Goal: Task Accomplishment & Management: Use online tool/utility

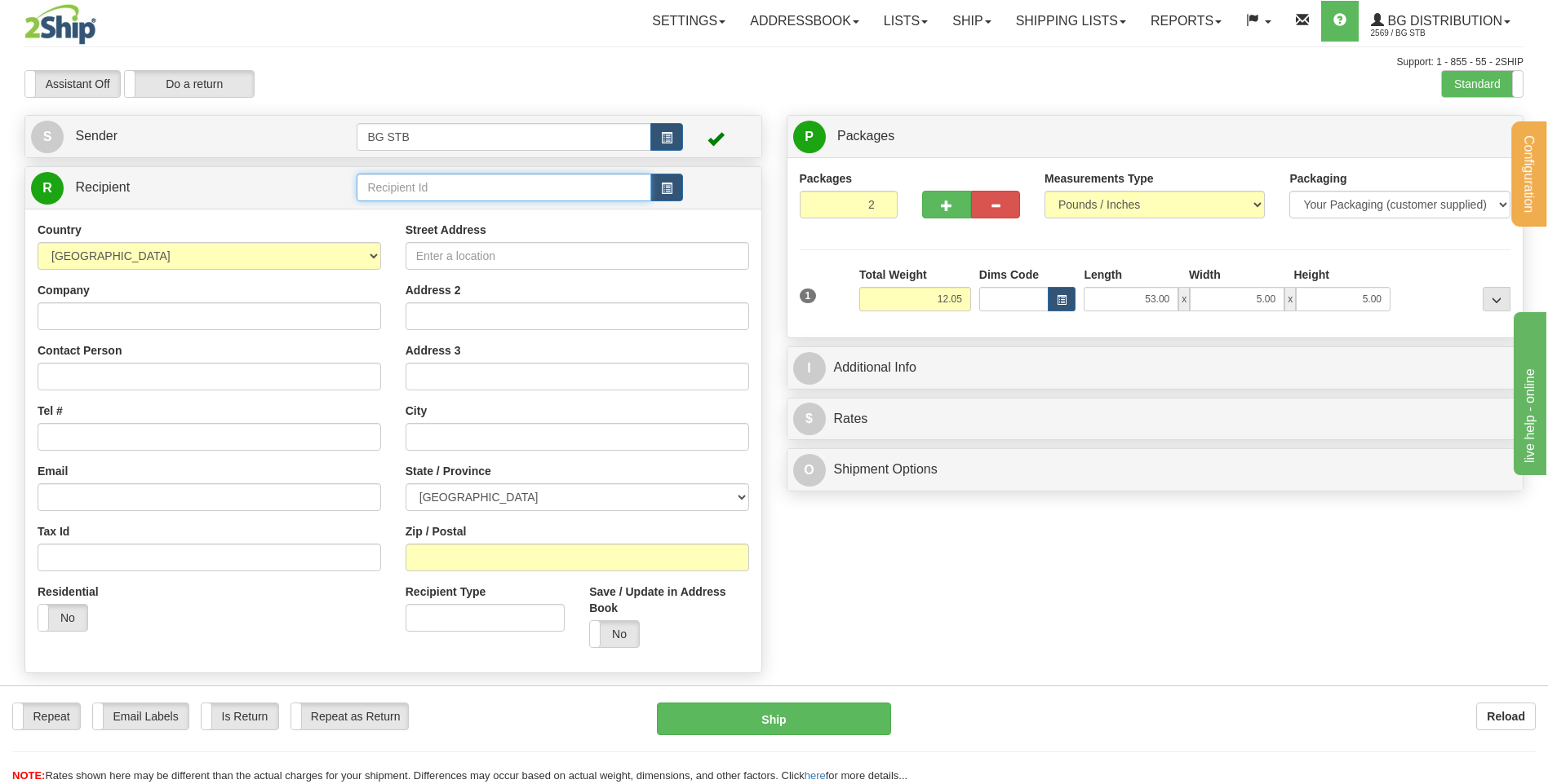
click at [430, 180] on input "text" at bounding box center [504, 188] width 294 height 27
type input "1080"
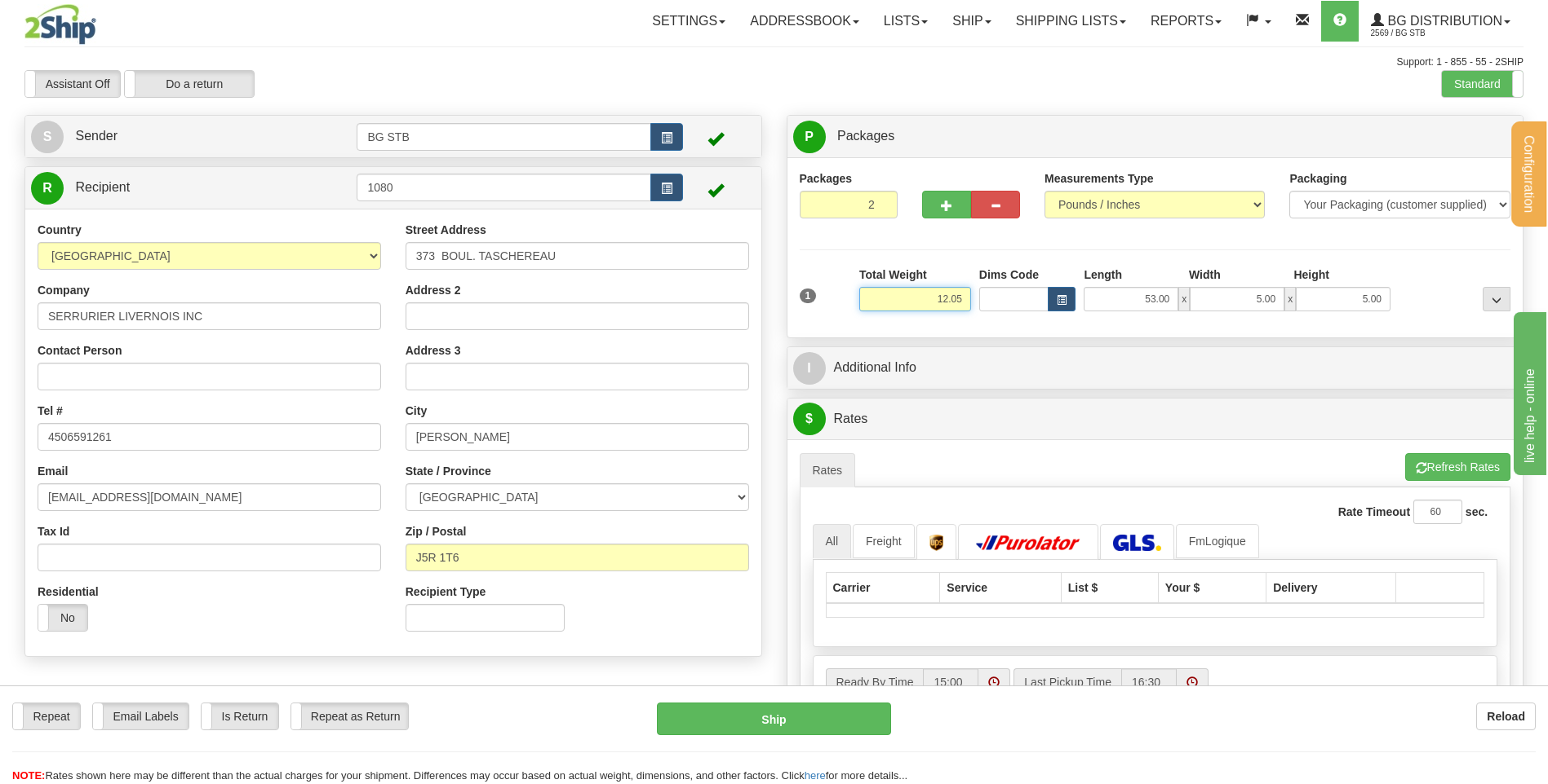
click at [899, 301] on input "12.05" at bounding box center [915, 299] width 112 height 25
drag, startPoint x: 900, startPoint y: 301, endPoint x: 1025, endPoint y: 278, distance: 127.1
click at [1025, 278] on div "1 Total Weight 12.05 Dims Code x" at bounding box center [1155, 295] width 720 height 58
type input "47.75"
type input "16.00"
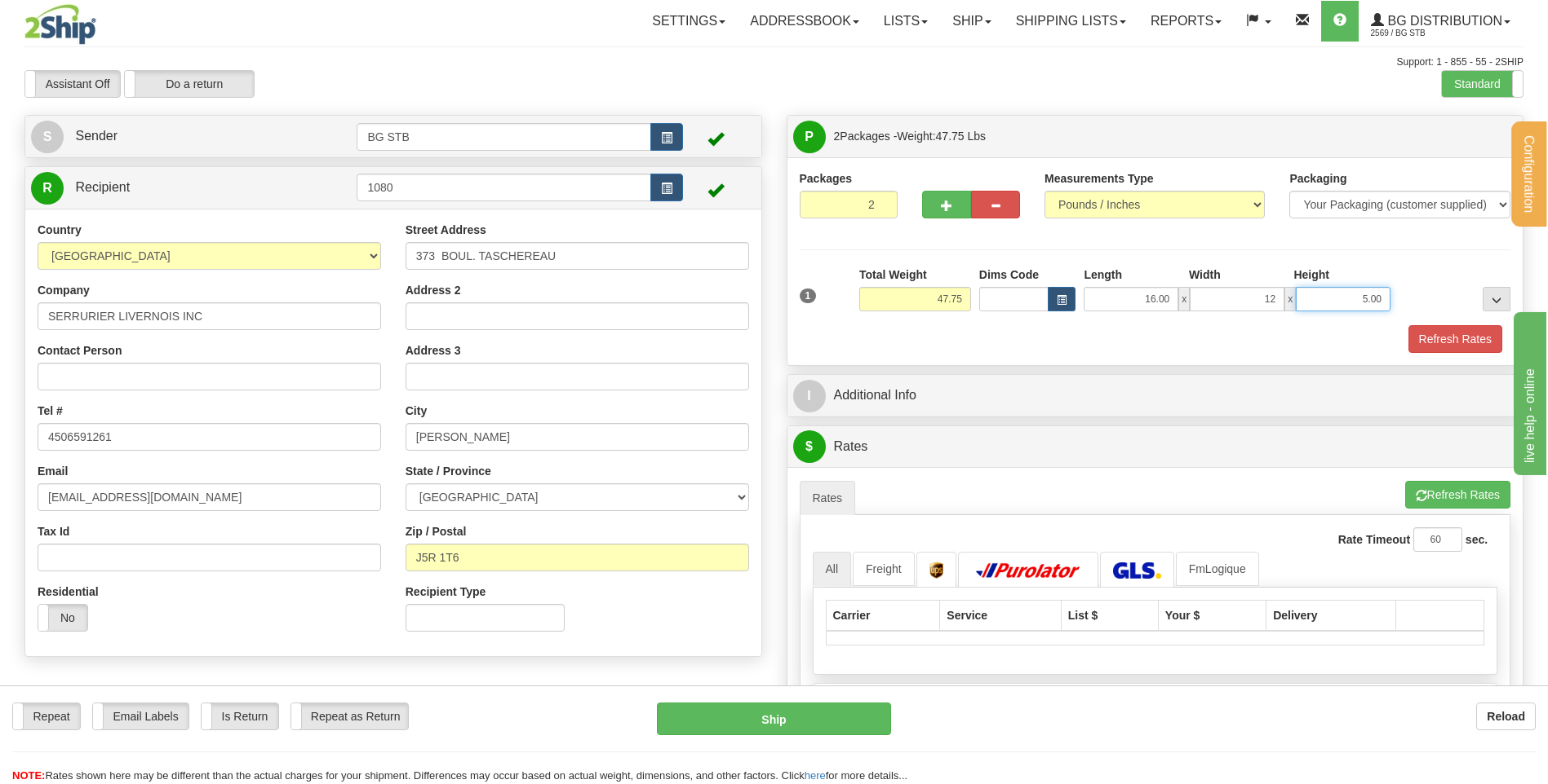
type input "12.00"
type input "11.00"
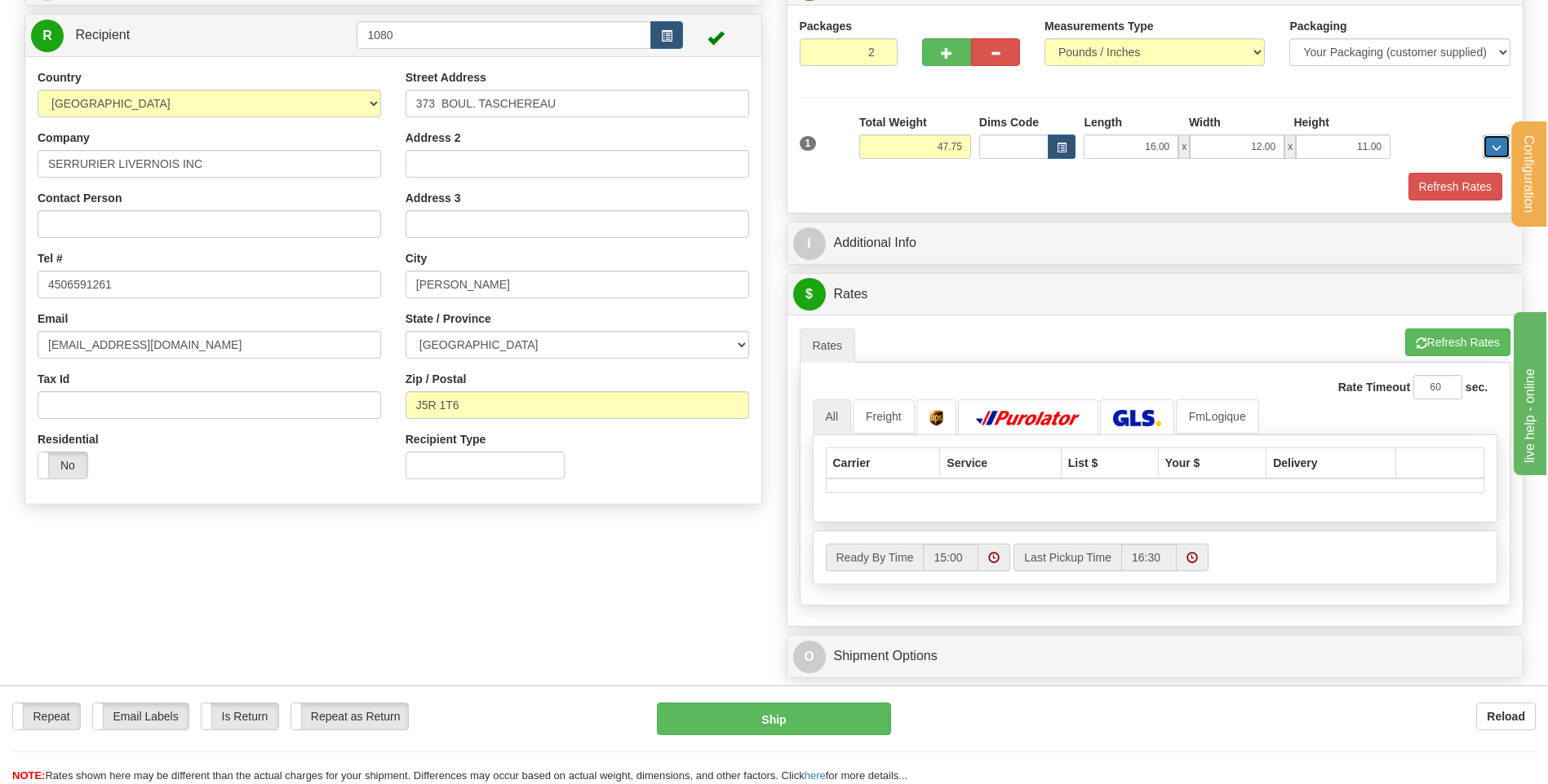
scroll to position [163, 0]
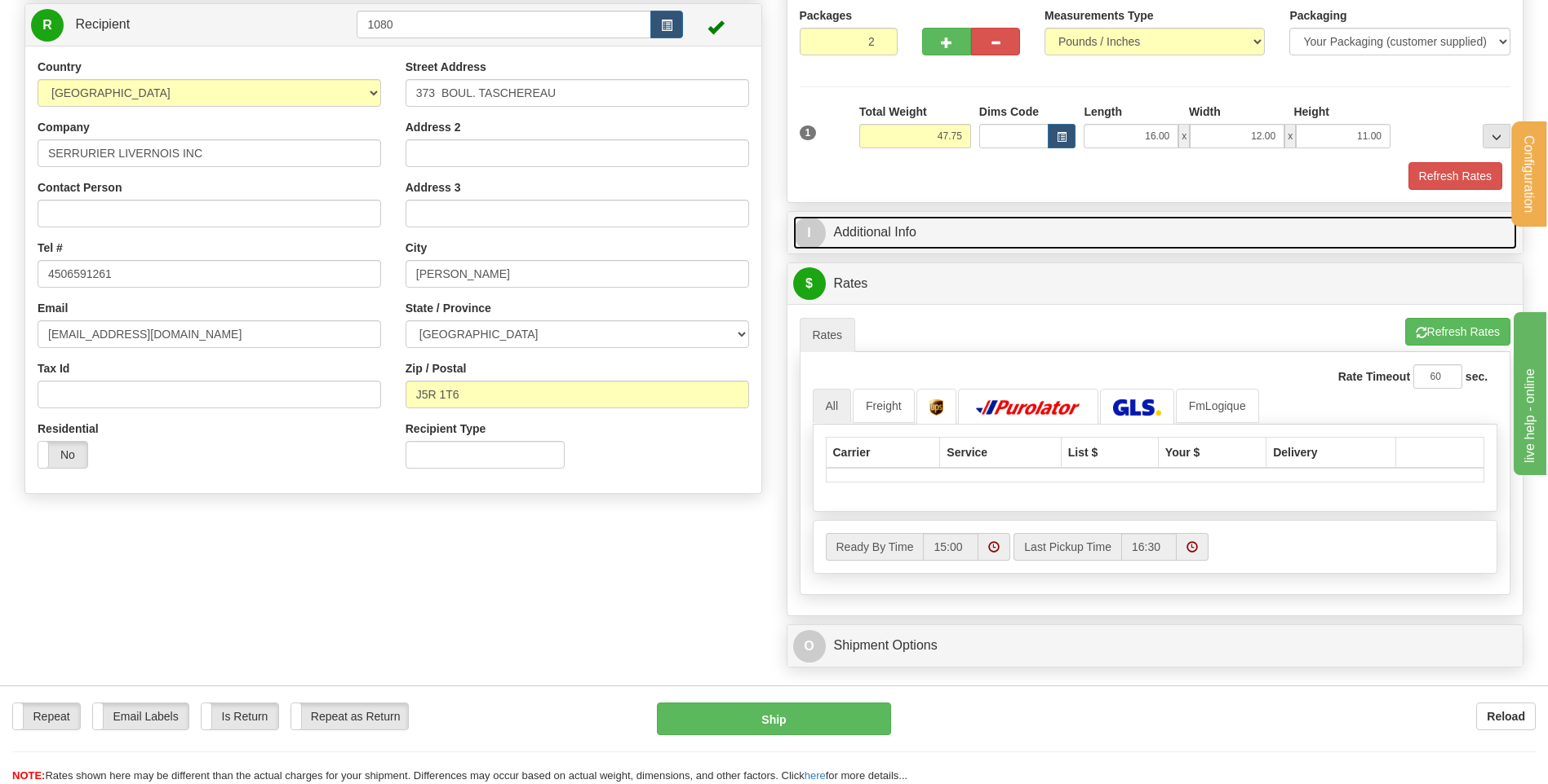
click at [907, 229] on link "I Additional Info" at bounding box center [1155, 232] width 724 height 34
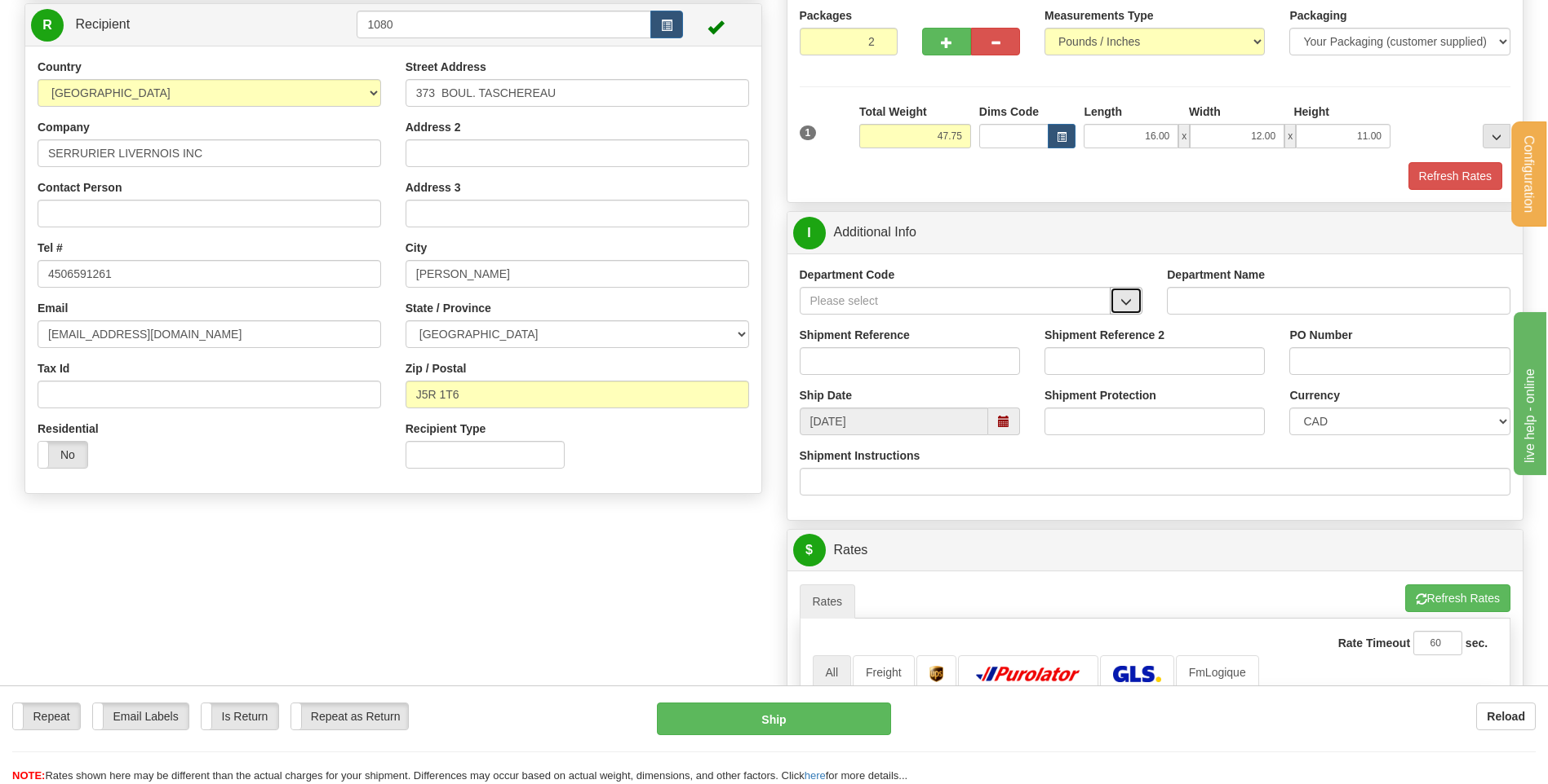
drag, startPoint x: 1137, startPoint y: 301, endPoint x: 1020, endPoint y: 314, distance: 117.7
click at [1135, 301] on button "button" at bounding box center [1126, 301] width 33 height 27
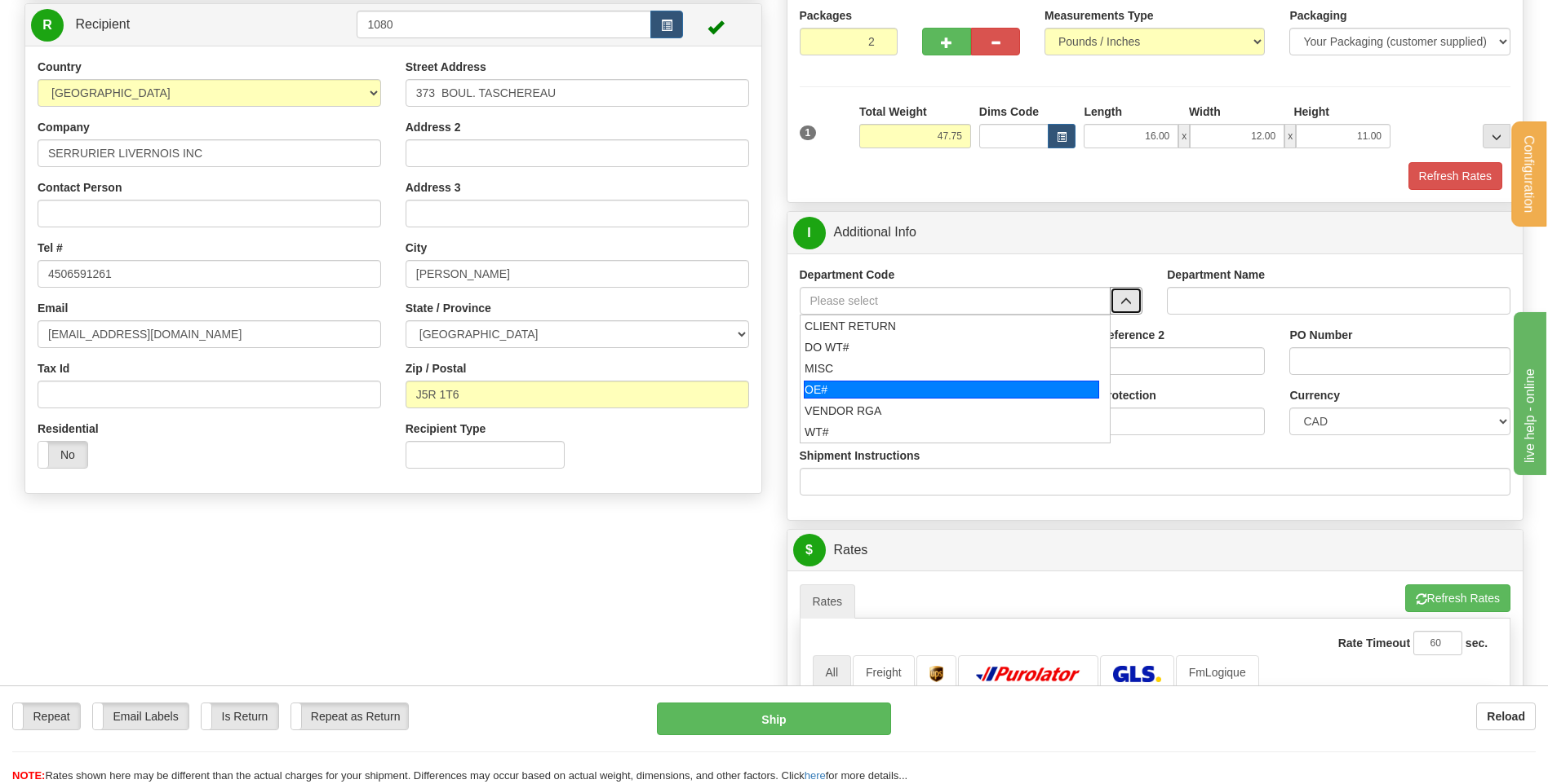
drag, startPoint x: 903, startPoint y: 382, endPoint x: 899, endPoint y: 372, distance: 10.8
click at [901, 382] on div "OE#" at bounding box center [951, 390] width 296 height 18
type input "OE#"
type input "ORDERS"
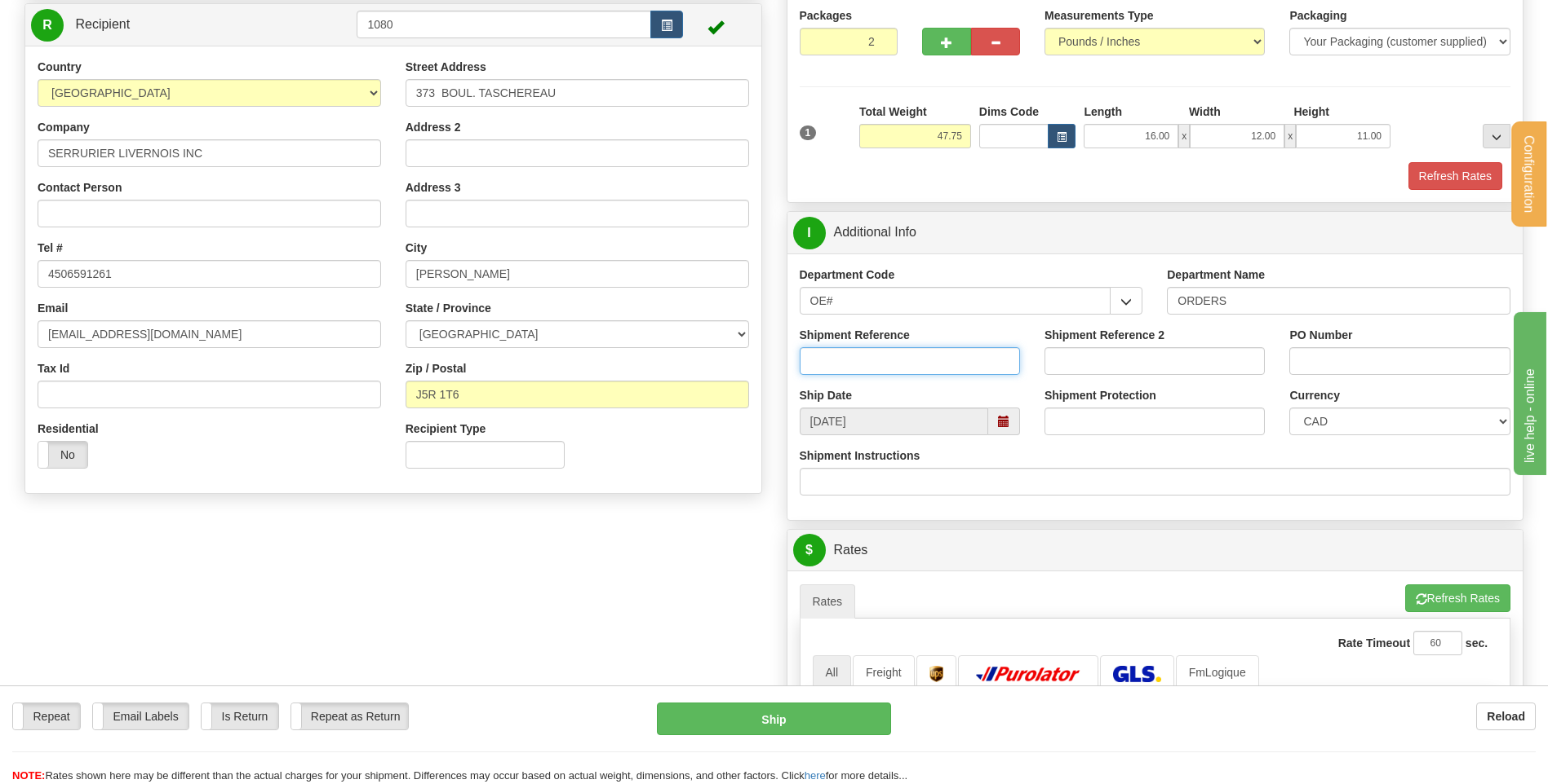
click at [899, 370] on input "Shipment Reference" at bounding box center [909, 361] width 220 height 27
type input "80005862-00"
click at [856, 366] on input "80005862-00" at bounding box center [909, 361] width 220 height 27
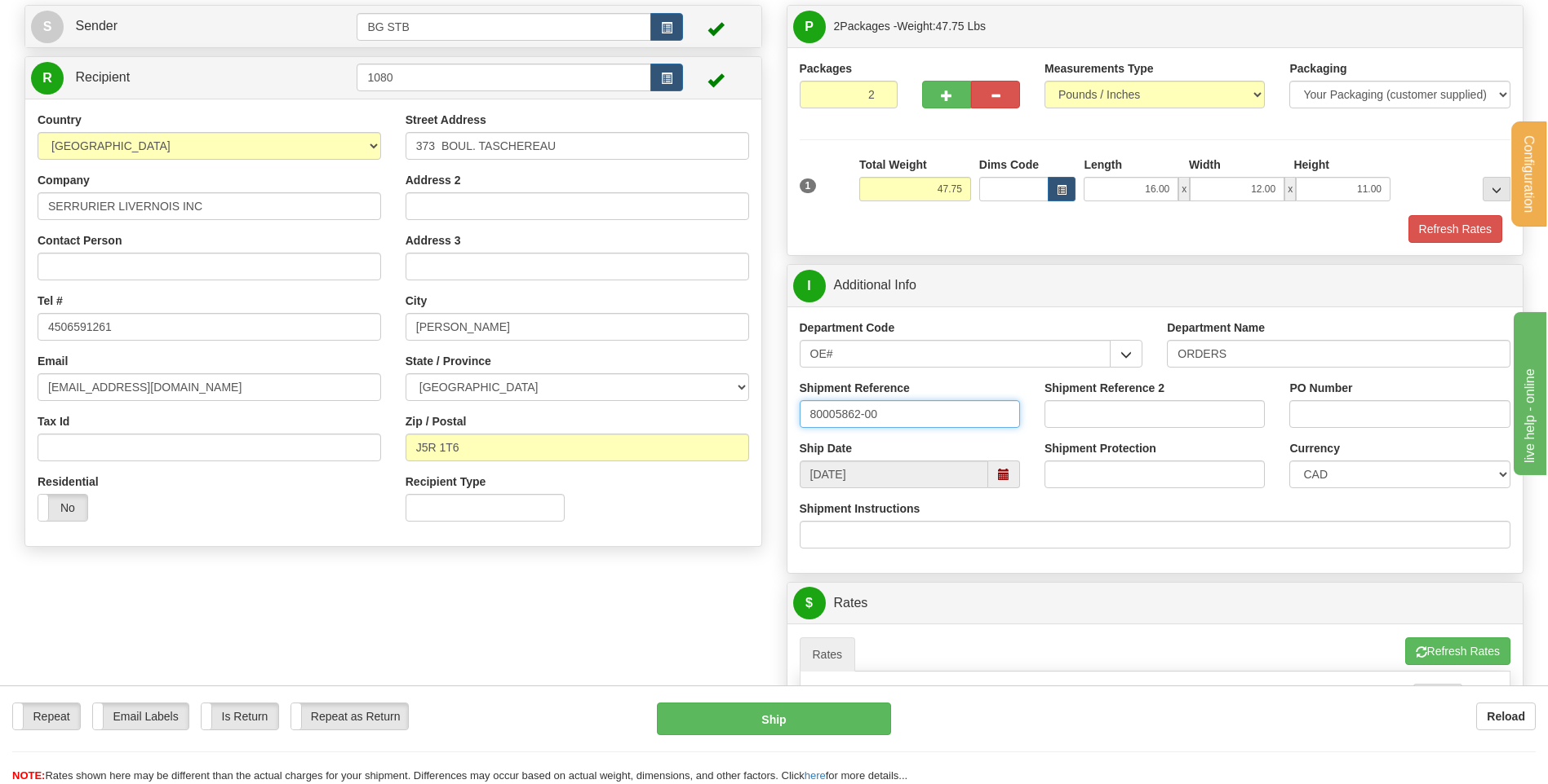
scroll to position [81, 0]
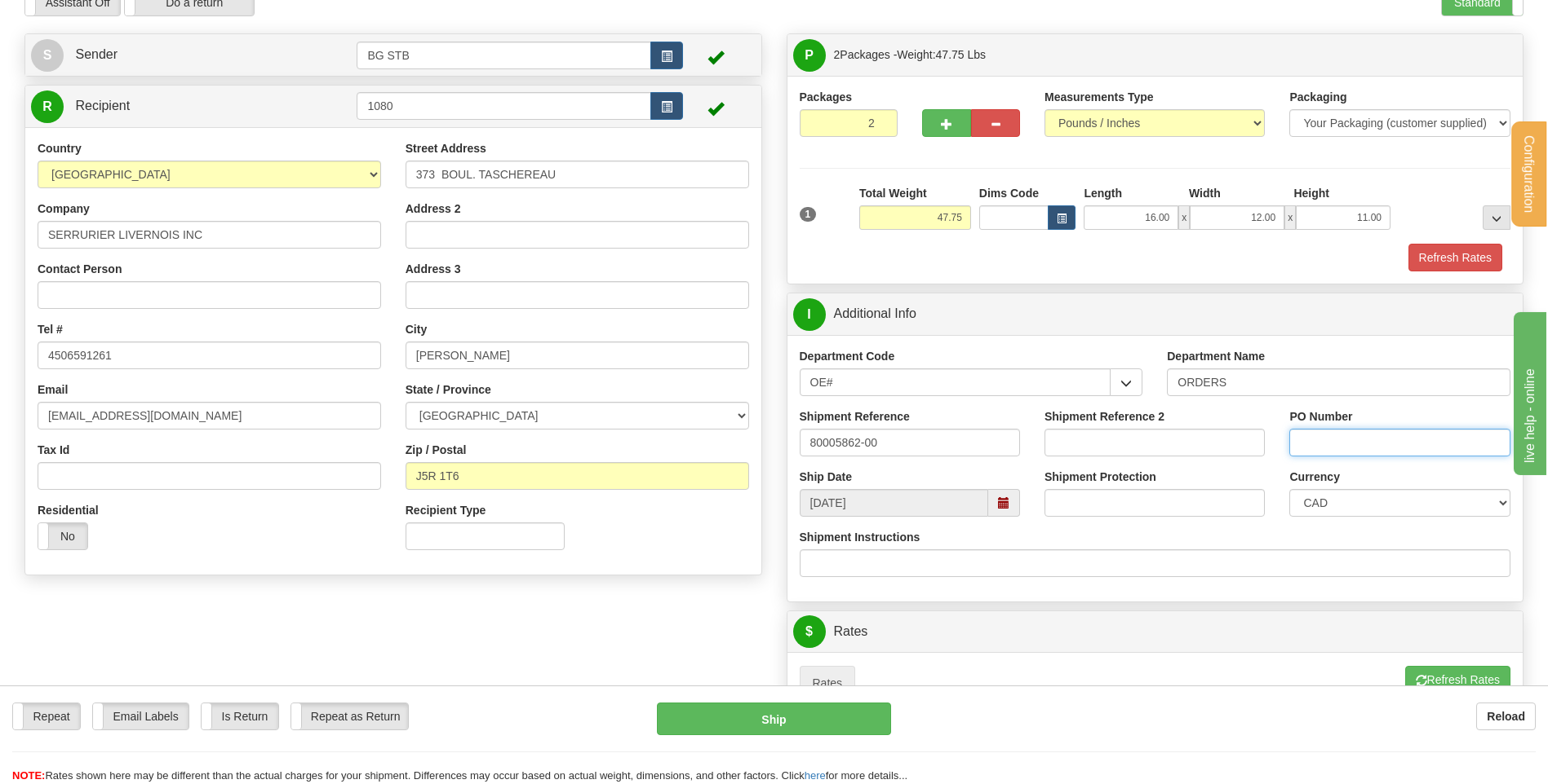
click at [1364, 452] on input "PO Number" at bounding box center [1398, 442] width 220 height 27
type input "b"
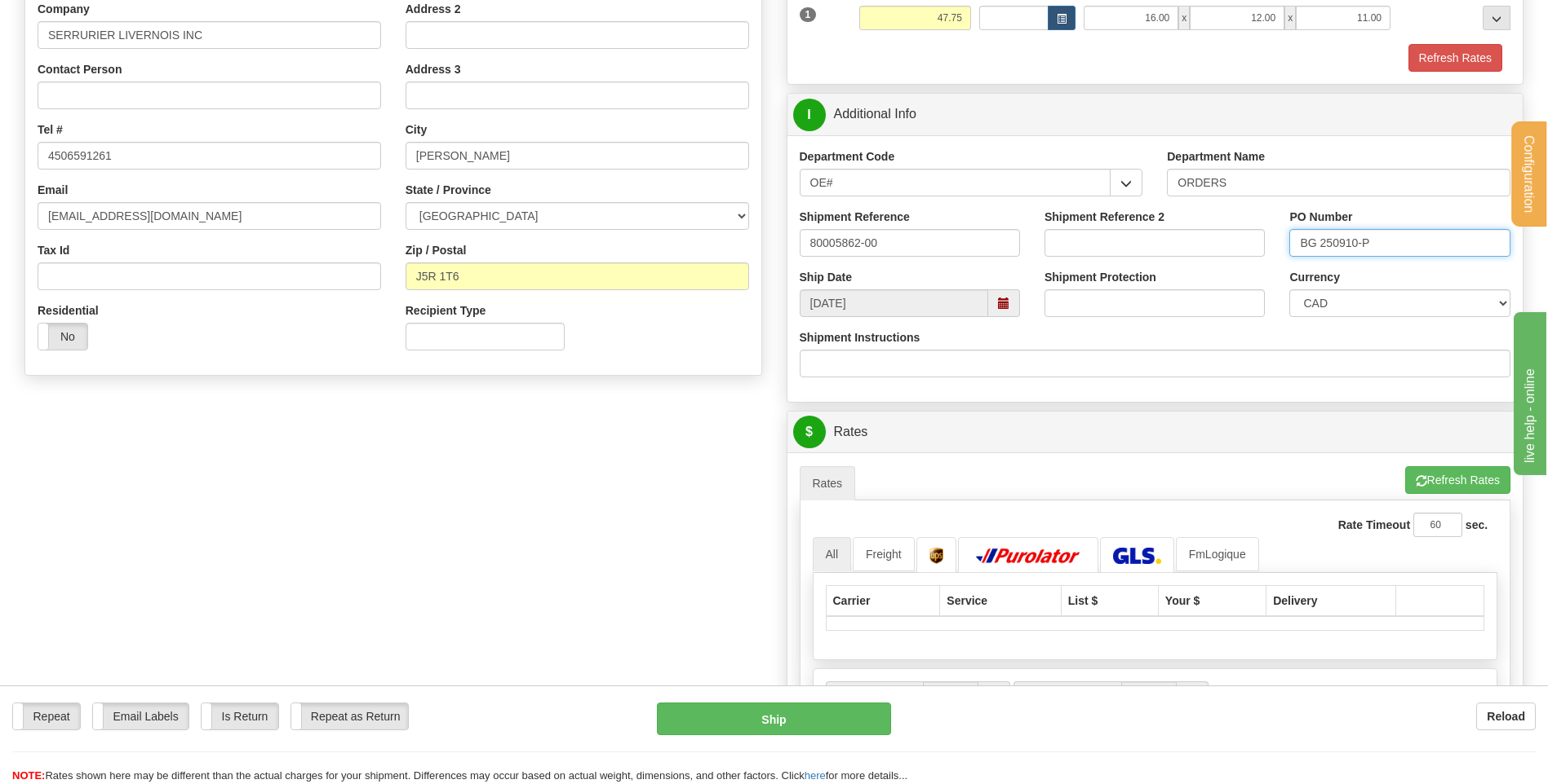
scroll to position [326, 0]
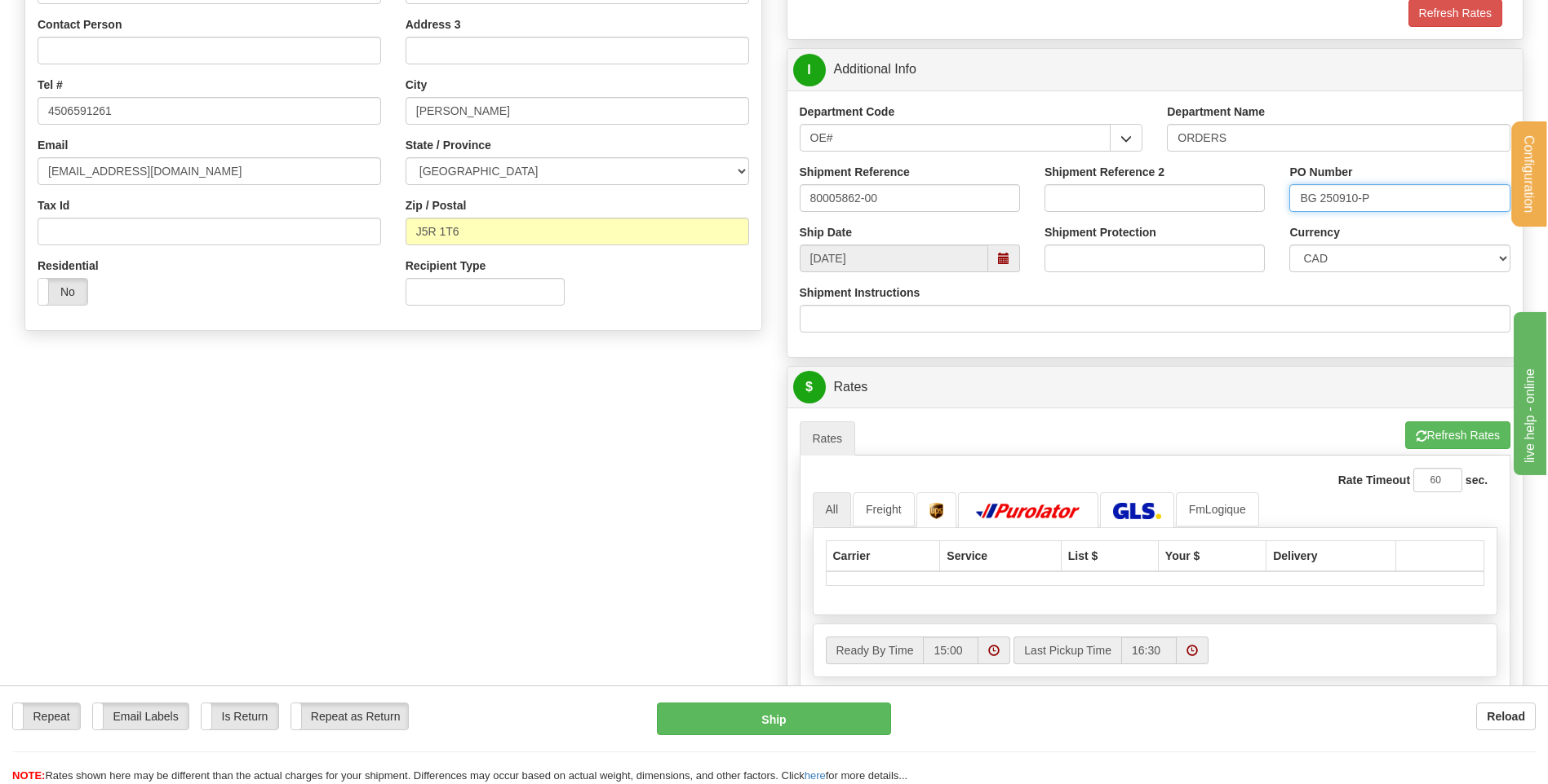
type input "BG 250910-P"
click at [1431, 425] on button "Refresh Rates" at bounding box center [1457, 435] width 105 height 27
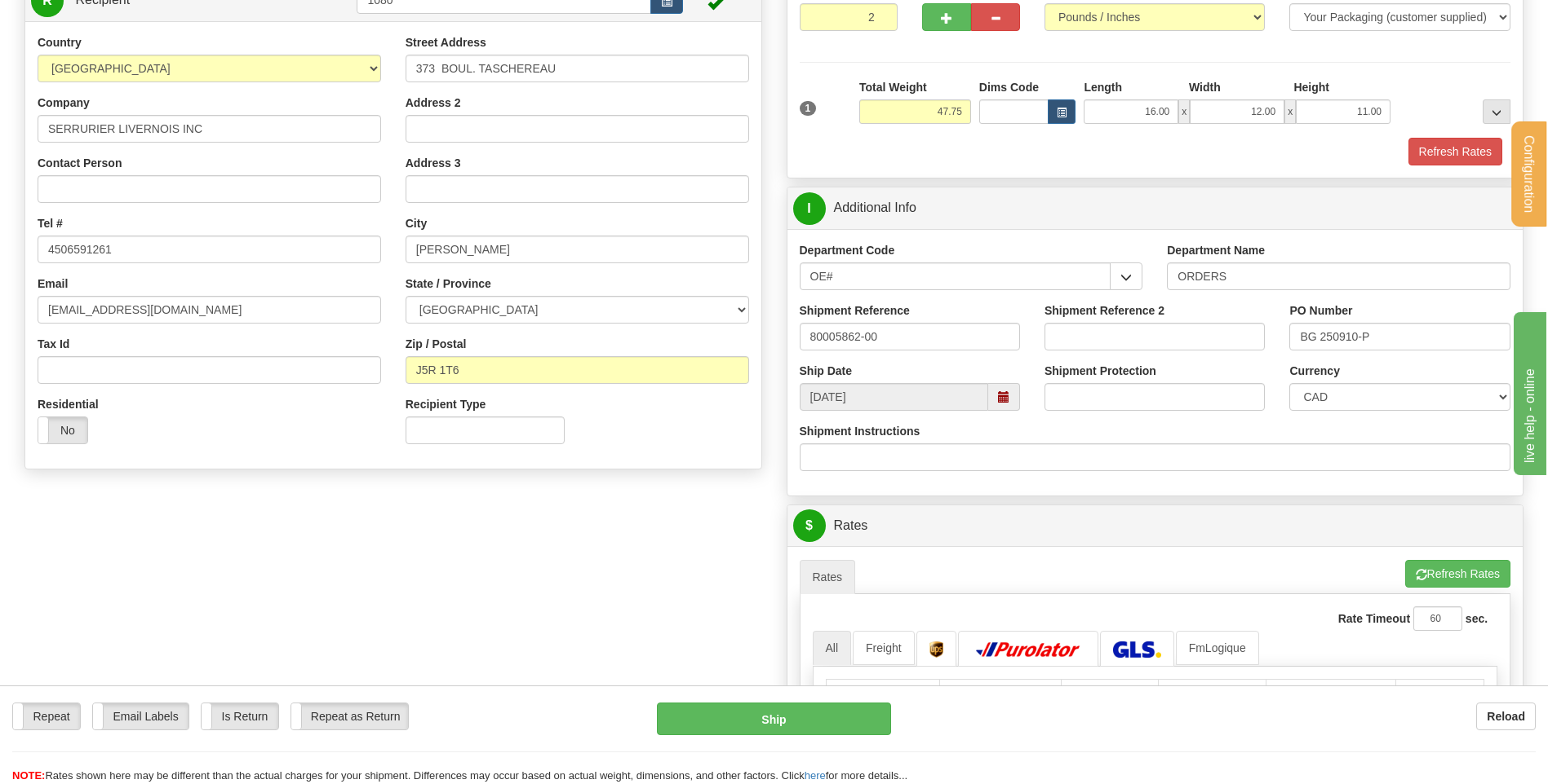
scroll to position [407, 0]
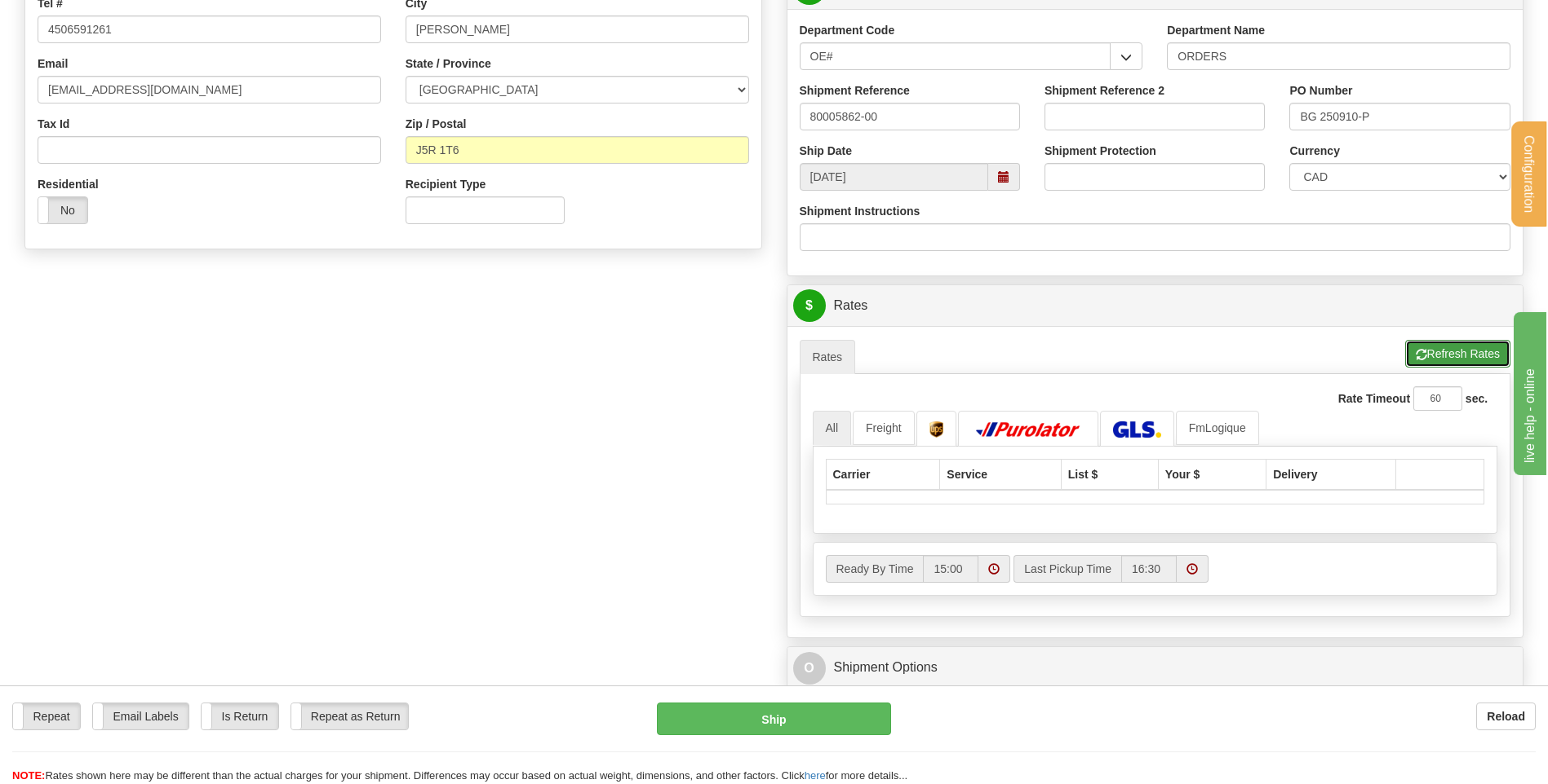
click at [1447, 356] on button "Refresh Rates" at bounding box center [1457, 354] width 105 height 27
click at [1446, 356] on button "Refresh Rates" at bounding box center [1457, 354] width 105 height 27
click at [0, 0] on button "Refresh Rates" at bounding box center [0, 0] width 0 height 0
click at [1446, 356] on button "Cancel Rating" at bounding box center [1458, 354] width 104 height 27
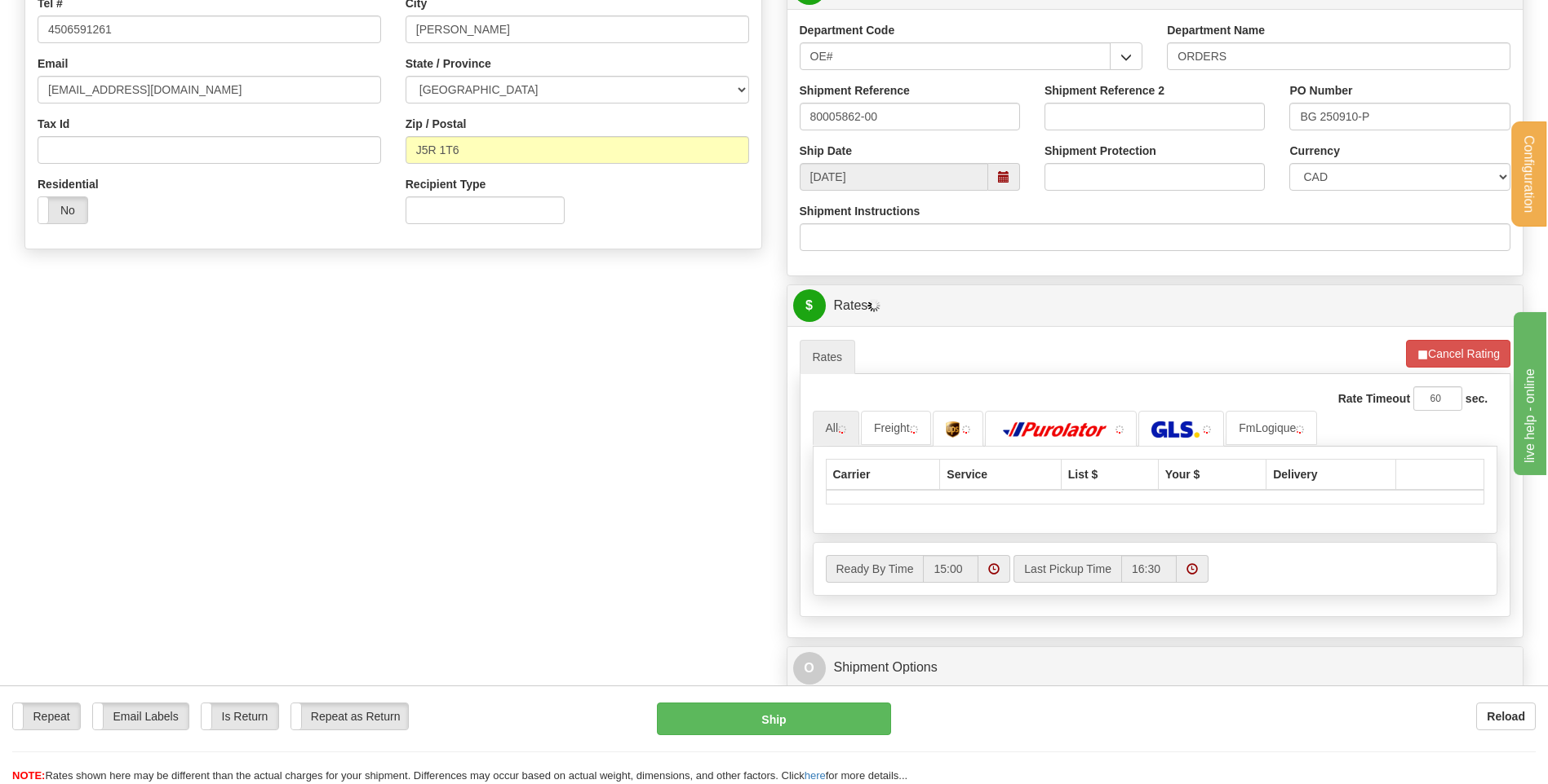
click at [0, 0] on button "Refresh Rates" at bounding box center [0, 0] width 0 height 0
click at [1446, 356] on button "Cancel Rating" at bounding box center [1458, 354] width 104 height 27
click at [0, 0] on button "Refresh Rates" at bounding box center [0, 0] width 0 height 0
click at [1446, 356] on button "Cancel Rating" at bounding box center [1458, 354] width 104 height 27
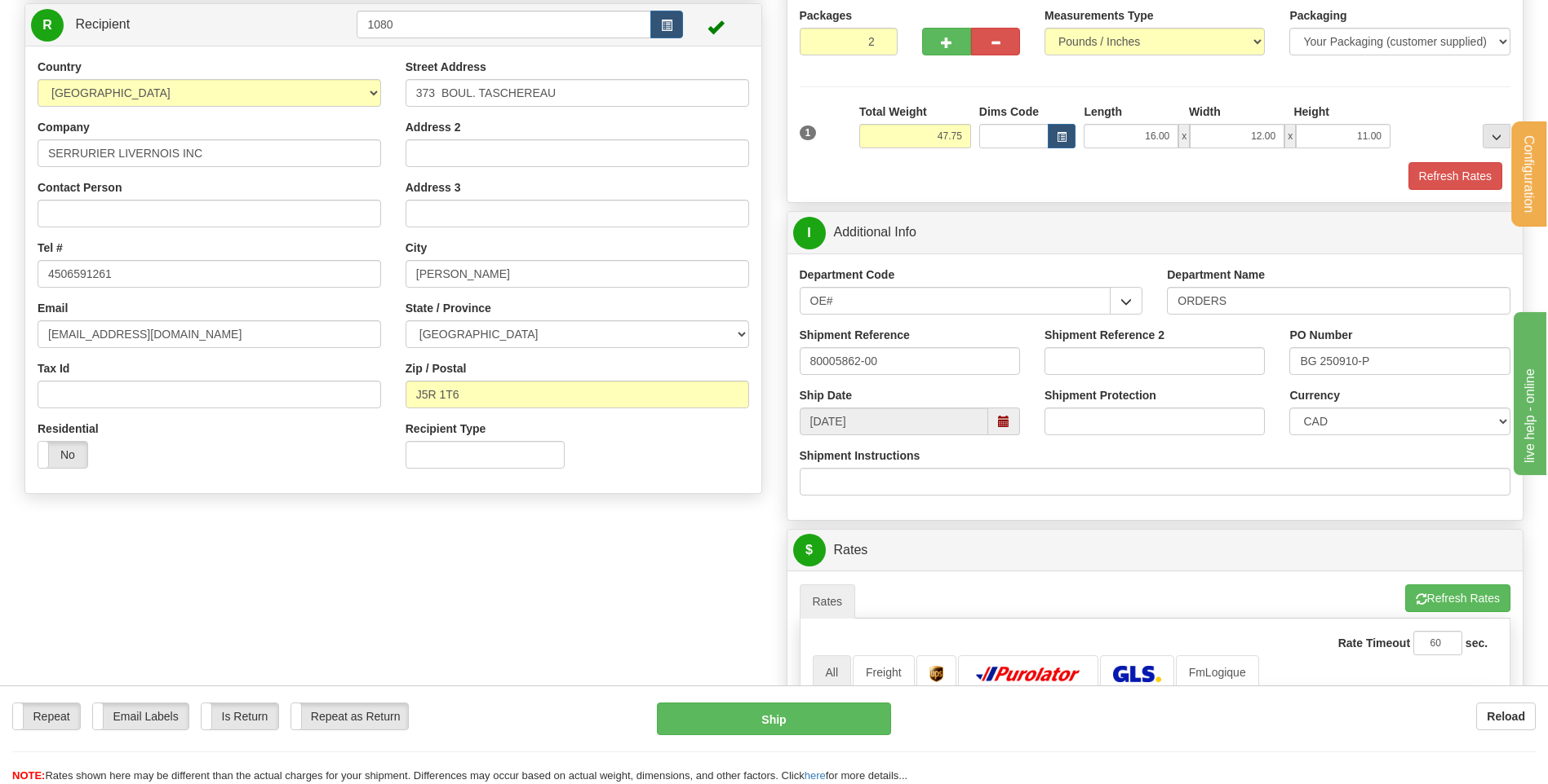
scroll to position [0, 0]
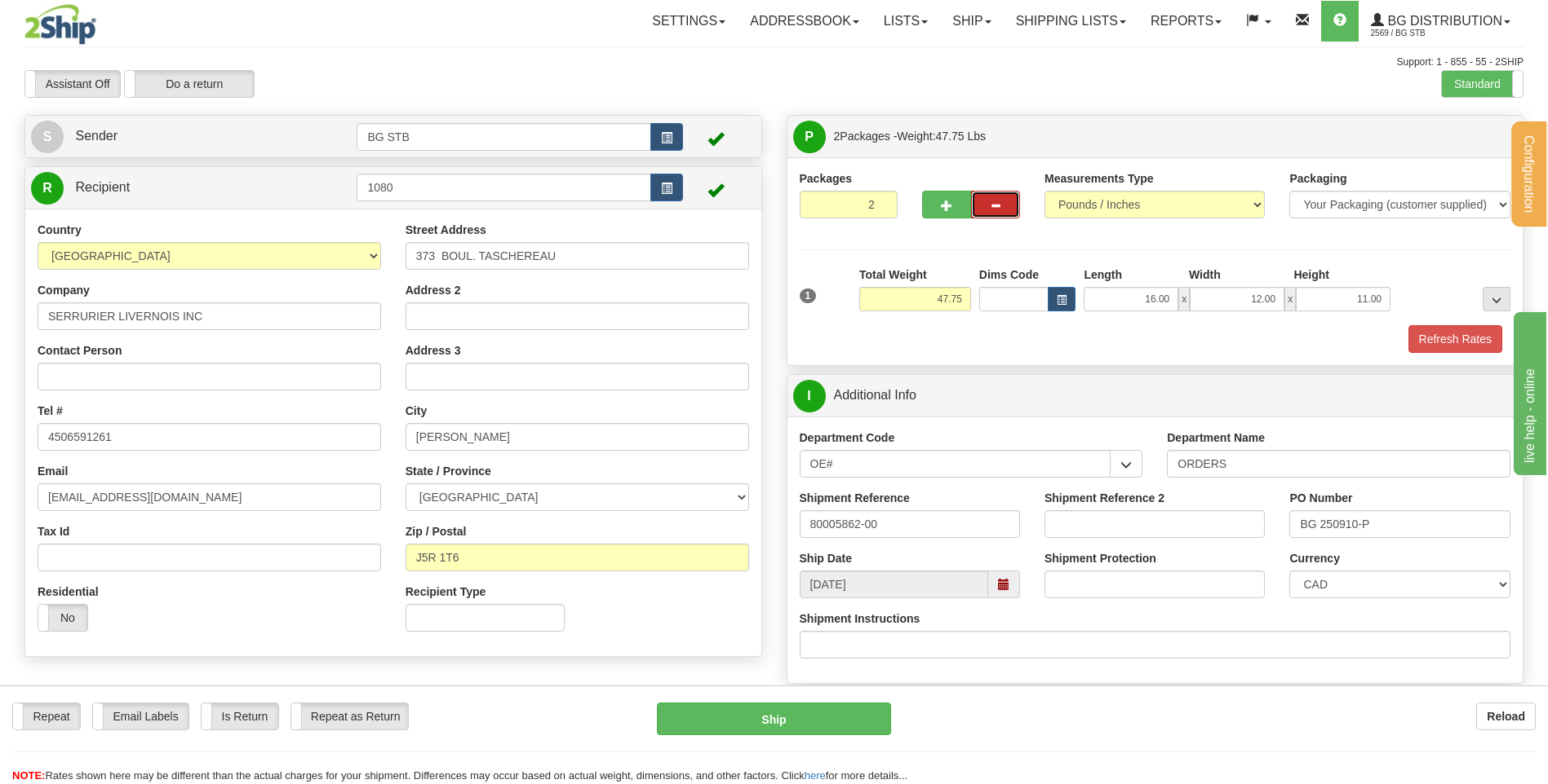
click at [990, 201] on span "button" at bounding box center [995, 206] width 12 height 11
type input "1"
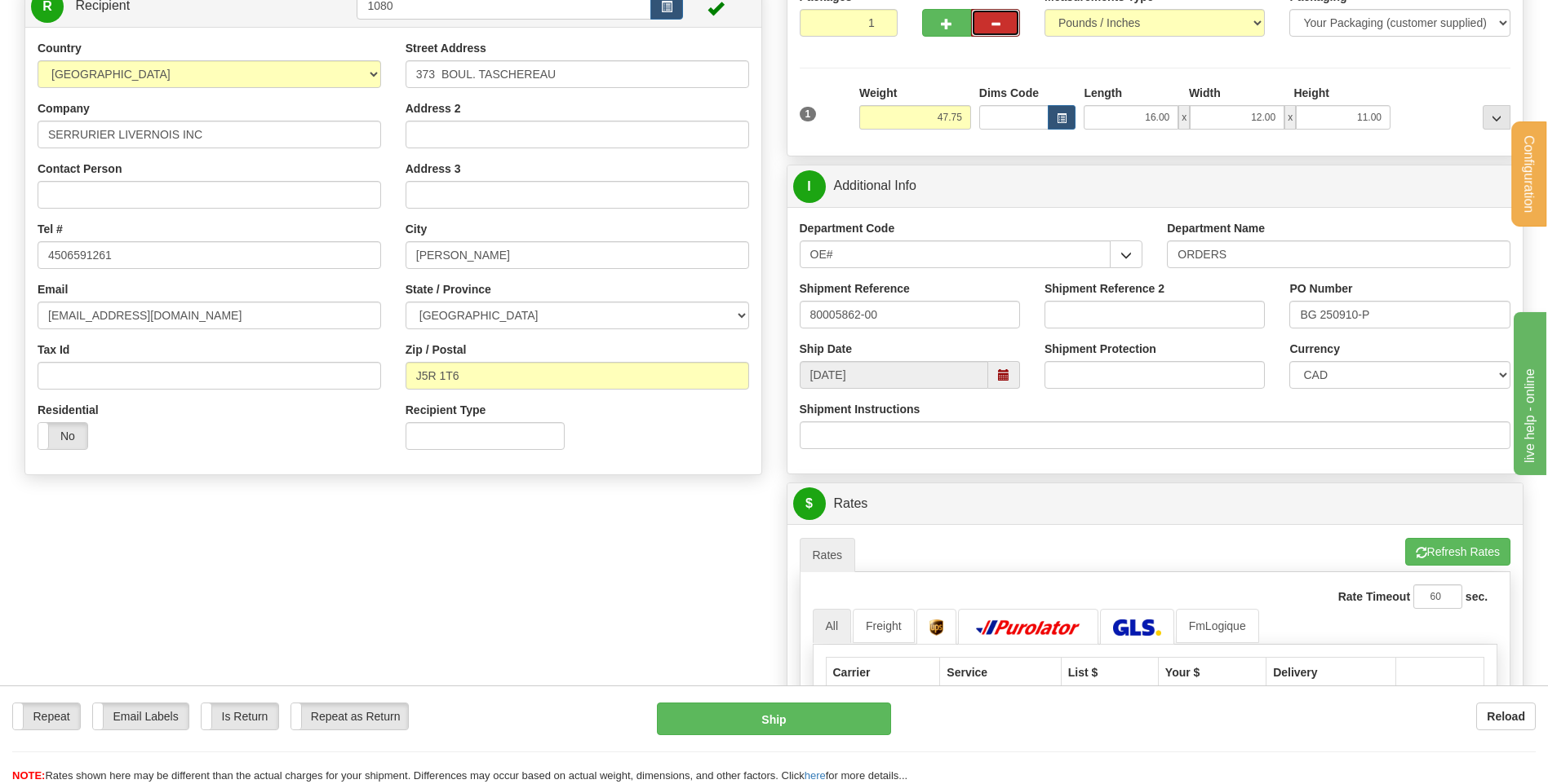
scroll to position [407, 0]
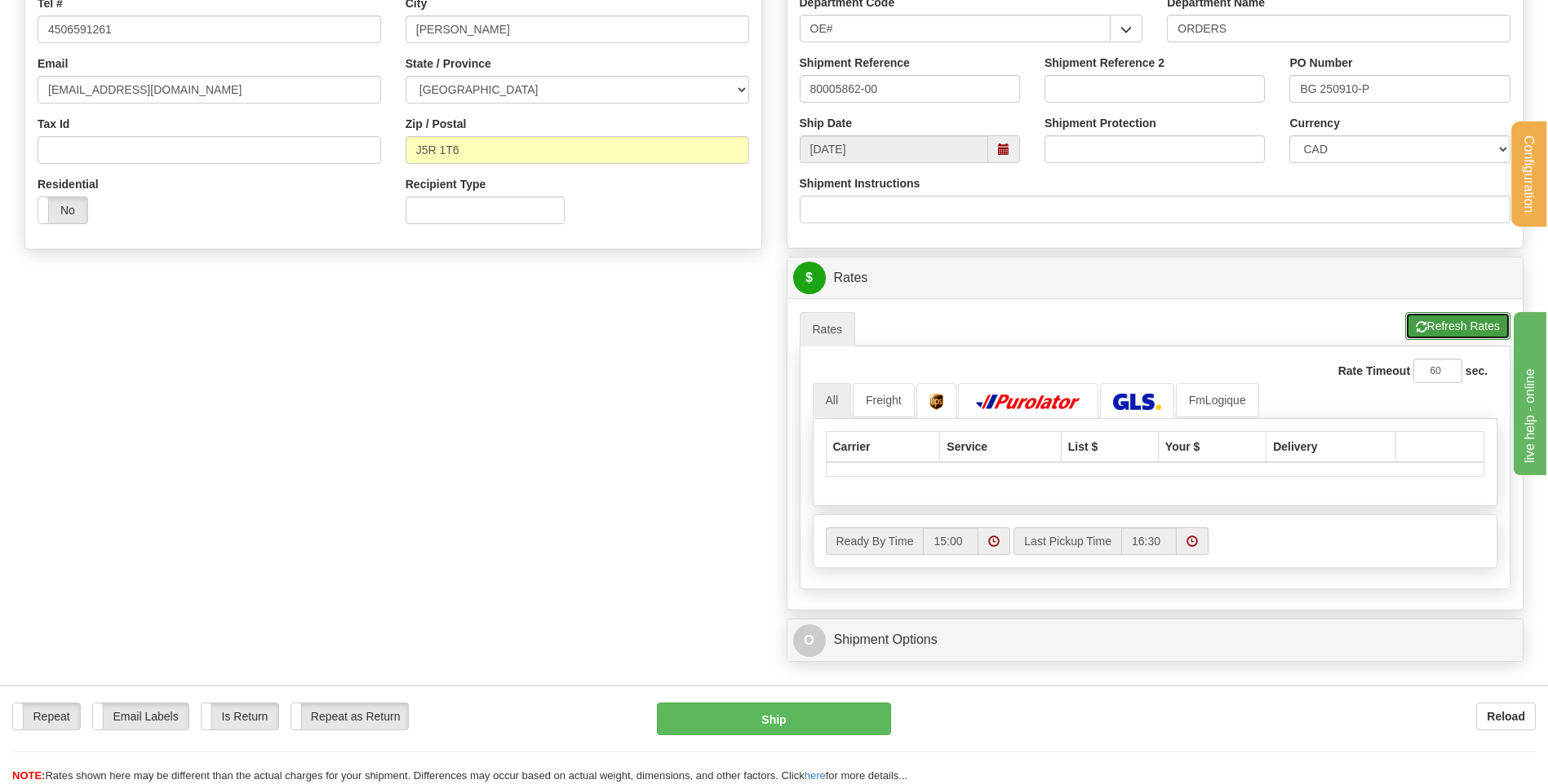
click at [1426, 323] on button "Refresh Rates" at bounding box center [1457, 326] width 105 height 27
click at [1417, 325] on span "button" at bounding box center [1421, 327] width 12 height 11
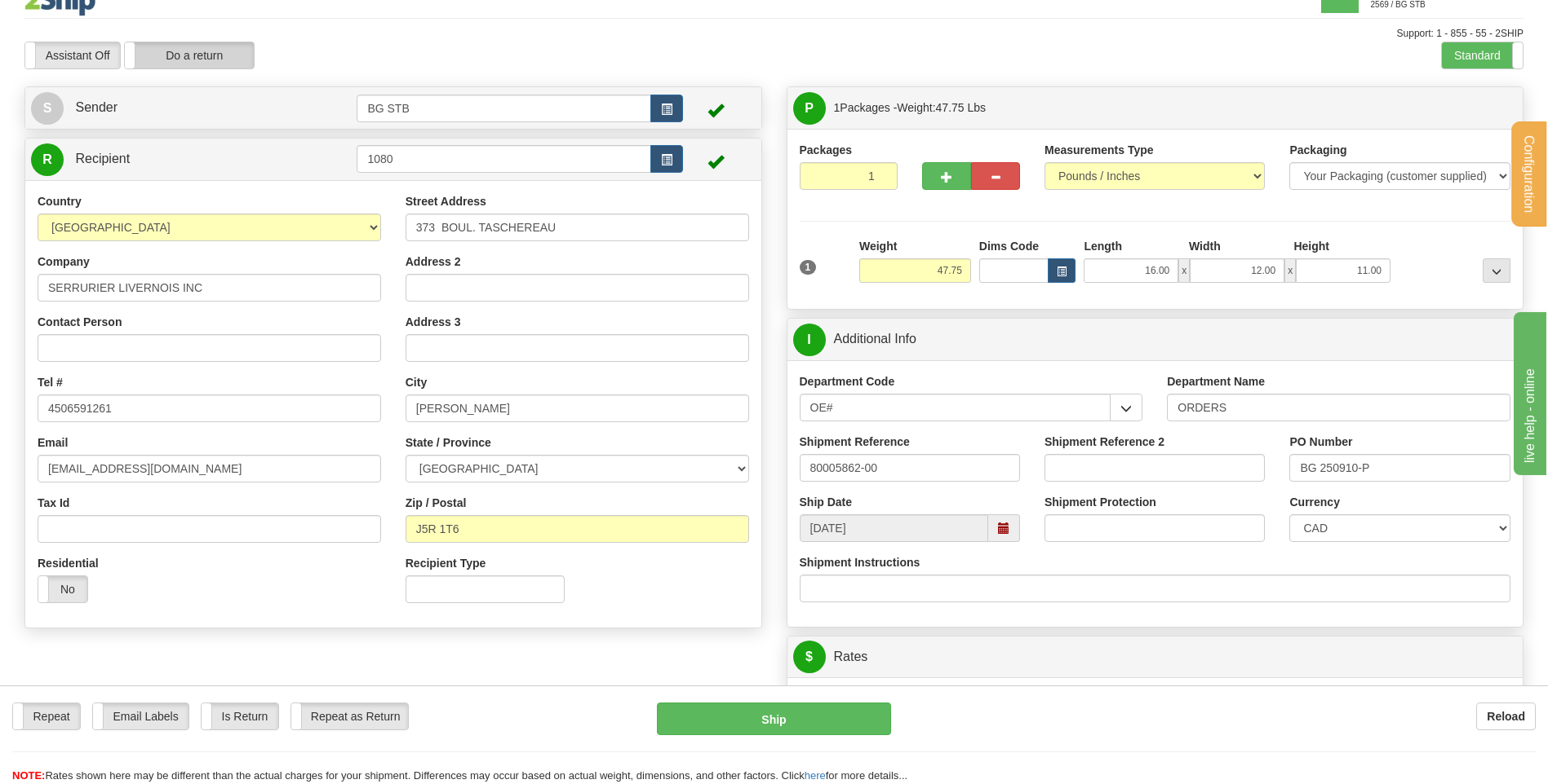
scroll to position [0, 0]
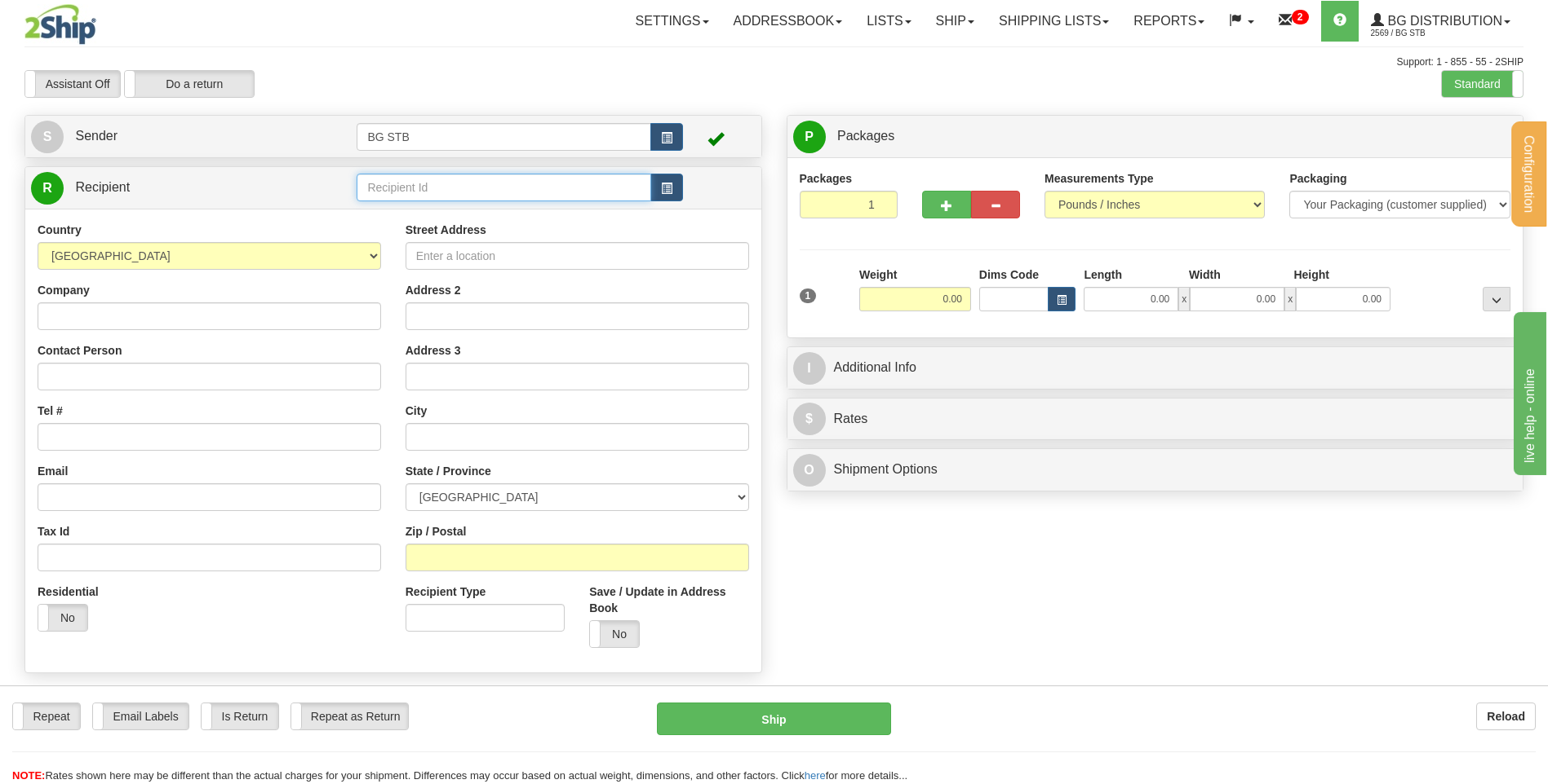
click at [414, 186] on input "text" at bounding box center [504, 188] width 294 height 27
type input "1080"
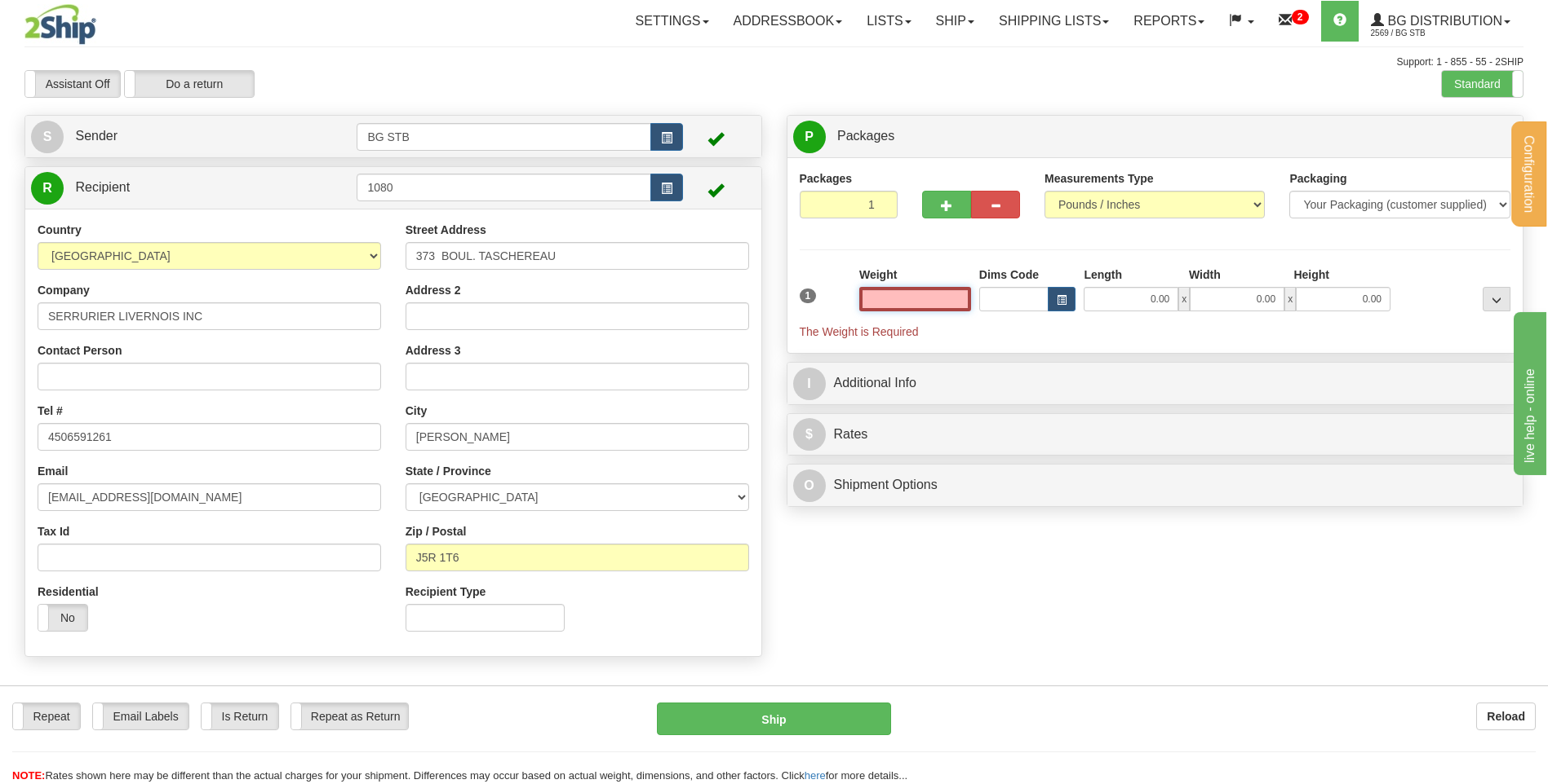
click at [888, 296] on input "text" at bounding box center [915, 299] width 112 height 25
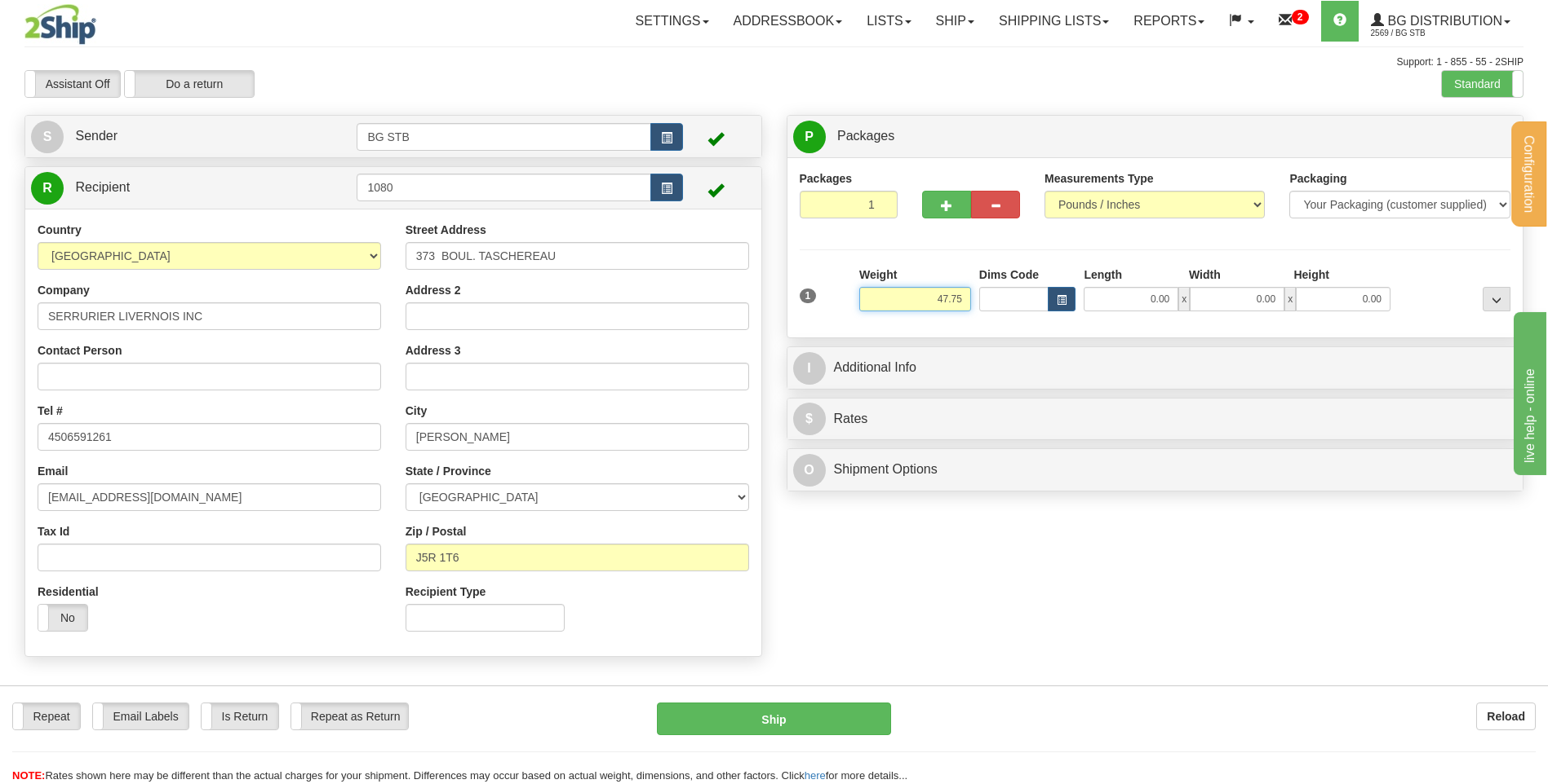
type input "47.75"
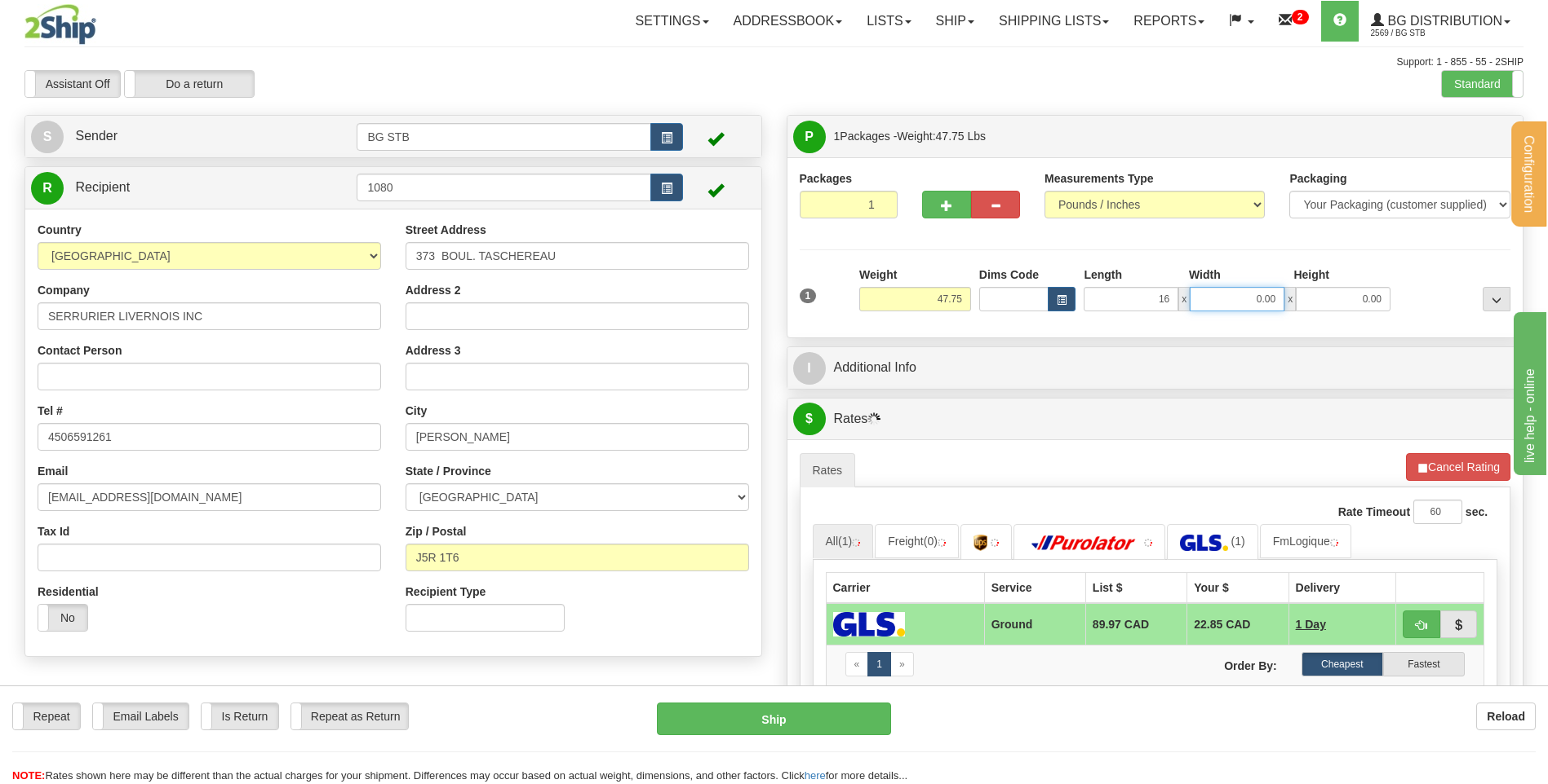
type input "16.00"
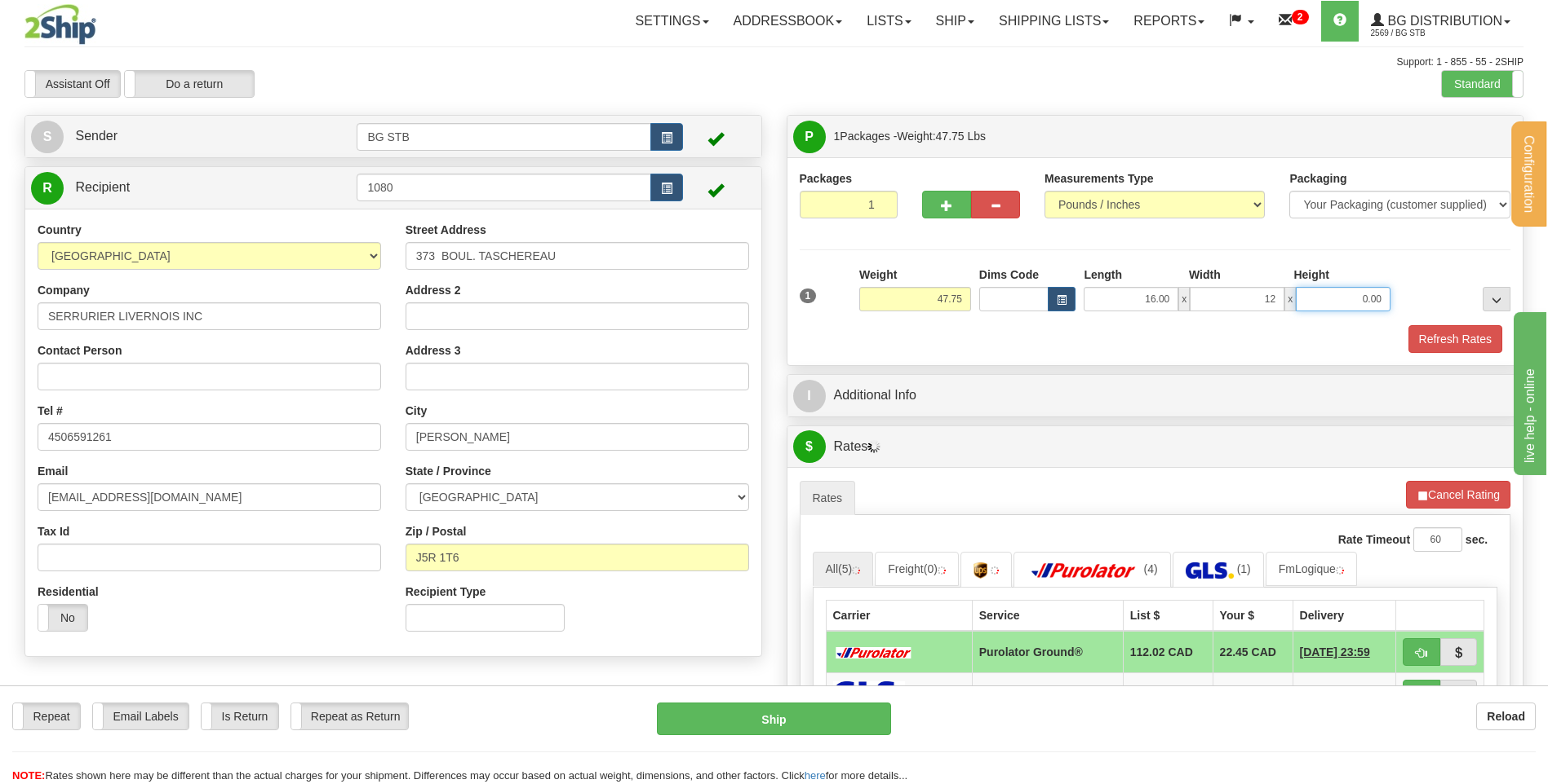
type input "12.00"
type input "11.00"
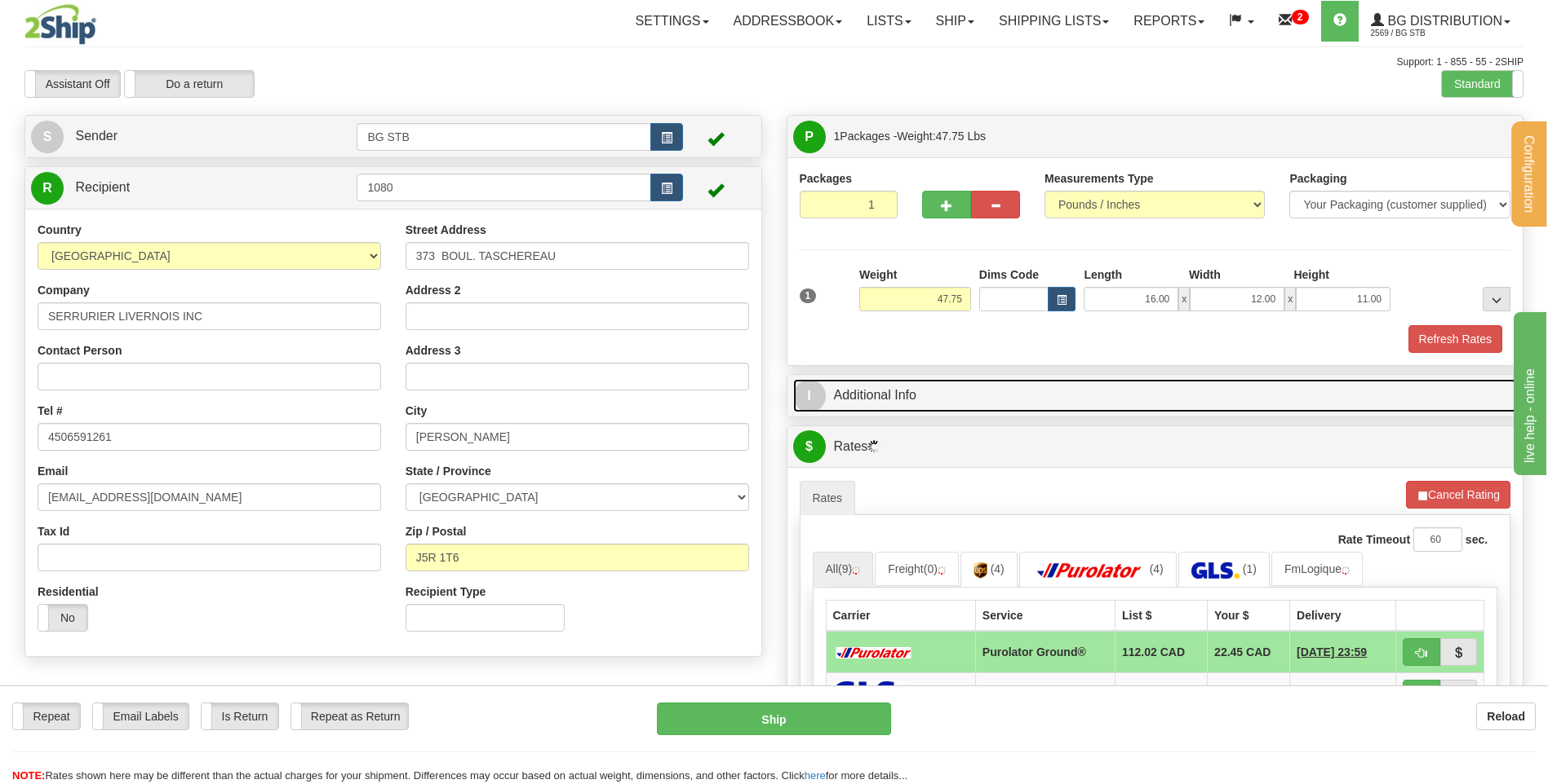
click at [921, 392] on link "I Additional Info" at bounding box center [1155, 396] width 724 height 34
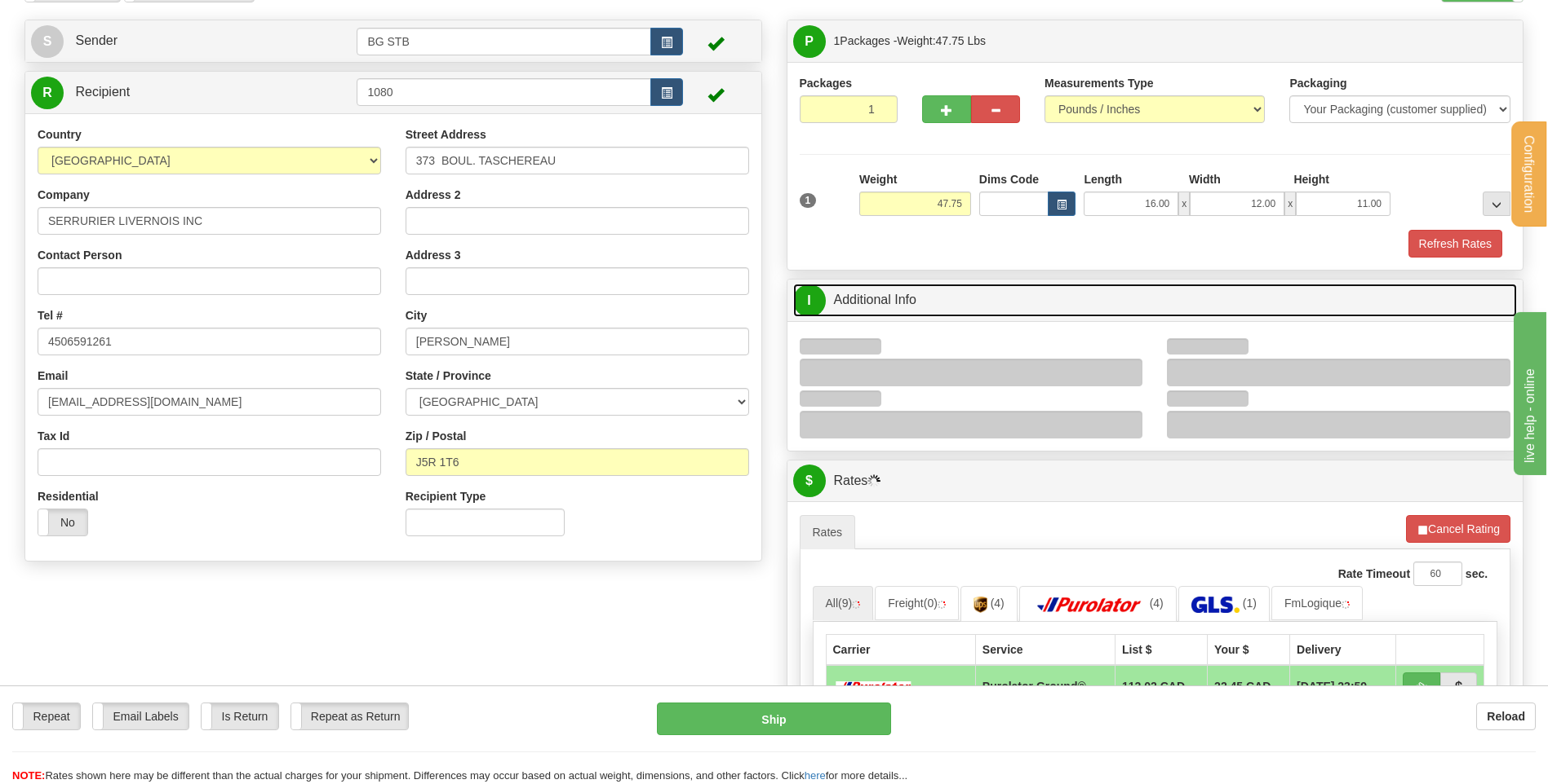
scroll to position [163, 0]
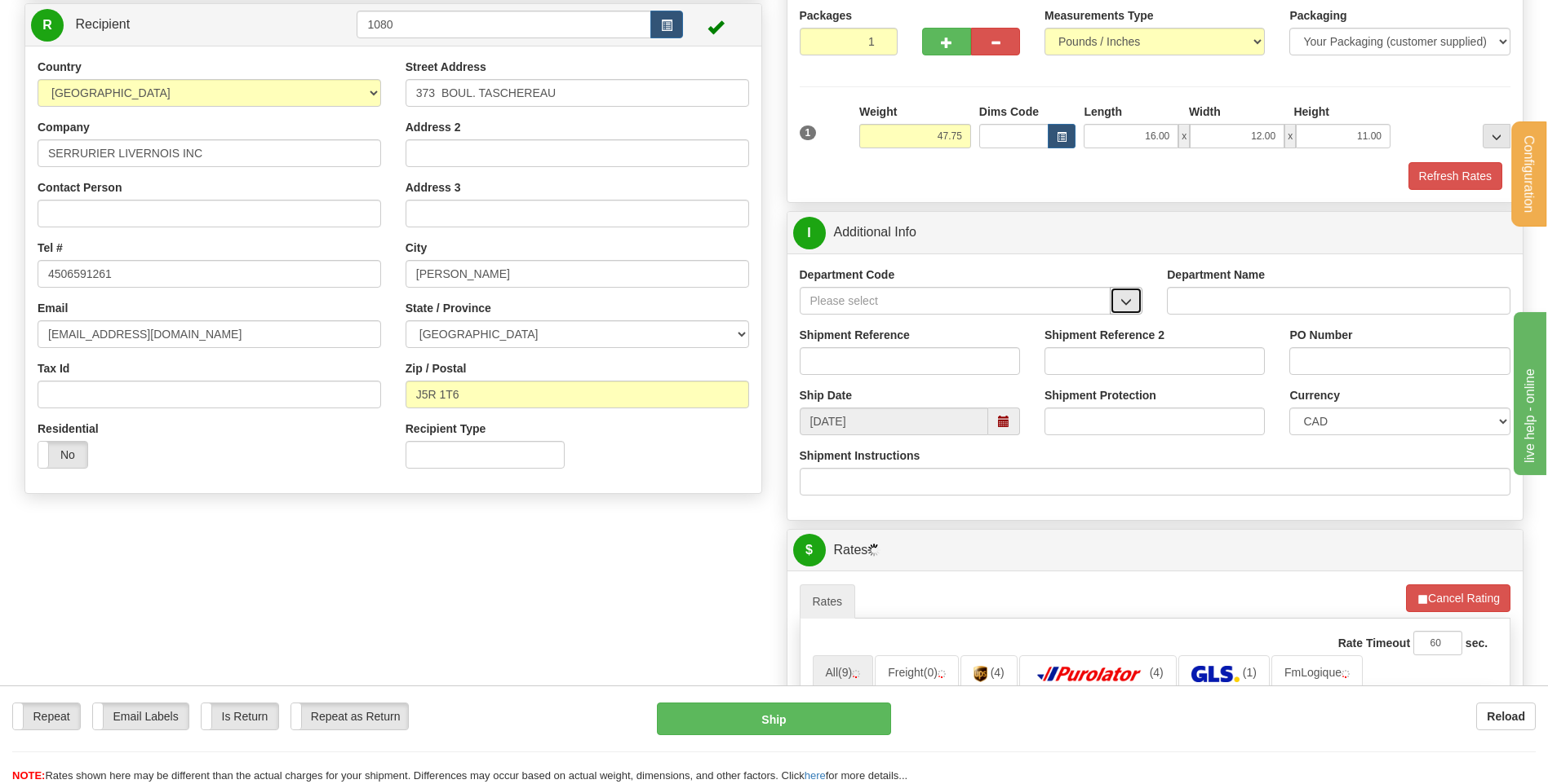
click at [1117, 291] on button "button" at bounding box center [1126, 301] width 33 height 27
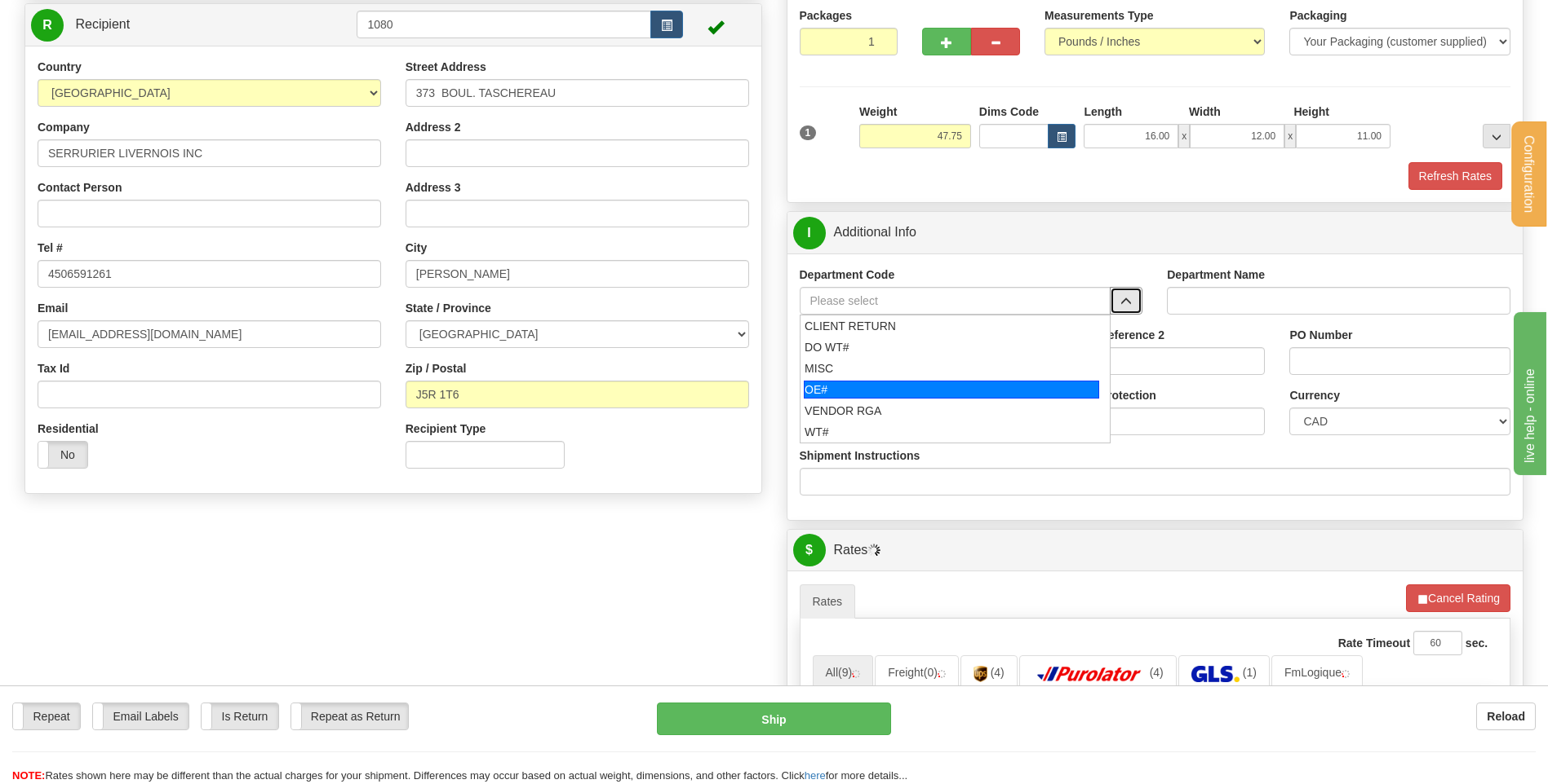
click at [868, 381] on div "OE#" at bounding box center [951, 390] width 296 height 18
type input "OE#"
type input "ORDERS"
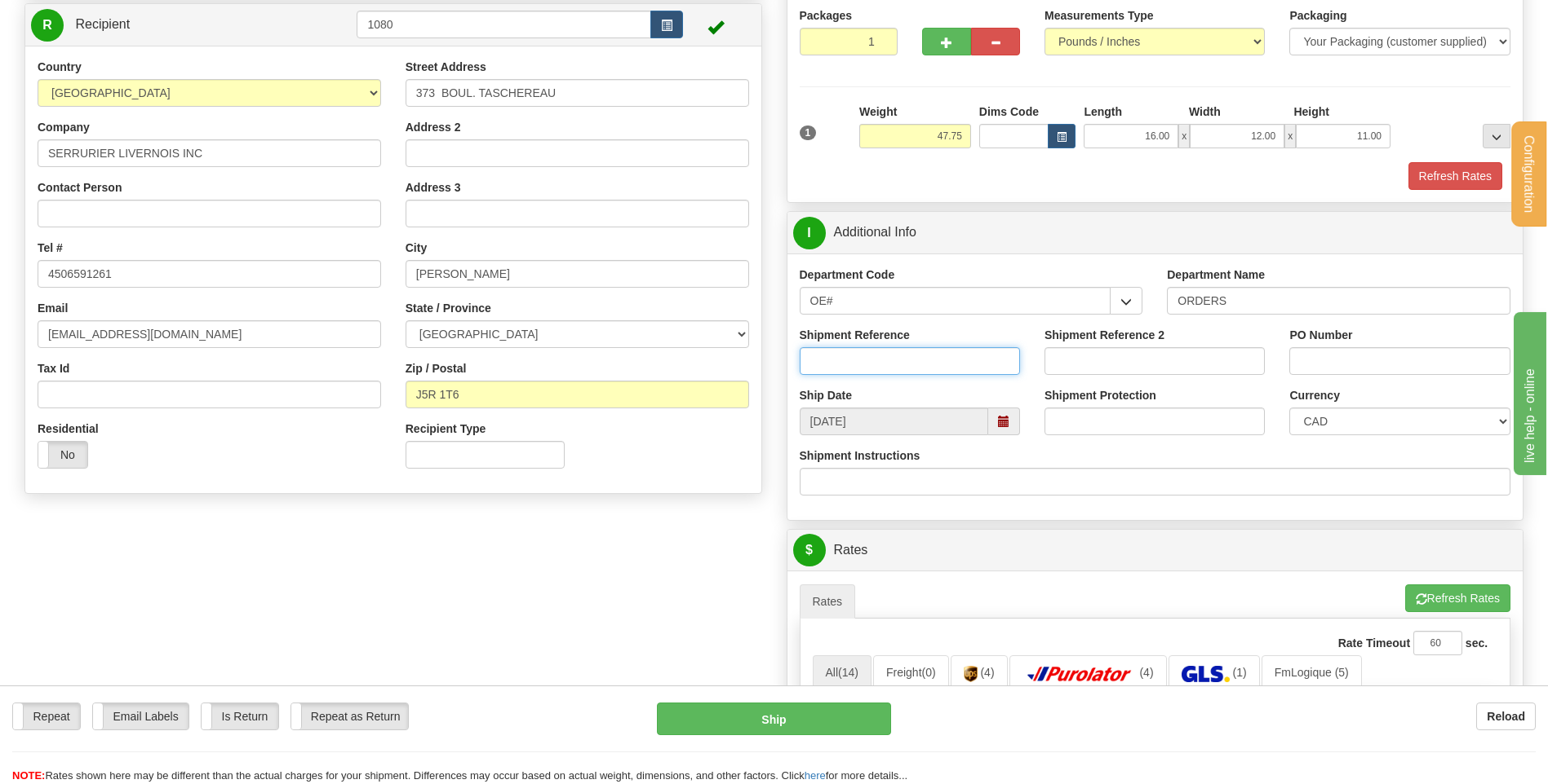
click at [860, 368] on input "Shipment Reference" at bounding box center [909, 361] width 220 height 27
type input "80005862-00"
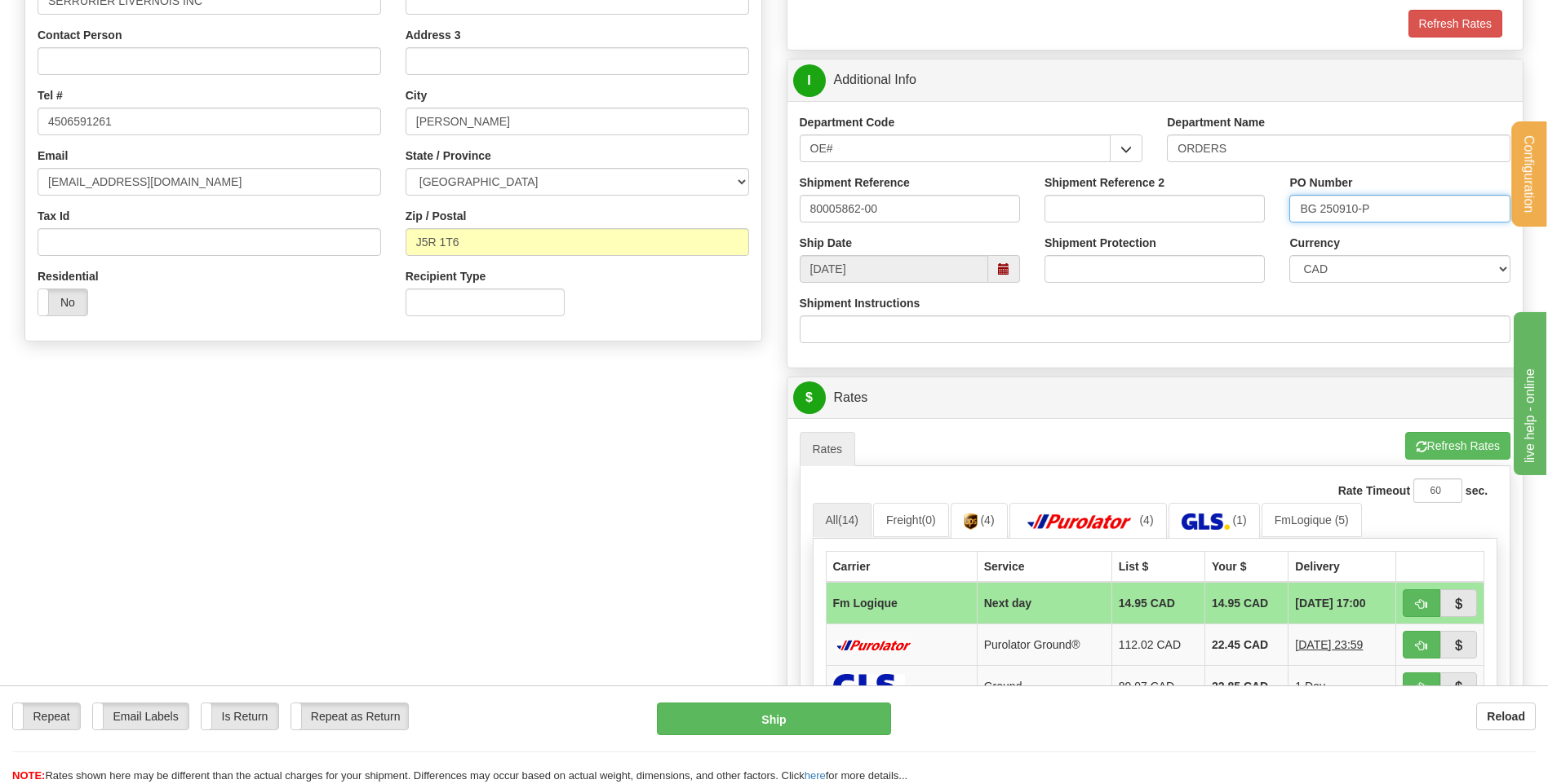
scroll to position [571, 0]
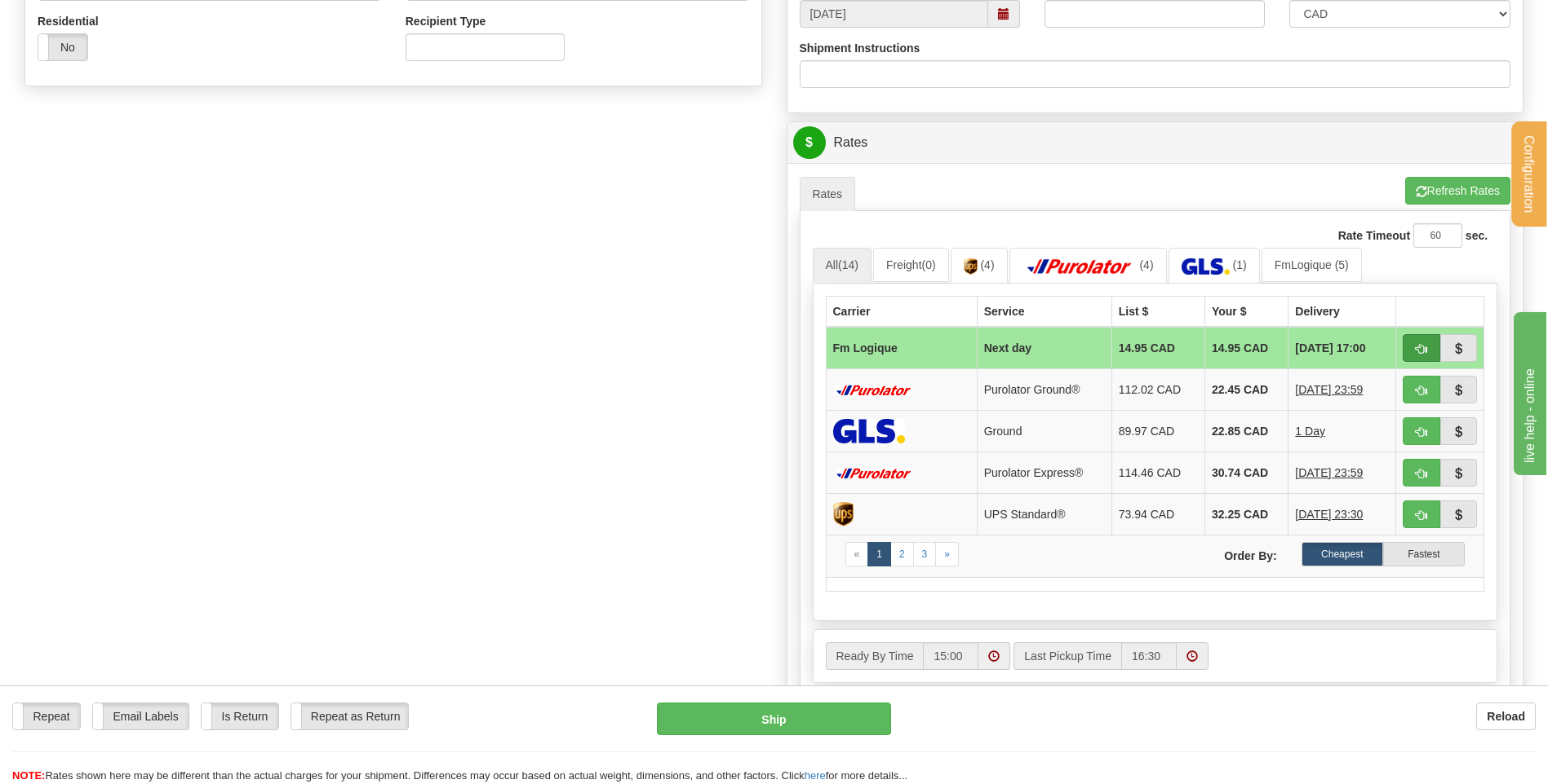
type input "BG 250910-P"
click at [1418, 351] on span "button" at bounding box center [1421, 349] width 12 height 11
type input "jour"
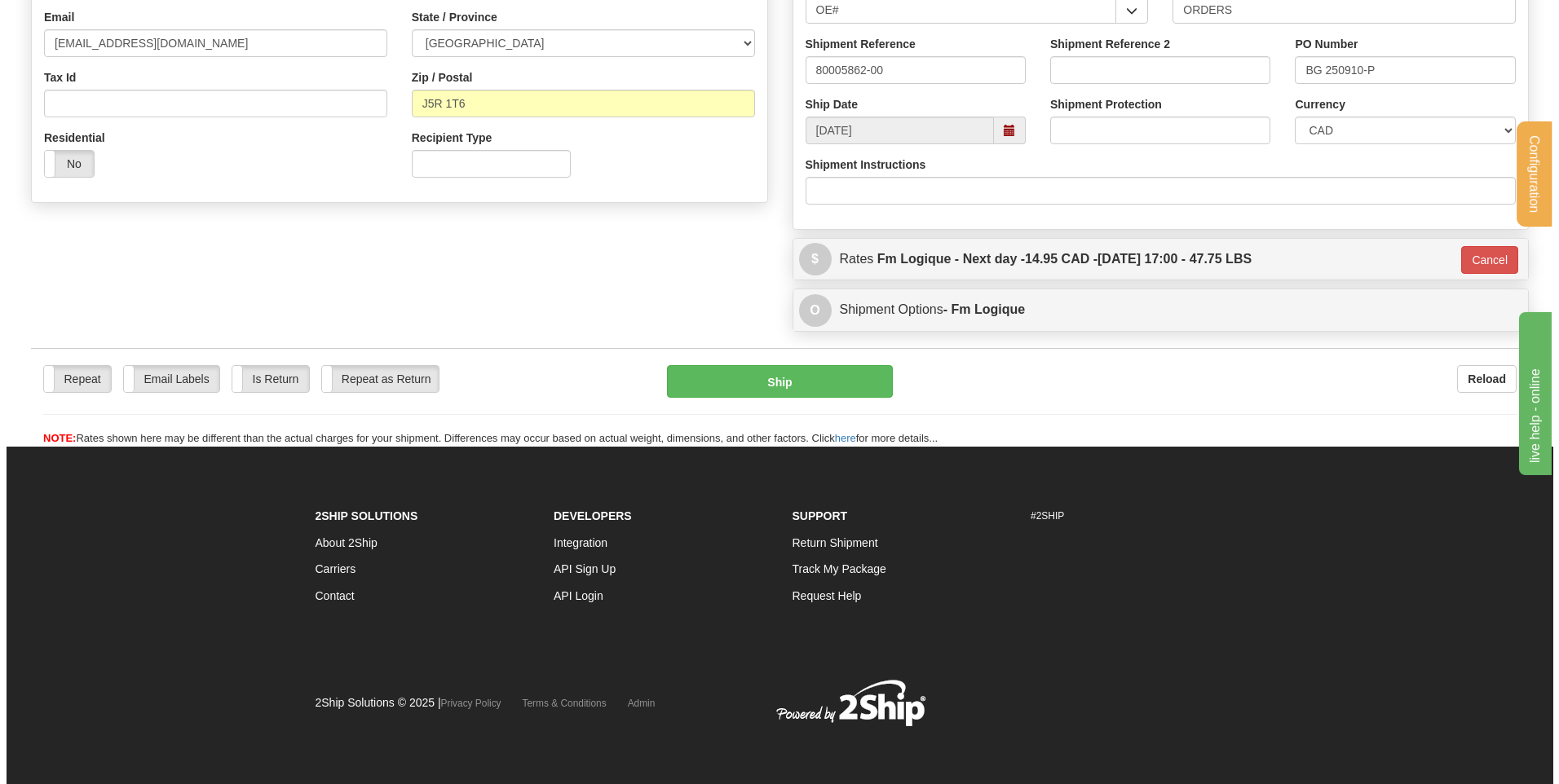
scroll to position [455, 0]
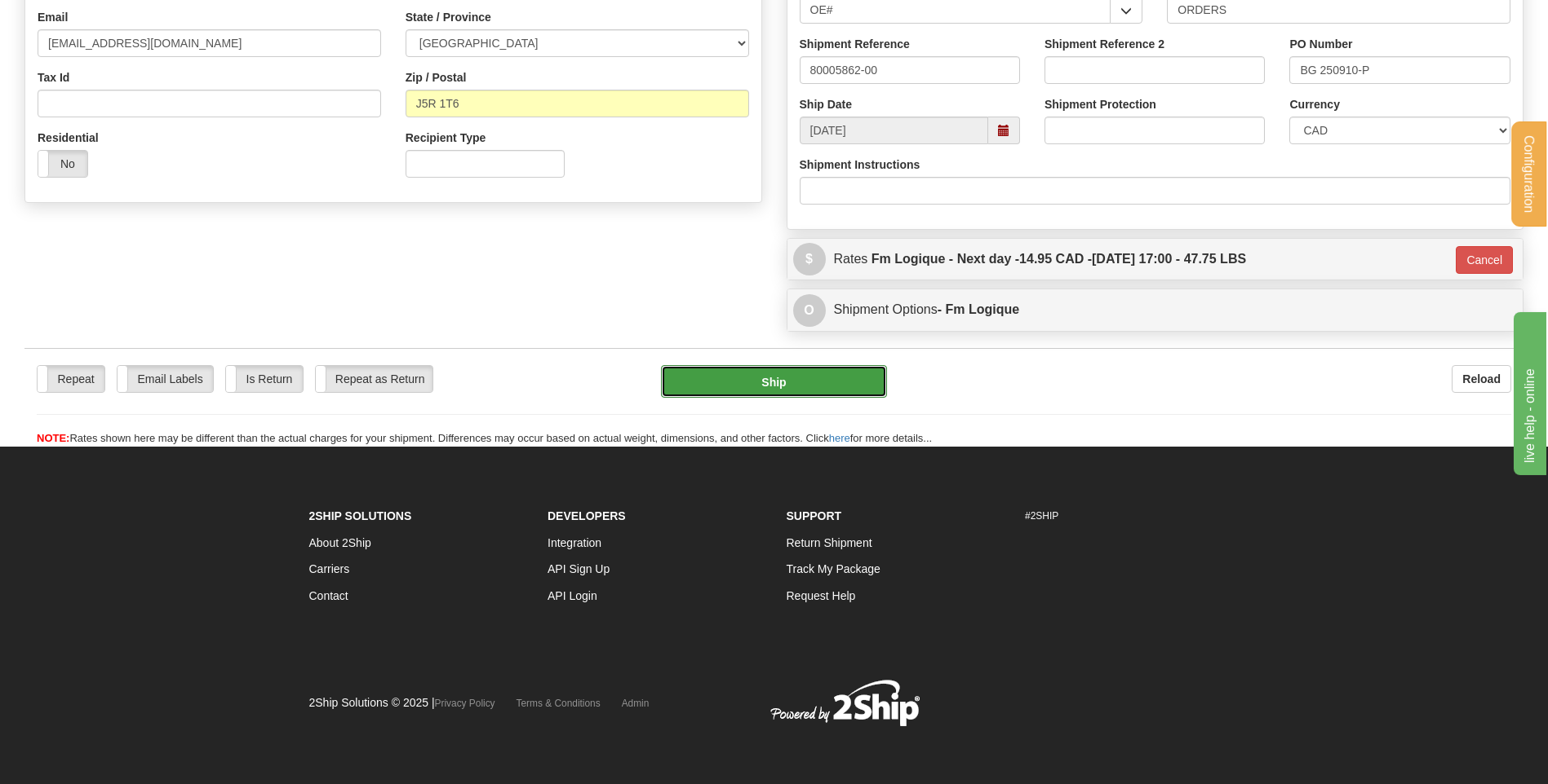
click at [740, 372] on button "Ship" at bounding box center [773, 382] width 225 height 33
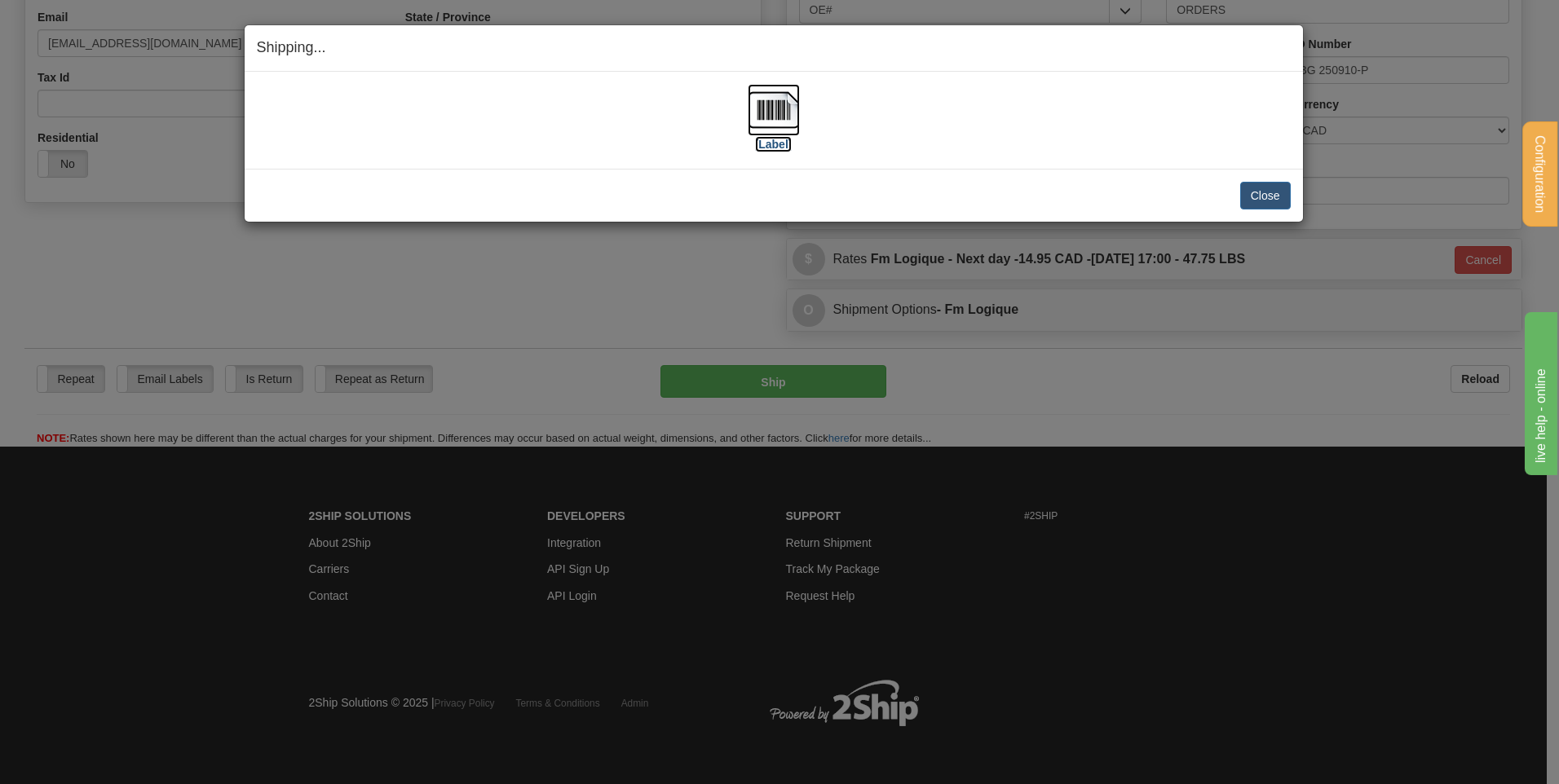
click at [764, 88] on img at bounding box center [773, 109] width 52 height 52
click at [1248, 193] on button "Close" at bounding box center [1265, 195] width 50 height 27
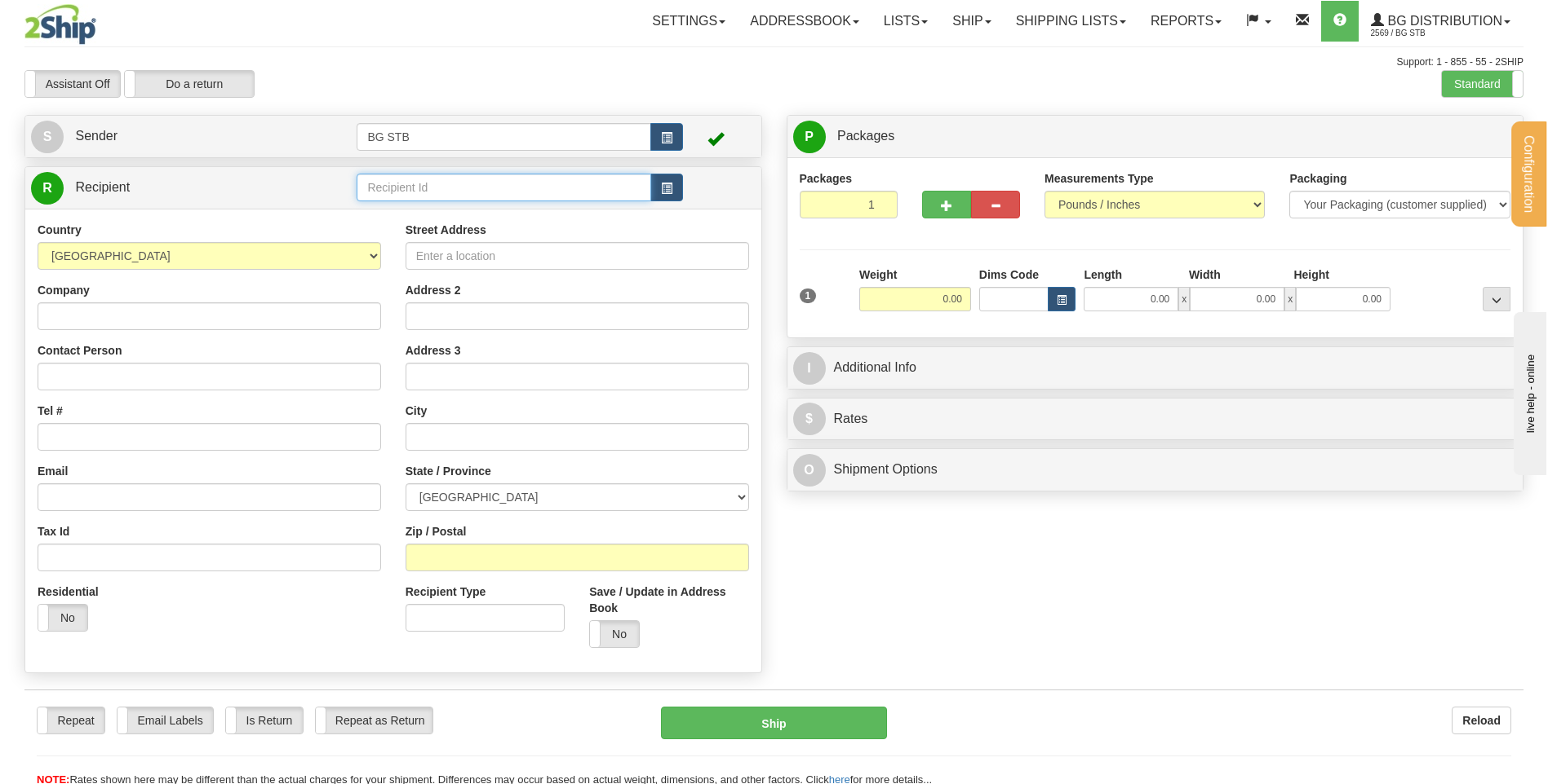
click at [462, 183] on input "text" at bounding box center [504, 188] width 294 height 27
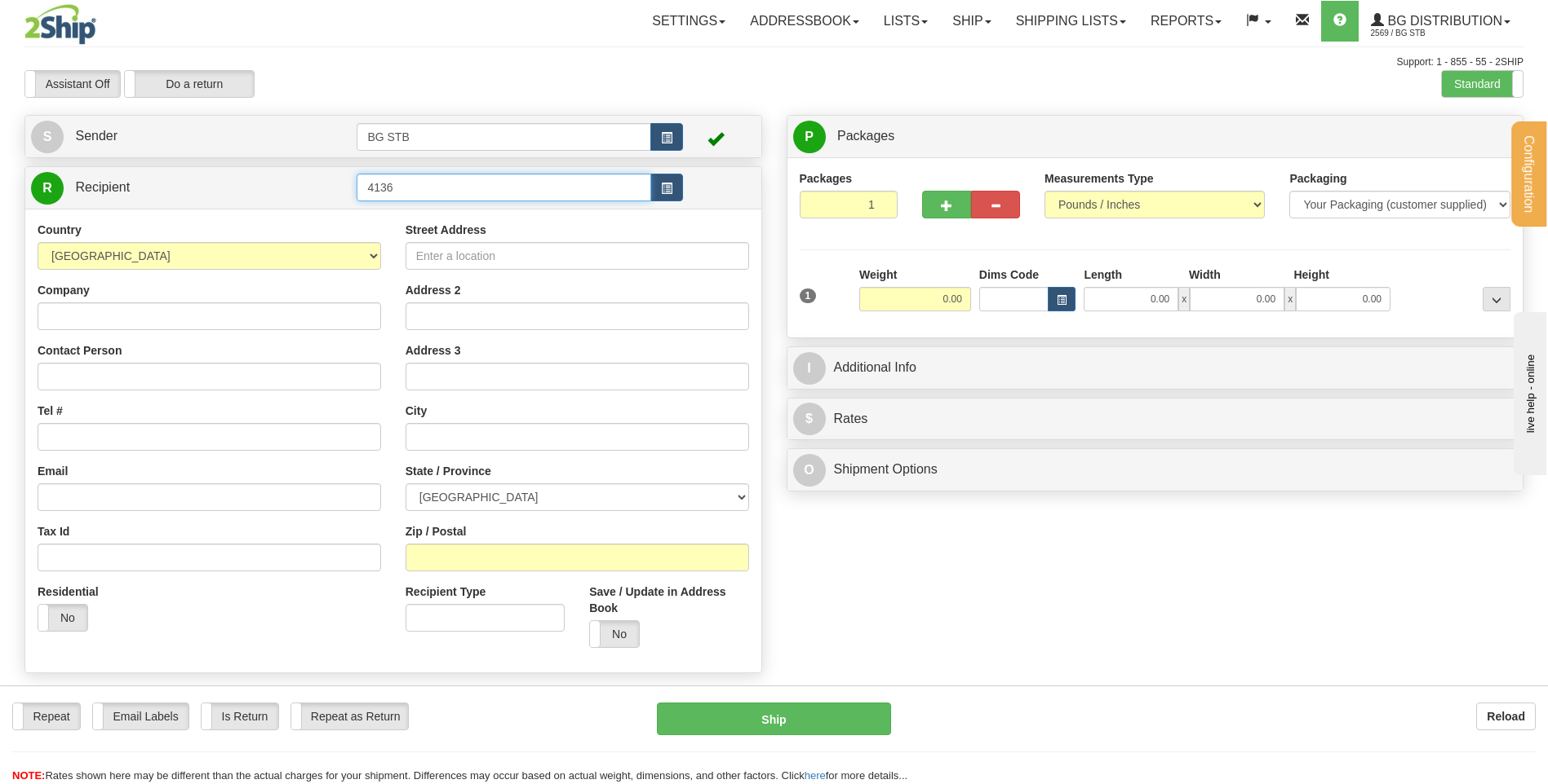
type input "4136"
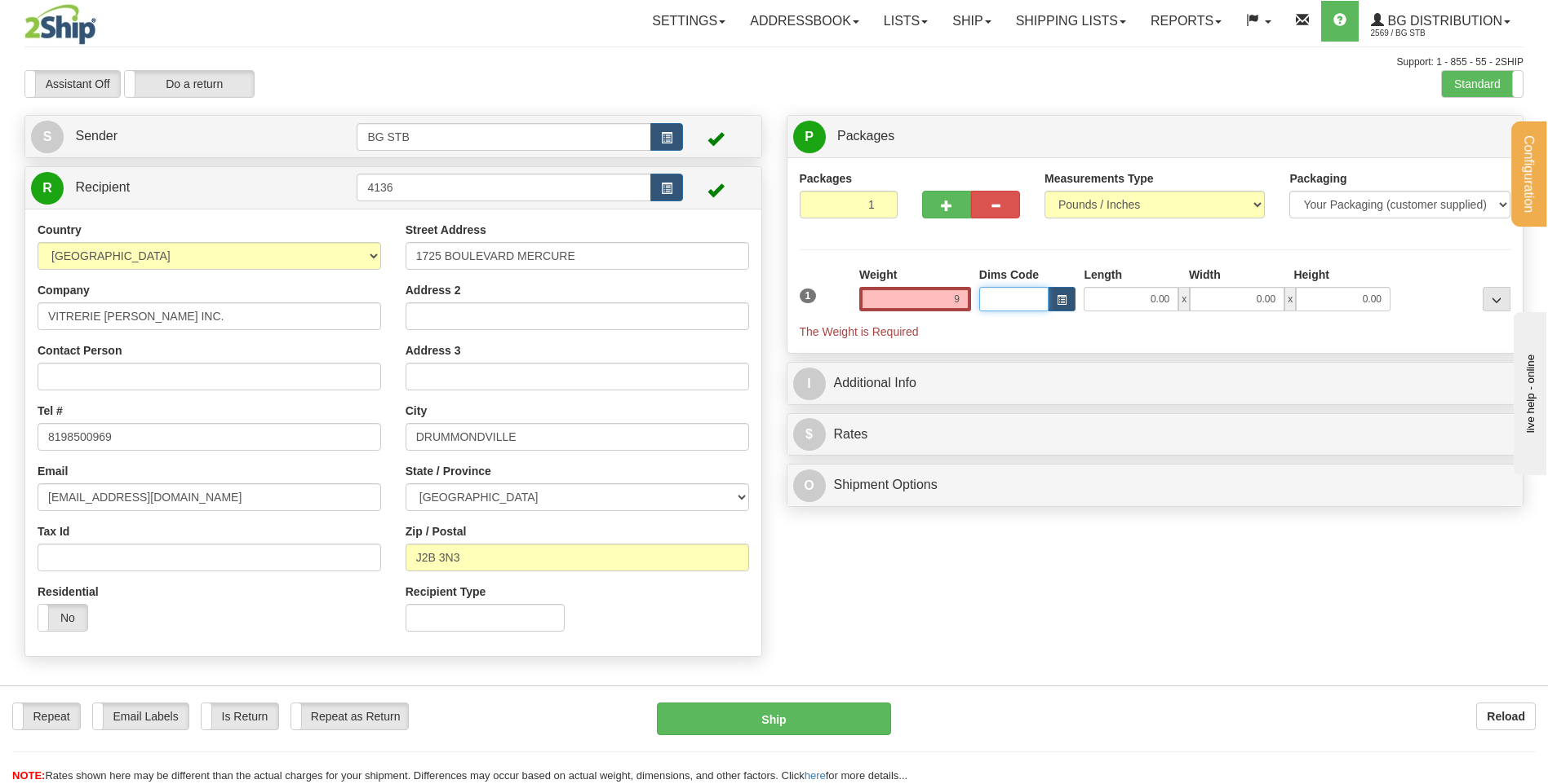
type input "9.00"
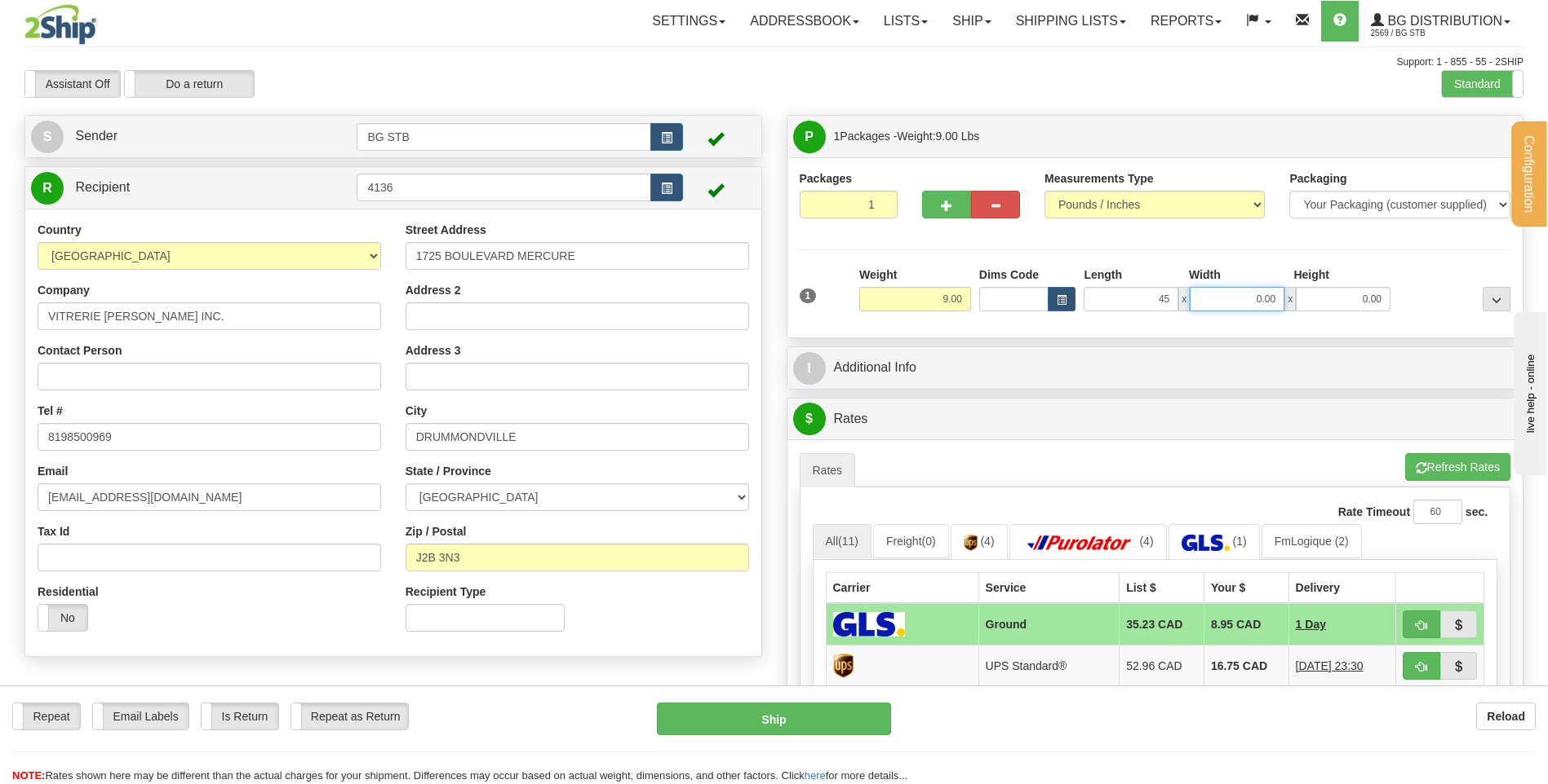
type input "45.00"
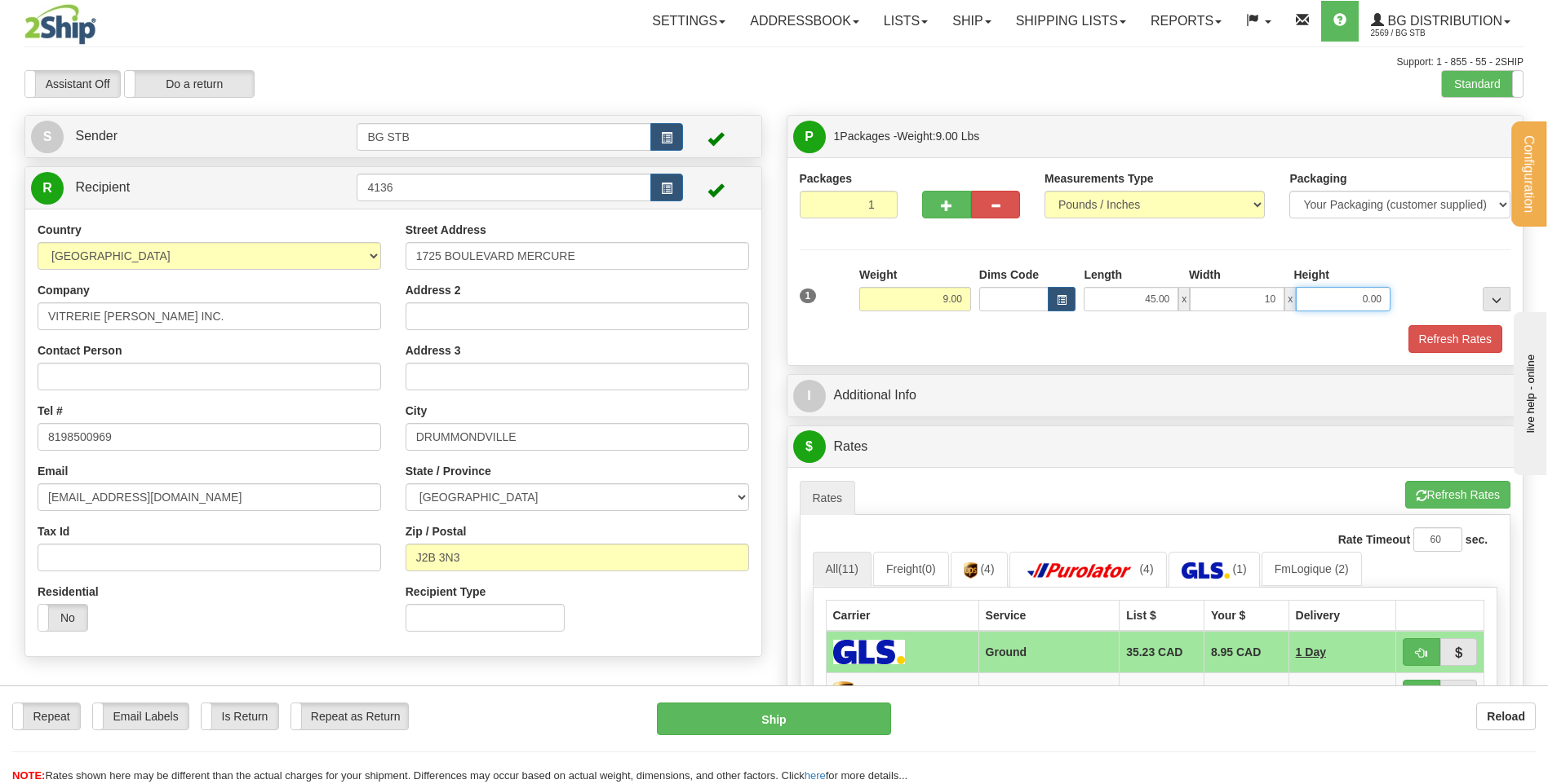
type input "10.00"
type input "3.00"
click at [930, 417] on div "I Additional Info" at bounding box center [1155, 396] width 738 height 43
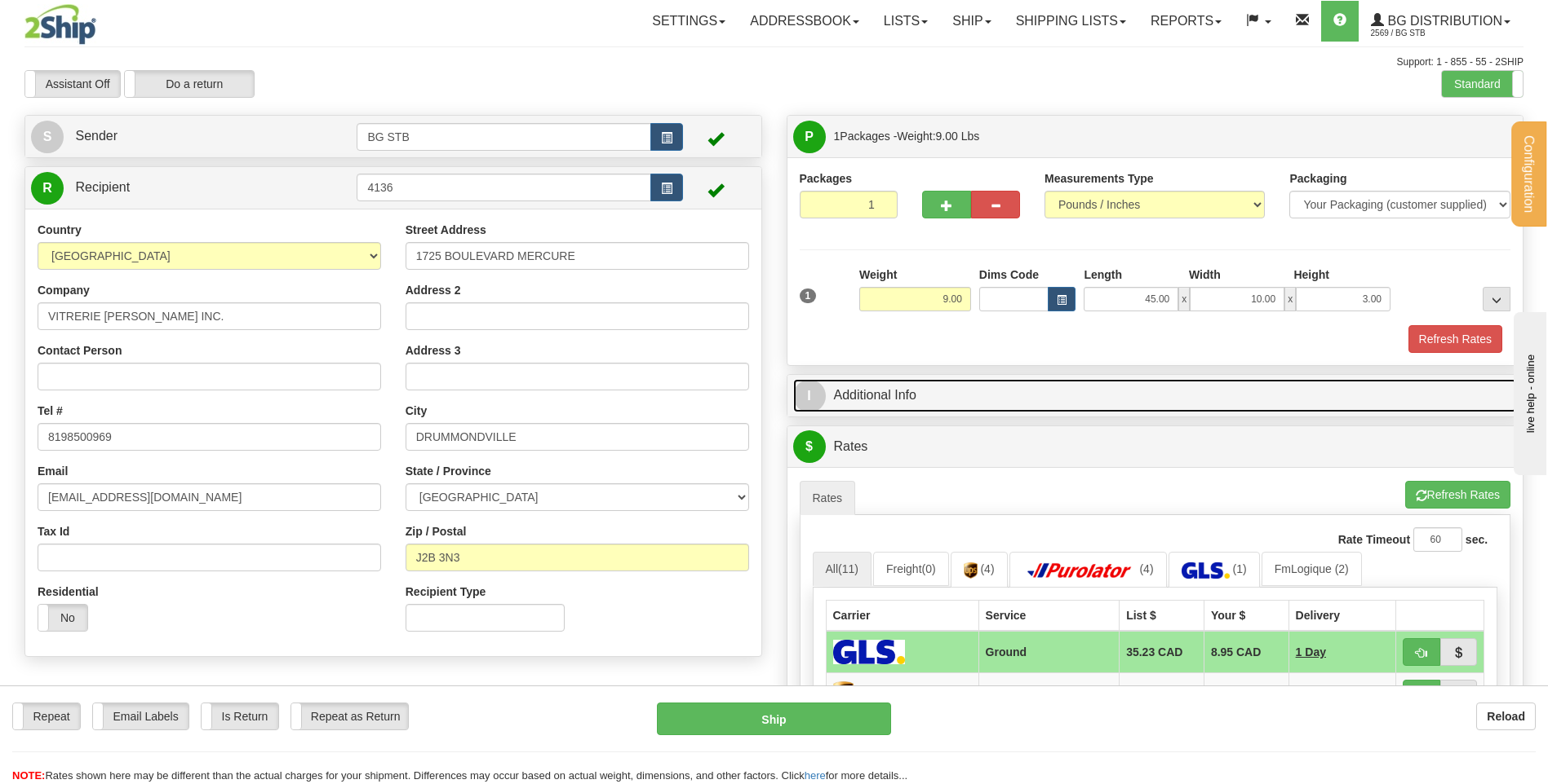
click at [930, 399] on link "I Additional Info" at bounding box center [1155, 396] width 724 height 34
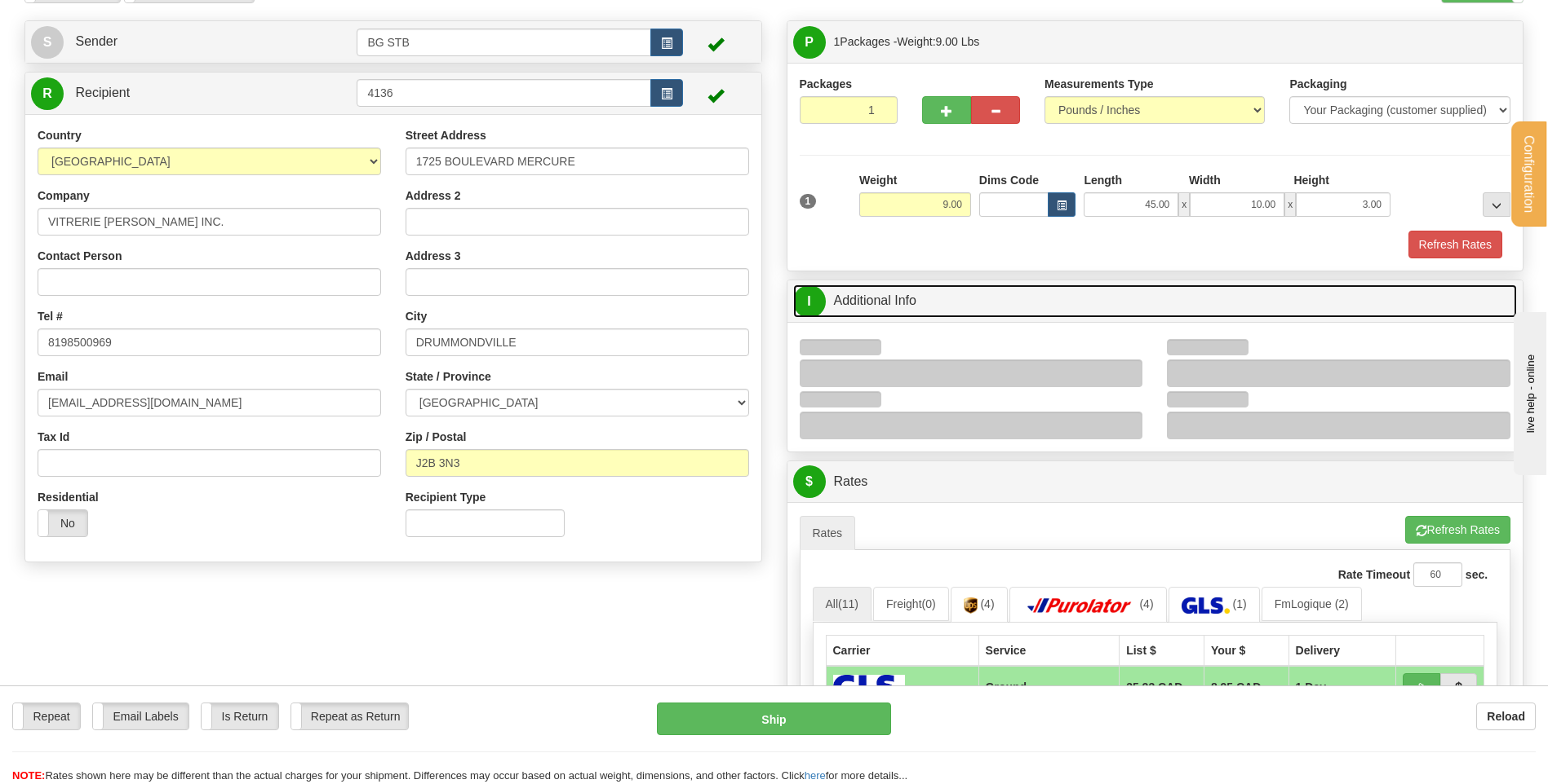
scroll to position [244, 0]
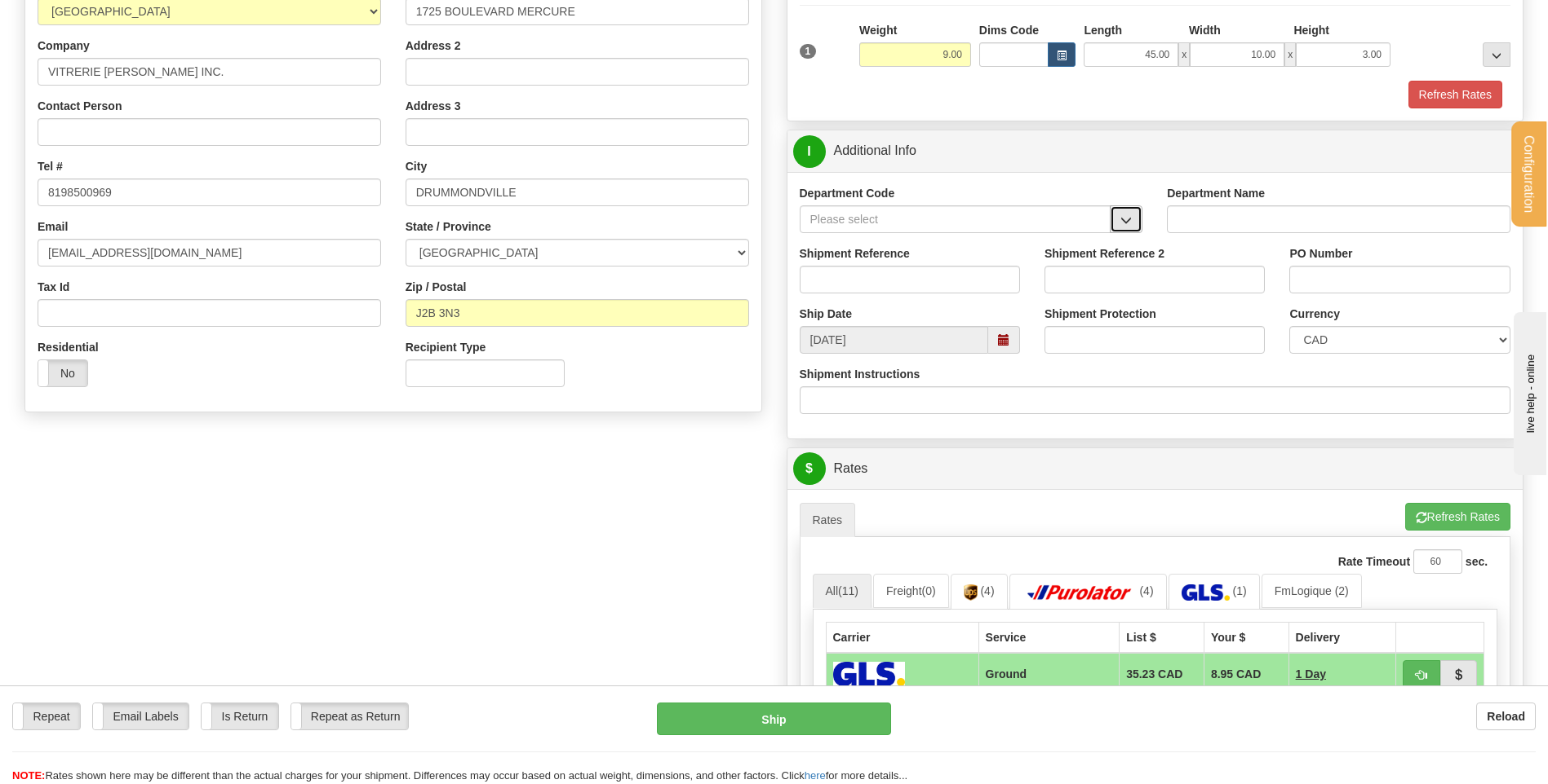
click at [1124, 215] on span "button" at bounding box center [1126, 221] width 12 height 11
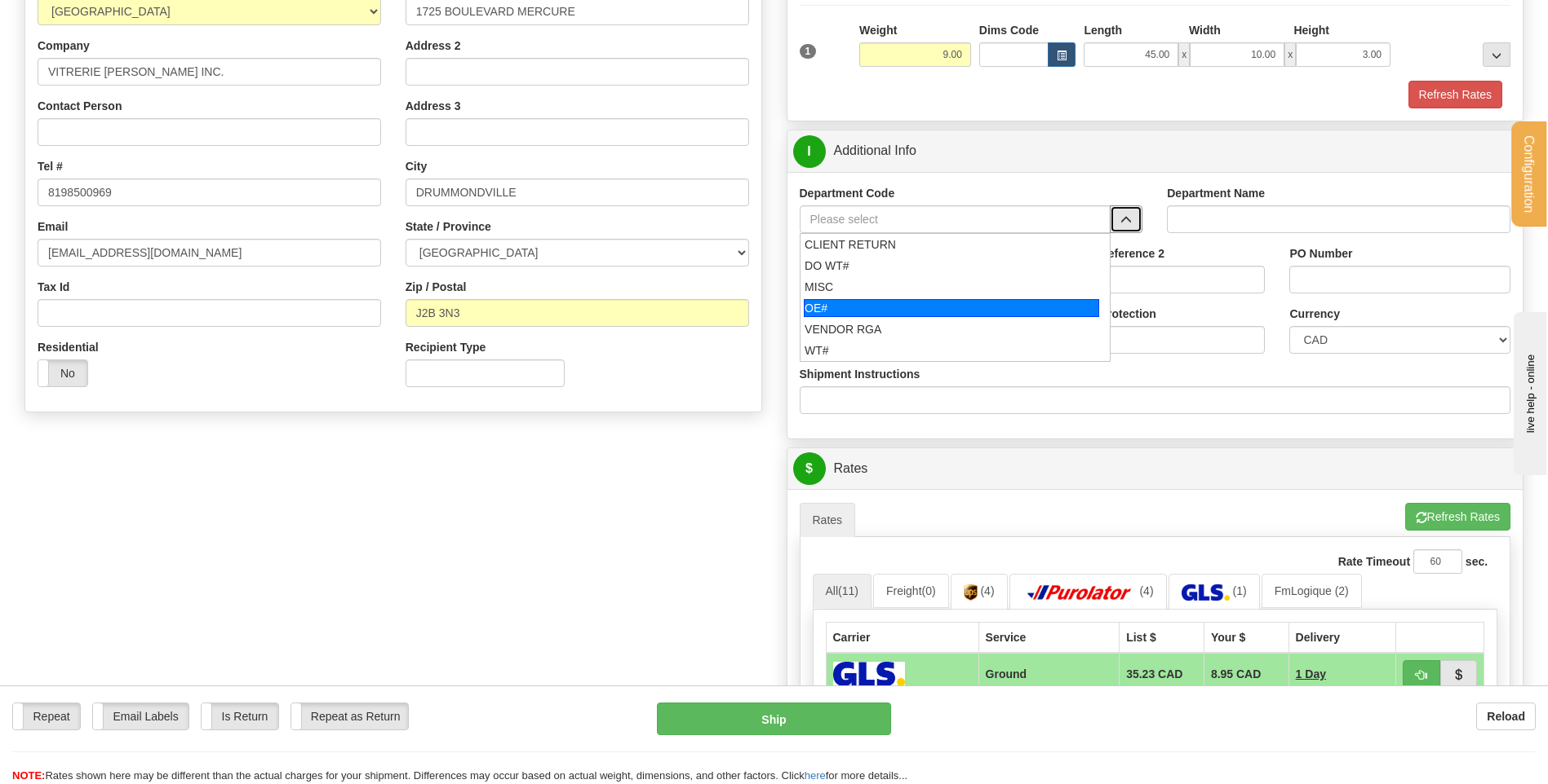
drag, startPoint x: 896, startPoint y: 304, endPoint x: 888, endPoint y: 278, distance: 27.2
click at [895, 304] on div "OE#" at bounding box center [951, 308] width 296 height 18
type input "OE#"
type input "ORDERS"
click at [888, 278] on input "Shipment Reference" at bounding box center [909, 280] width 220 height 27
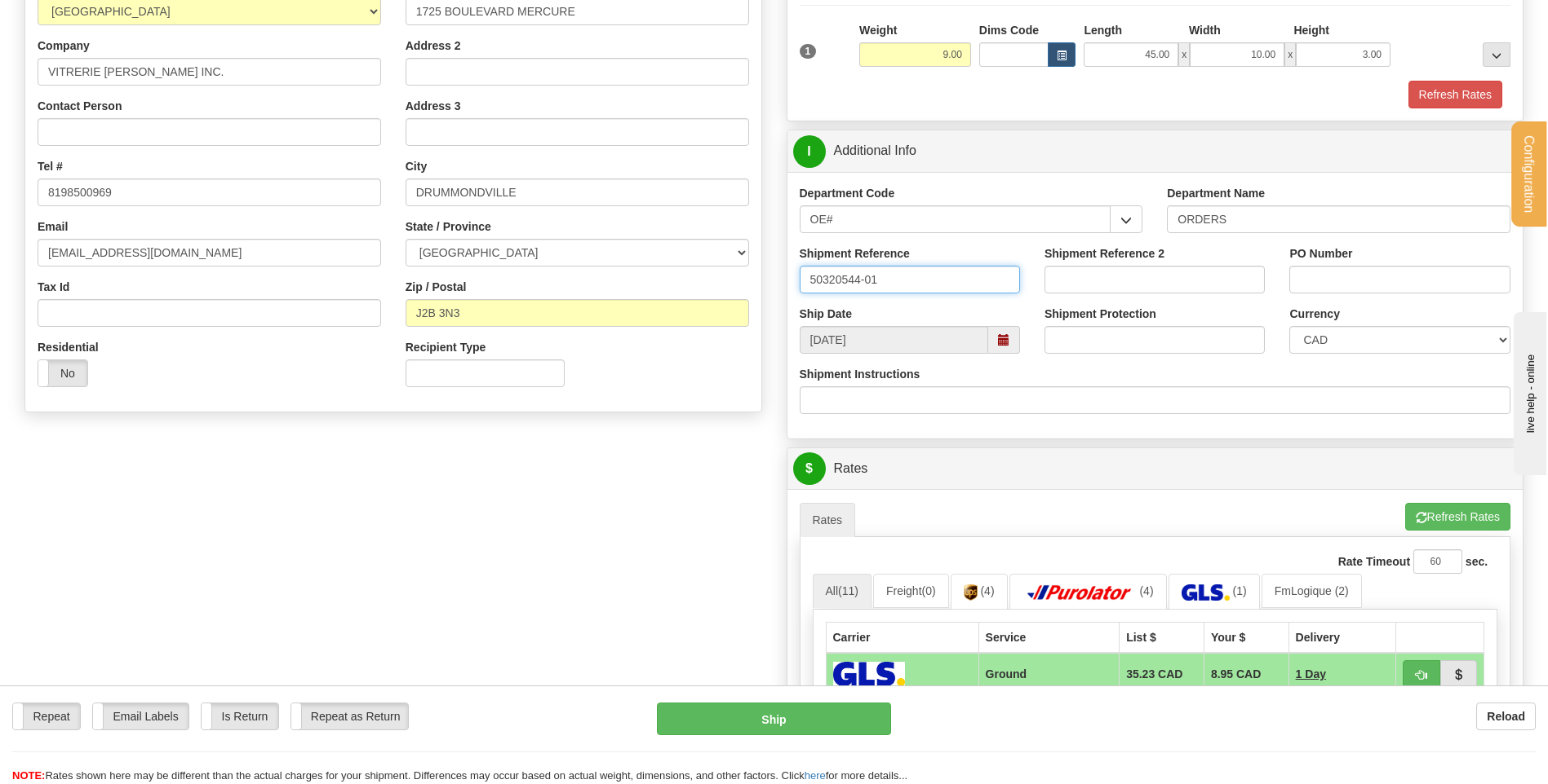
type input "50320544-01"
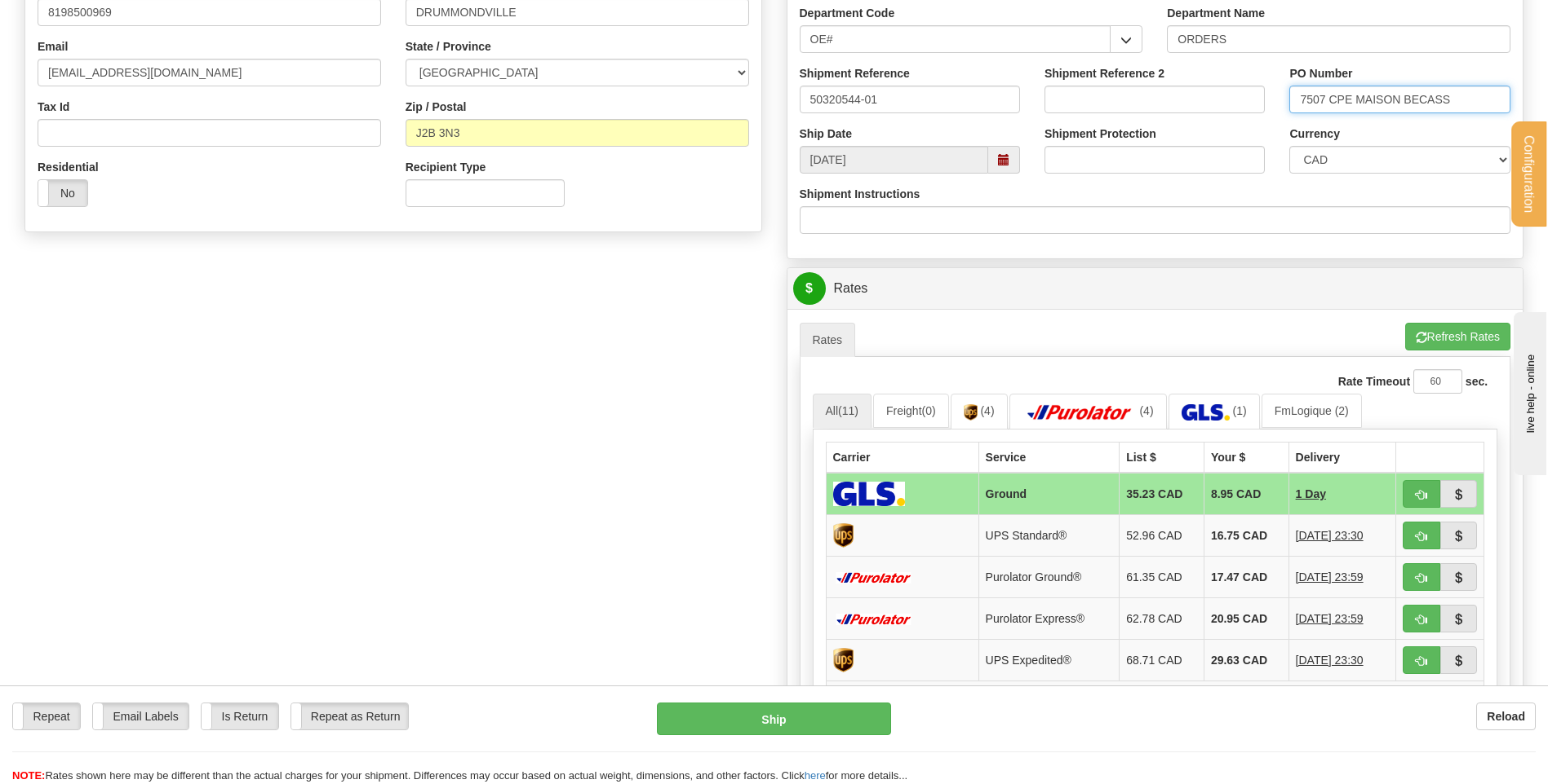
scroll to position [653, 0]
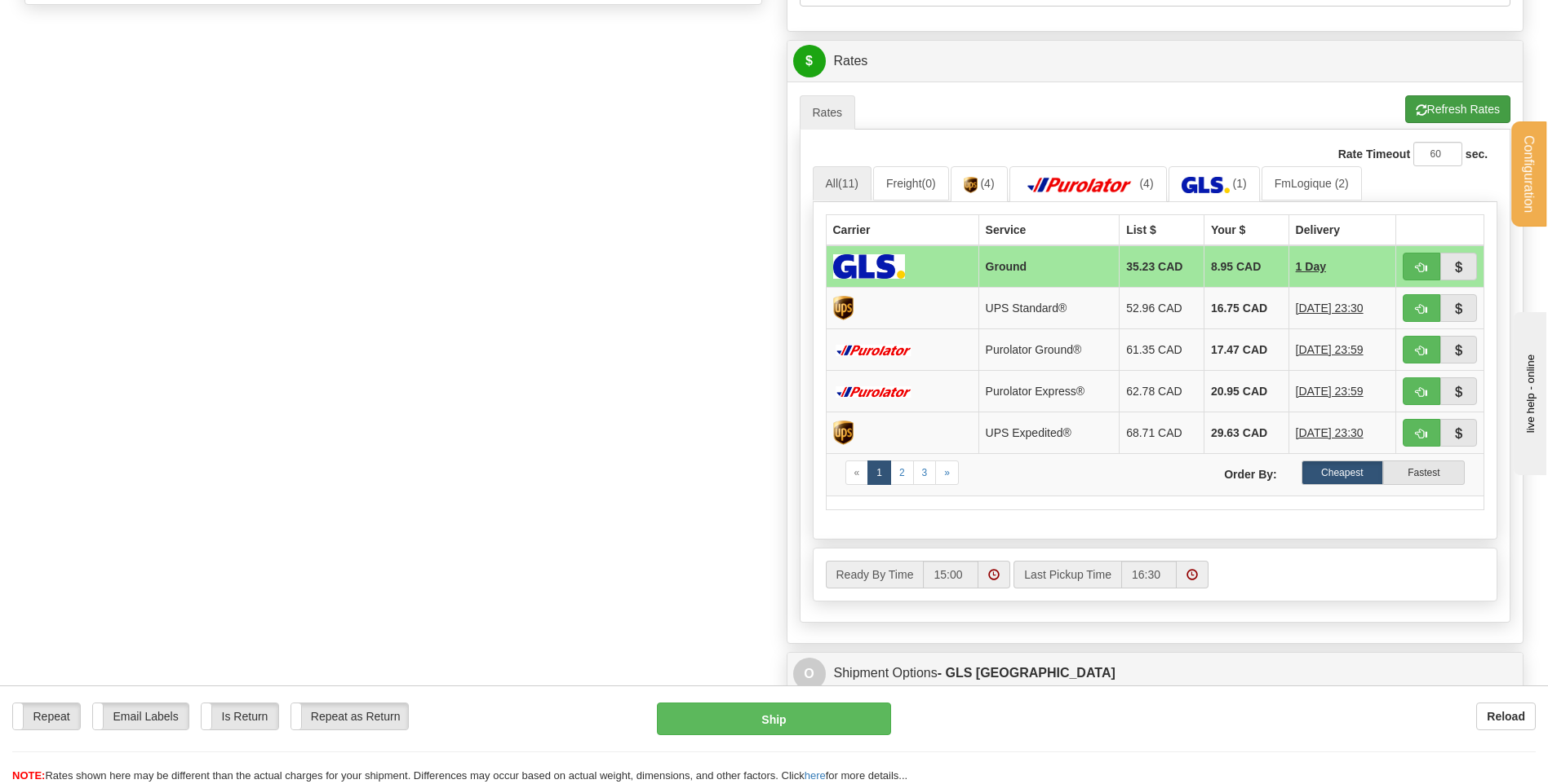
type input "7507 CPE MAISON BECASS"
click at [1435, 108] on button "Refresh Rates" at bounding box center [1457, 109] width 105 height 27
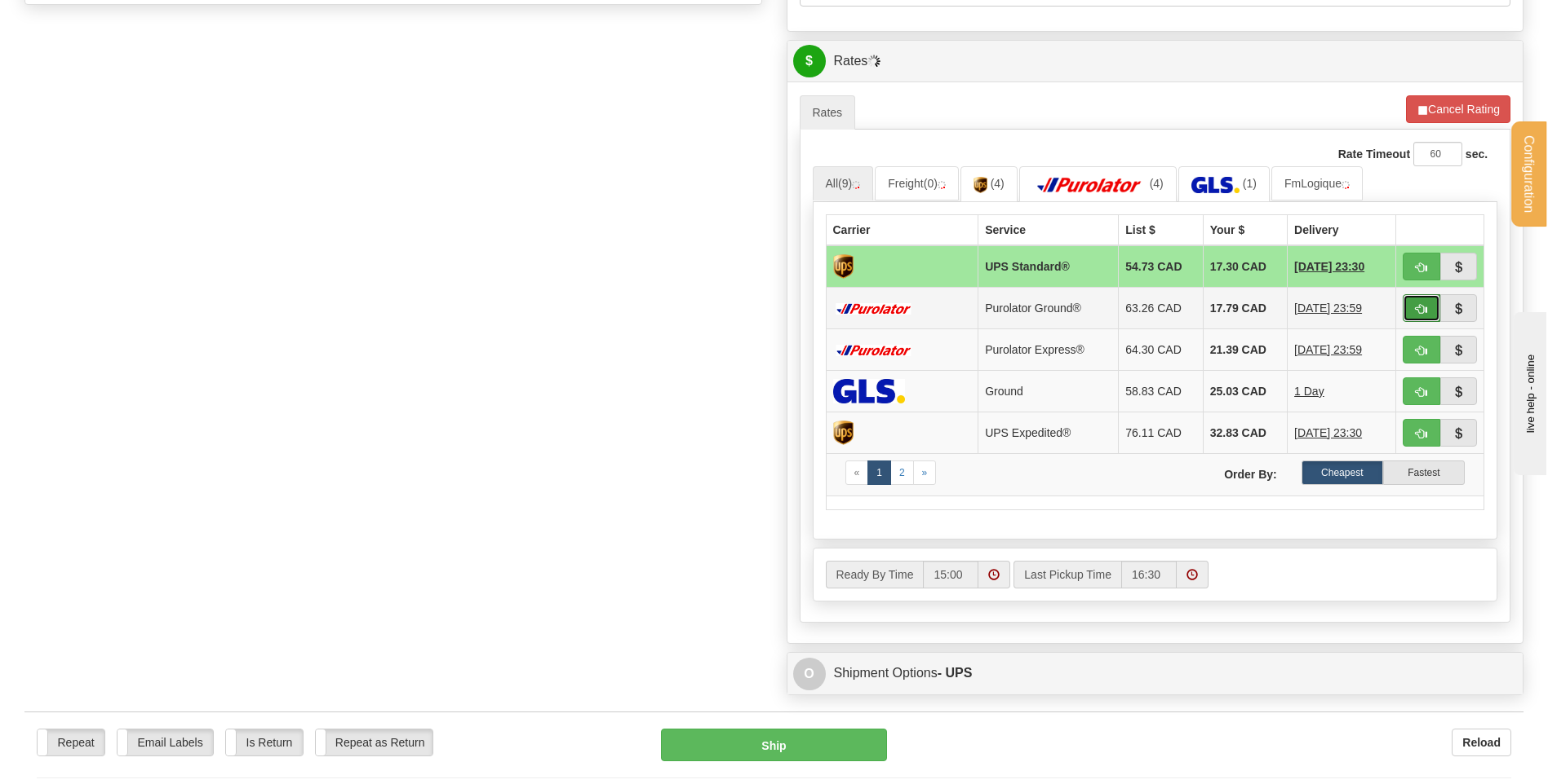
click at [1435, 312] on button "button" at bounding box center [1420, 308] width 37 height 27
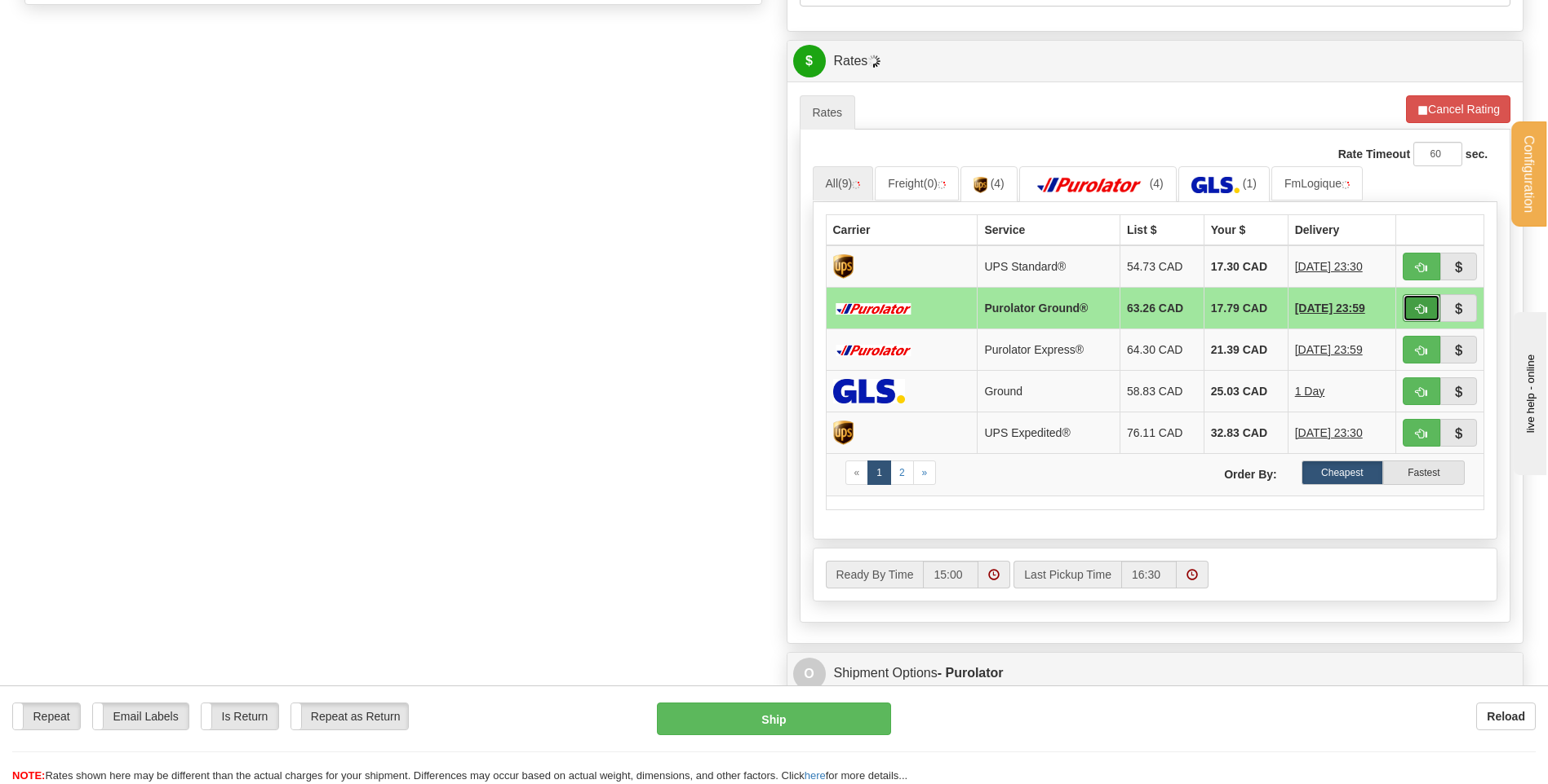
click at [1414, 310] on button "button" at bounding box center [1420, 308] width 37 height 27
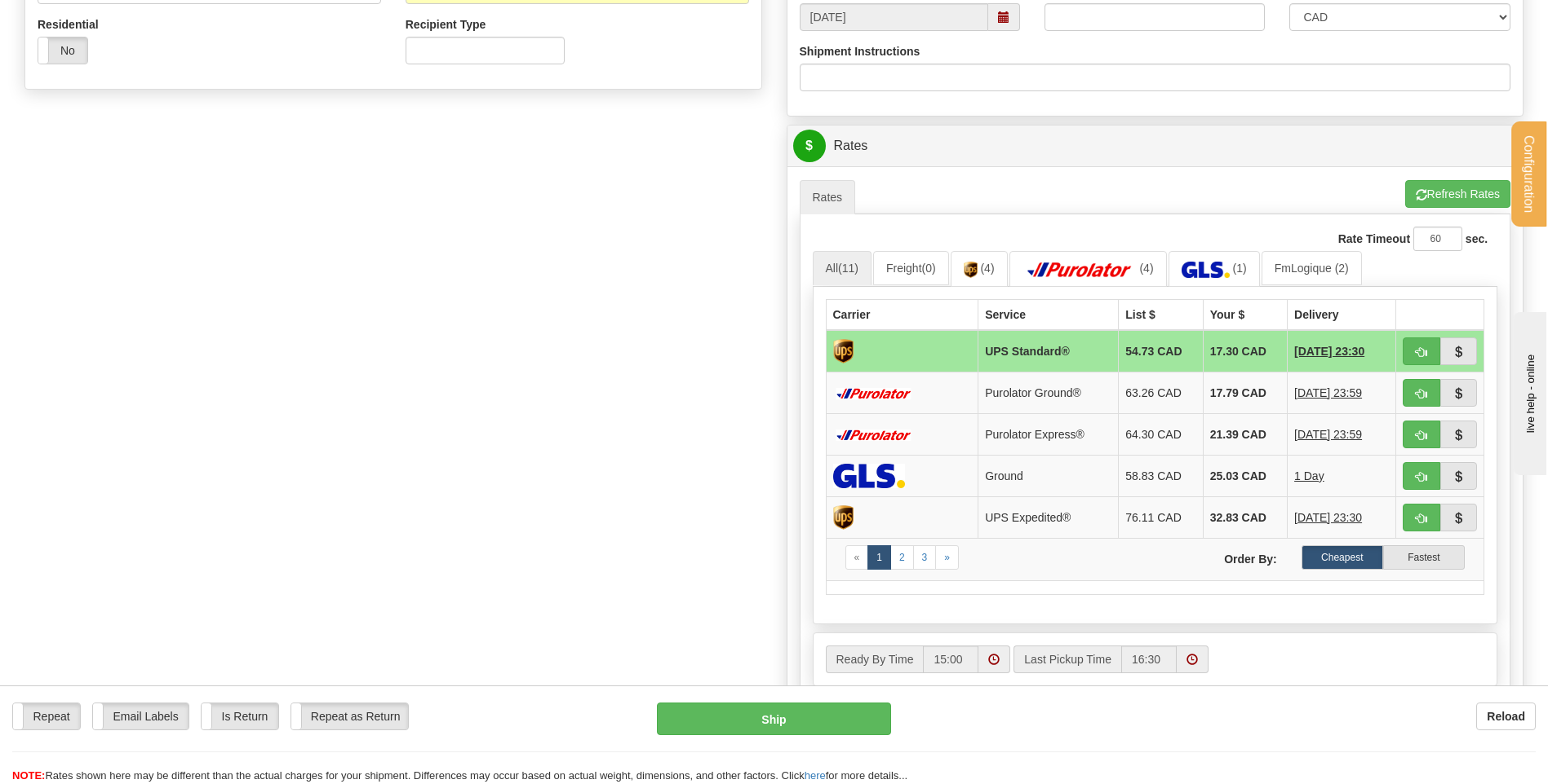
scroll to position [571, 0]
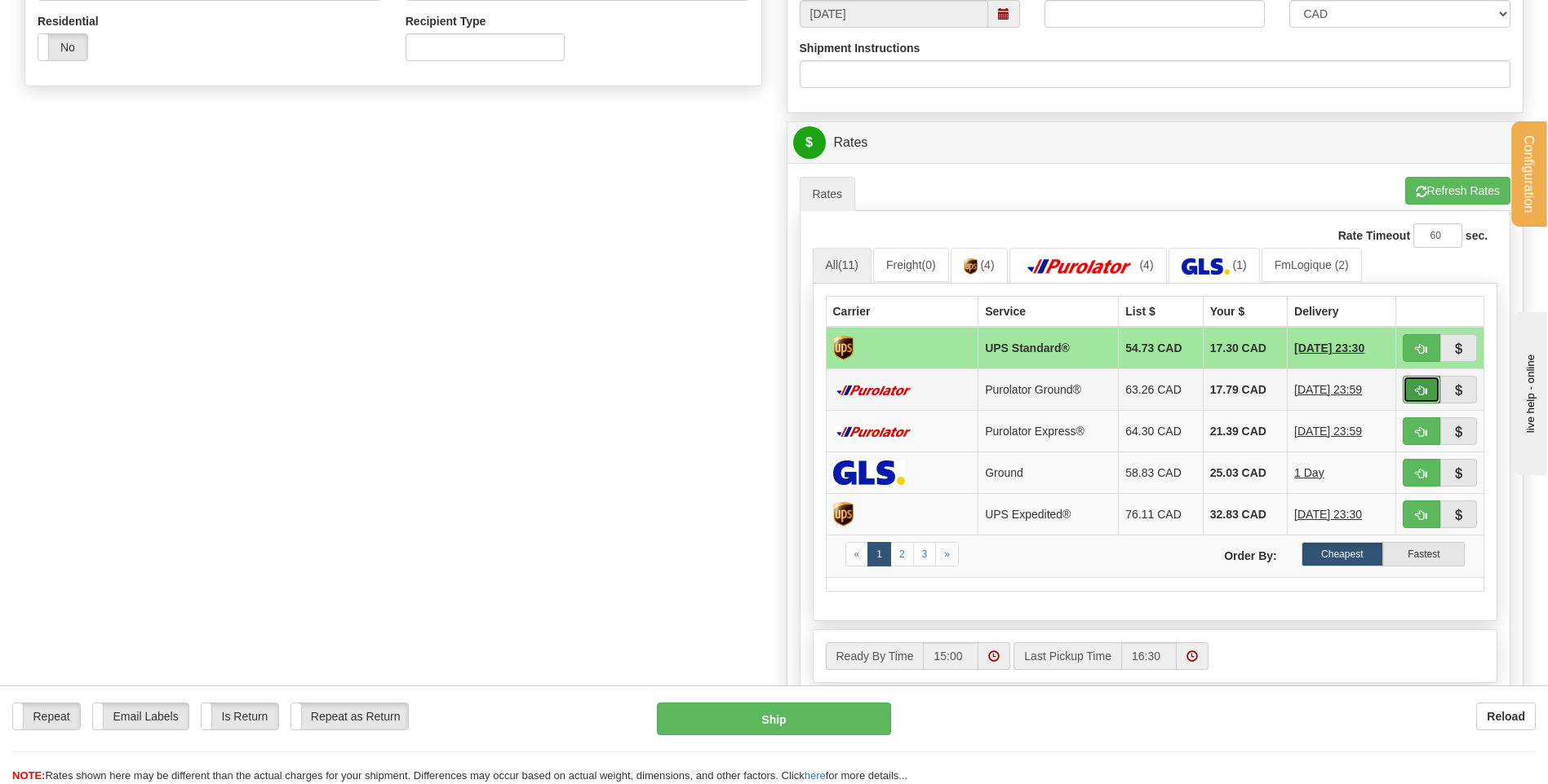
click at [1409, 393] on button "button" at bounding box center [1420, 389] width 37 height 27
type input "260"
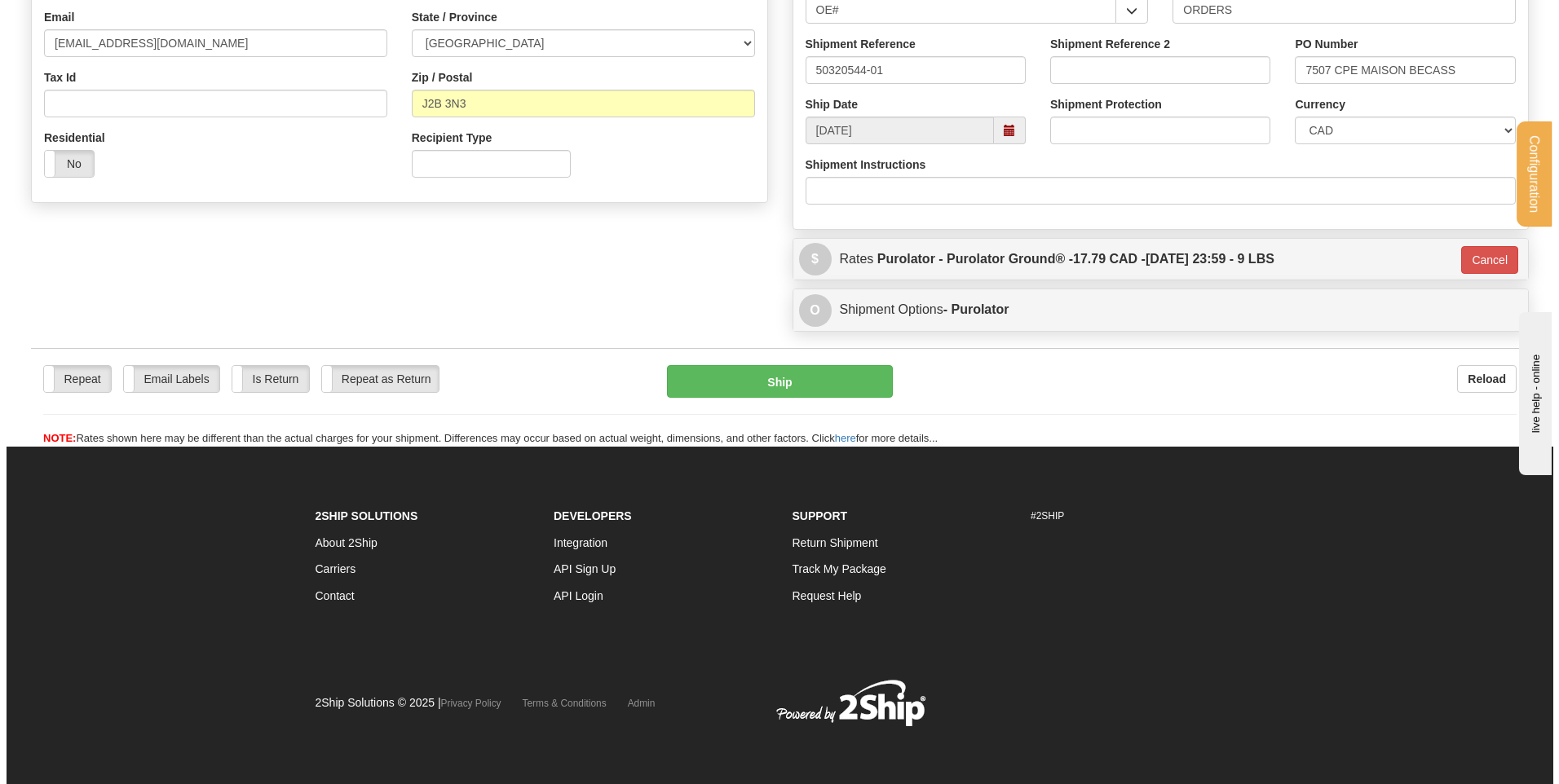
scroll to position [455, 0]
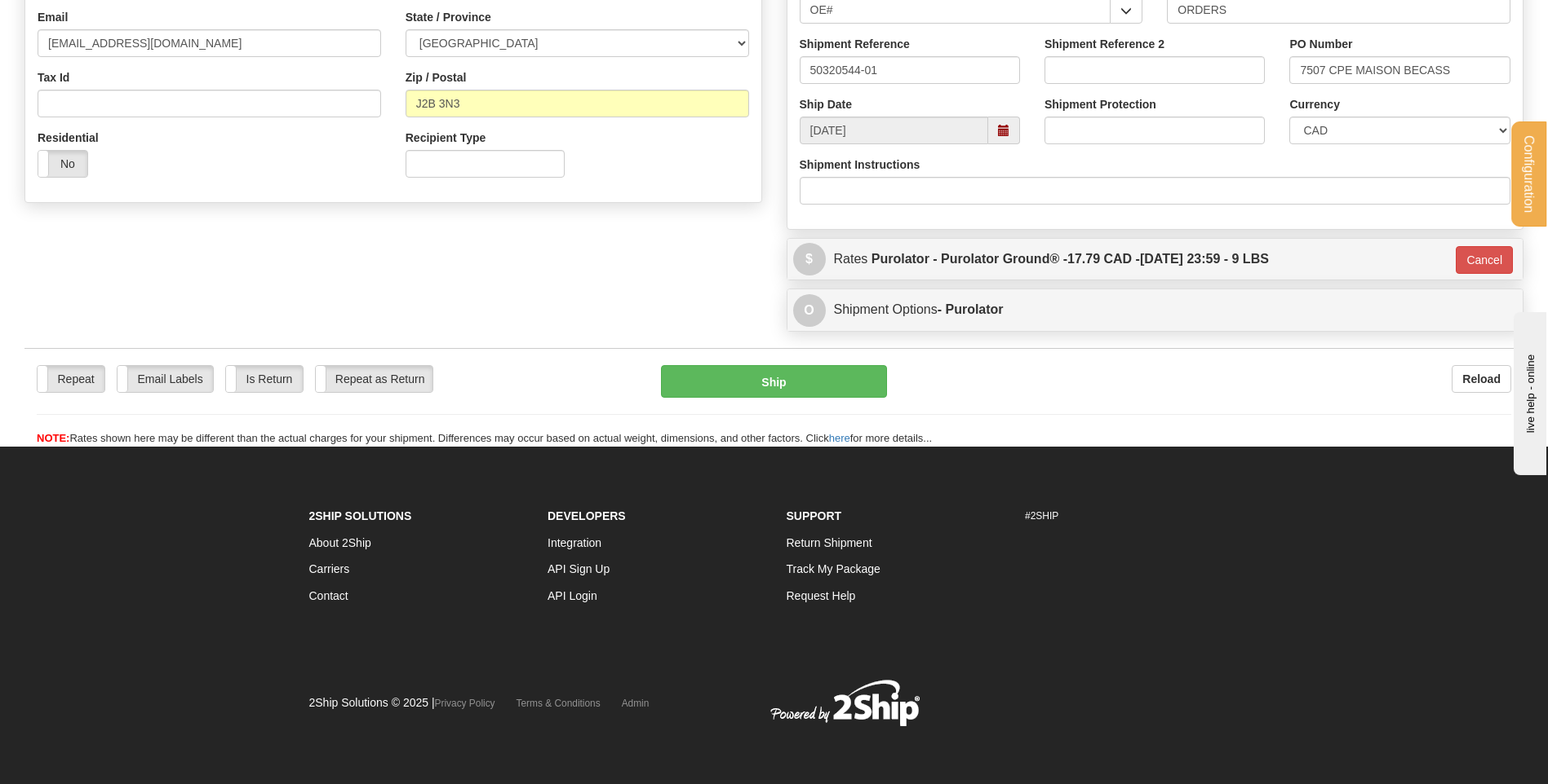
click at [784, 361] on div "Repeat Repeat Email Labels Email Labels Edit Is Return Is Return Repeat as Retu…" at bounding box center [774, 397] width 1499 height 98
click at [783, 375] on button "Ship" at bounding box center [773, 382] width 225 height 33
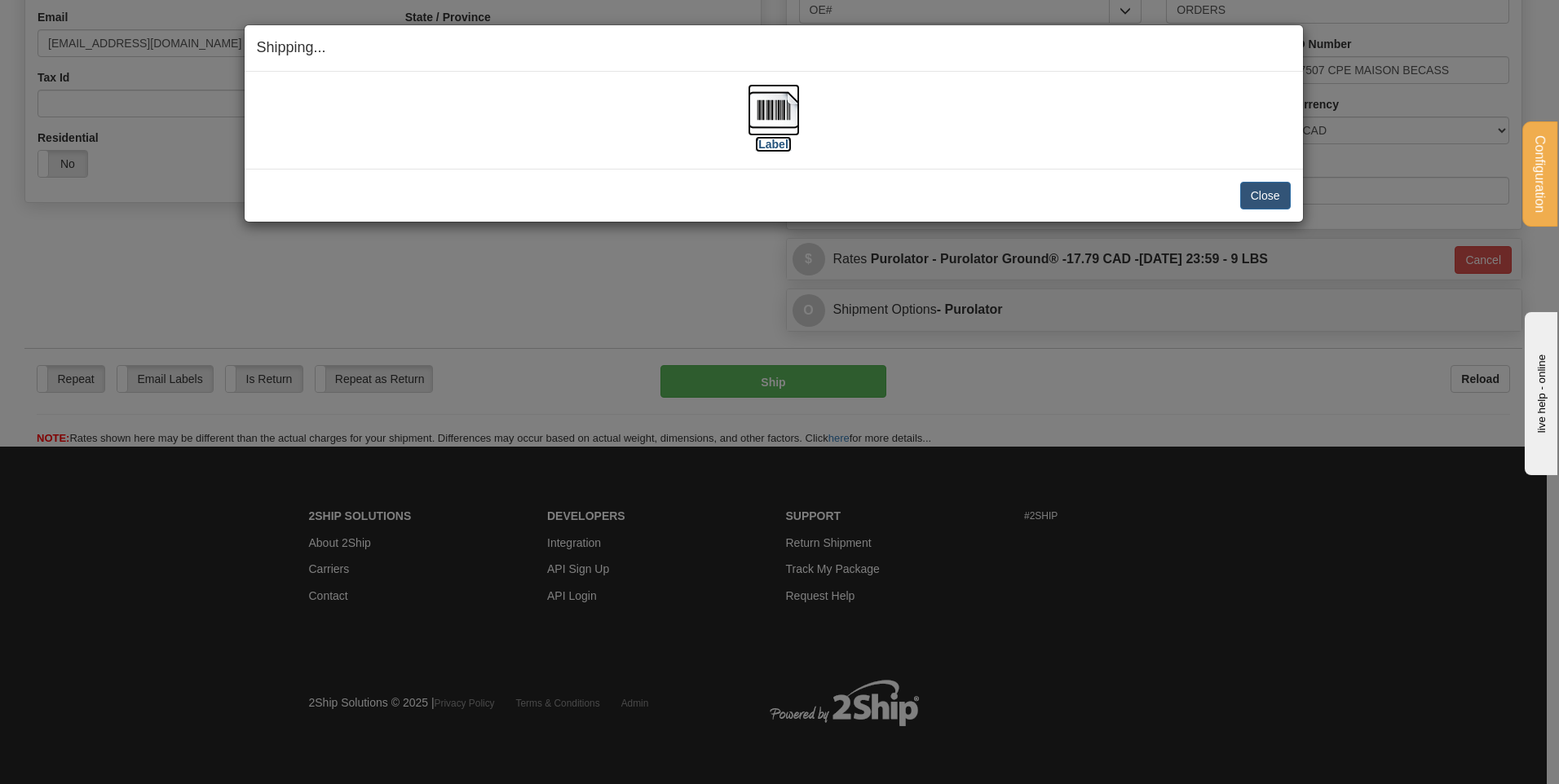
click at [779, 120] on img at bounding box center [773, 109] width 52 height 52
drag, startPoint x: 1285, startPoint y: 187, endPoint x: 1274, endPoint y: 187, distance: 11.0
click at [1274, 187] on button "Close" at bounding box center [1265, 195] width 50 height 27
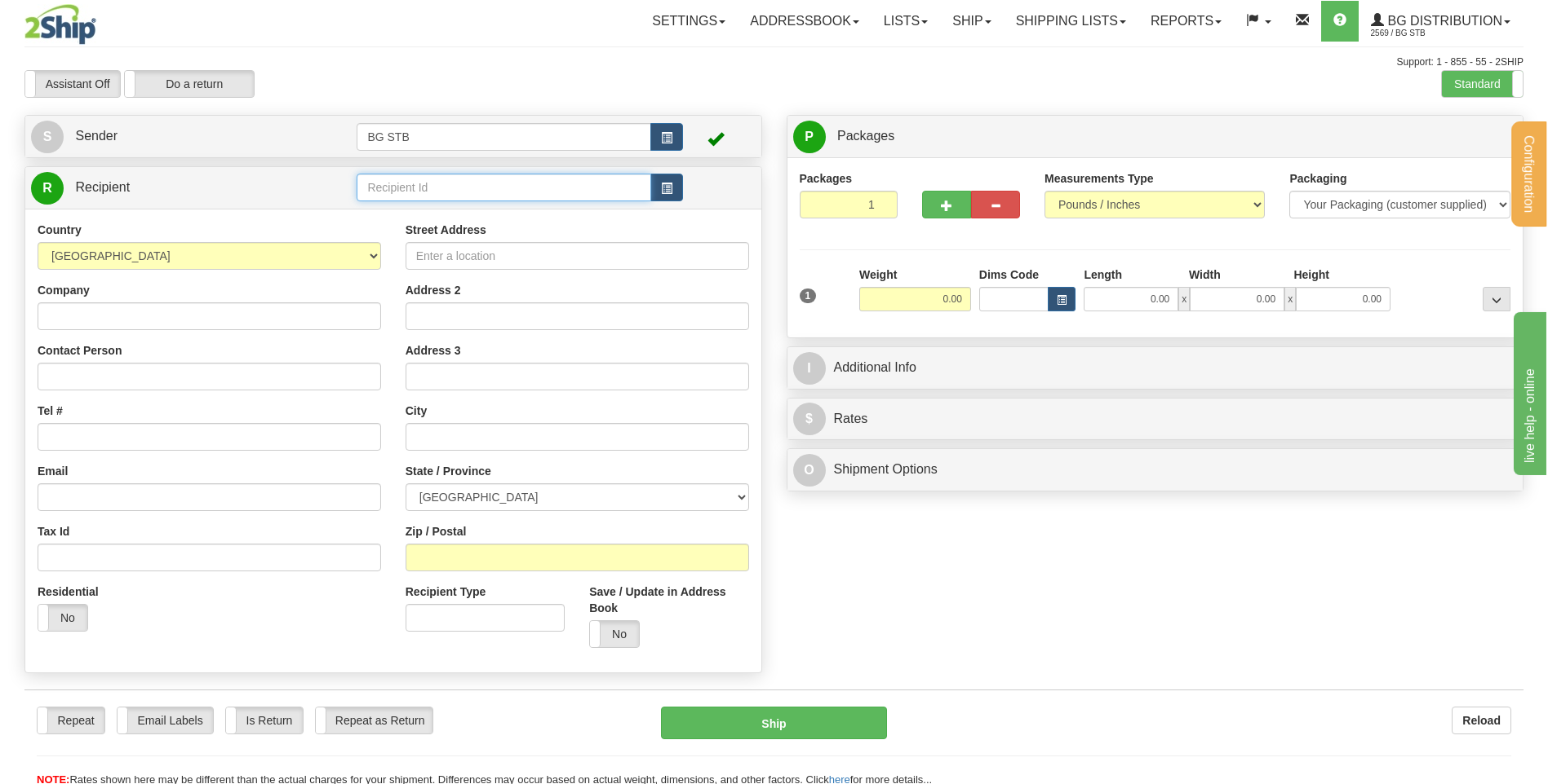
click at [544, 197] on input "text" at bounding box center [504, 188] width 294 height 27
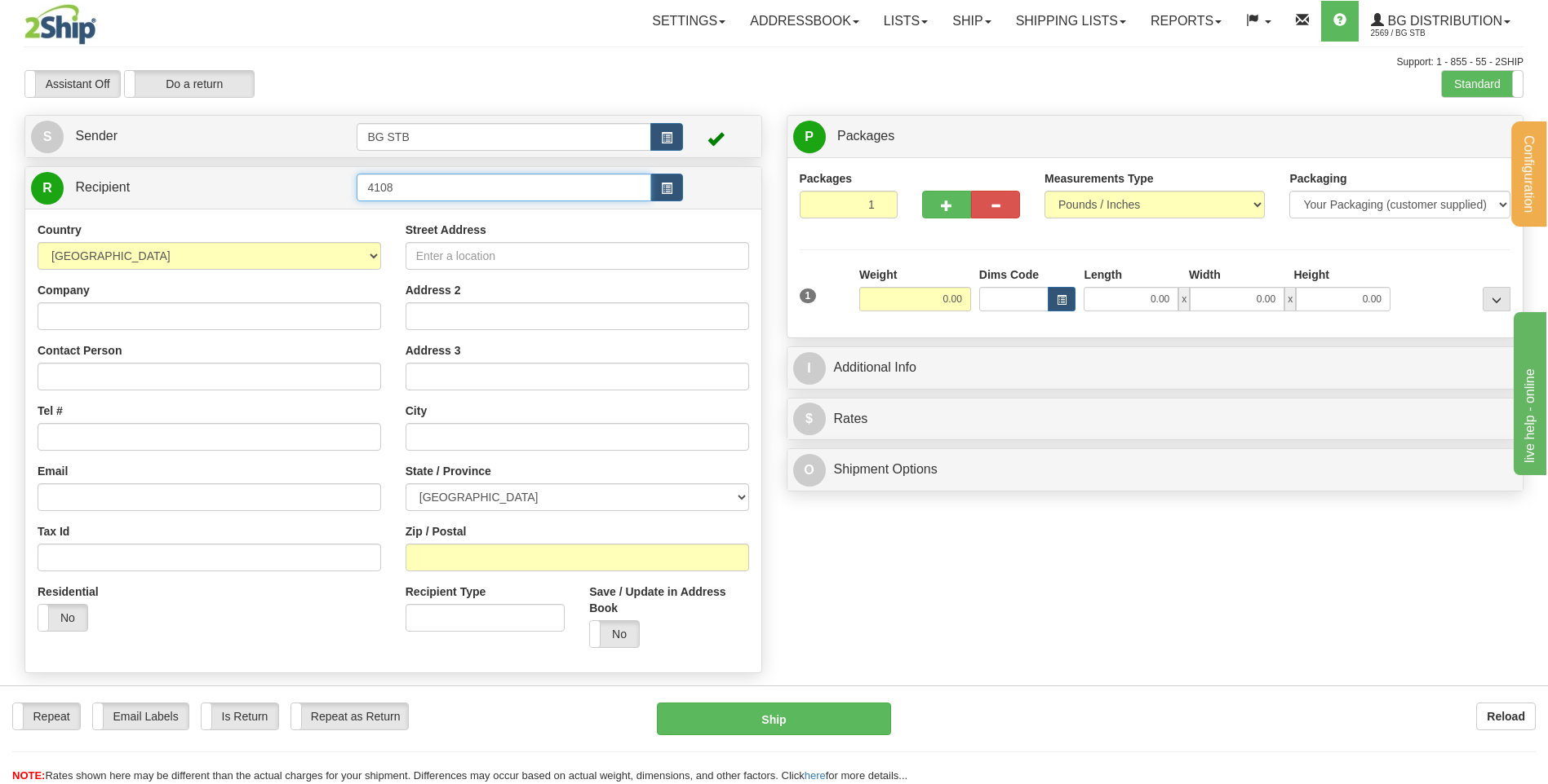
type input "4108"
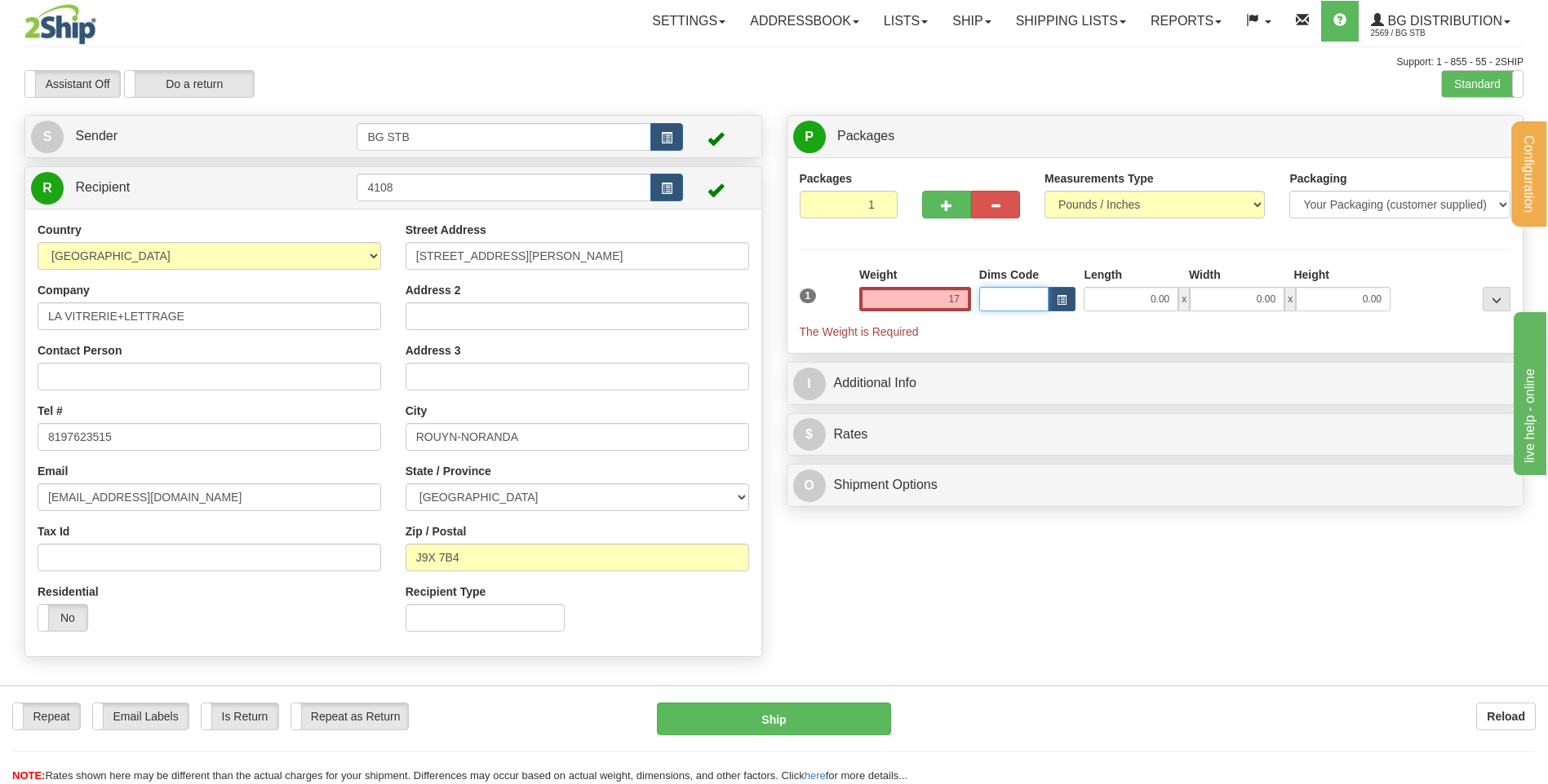
type input "17.00"
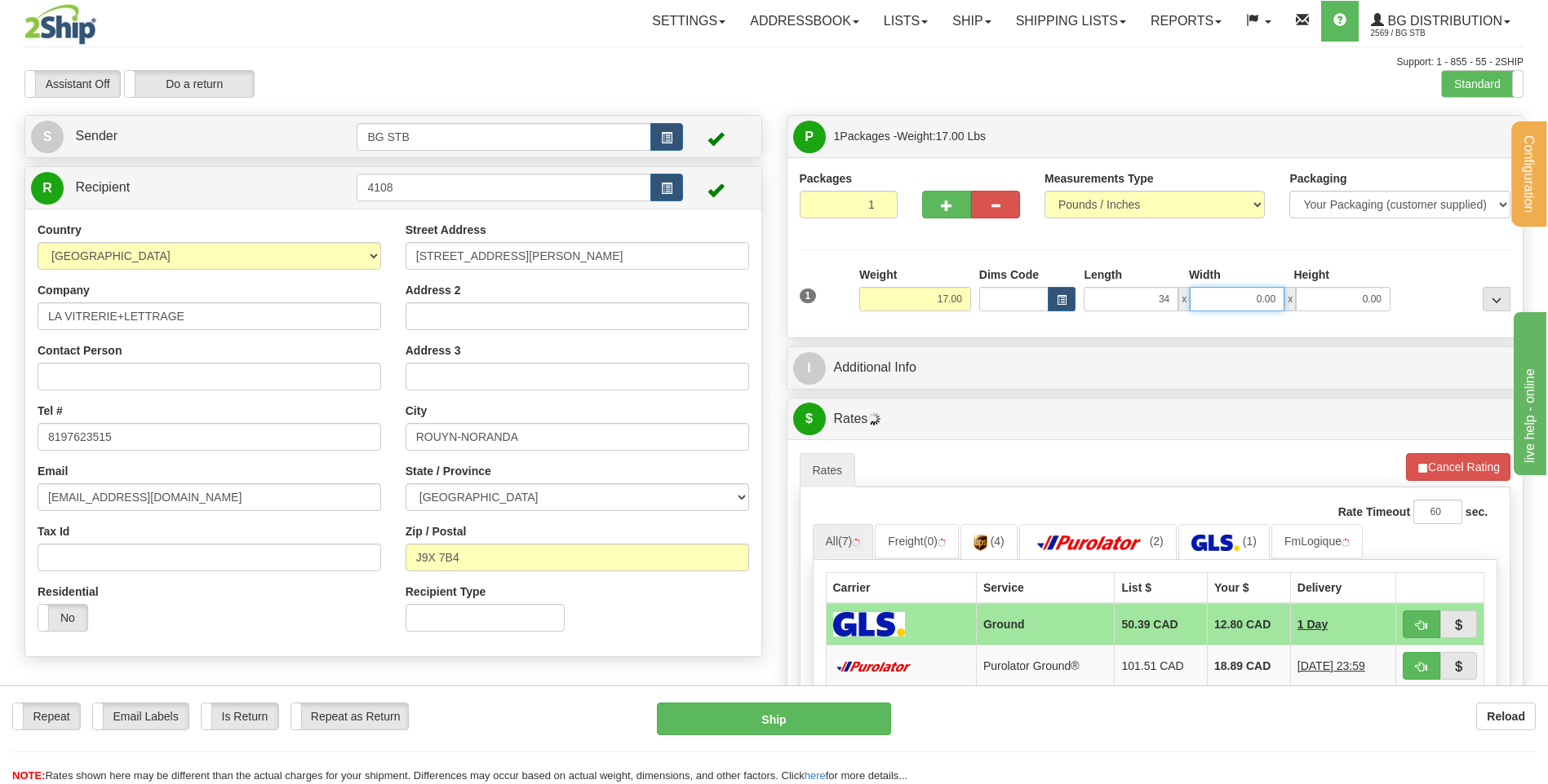
type input "34.00"
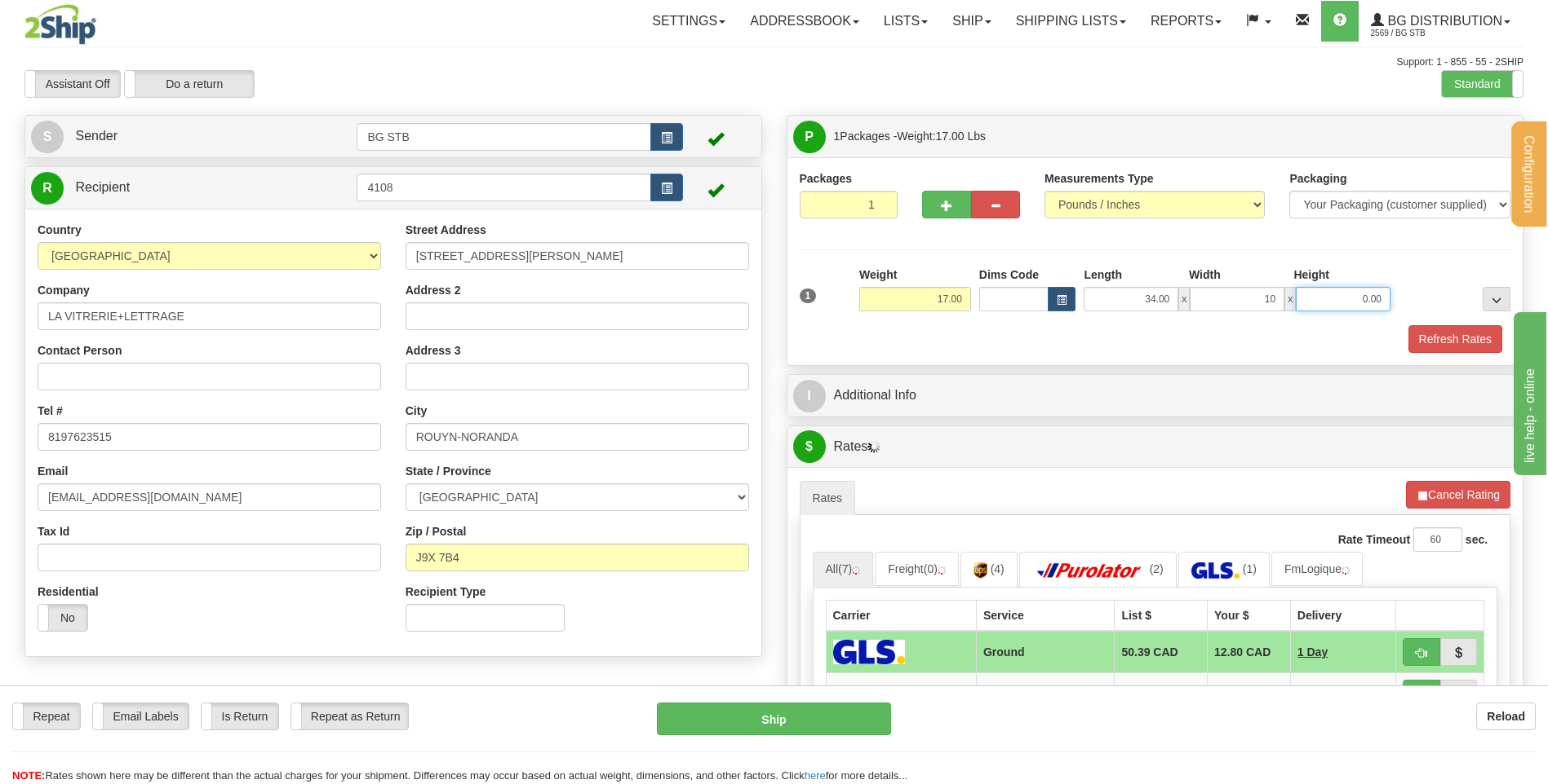
type input "10.00"
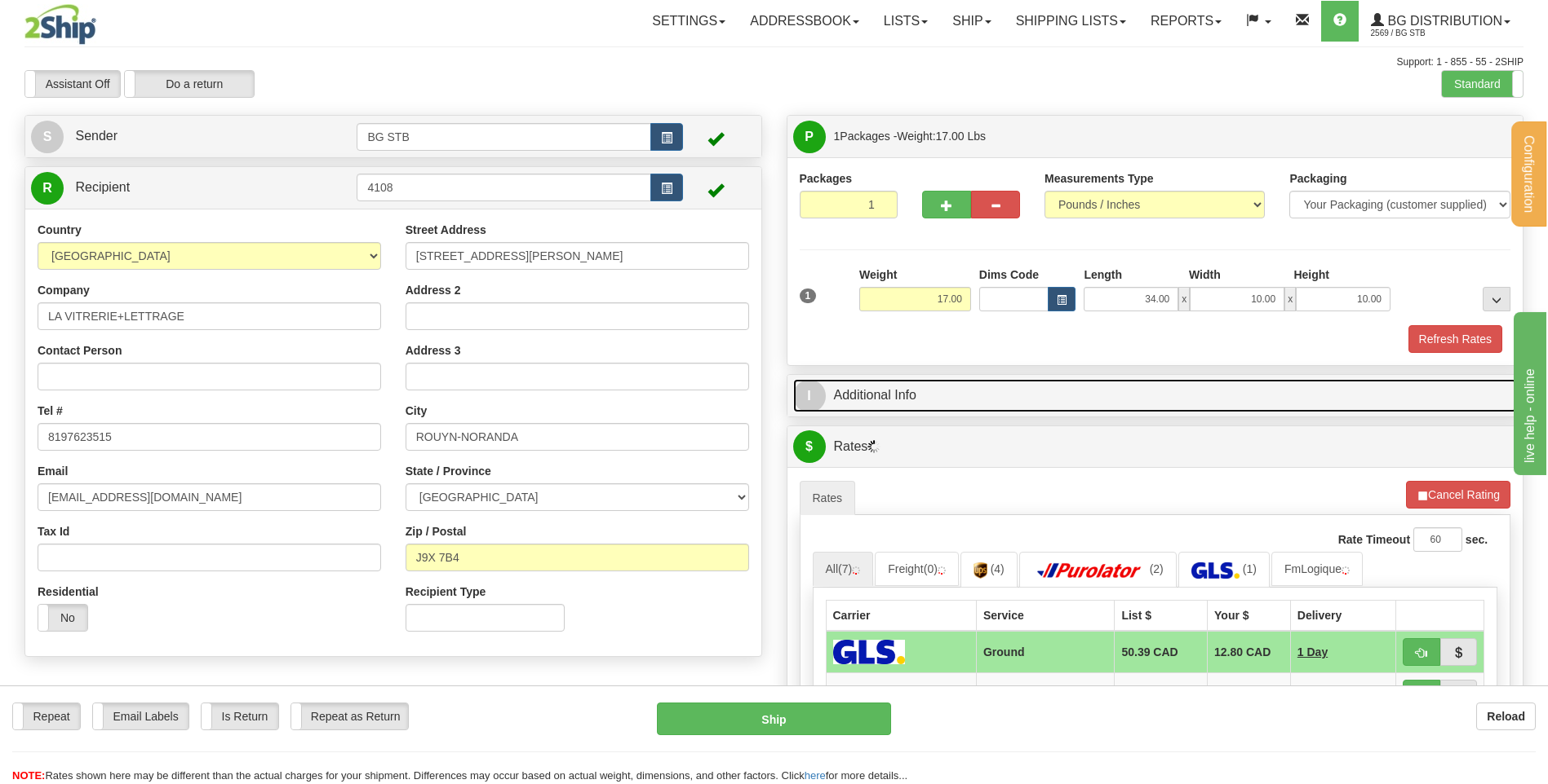
click at [1093, 394] on link "I Additional Info" at bounding box center [1155, 396] width 724 height 34
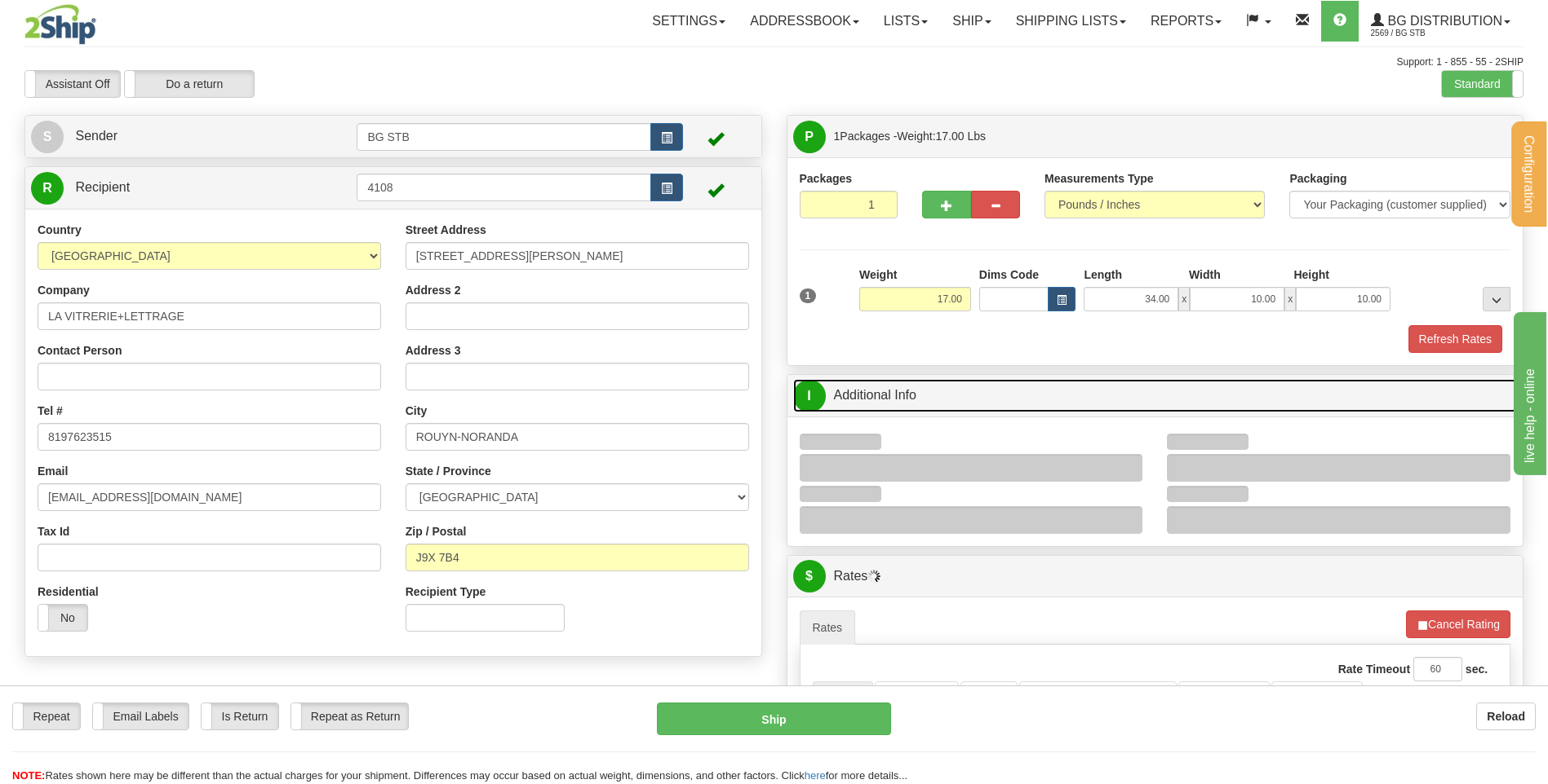
scroll to position [244, 0]
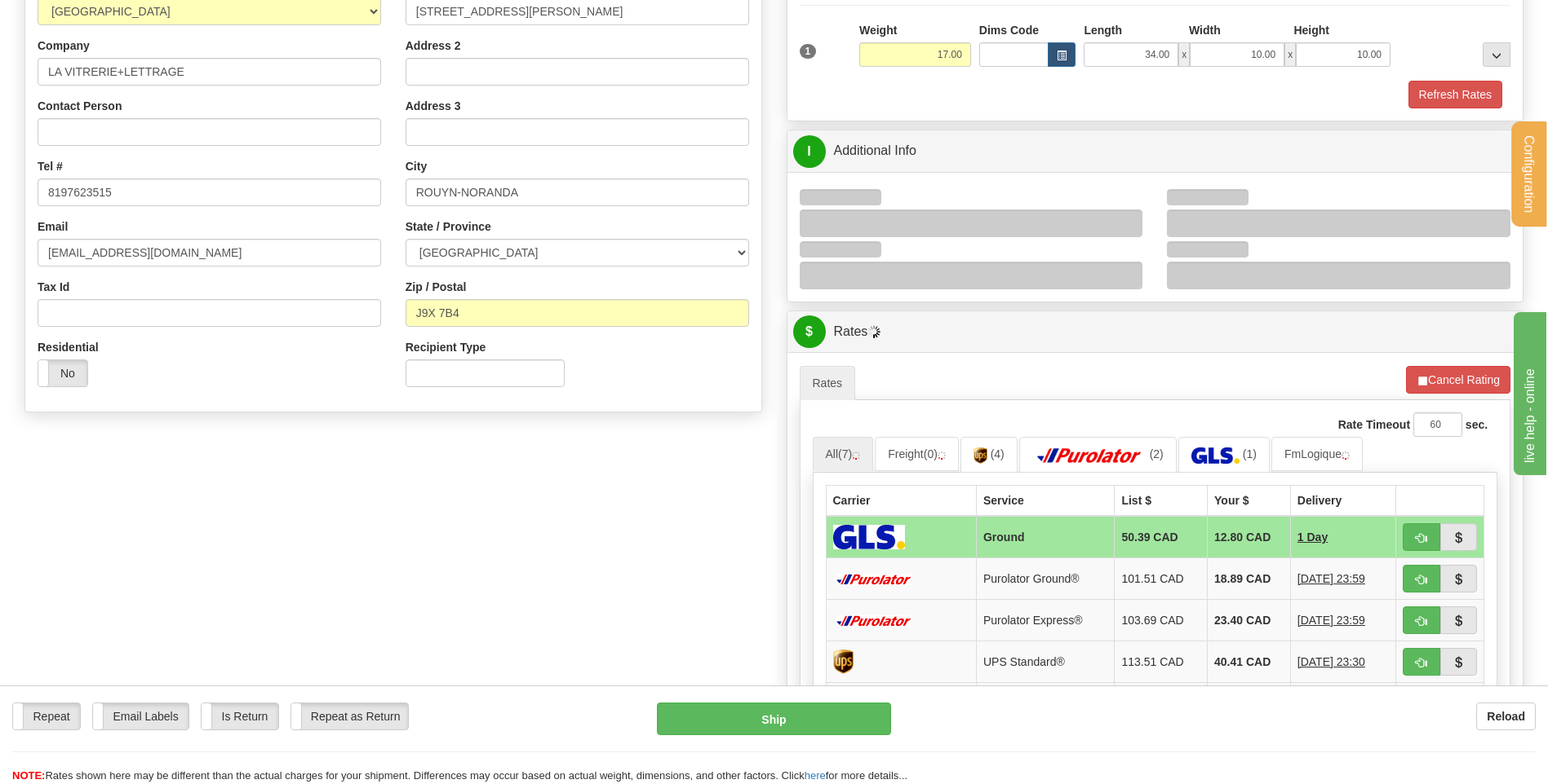
click at [1122, 224] on div at bounding box center [971, 223] width 344 height 27
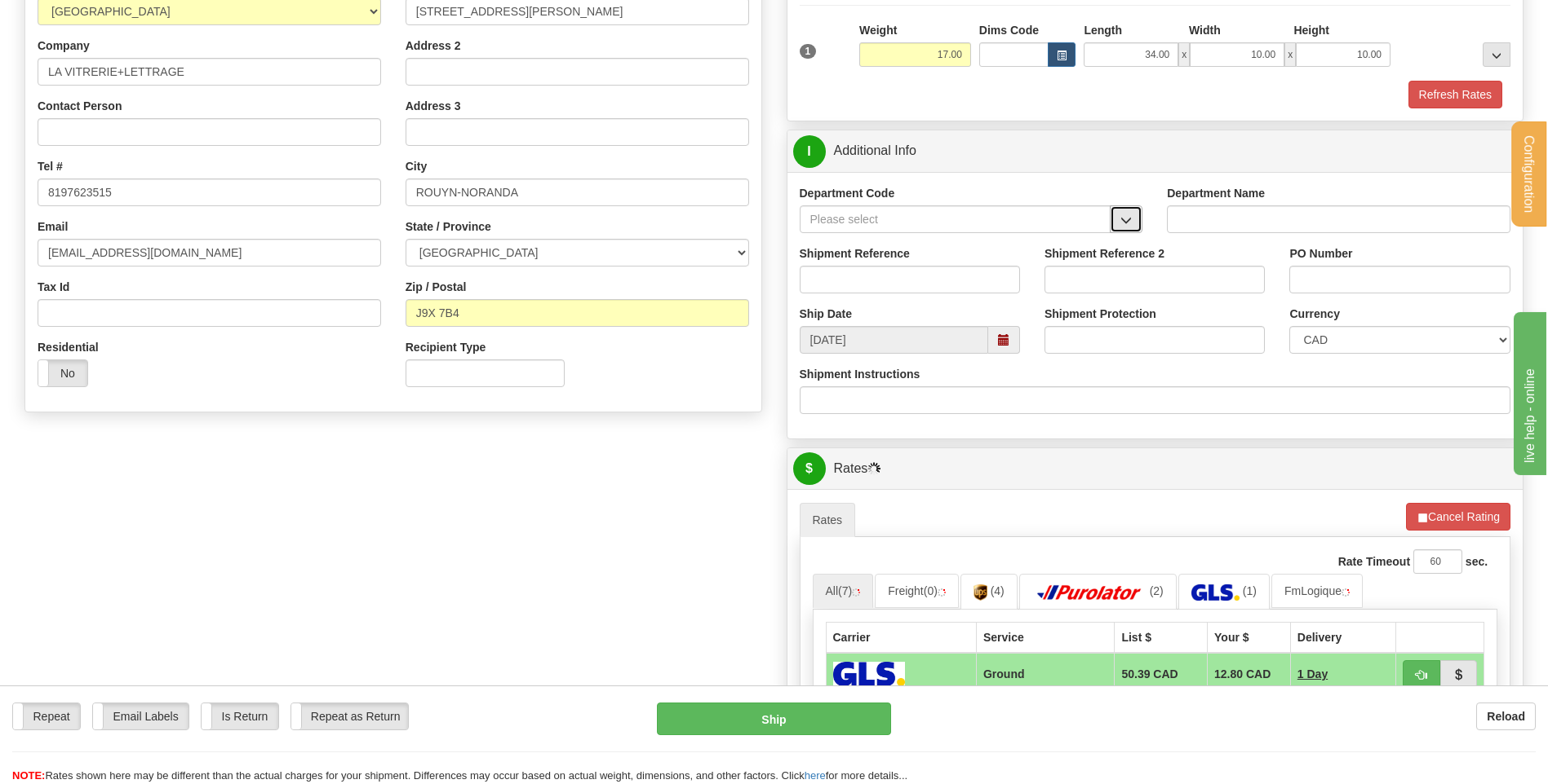
click at [1116, 215] on button "button" at bounding box center [1126, 219] width 33 height 27
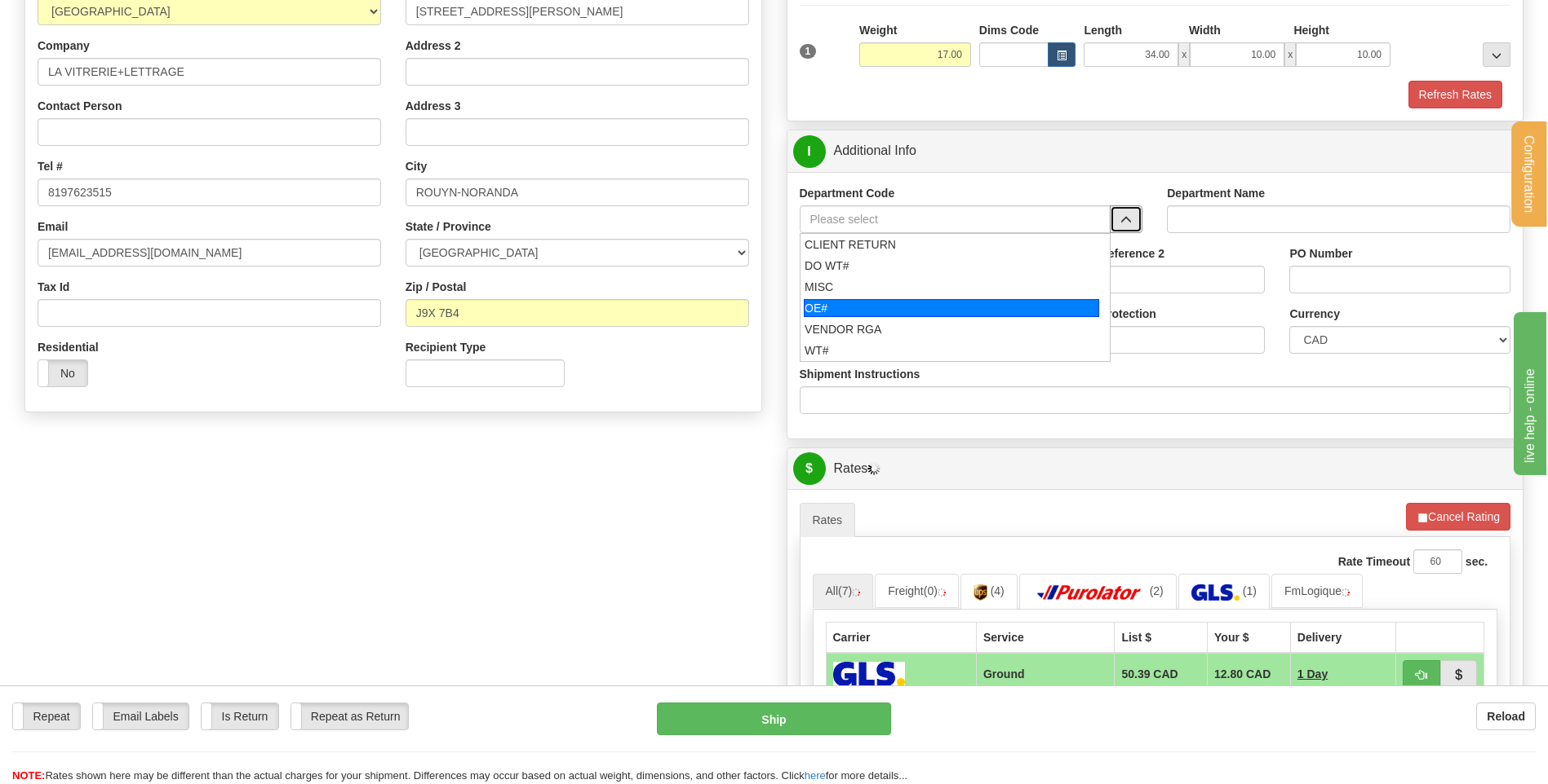
click at [949, 301] on div "OE#" at bounding box center [951, 308] width 296 height 18
type input "OE#"
type input "ORDERS"
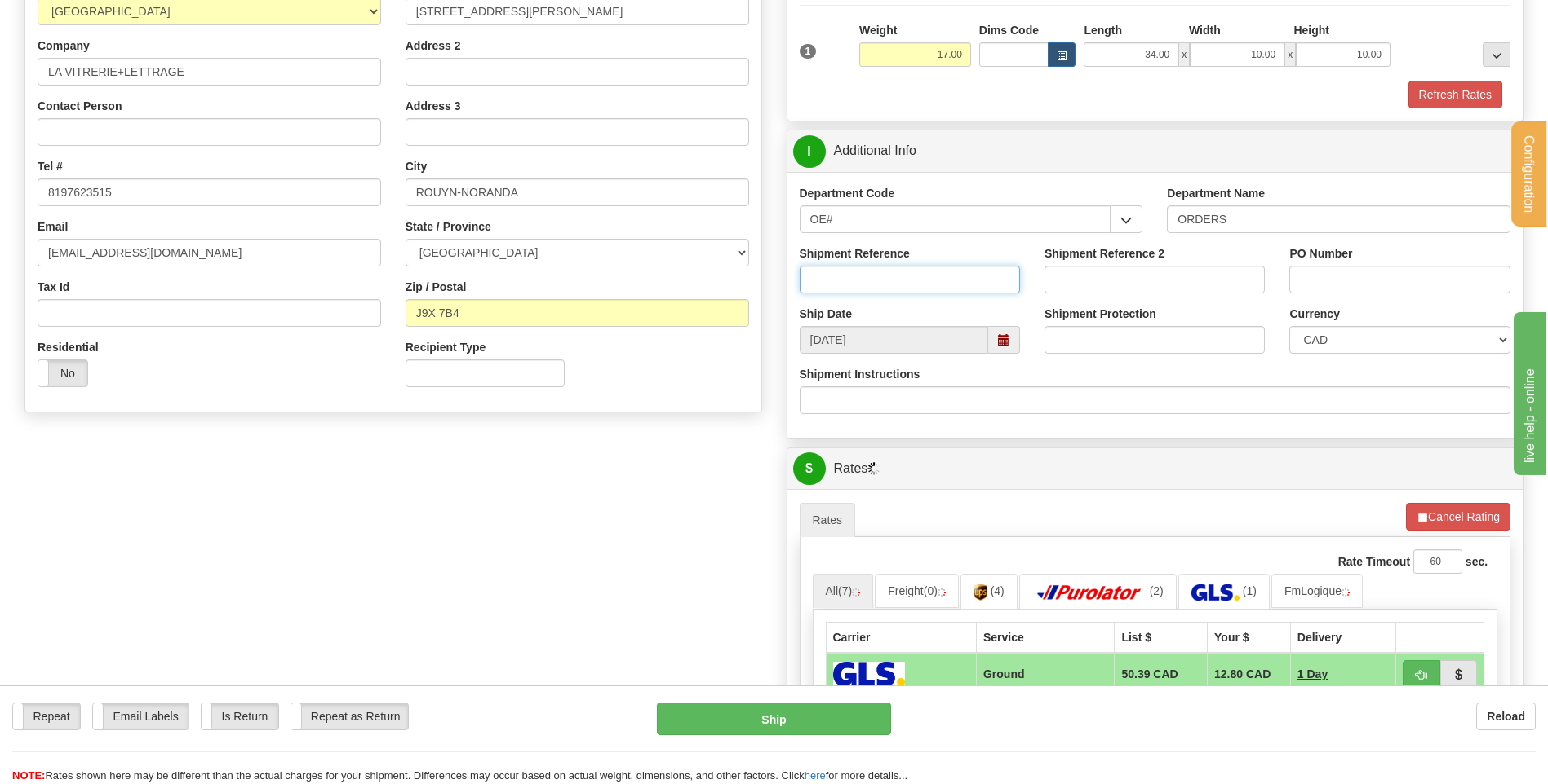
click at [943, 286] on input "Shipment Reference" at bounding box center [909, 280] width 220 height 27
type input "80004056-02 // 80005867-00"
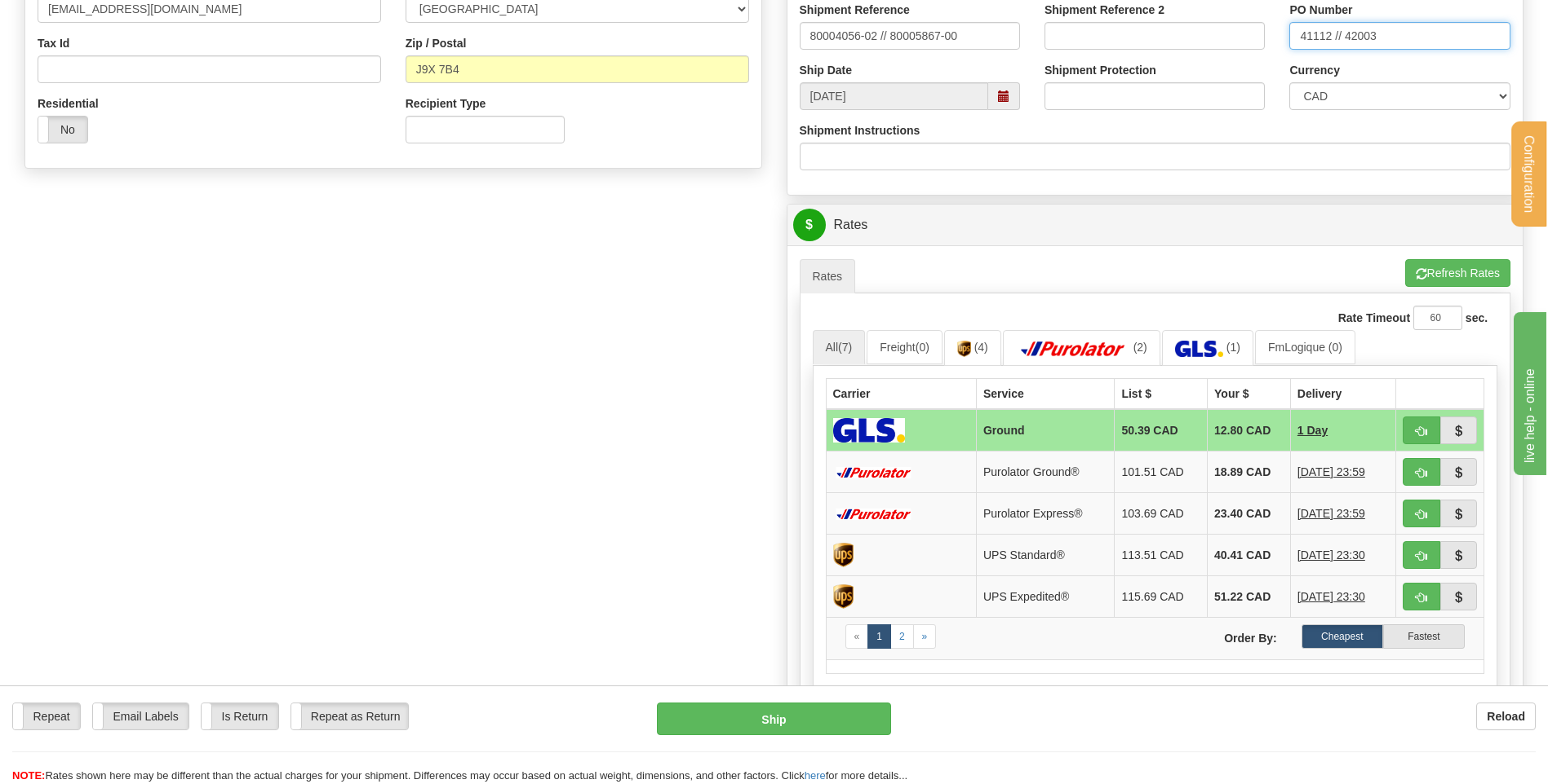
scroll to position [653, 0]
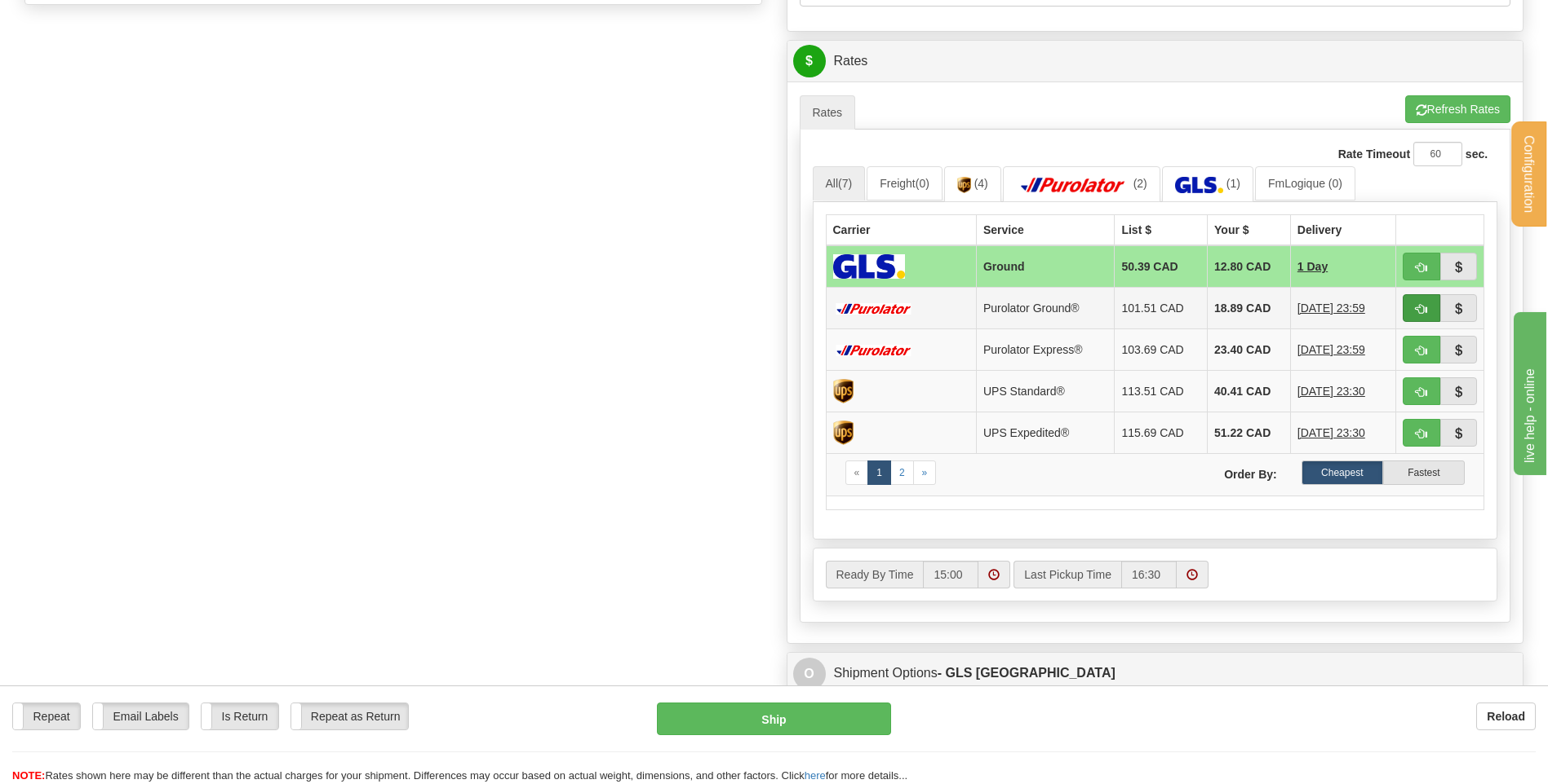
type input "41112 // 42003"
drag, startPoint x: 1419, startPoint y: 306, endPoint x: 1338, endPoint y: 312, distance: 81.2
click at [1420, 306] on span "button" at bounding box center [1421, 310] width 12 height 11
type input "260"
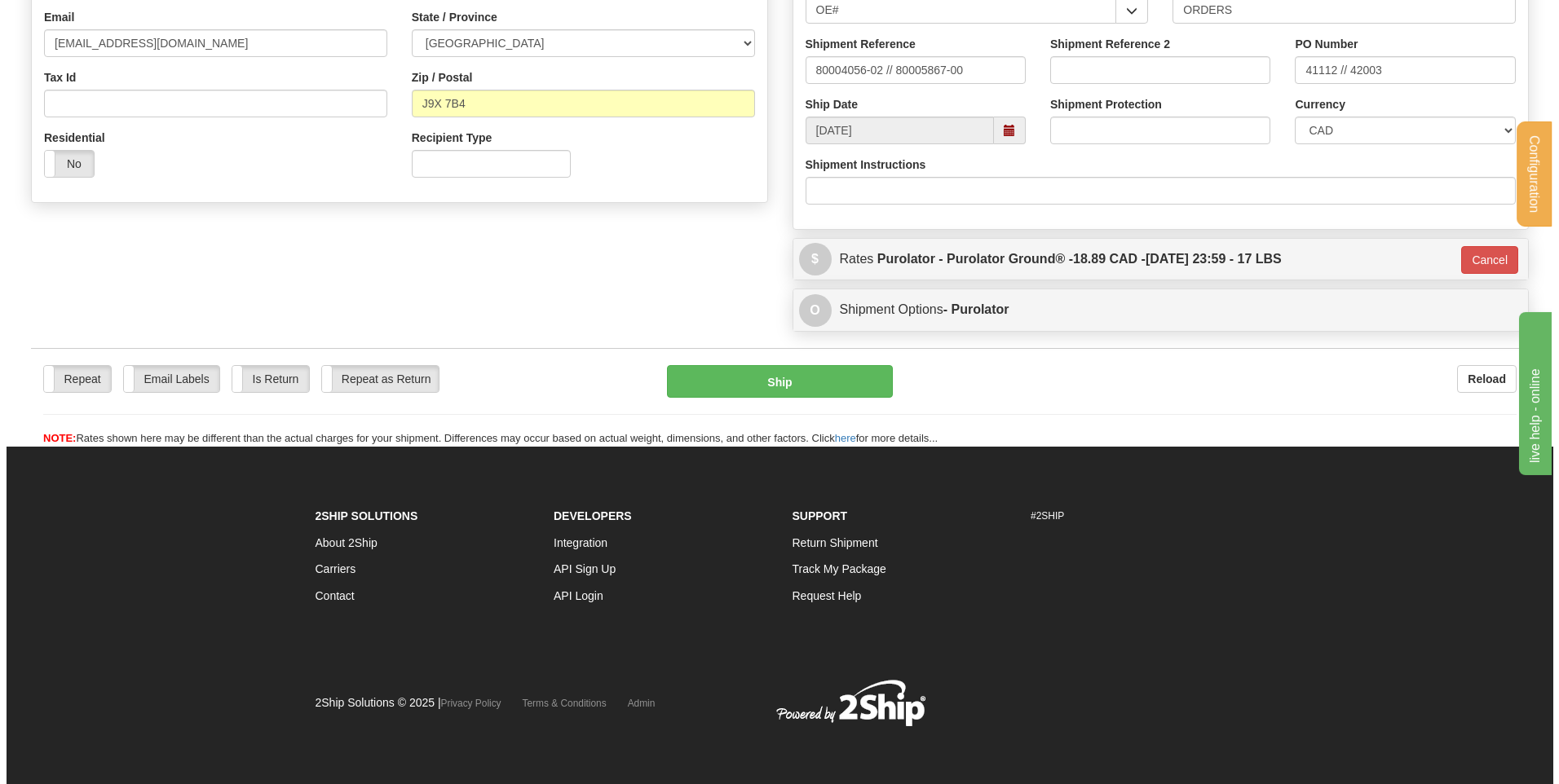
scroll to position [455, 0]
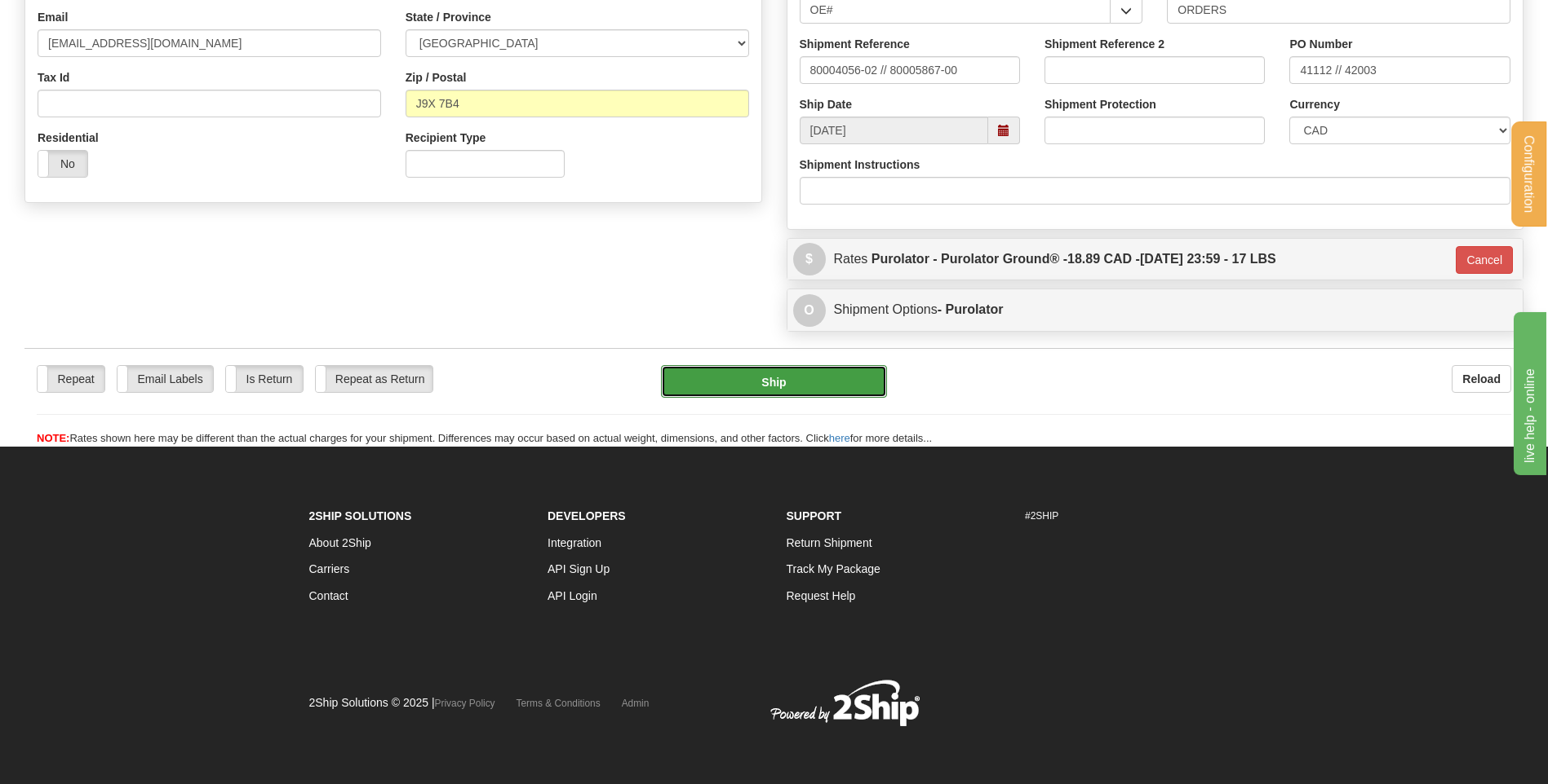
click at [769, 375] on button "Ship" at bounding box center [773, 382] width 225 height 33
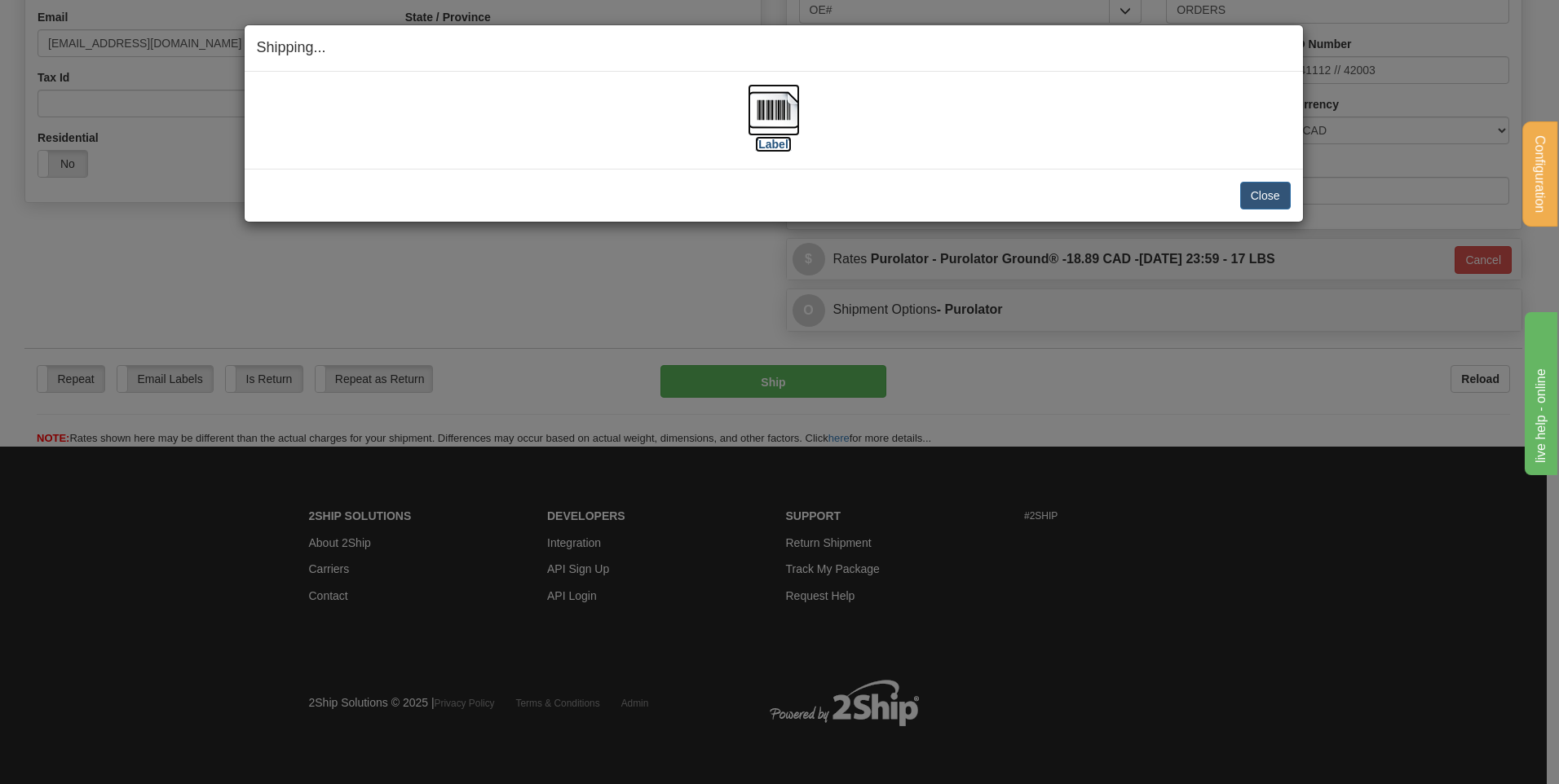
click at [750, 104] on img at bounding box center [773, 109] width 52 height 52
click at [1248, 190] on button "Close" at bounding box center [1265, 195] width 50 height 27
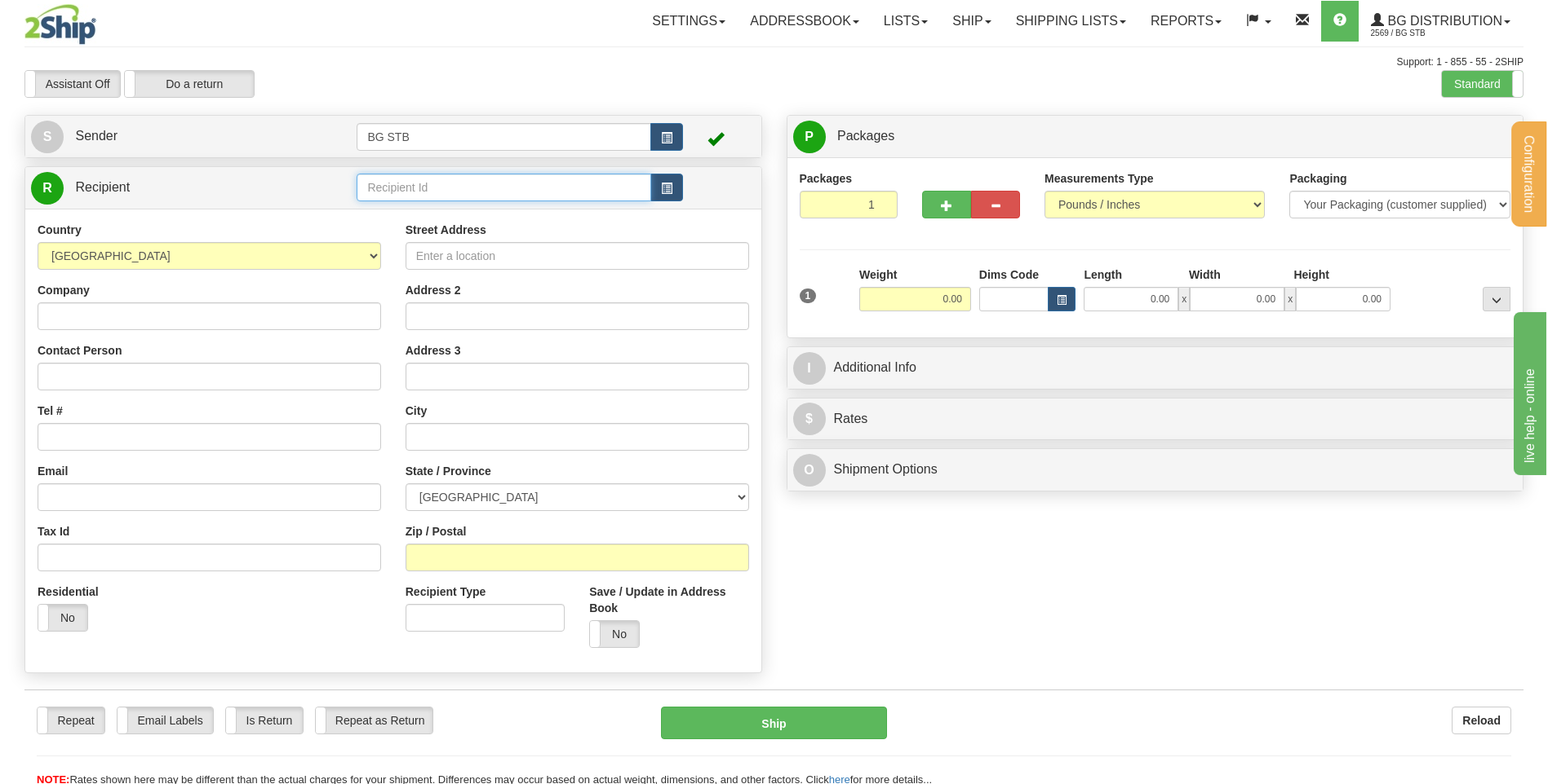
click at [414, 189] on input "text" at bounding box center [504, 188] width 294 height 27
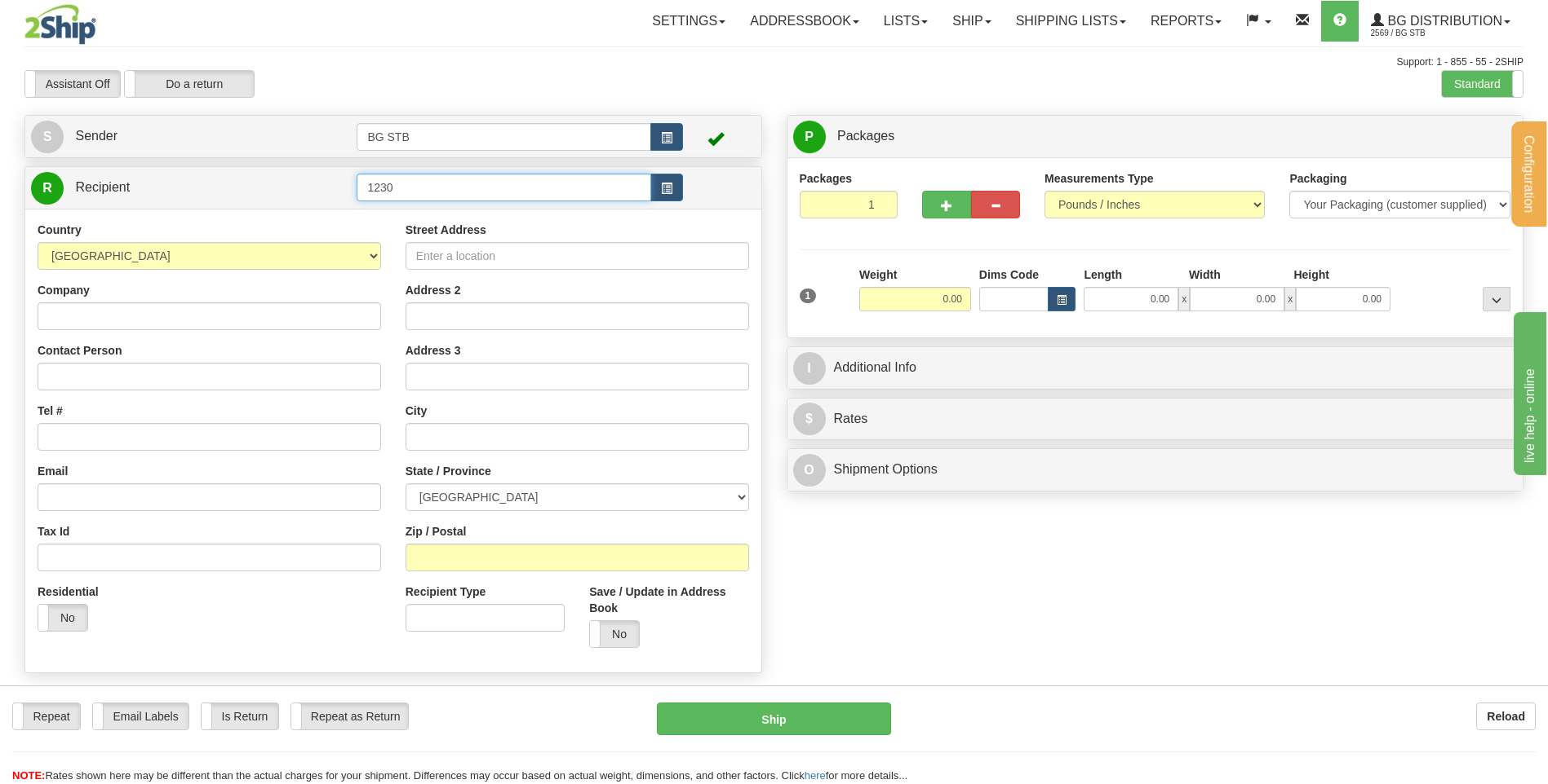
type input "1230"
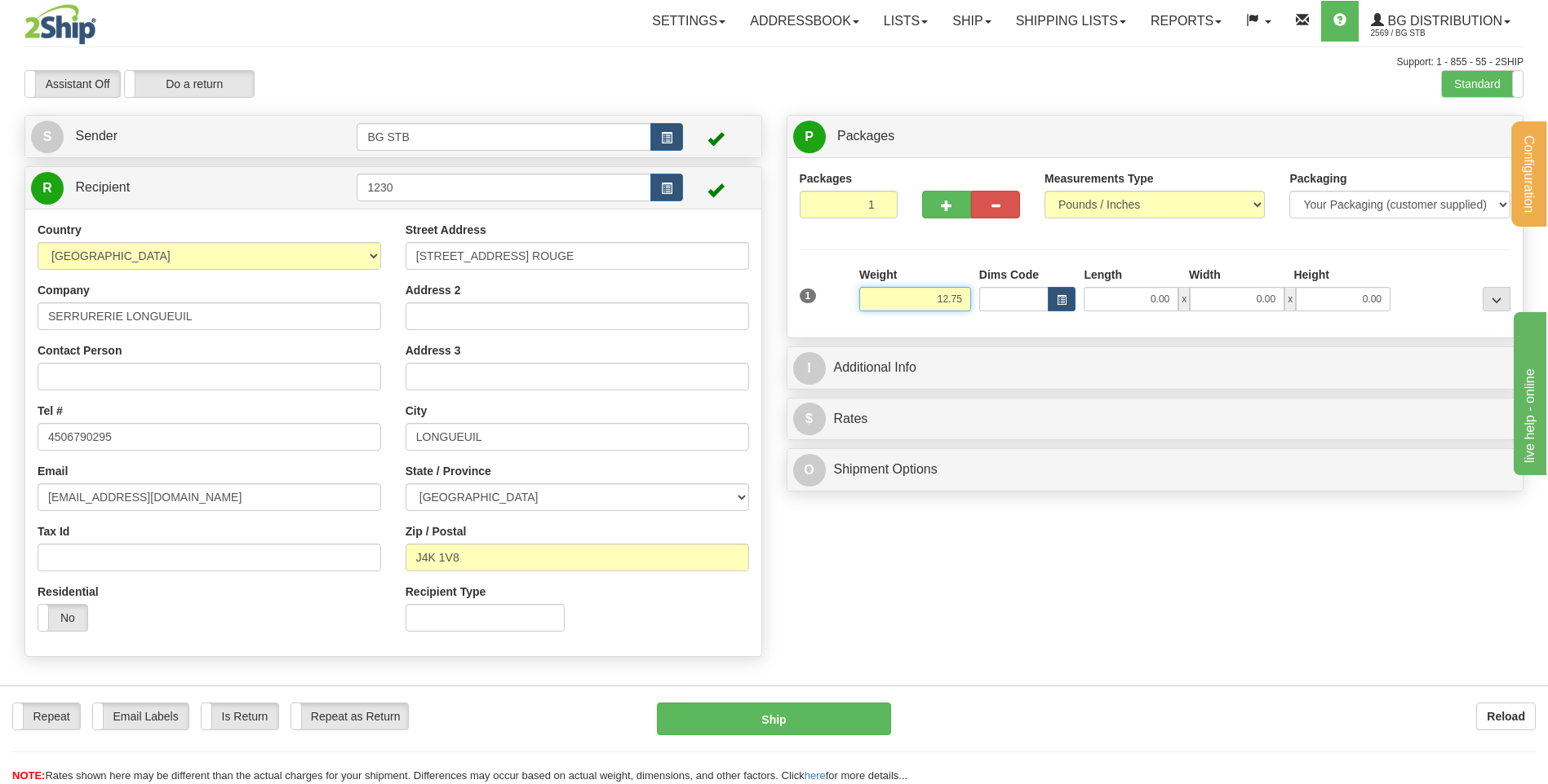
type input "12.75"
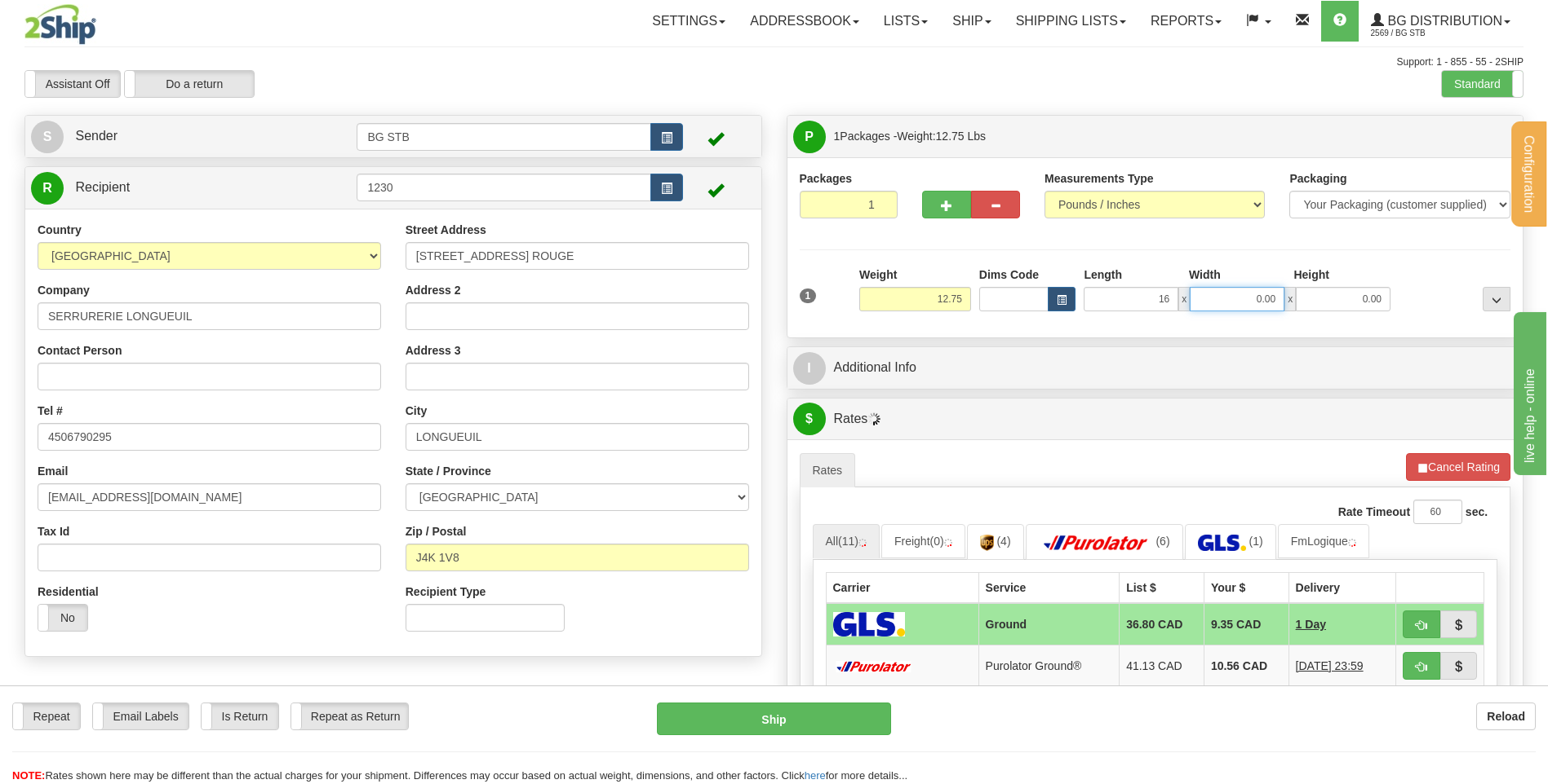
type input "16.00"
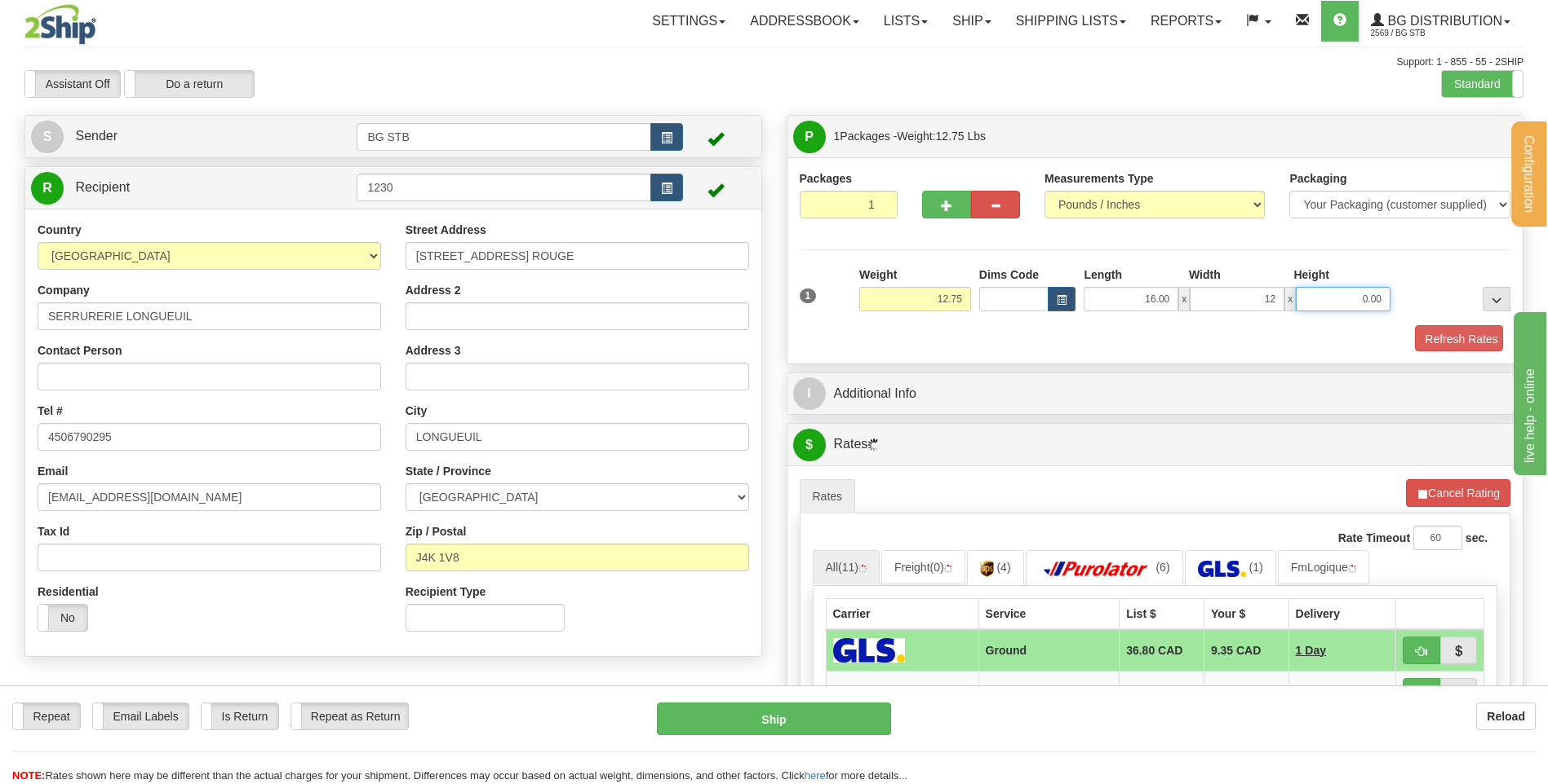
type input "12.00"
type input "11.00"
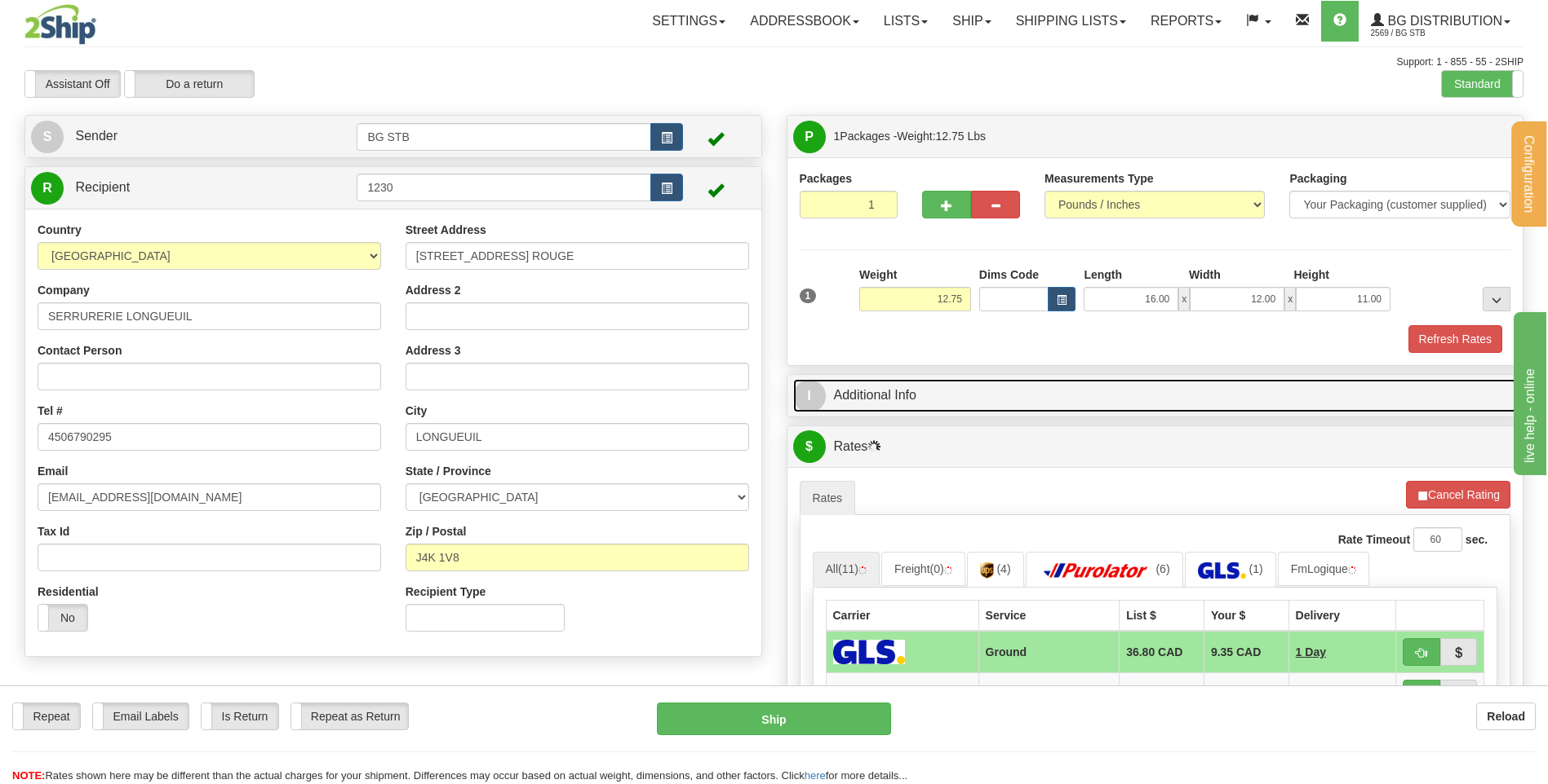
click at [1106, 385] on link "I Additional Info" at bounding box center [1155, 396] width 724 height 34
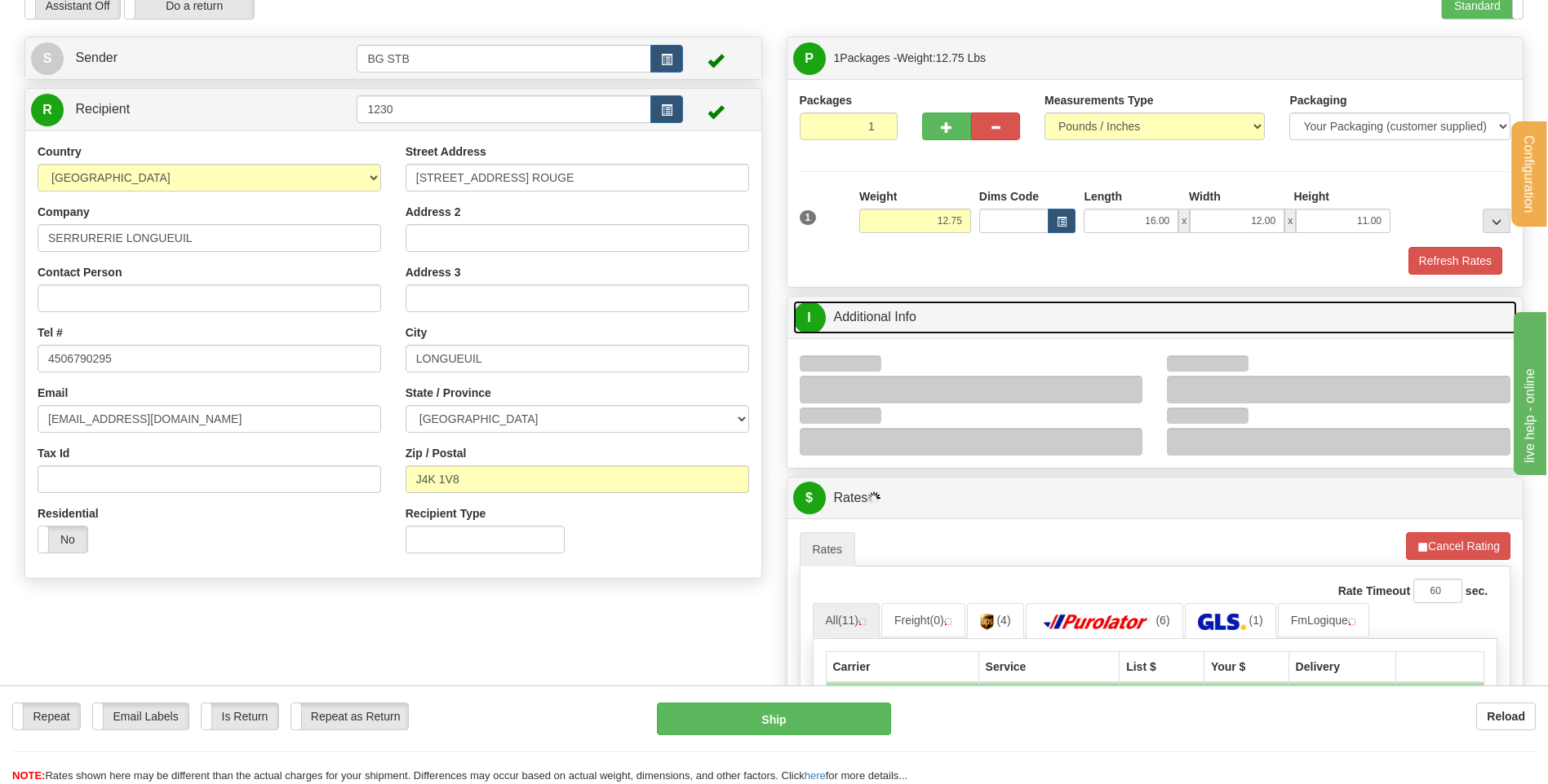
scroll to position [244, 0]
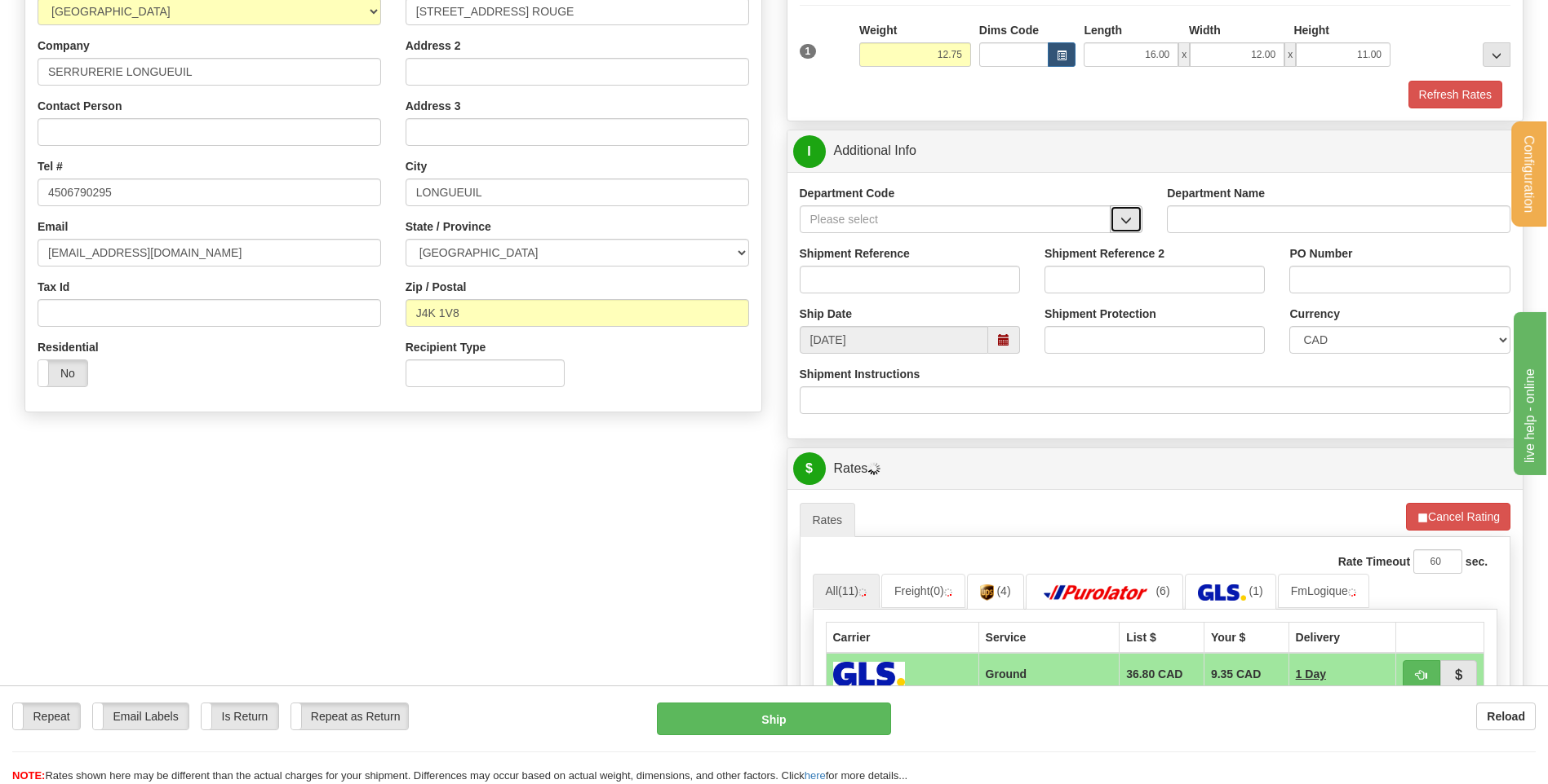
click at [1124, 222] on span "button" at bounding box center [1126, 221] width 12 height 11
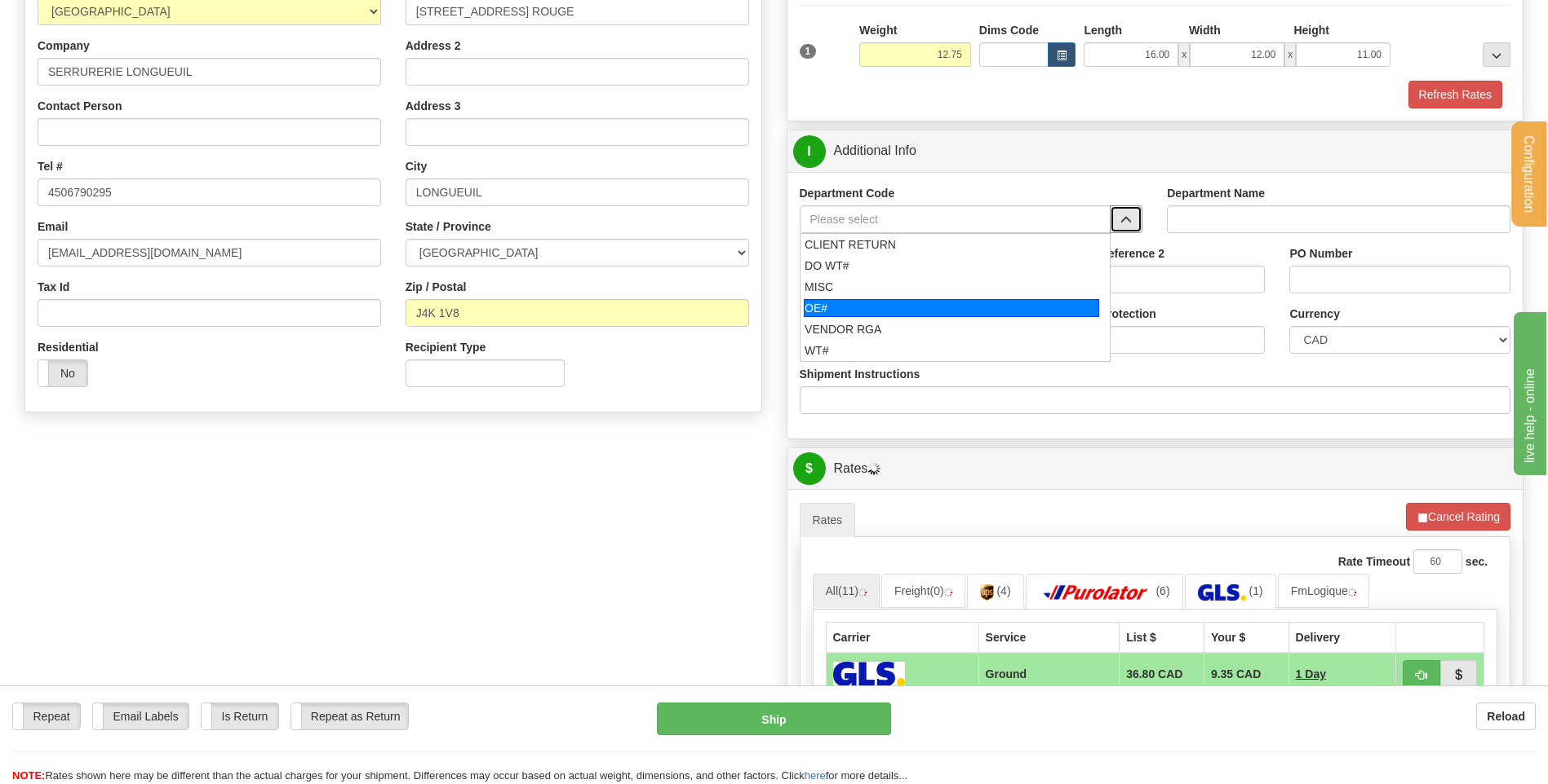
click at [879, 297] on li "OE#" at bounding box center [955, 307] width 310 height 21
type input "OE#"
type input "ORDERS"
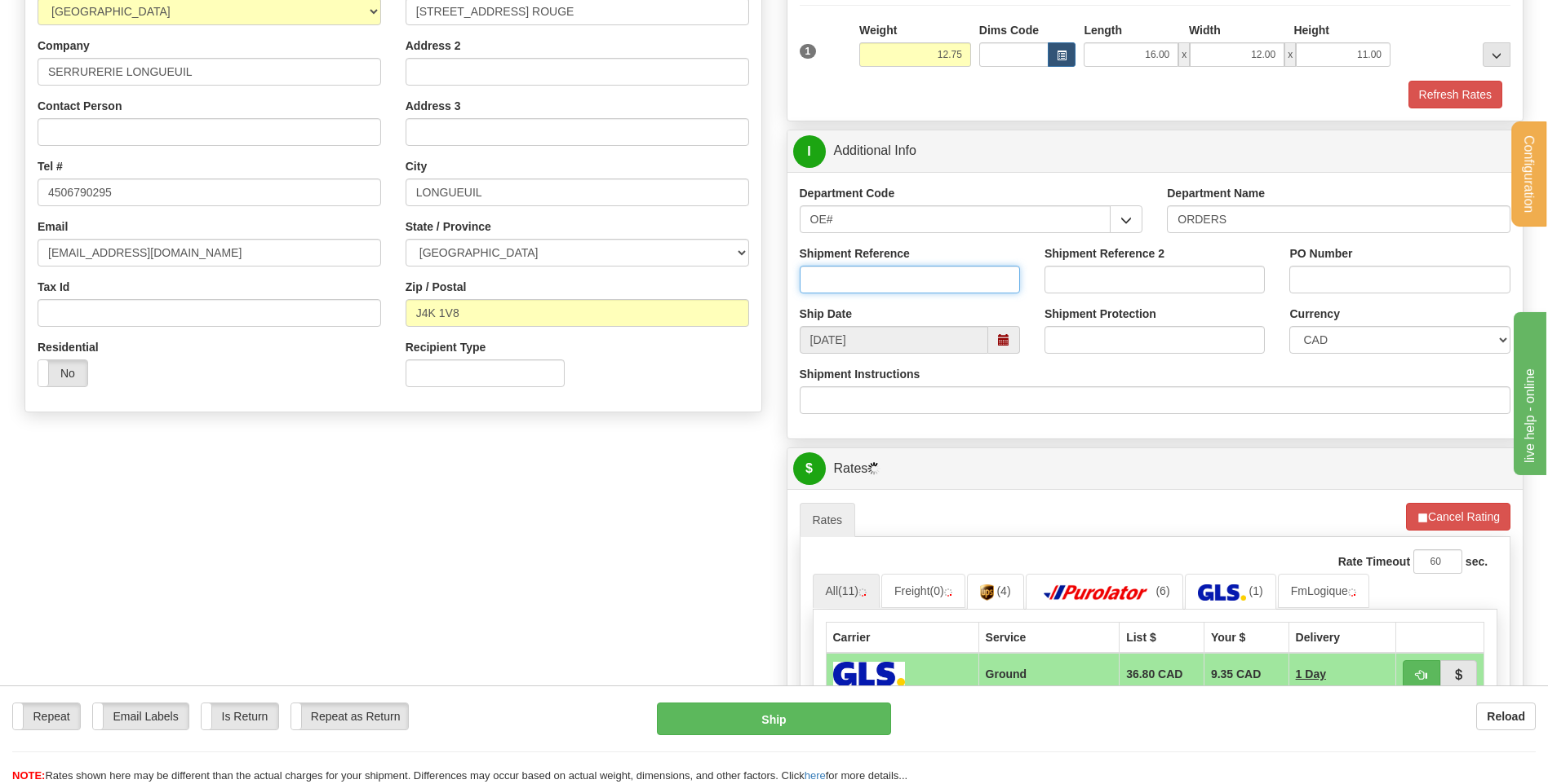
click at [876, 288] on input "Shipment Reference" at bounding box center [909, 280] width 220 height 27
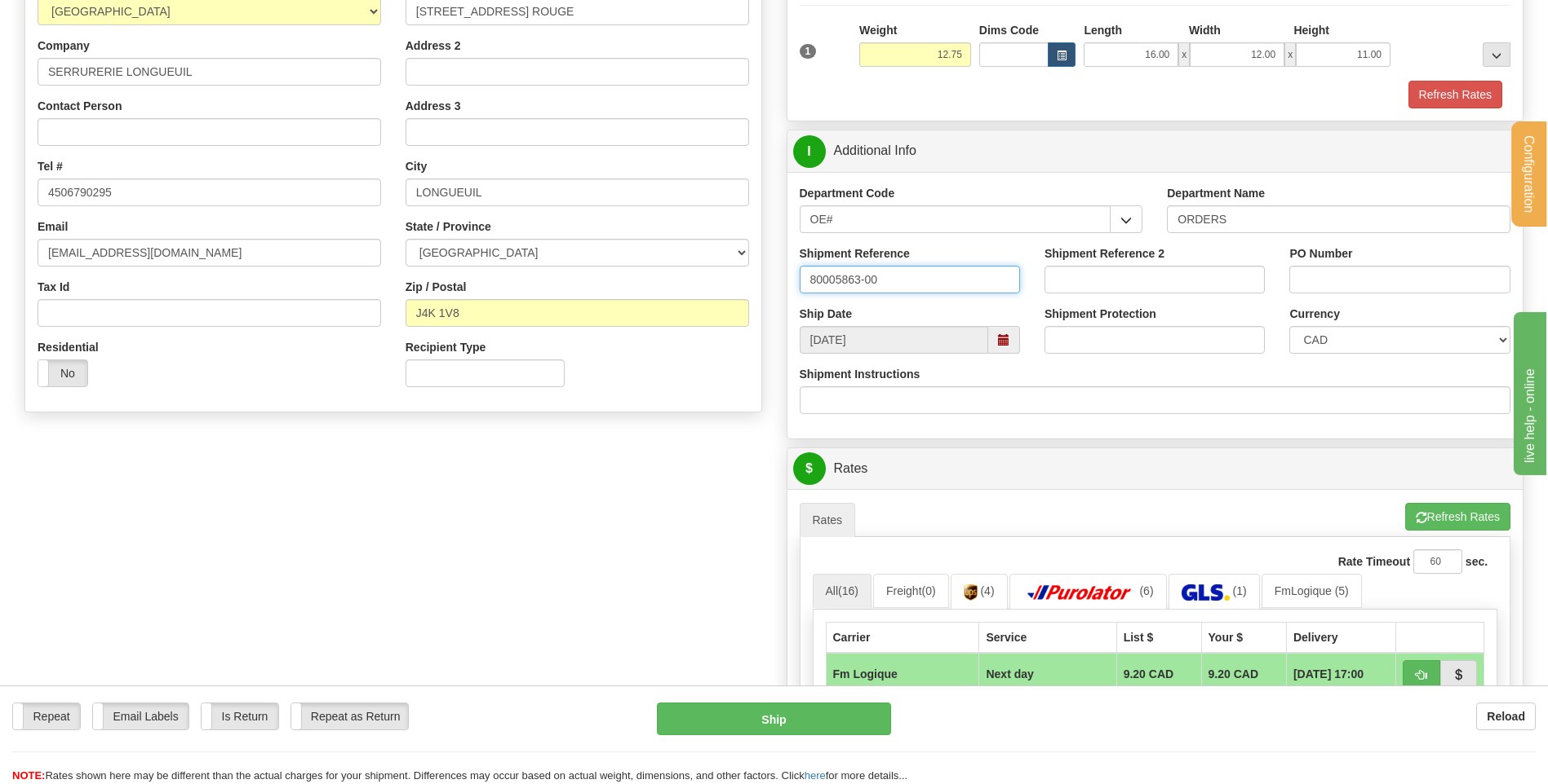
type input "80005863-00"
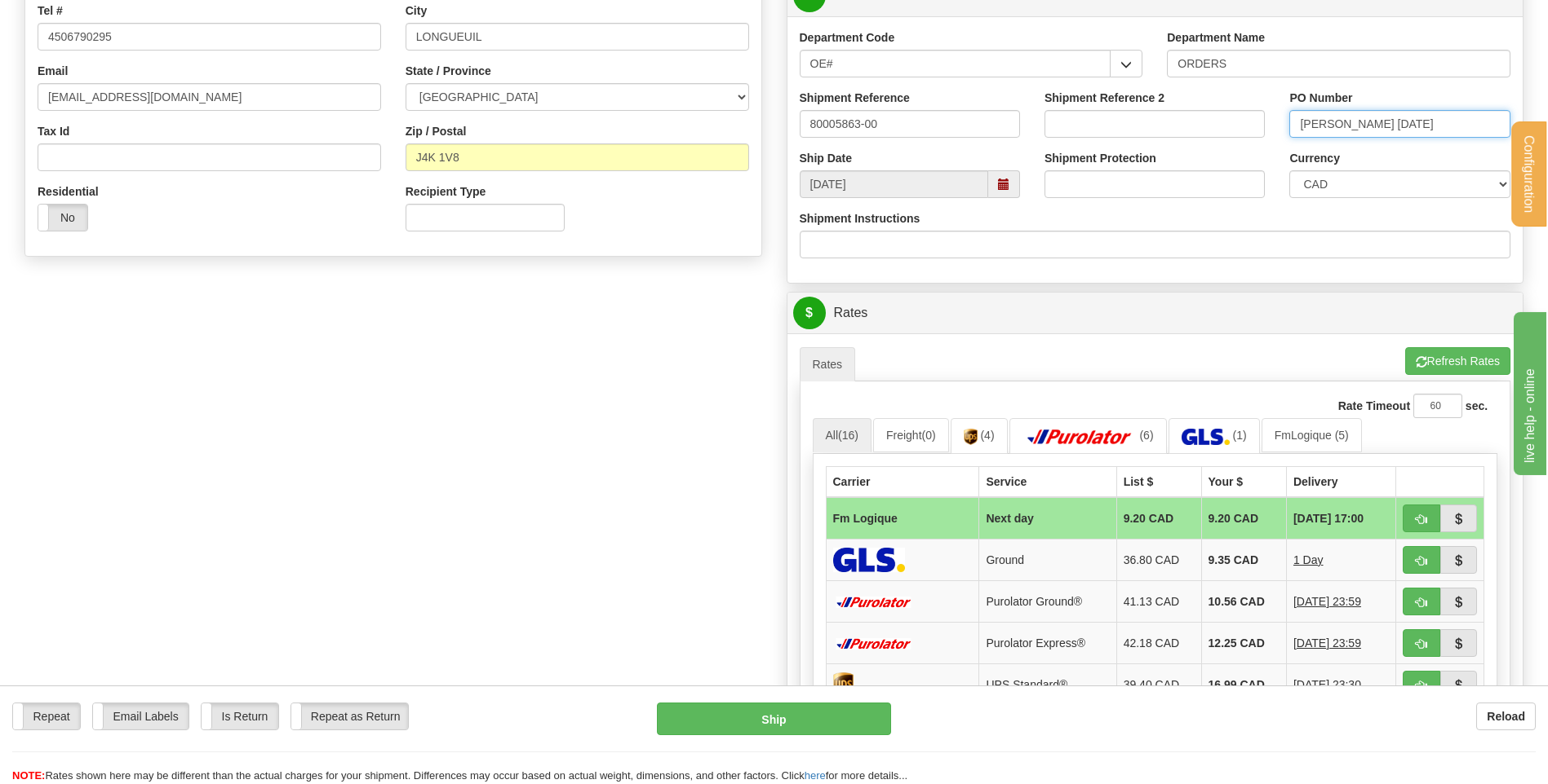
scroll to position [571, 0]
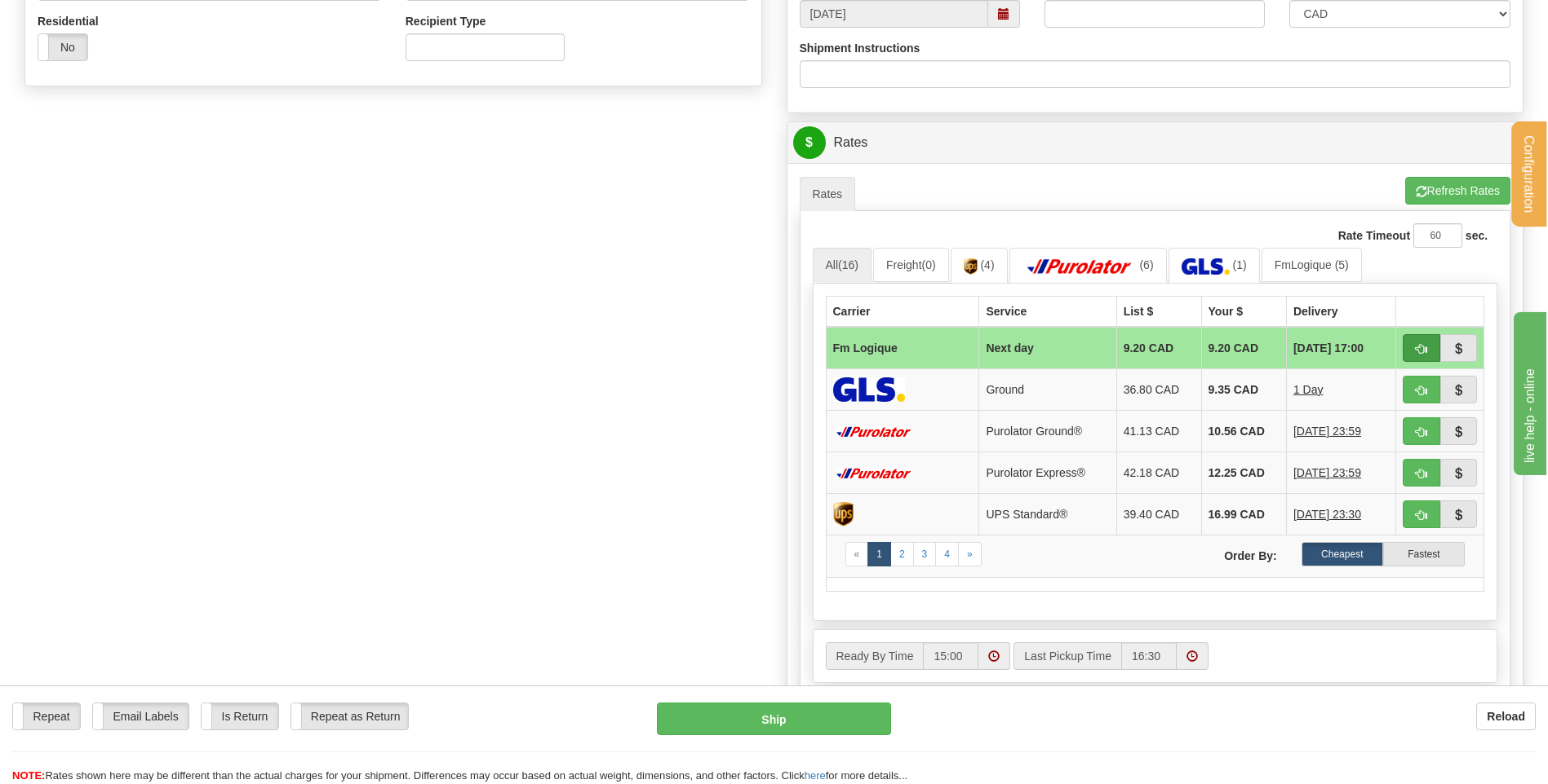
type input "MARTIN 10-09-25"
click at [1416, 344] on button "button" at bounding box center [1420, 348] width 37 height 27
type input "jour"
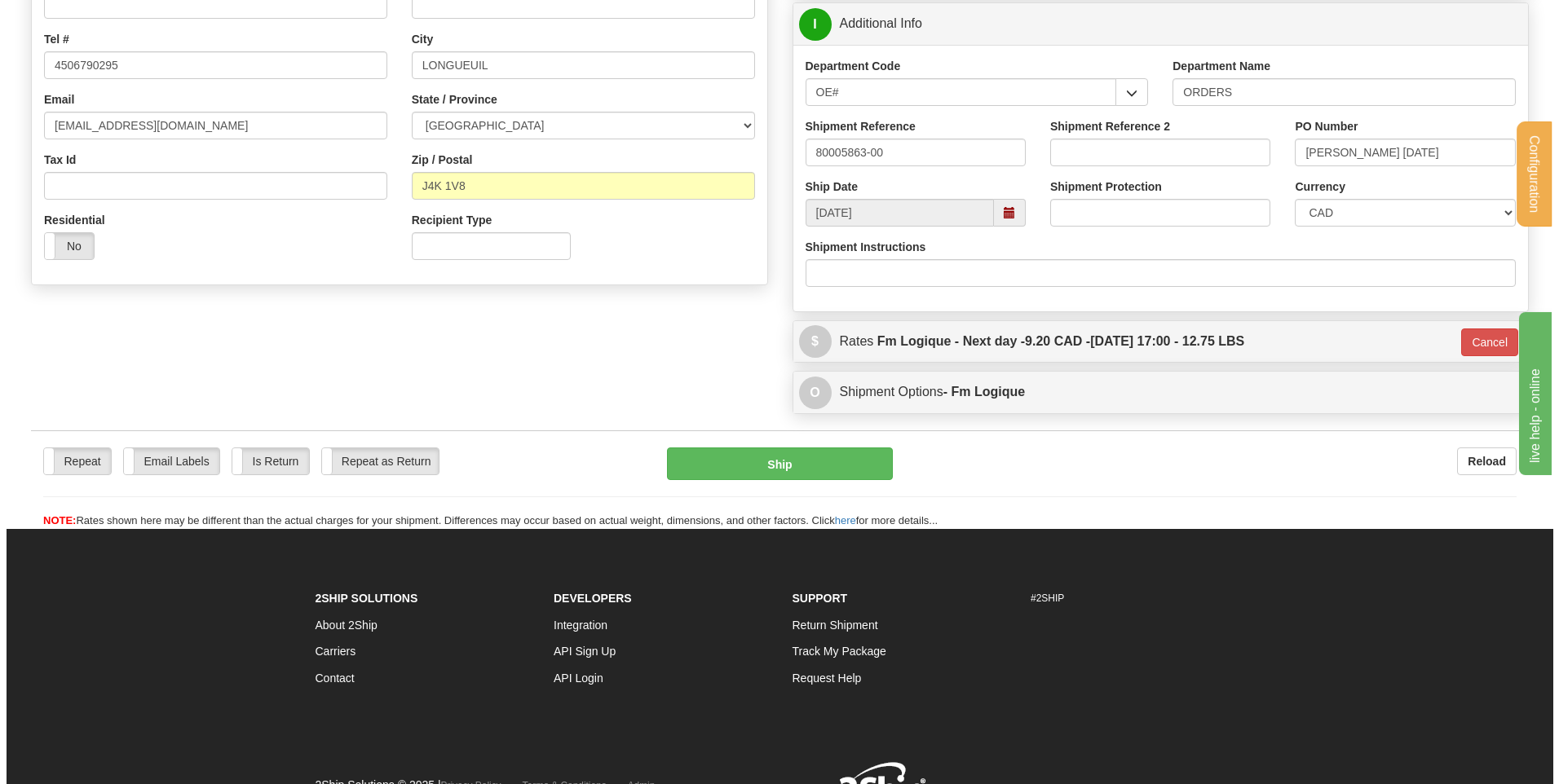
scroll to position [292, 0]
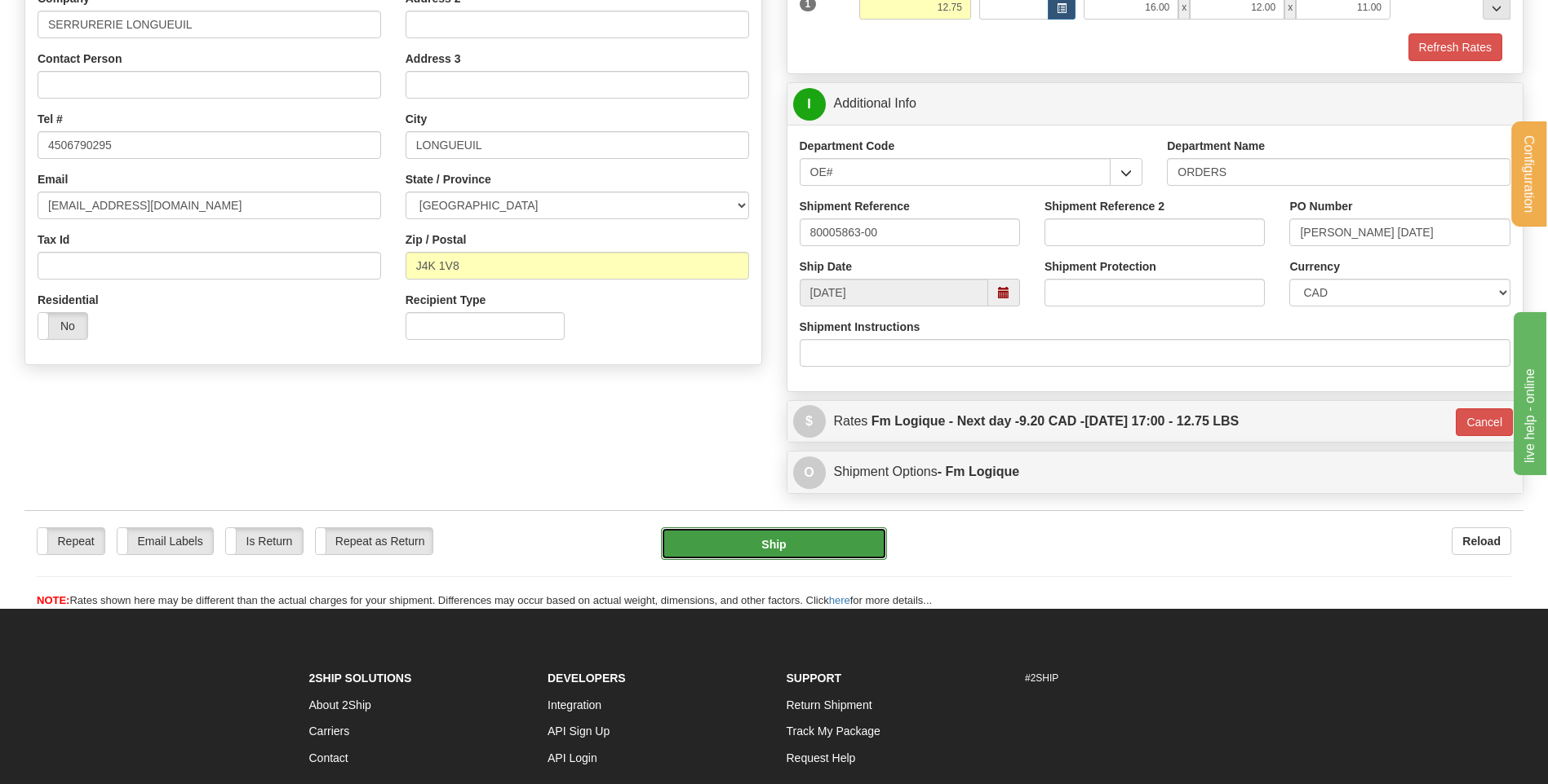
click at [755, 546] on button "Ship" at bounding box center [773, 544] width 225 height 33
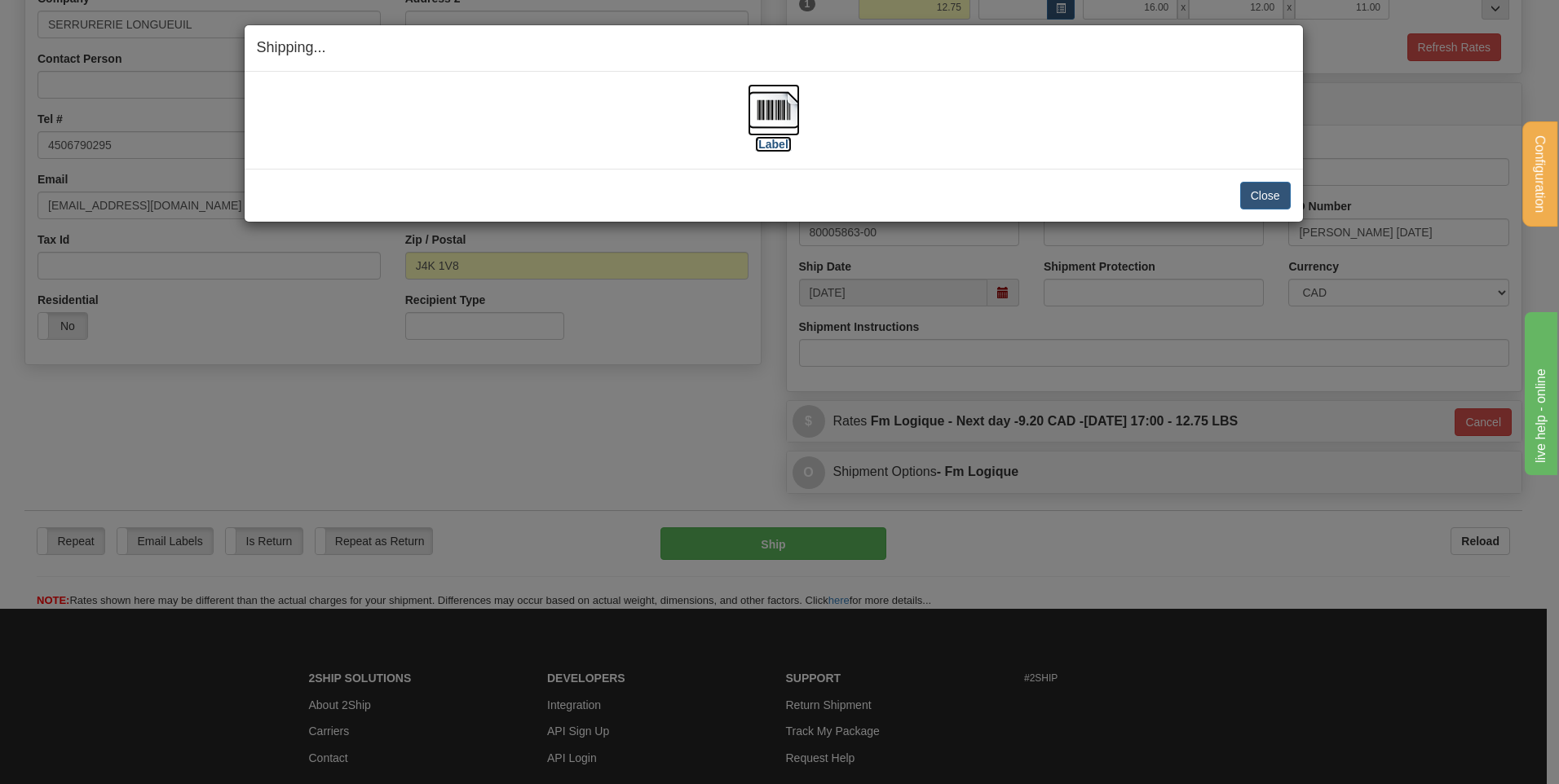
click at [768, 129] on img at bounding box center [773, 109] width 52 height 52
click at [1265, 192] on button "Close" at bounding box center [1265, 195] width 50 height 27
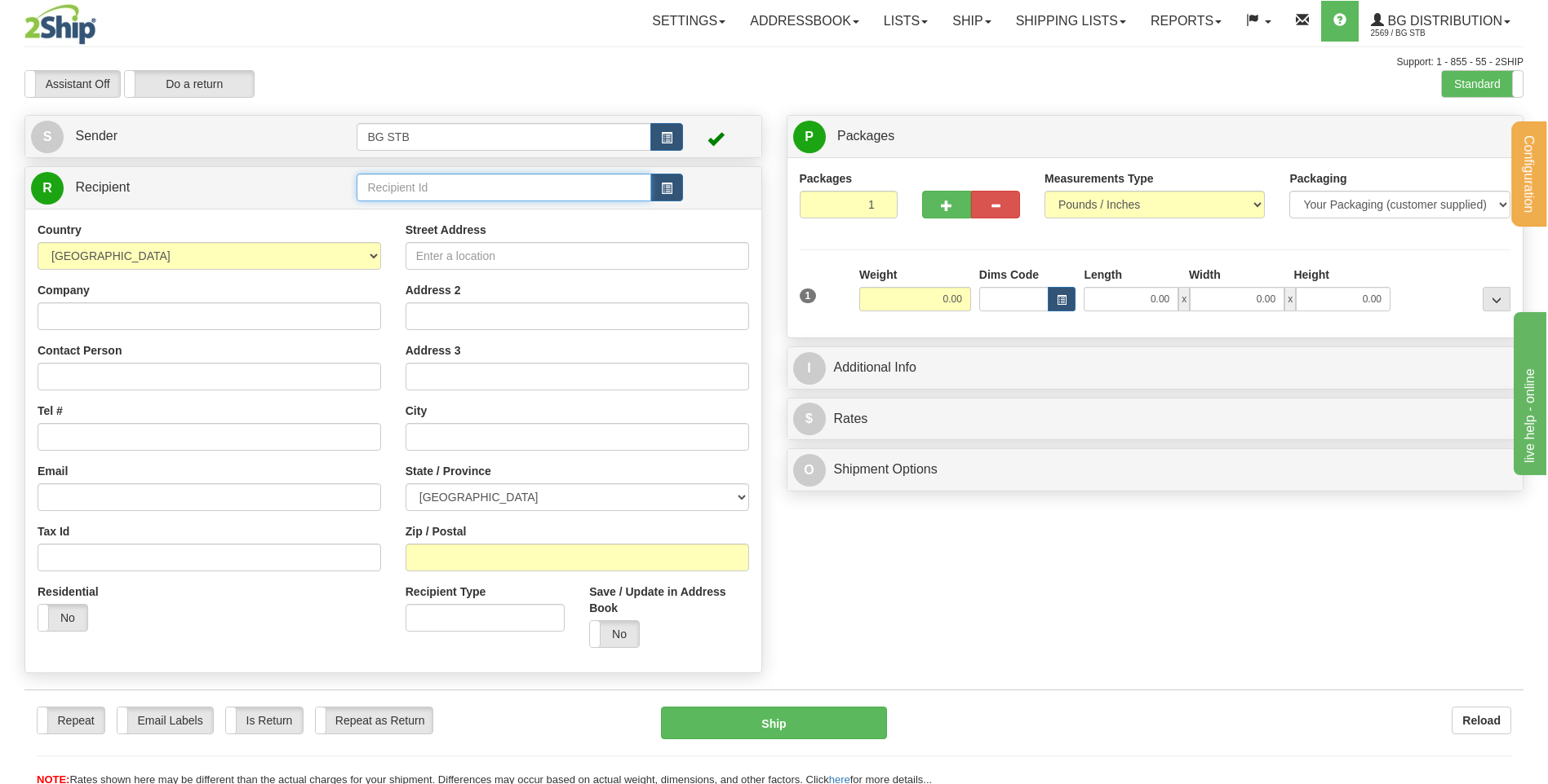
click at [522, 189] on input "text" at bounding box center [504, 188] width 294 height 27
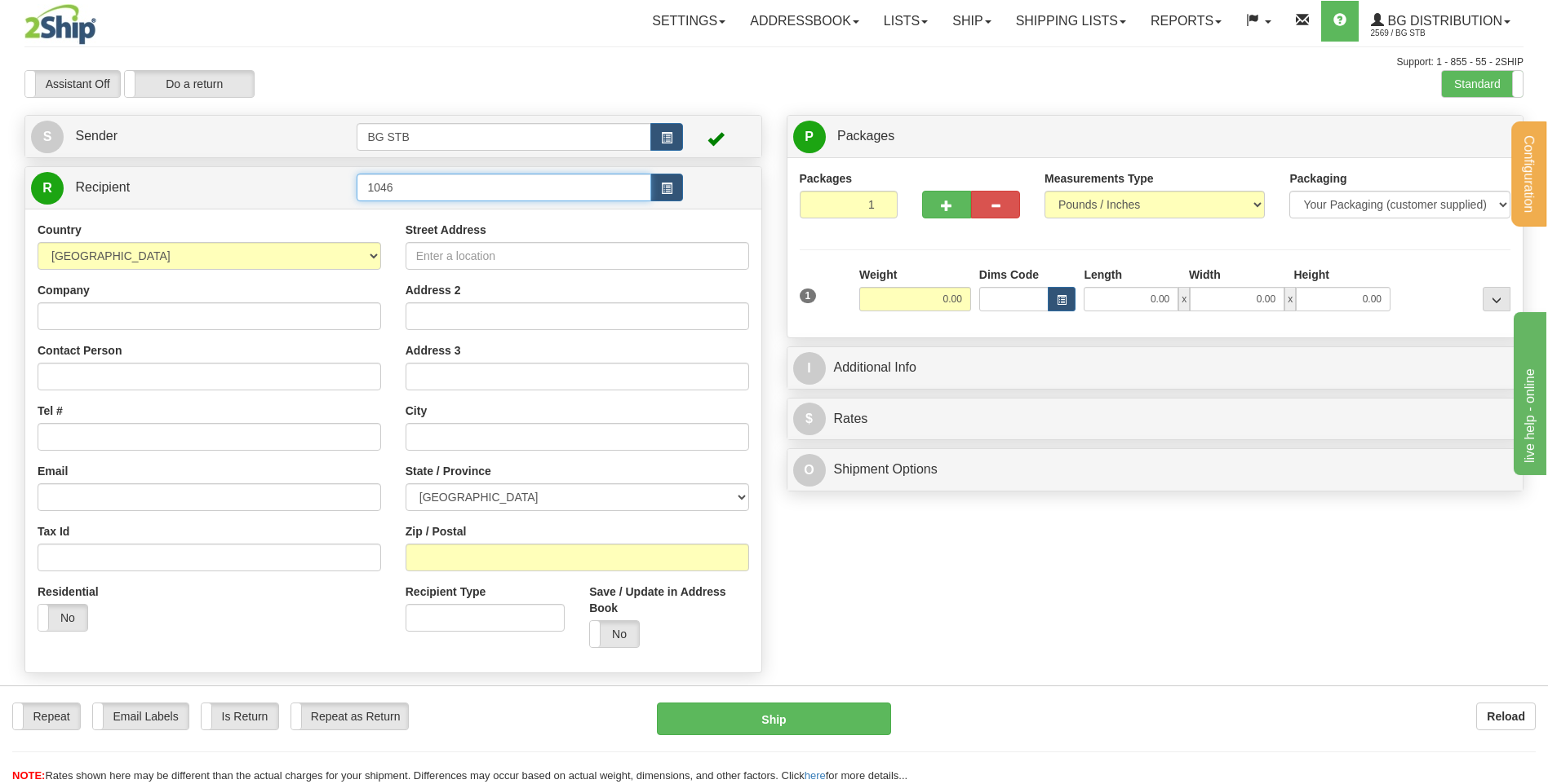
type input "1046"
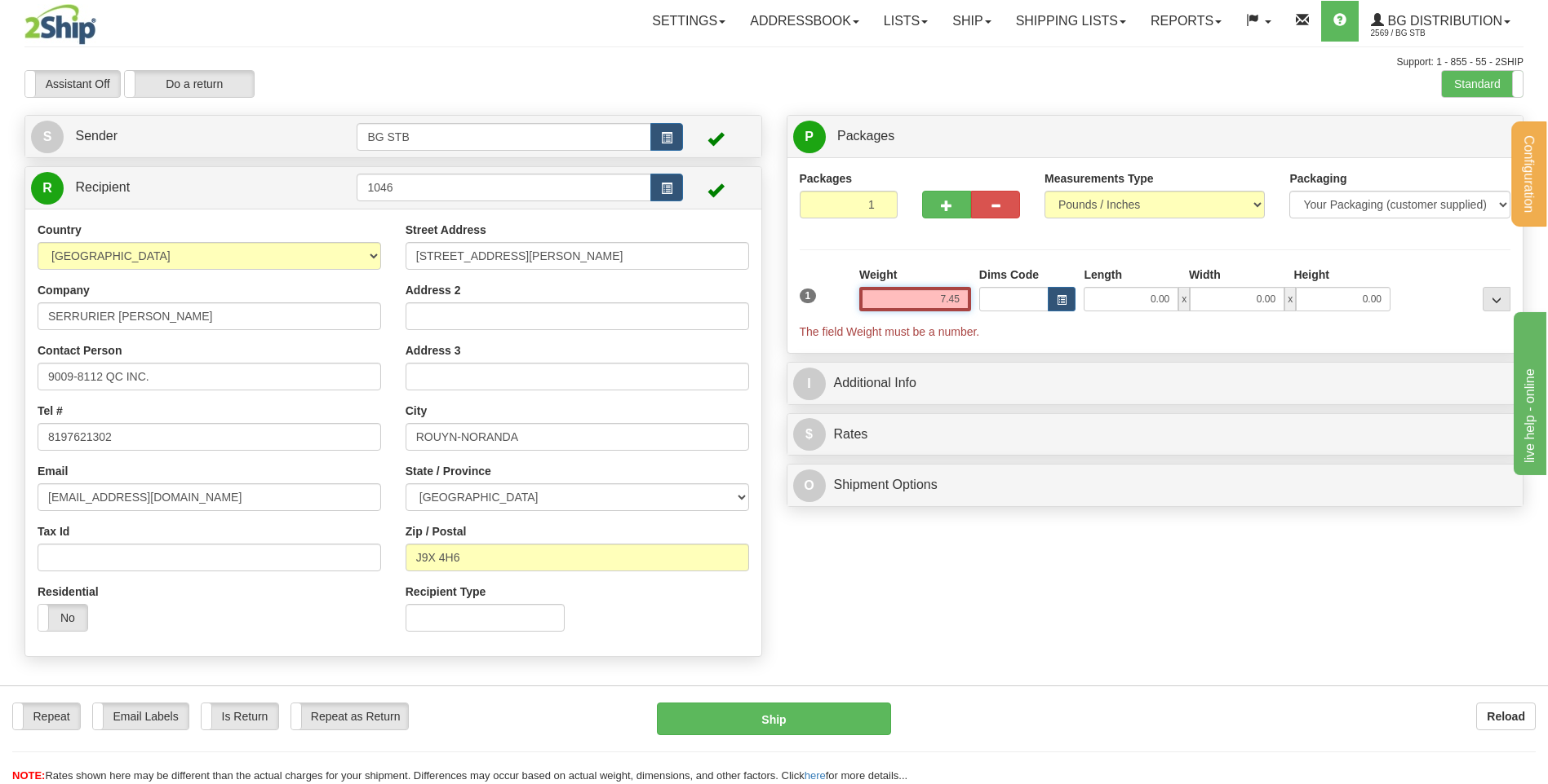
type input "7.45"
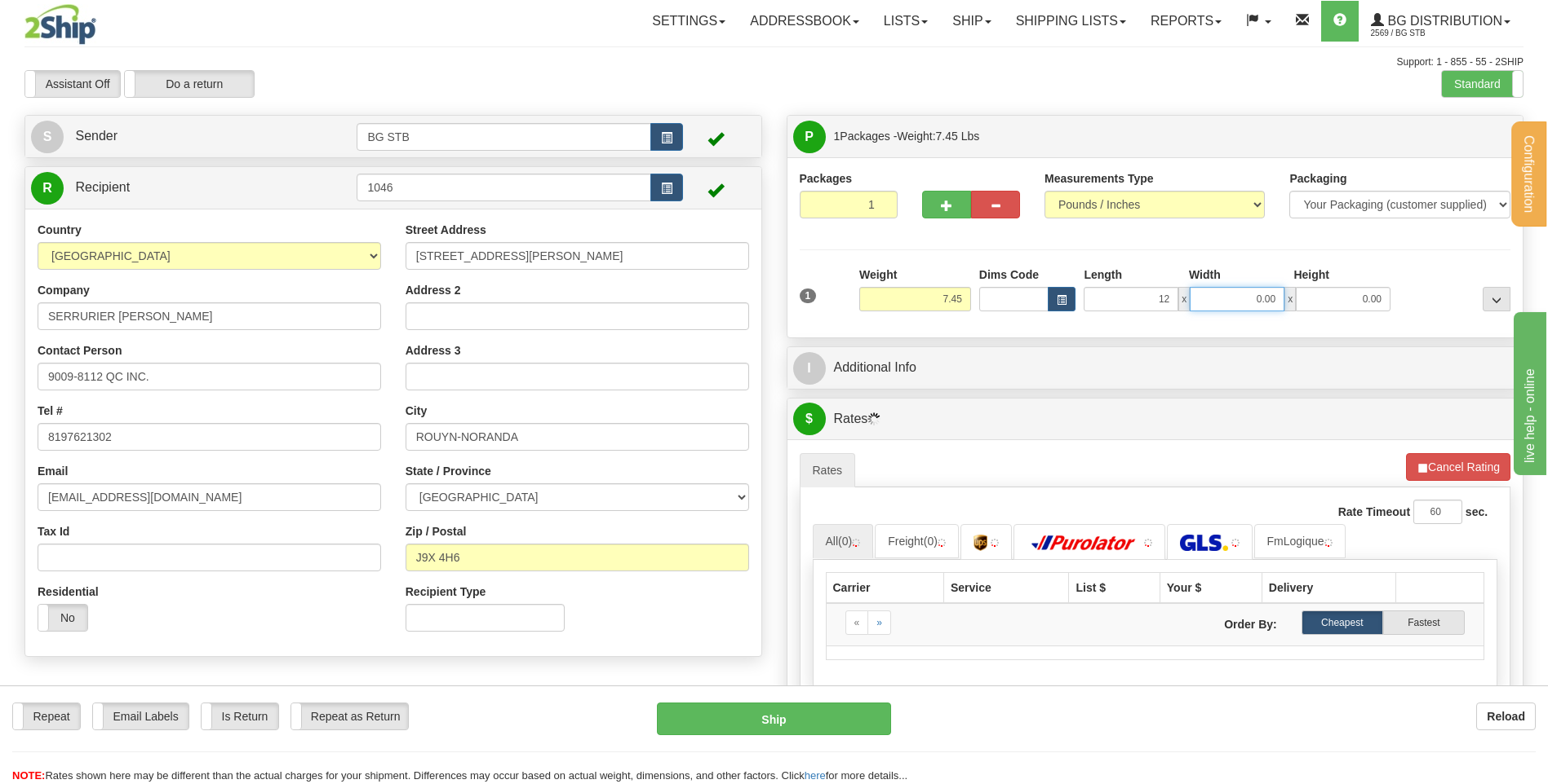
type input "12.00"
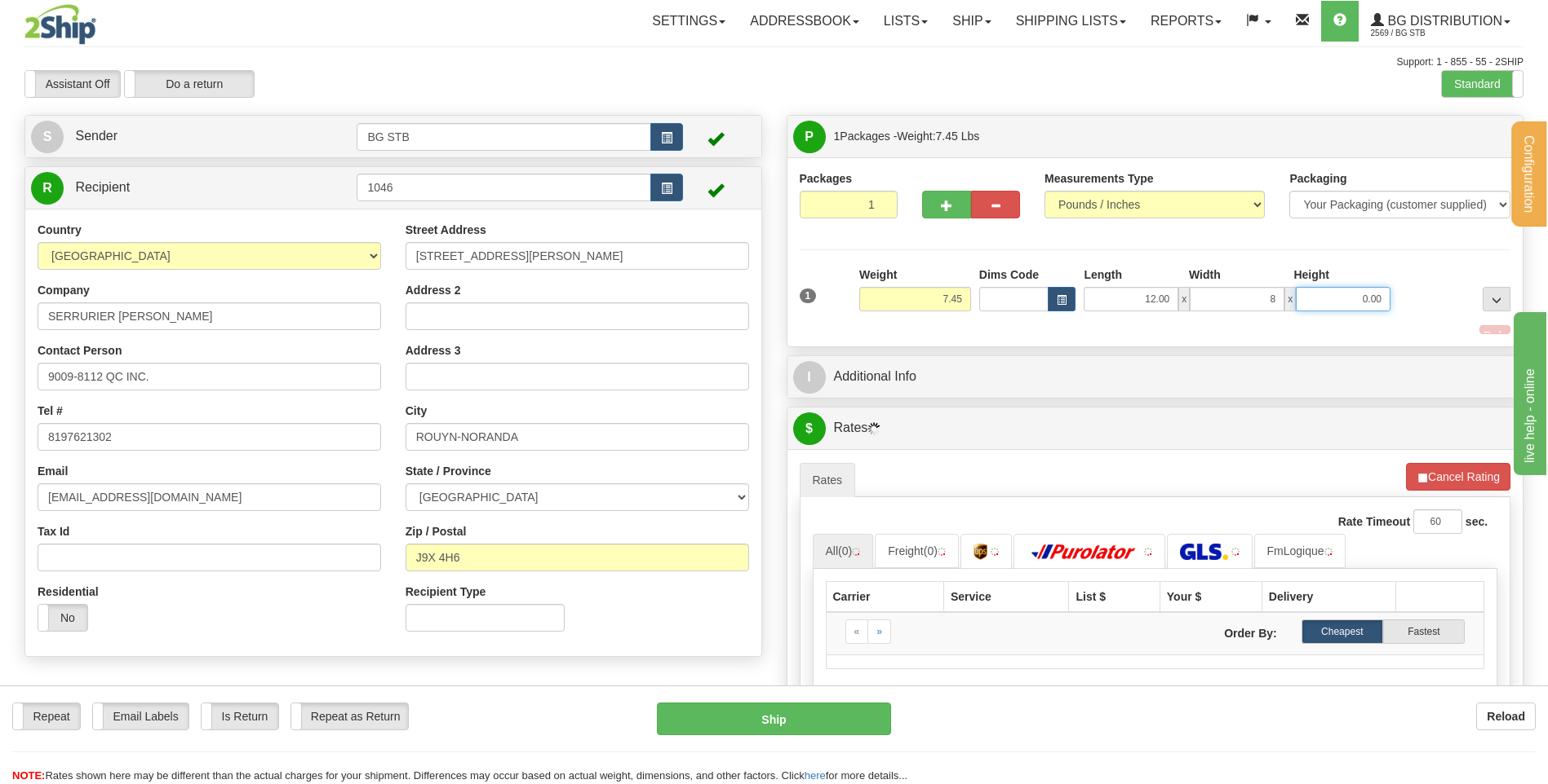
type input "8.00"
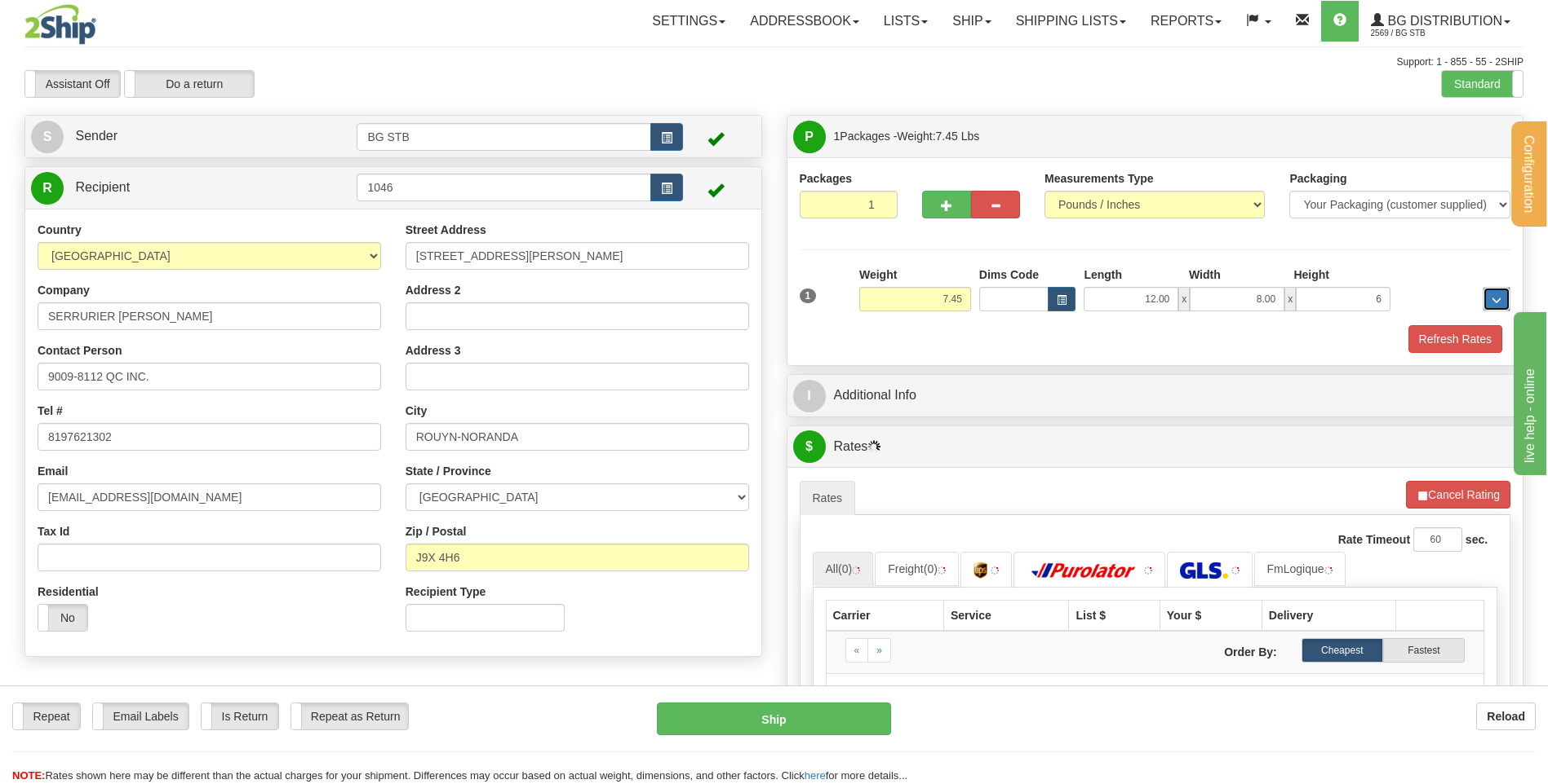
type input "6.00"
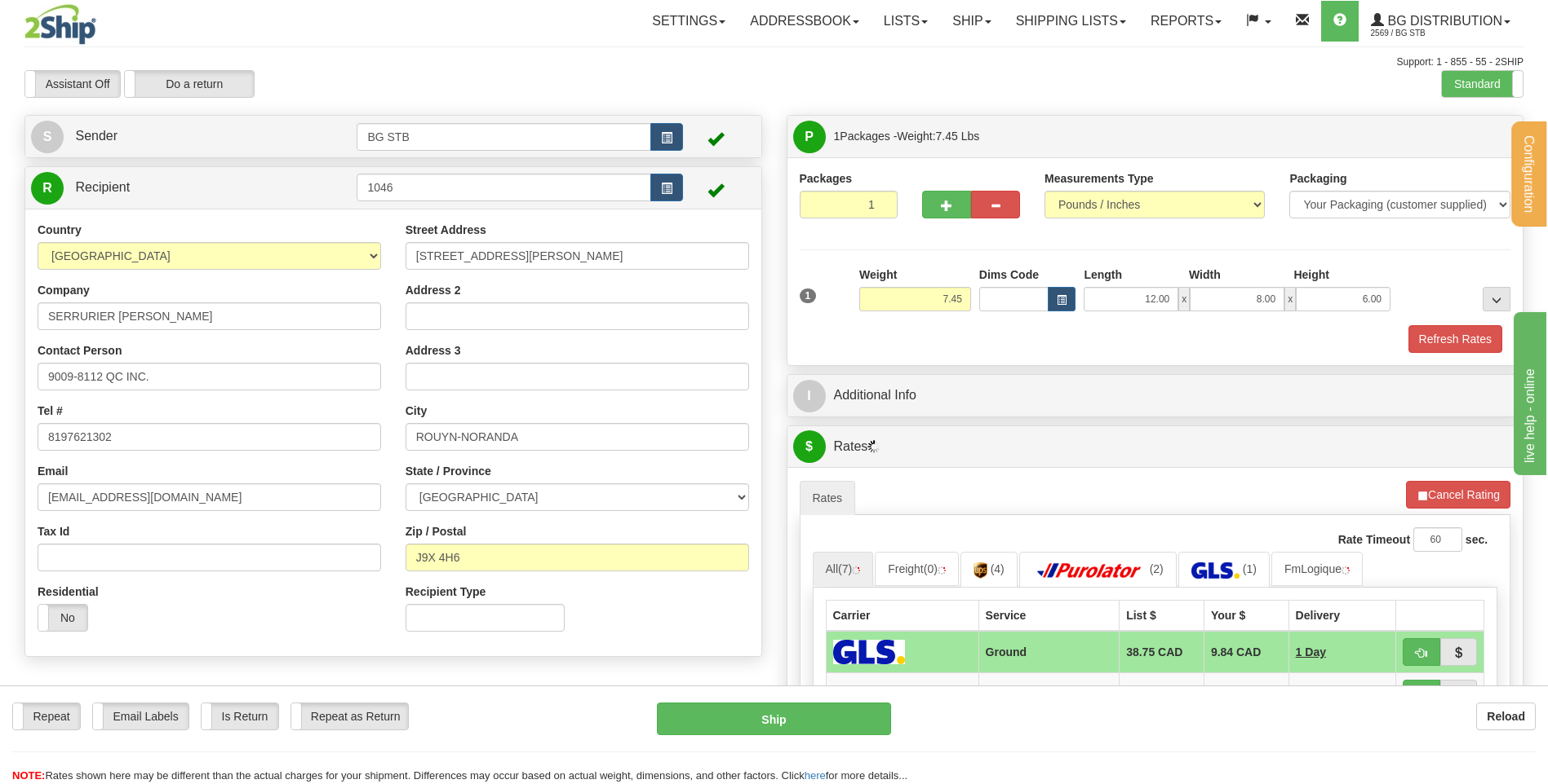
drag, startPoint x: 935, startPoint y: 370, endPoint x: 930, endPoint y: 390, distance: 20.6
click at [933, 388] on div "P Packages 1 Packages - Weight: 7.45 Lbs Shipment Level Shipm. Package Level Pa…" at bounding box center [1155, 602] width 762 height 974
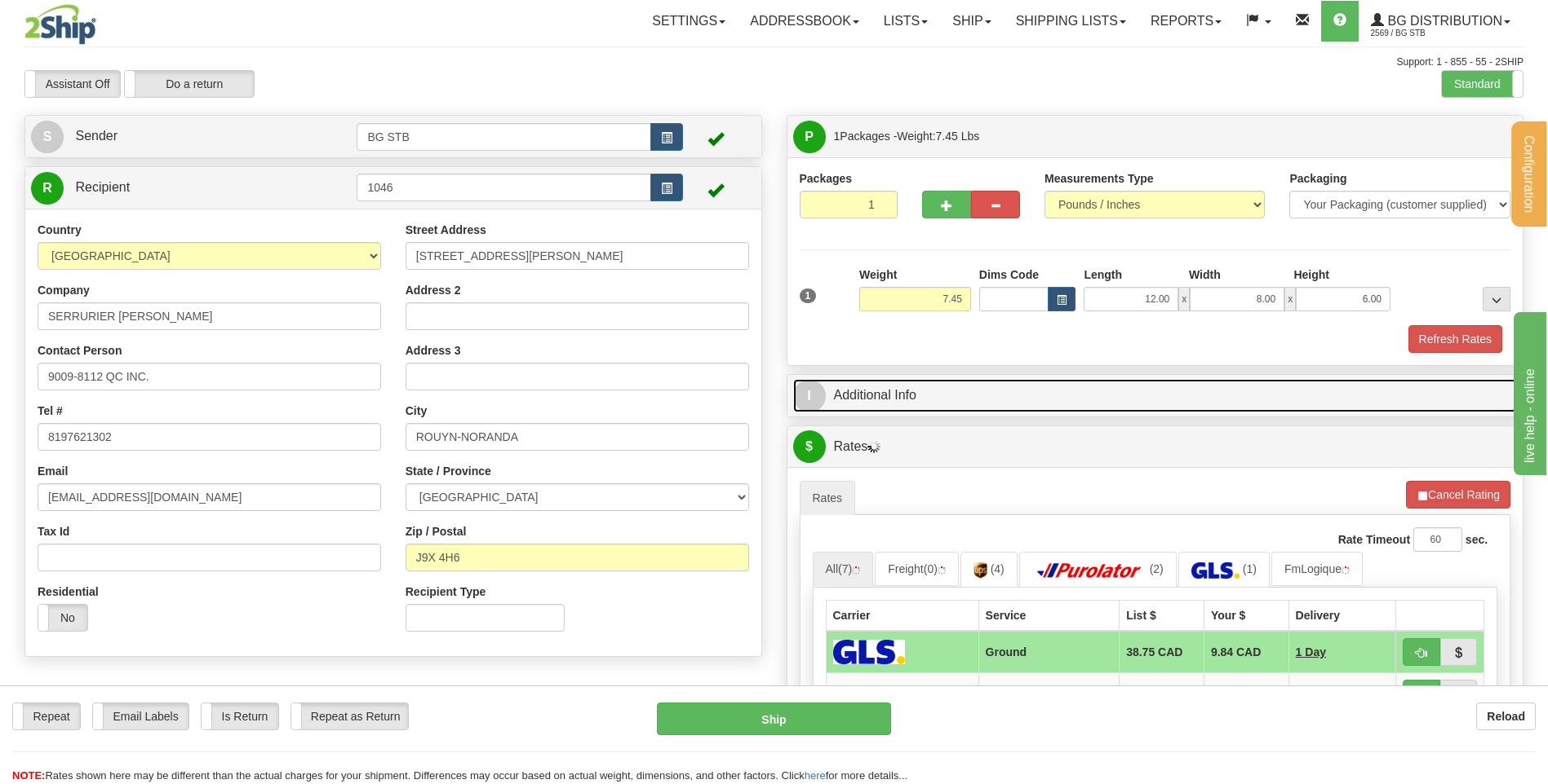
click at [930, 390] on link "I Additional Info" at bounding box center [1155, 396] width 724 height 34
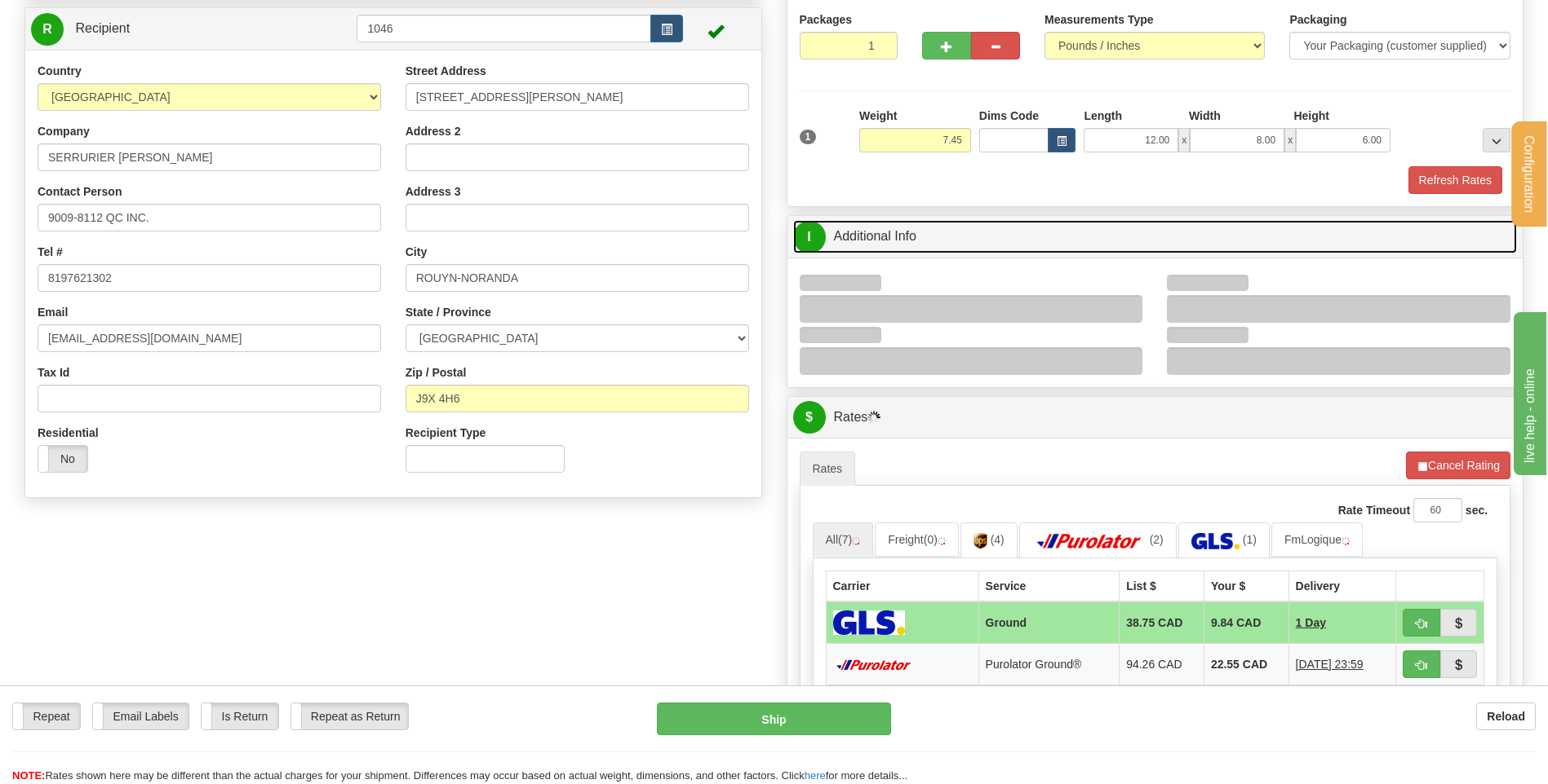
scroll to position [244, 0]
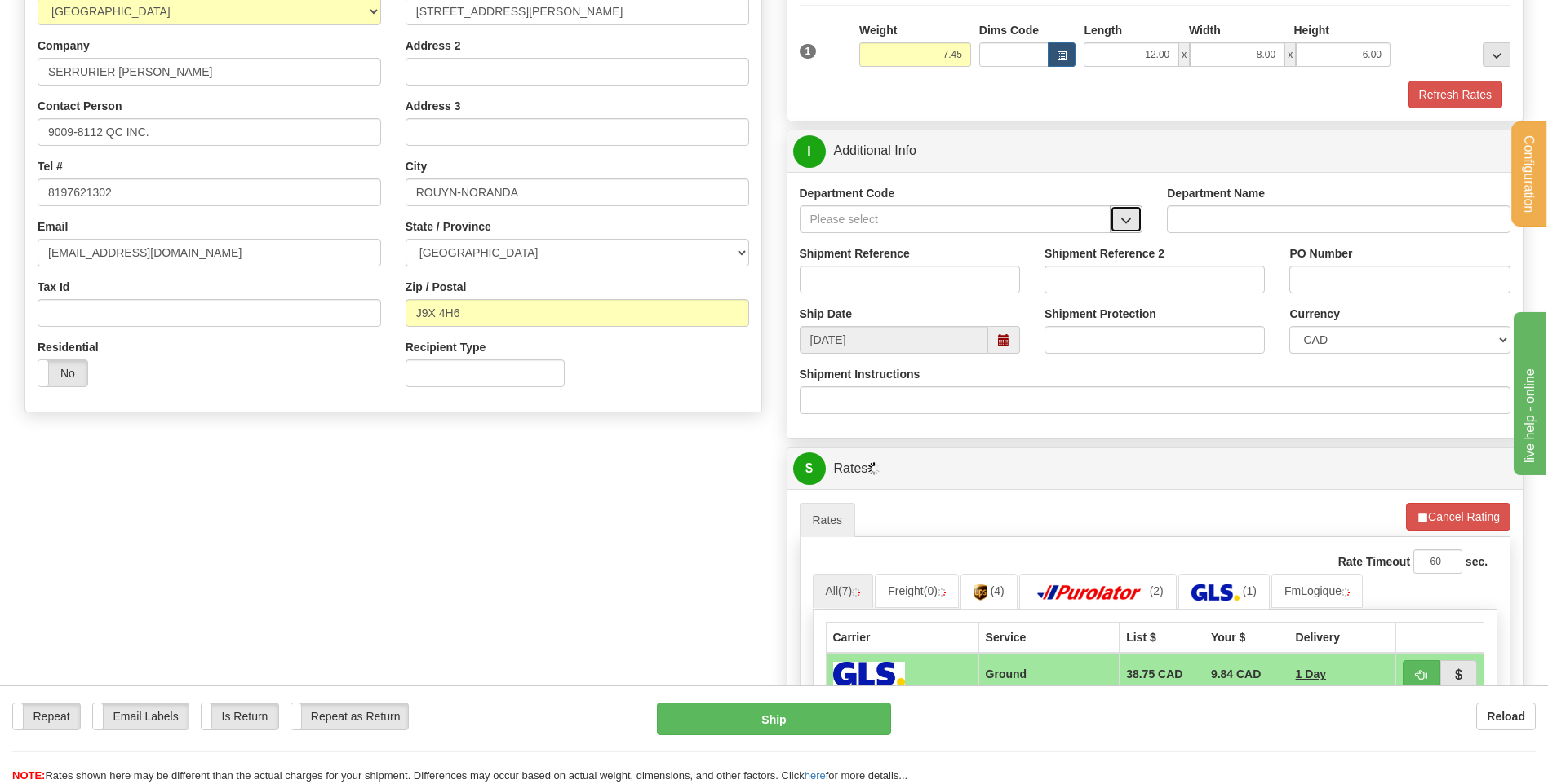
click at [1136, 222] on button "button" at bounding box center [1126, 219] width 33 height 27
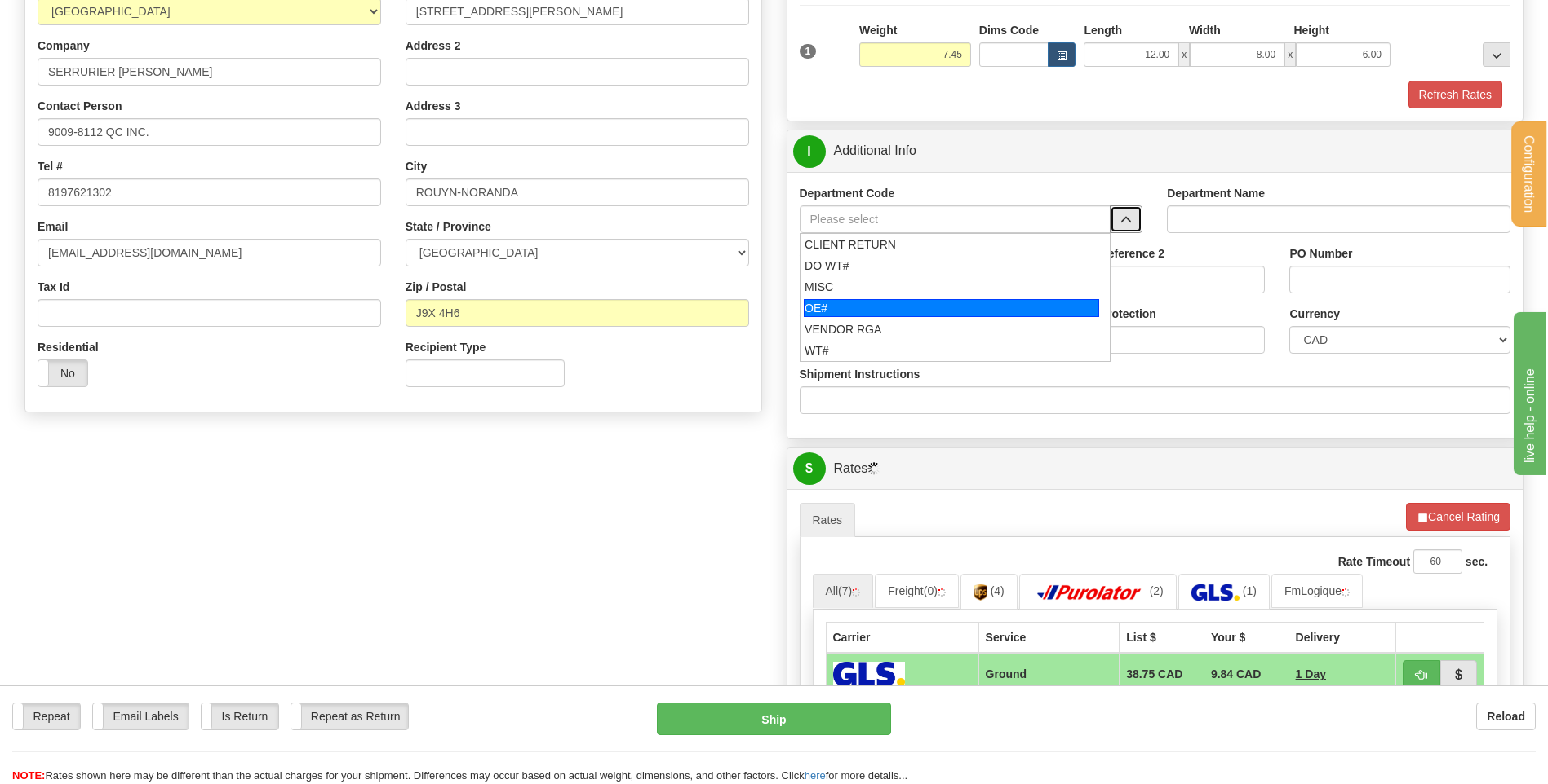
click at [951, 302] on div "OE#" at bounding box center [951, 308] width 296 height 18
type input "OE#"
type input "ORDERS"
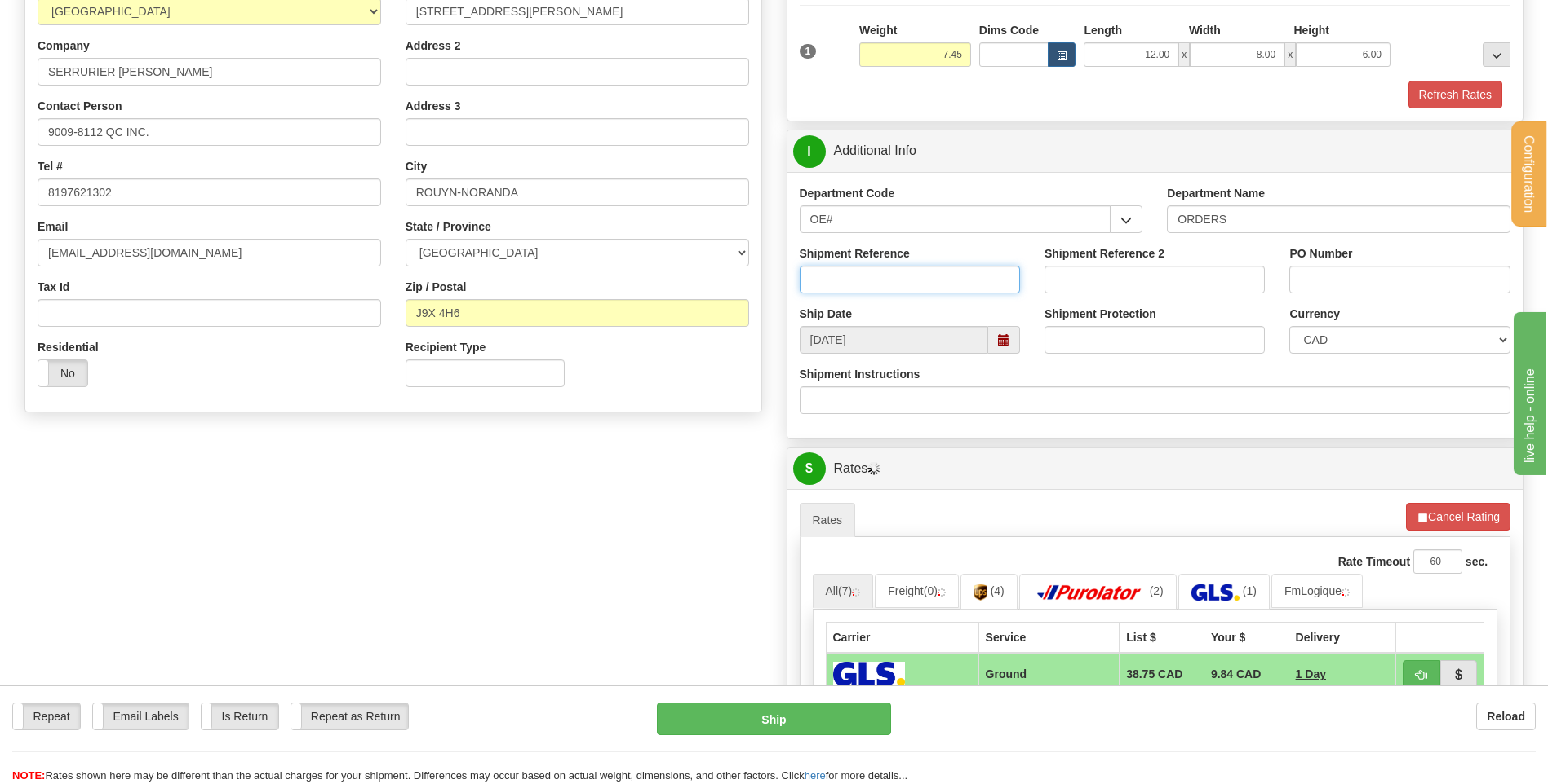
click at [942, 284] on input "Shipment Reference" at bounding box center [909, 280] width 220 height 27
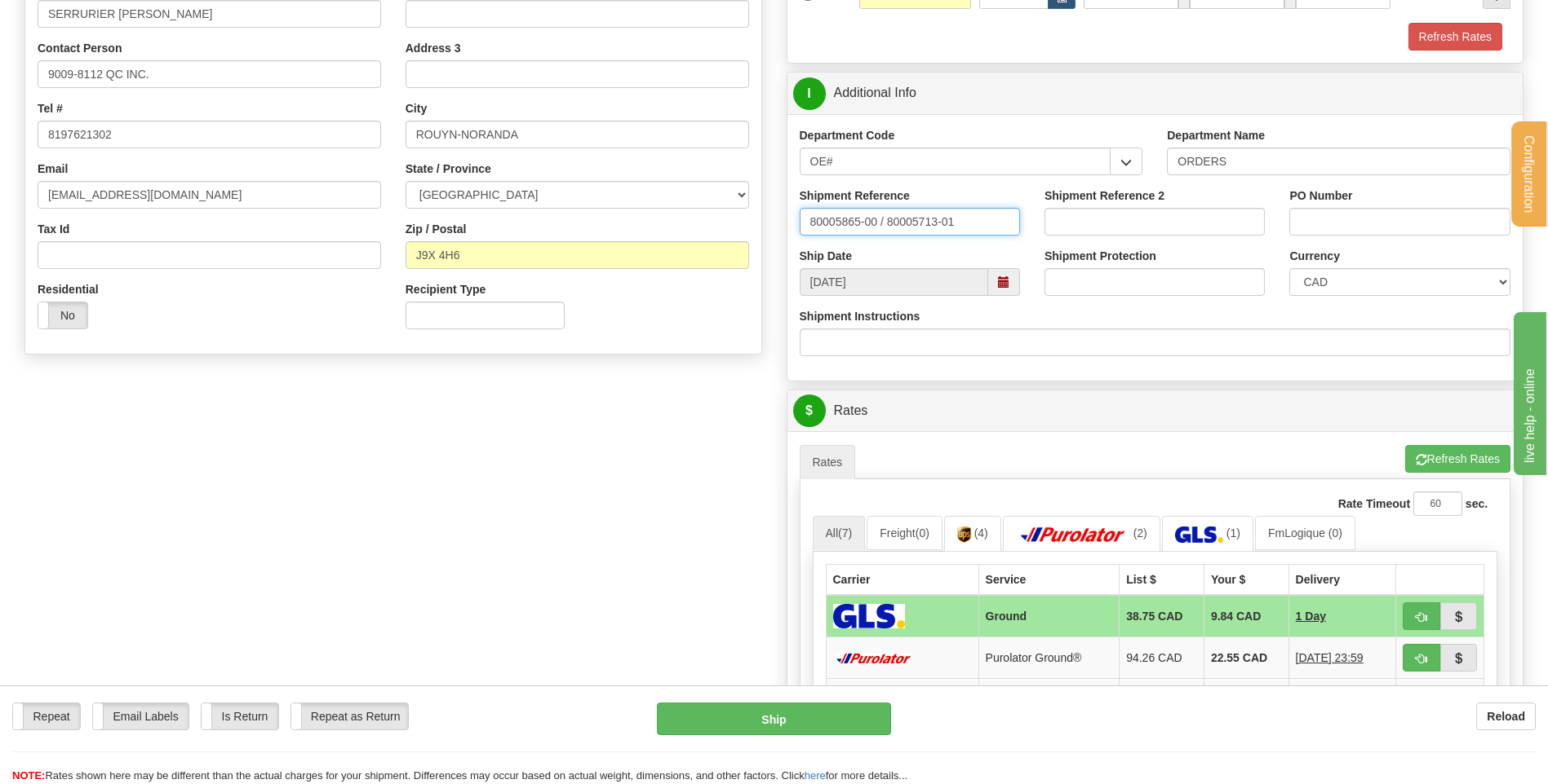
scroll to position [326, 0]
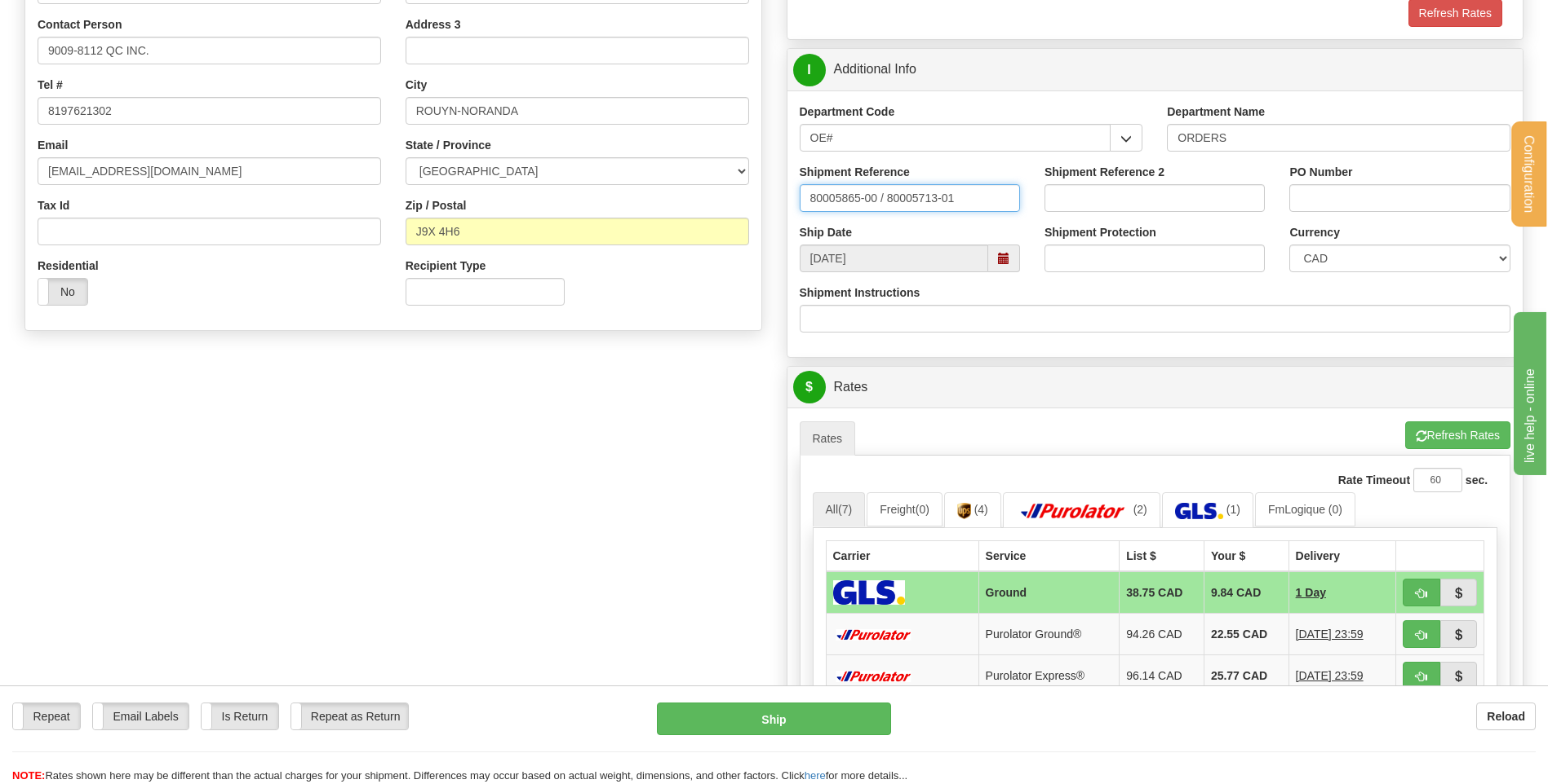
type input "80005865-00 / 80005713-01"
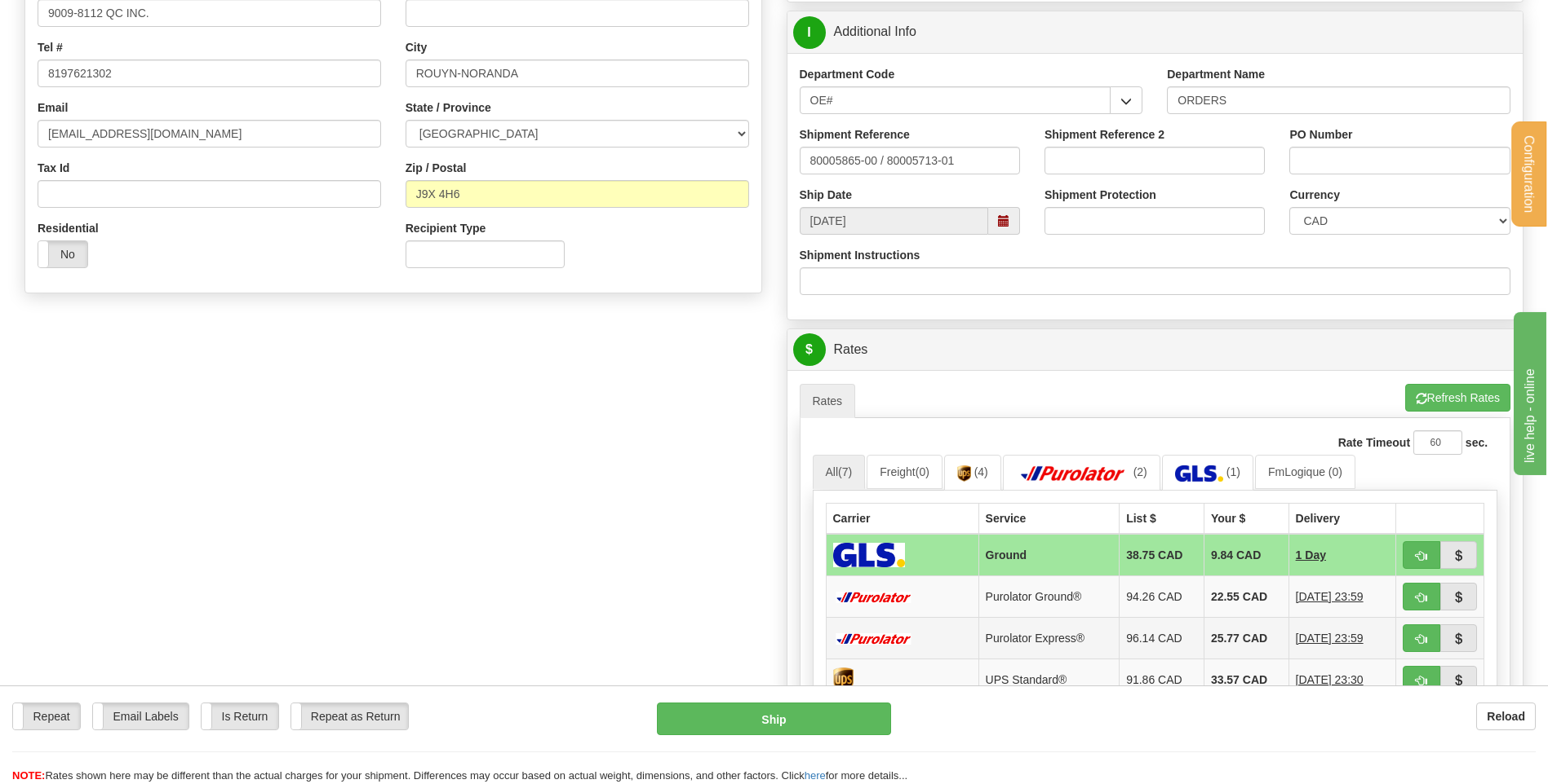
scroll to position [490, 0]
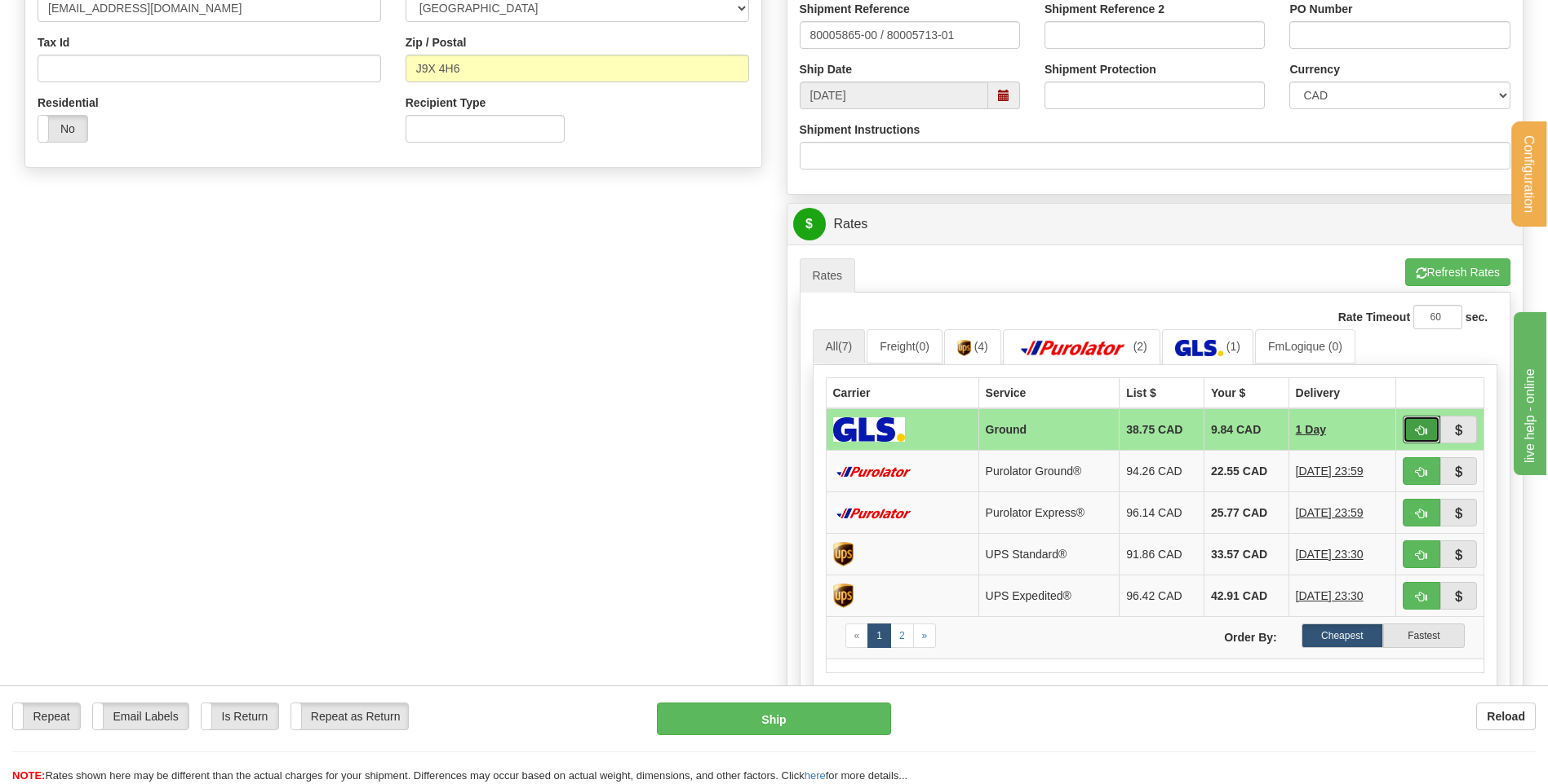
drag, startPoint x: 1419, startPoint y: 429, endPoint x: 1387, endPoint y: 434, distance: 32.4
click at [1420, 429] on span "button" at bounding box center [1421, 431] width 12 height 11
type input "1"
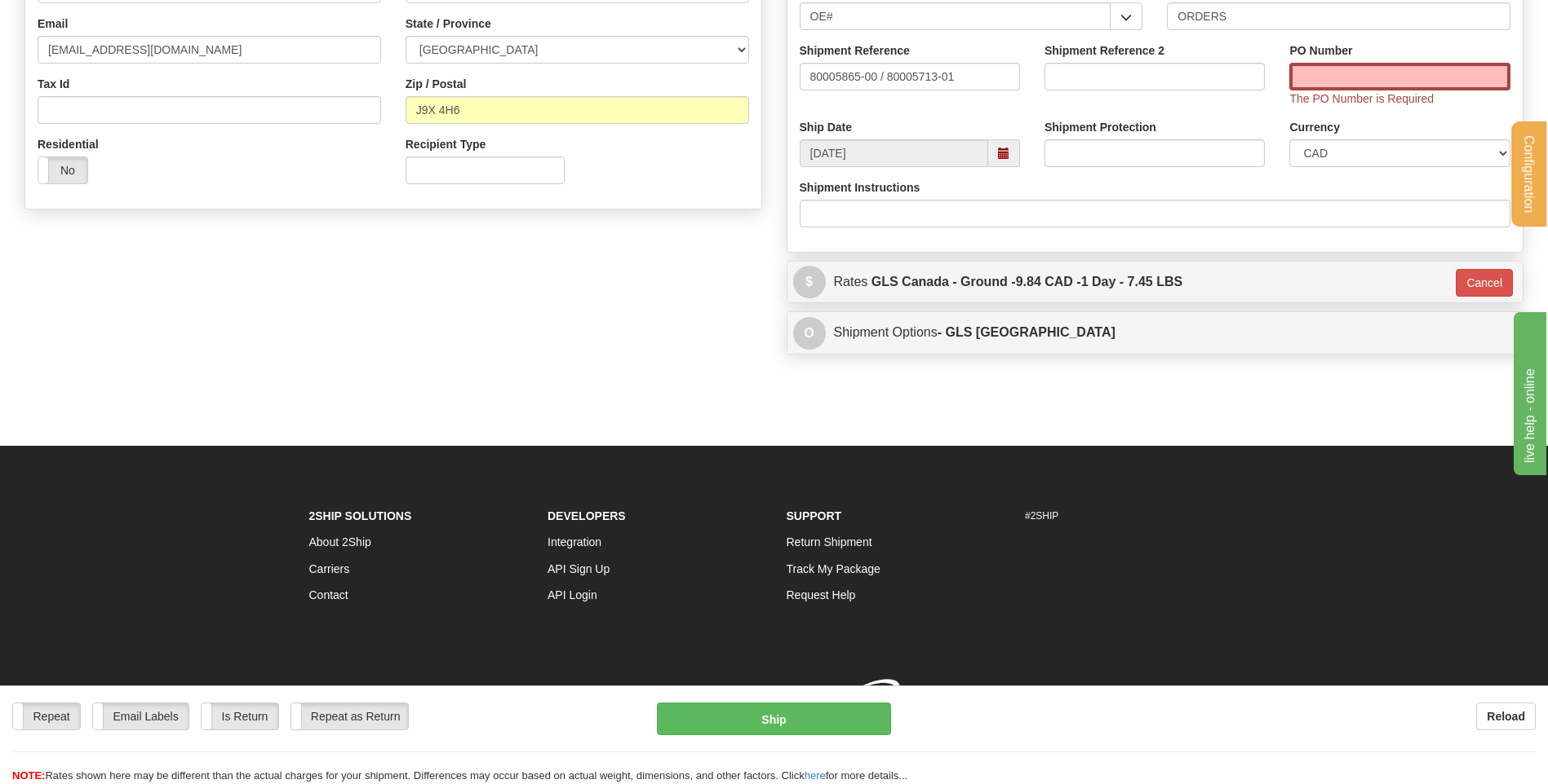
scroll to position [471, 0]
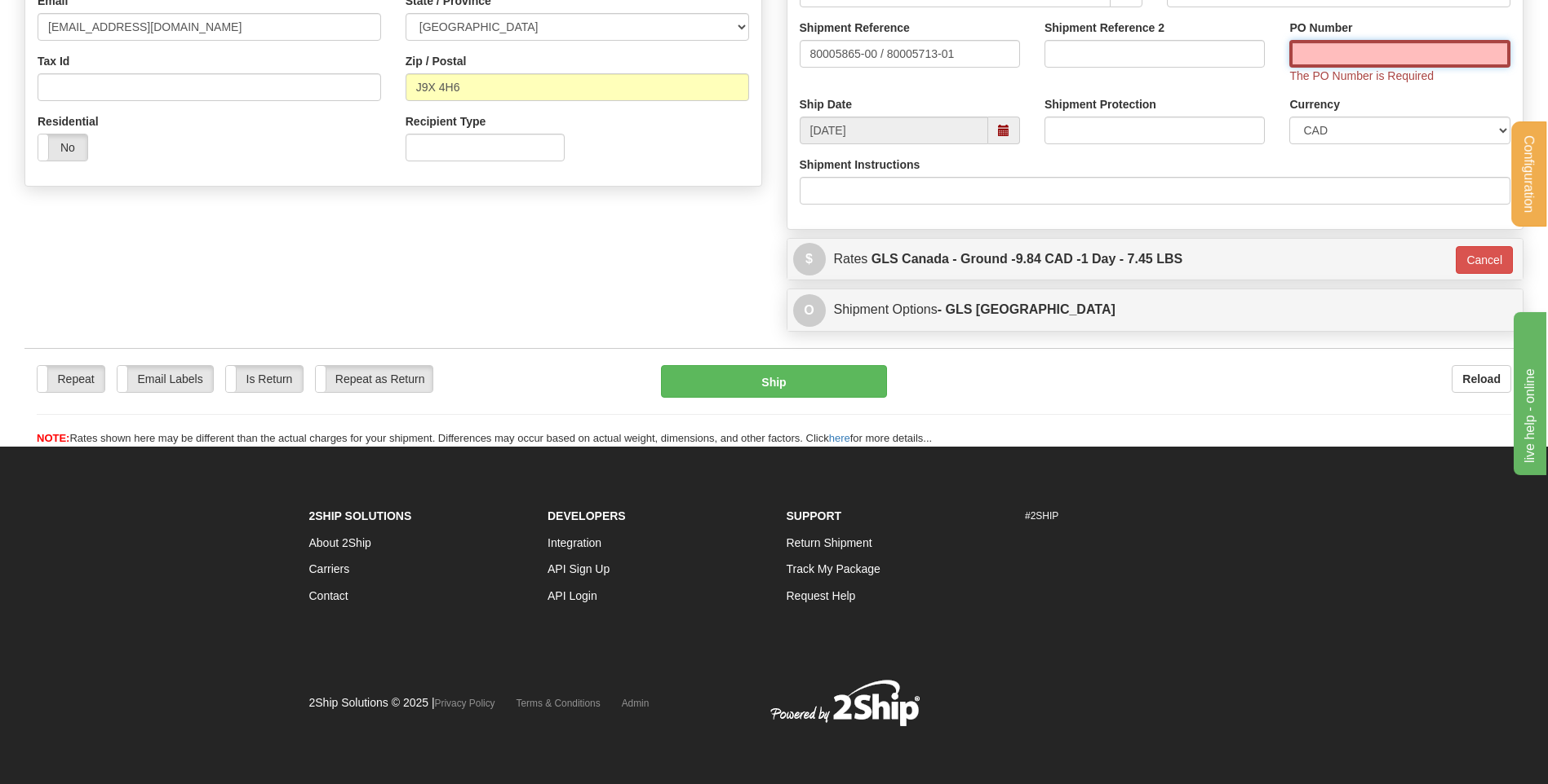
click at [1345, 50] on input "PO Number" at bounding box center [1398, 54] width 220 height 27
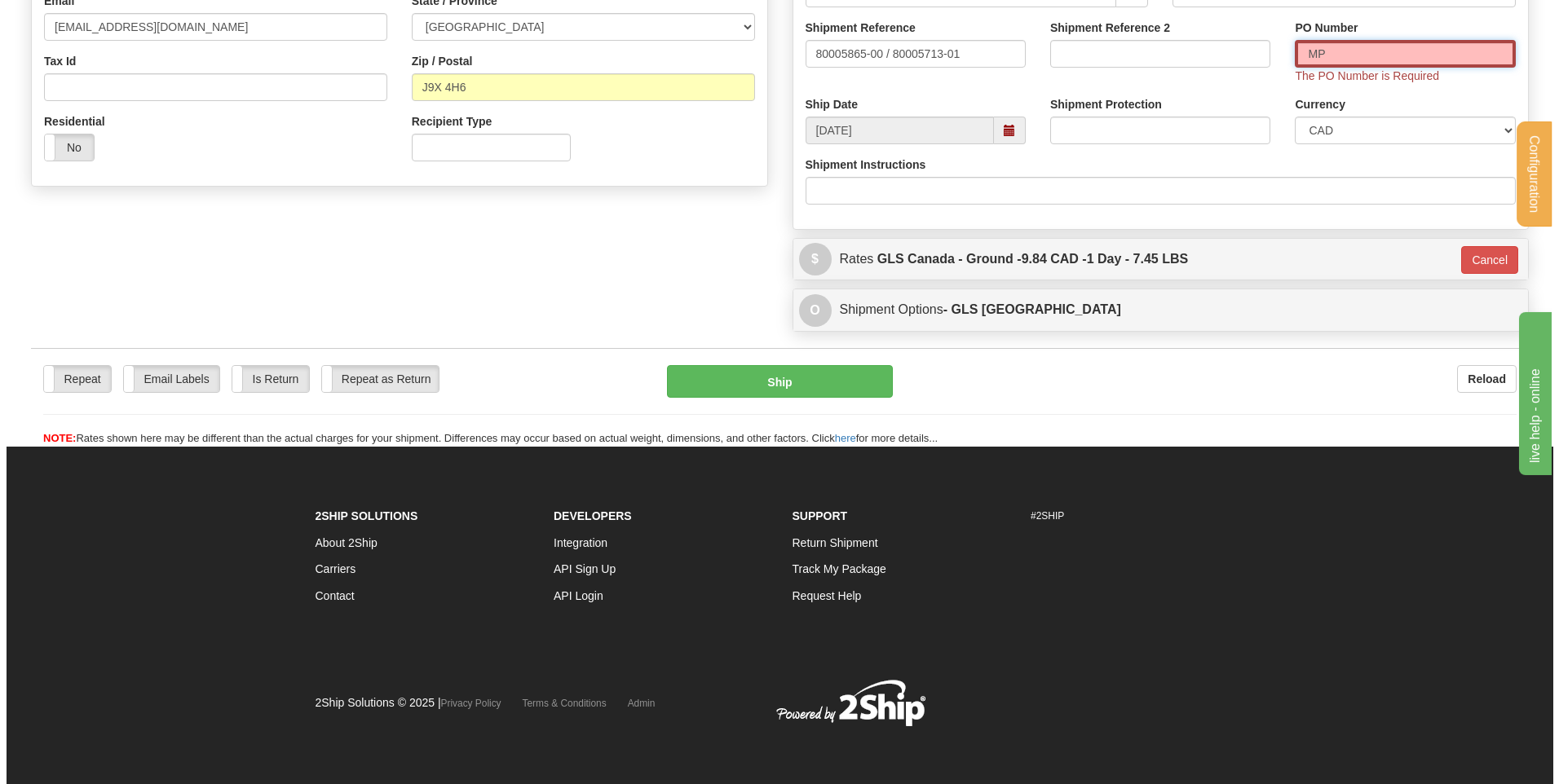
scroll to position [455, 0]
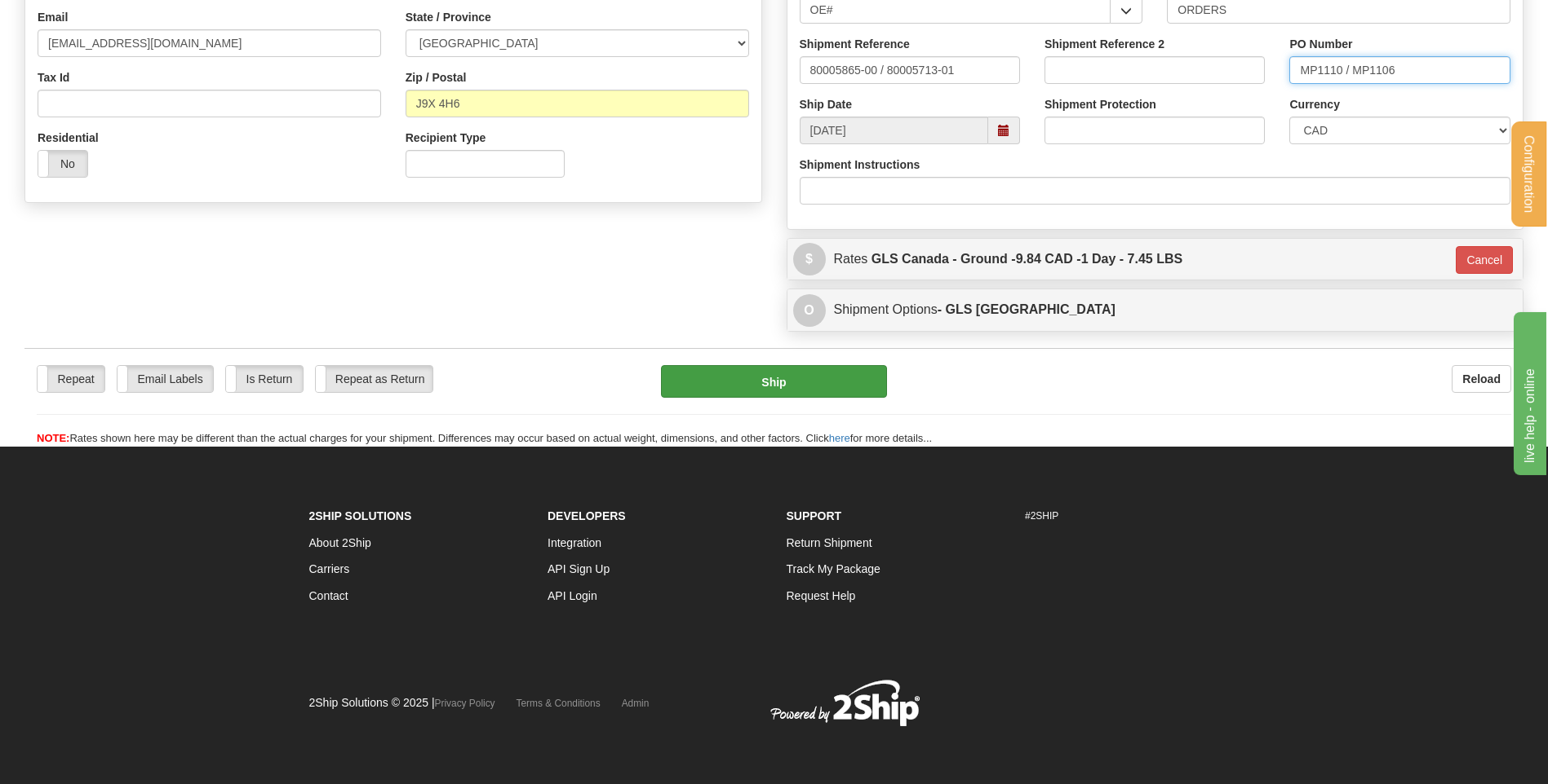
type input "MP1110 / MP1106"
click at [857, 370] on button "Ship" at bounding box center [773, 382] width 225 height 33
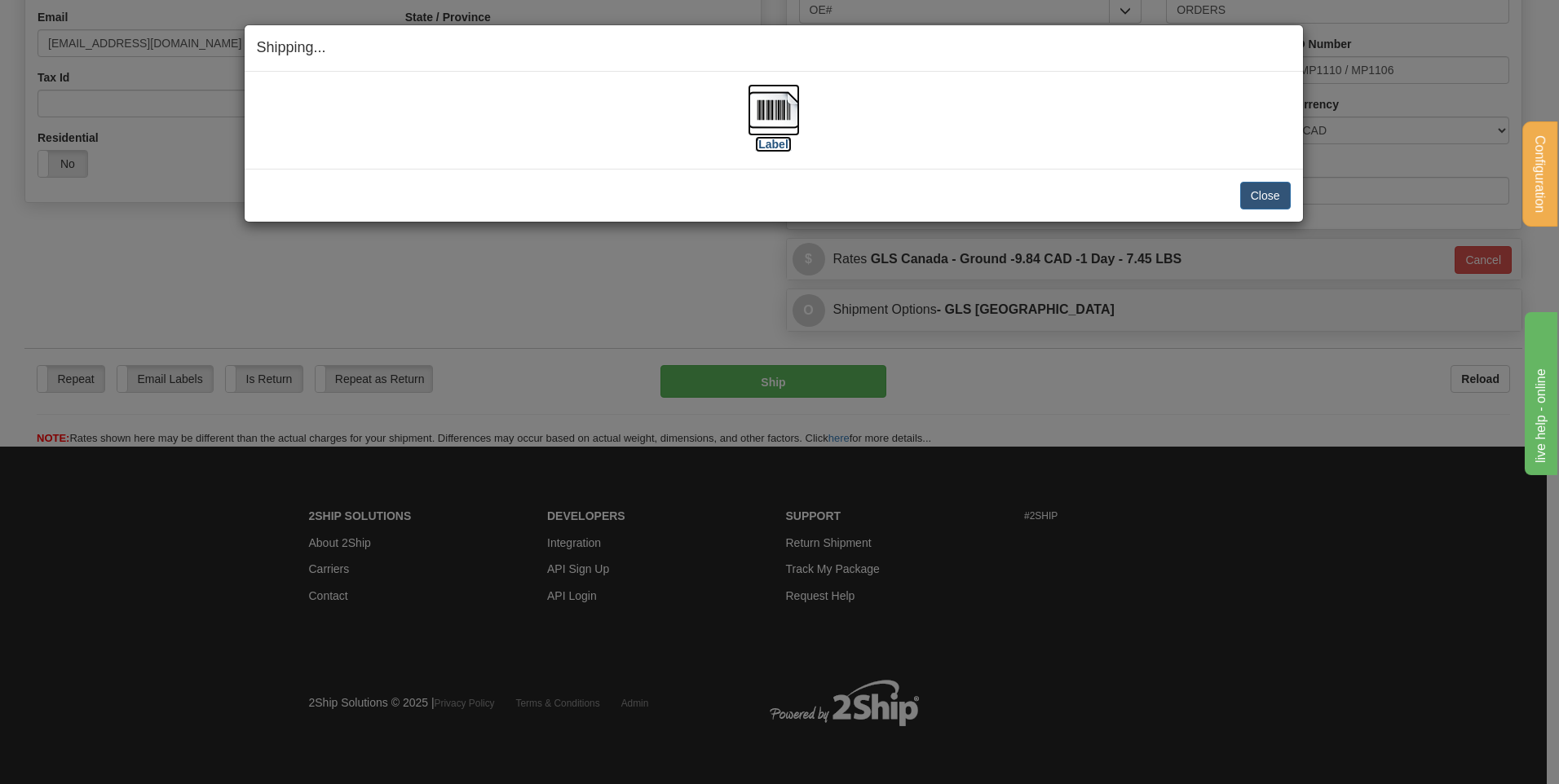
click at [778, 97] on img at bounding box center [773, 109] width 52 height 52
click at [1235, 184] on div "Close Cancel" at bounding box center [774, 195] width 1034 height 27
drag, startPoint x: 1280, startPoint y: 200, endPoint x: 1223, endPoint y: 189, distance: 58.1
click at [1272, 195] on button "Close" at bounding box center [1265, 195] width 50 height 27
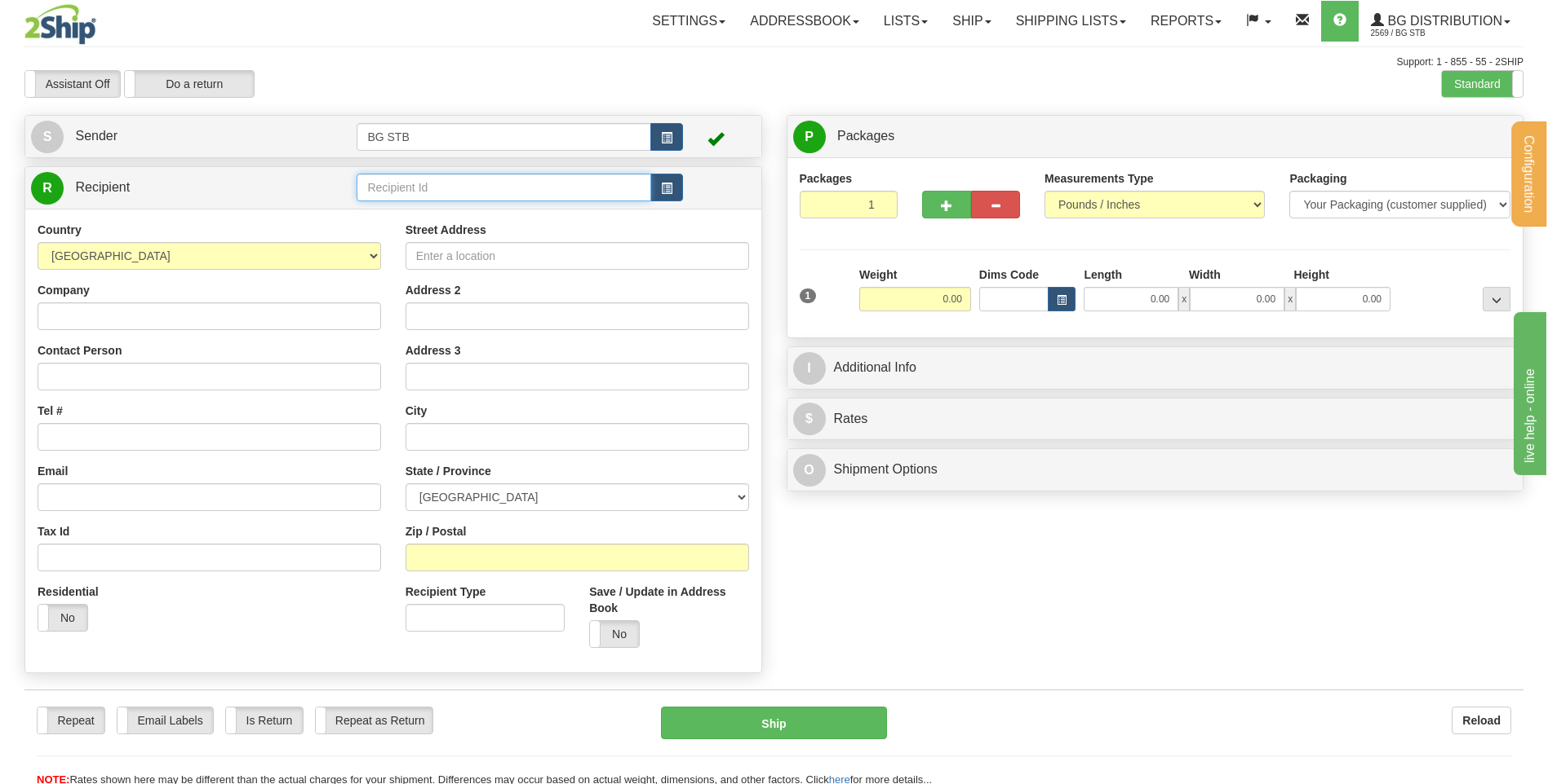
click at [402, 181] on input "text" at bounding box center [504, 188] width 294 height 27
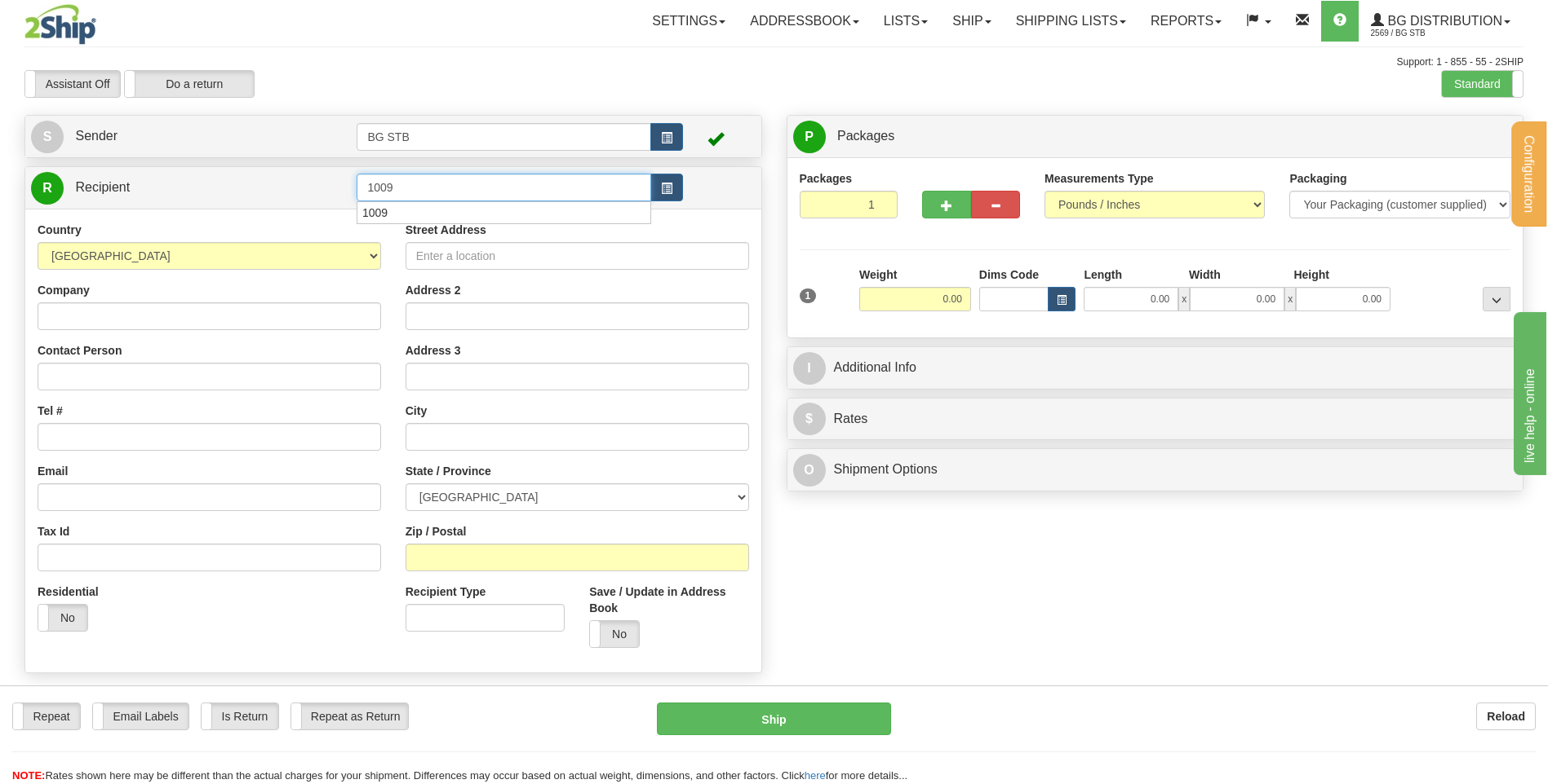
type input "1009"
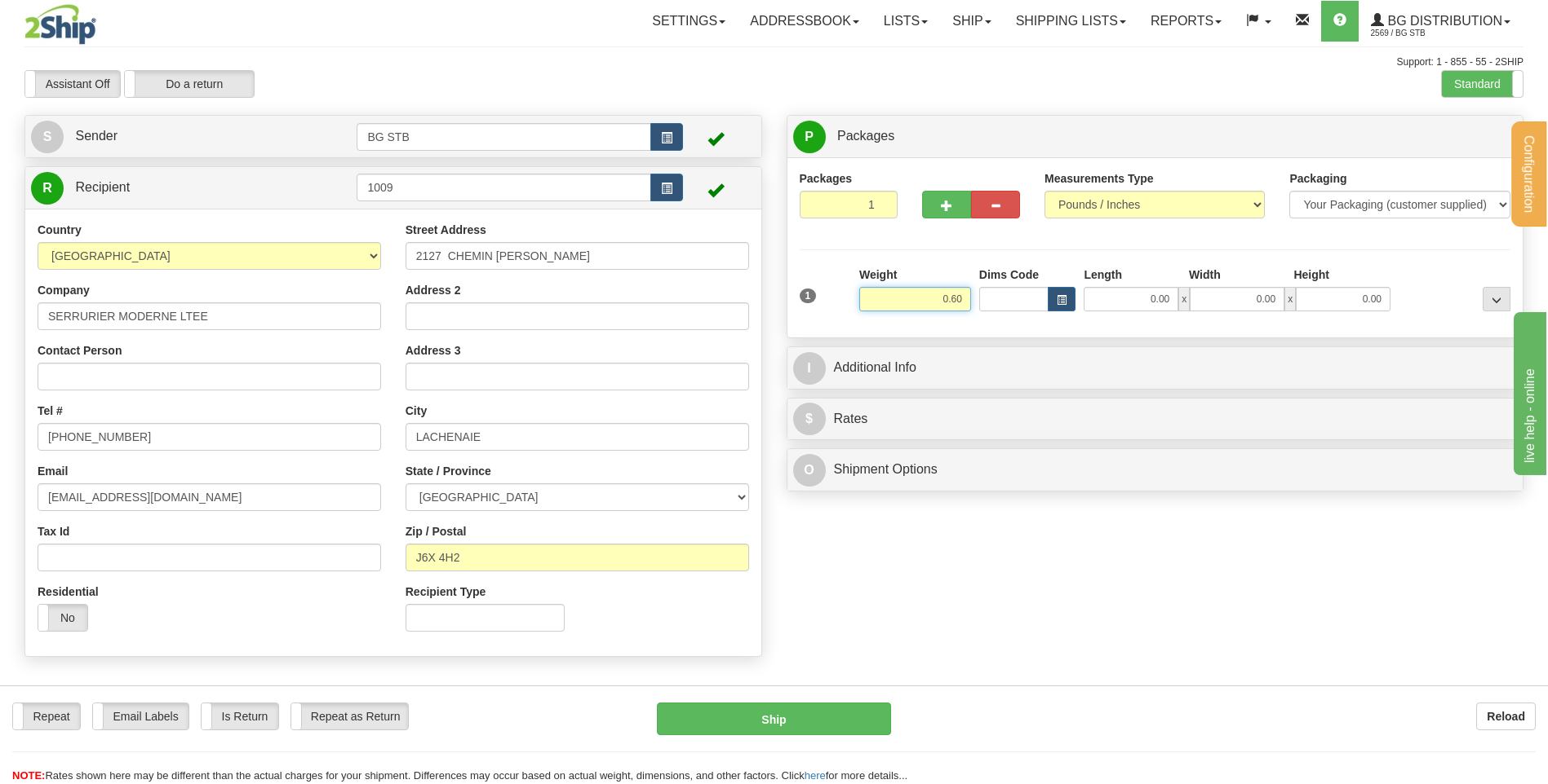
type input "0.60"
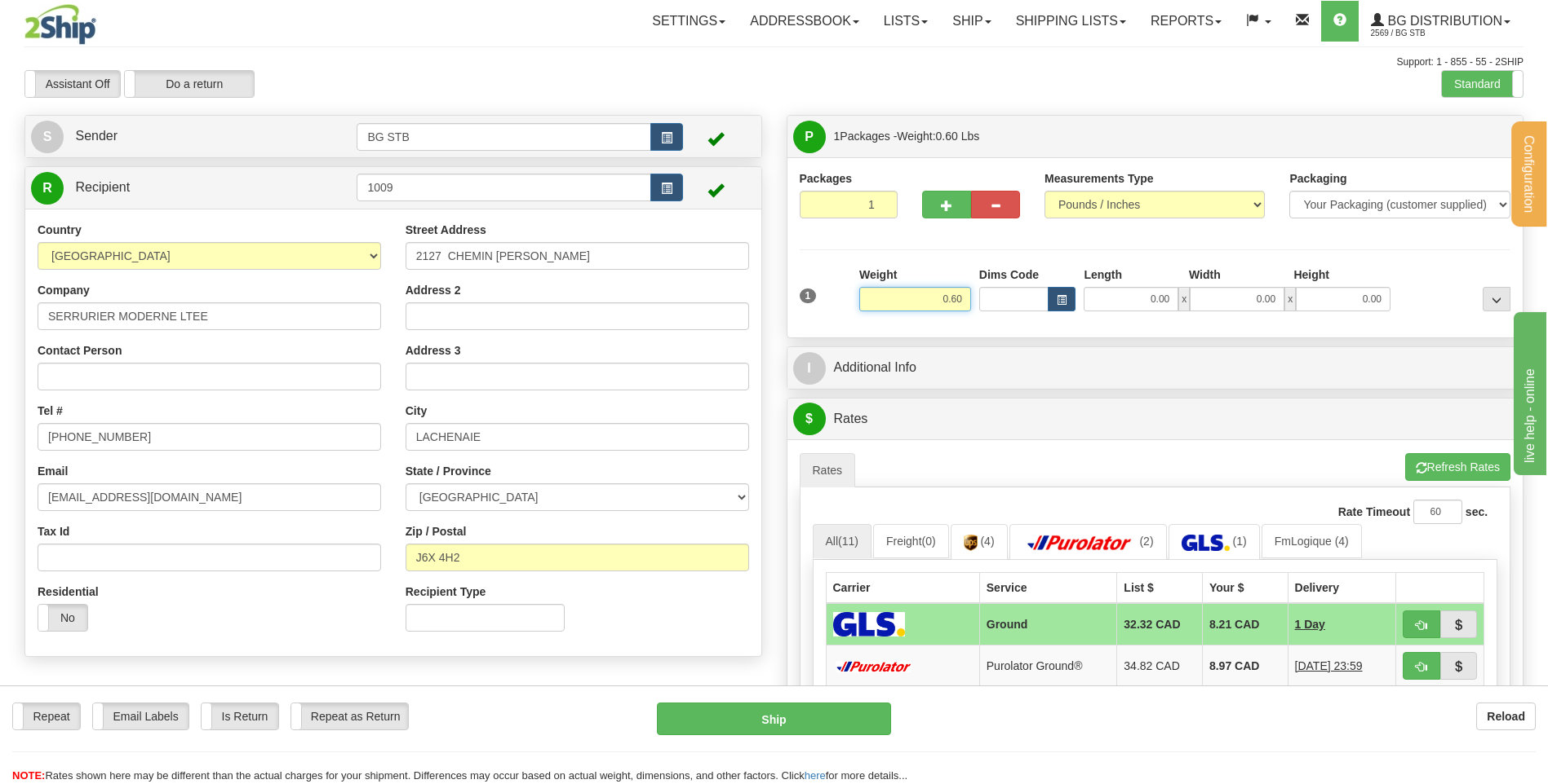
drag, startPoint x: 919, startPoint y: 298, endPoint x: 1079, endPoint y: 284, distance: 160.6
click at [1061, 277] on div "1 Weight 0.60 Dims Code 0.00" at bounding box center [1155, 295] width 720 height 58
type input "0.70"
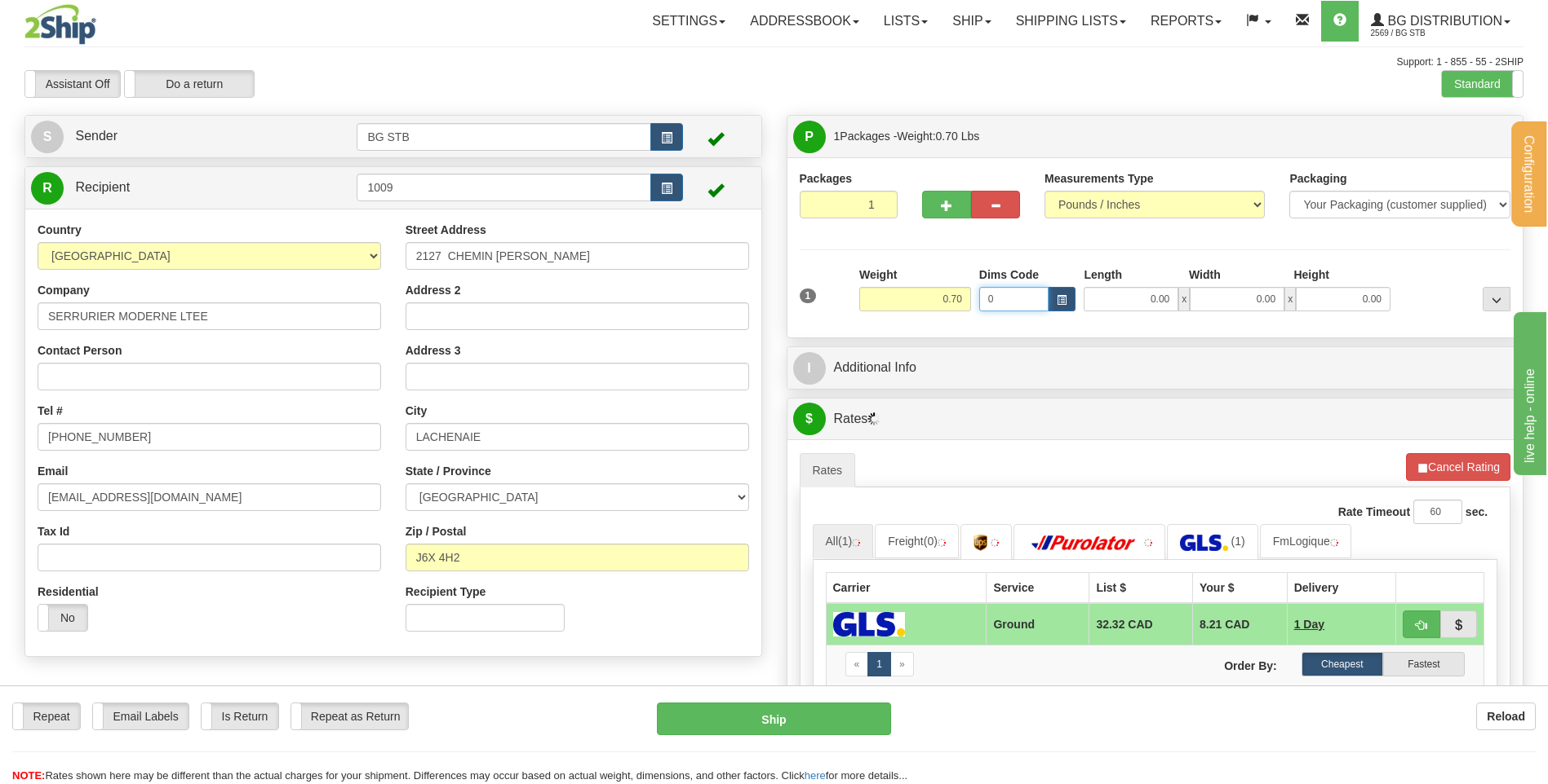
type input "0"
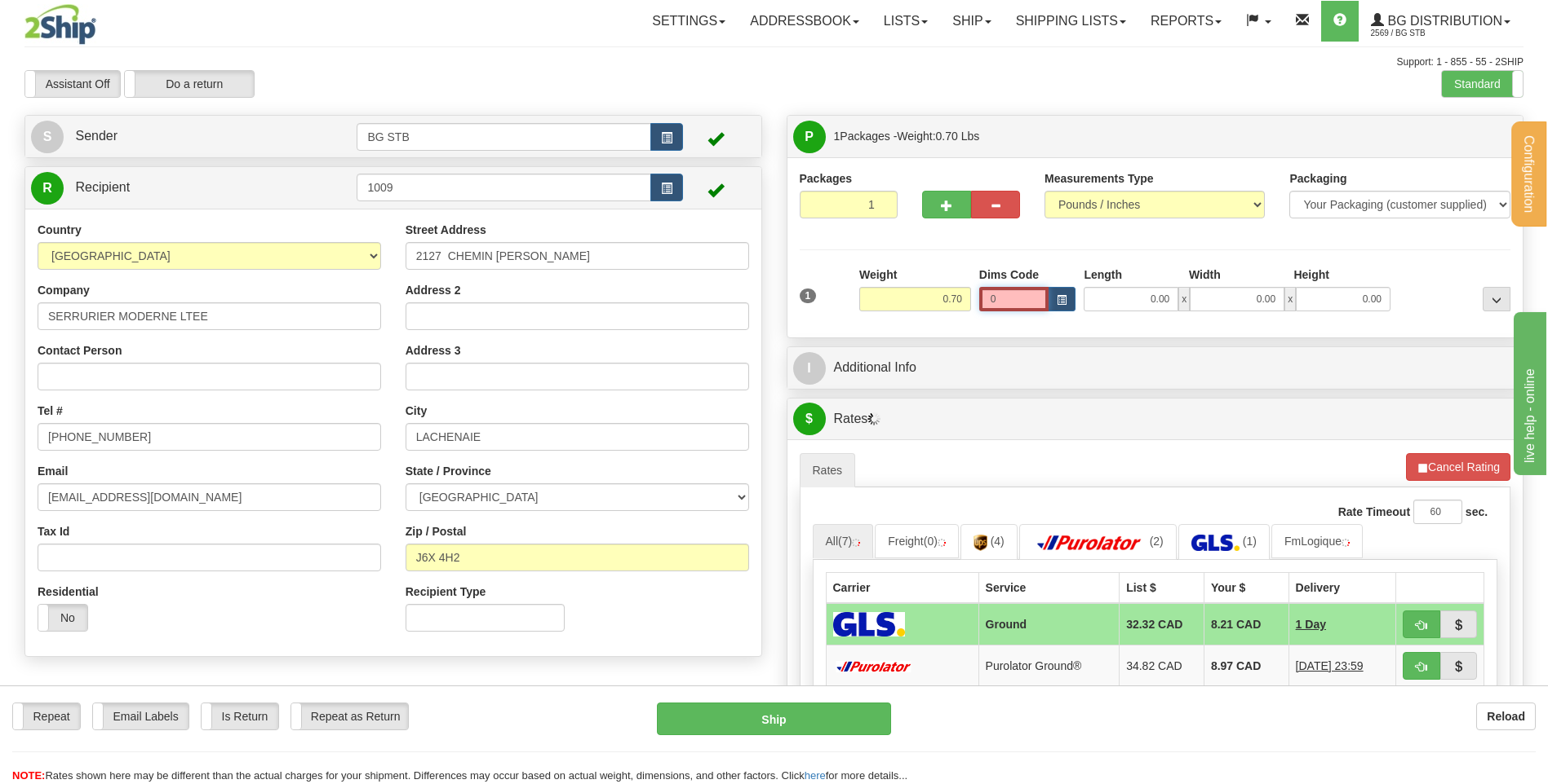
drag, startPoint x: 1006, startPoint y: 293, endPoint x: 978, endPoint y: 294, distance: 28.0
click at [979, 294] on input "0" at bounding box center [1013, 299] width 70 height 25
type input "8.00"
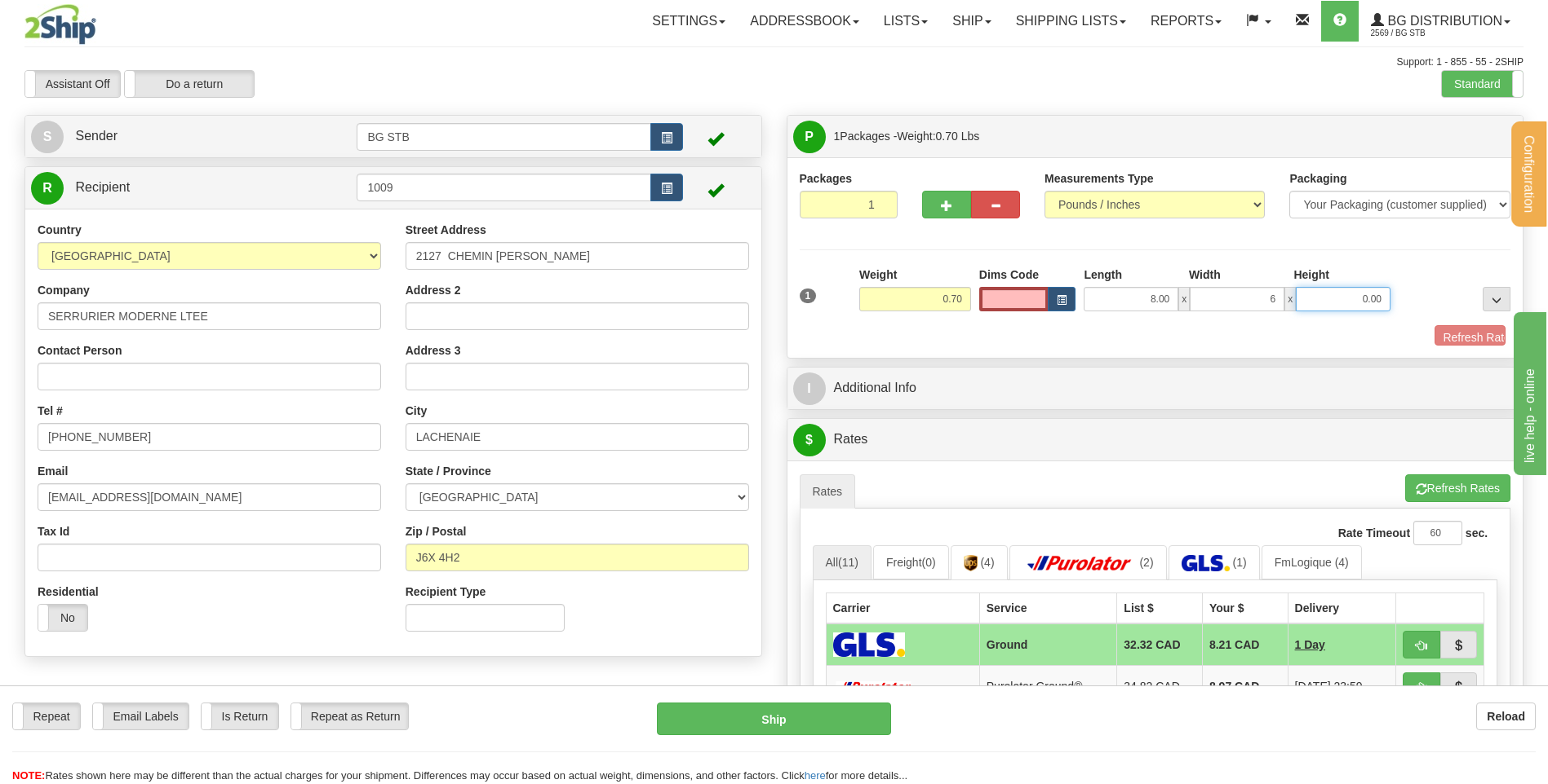
type input "6.00"
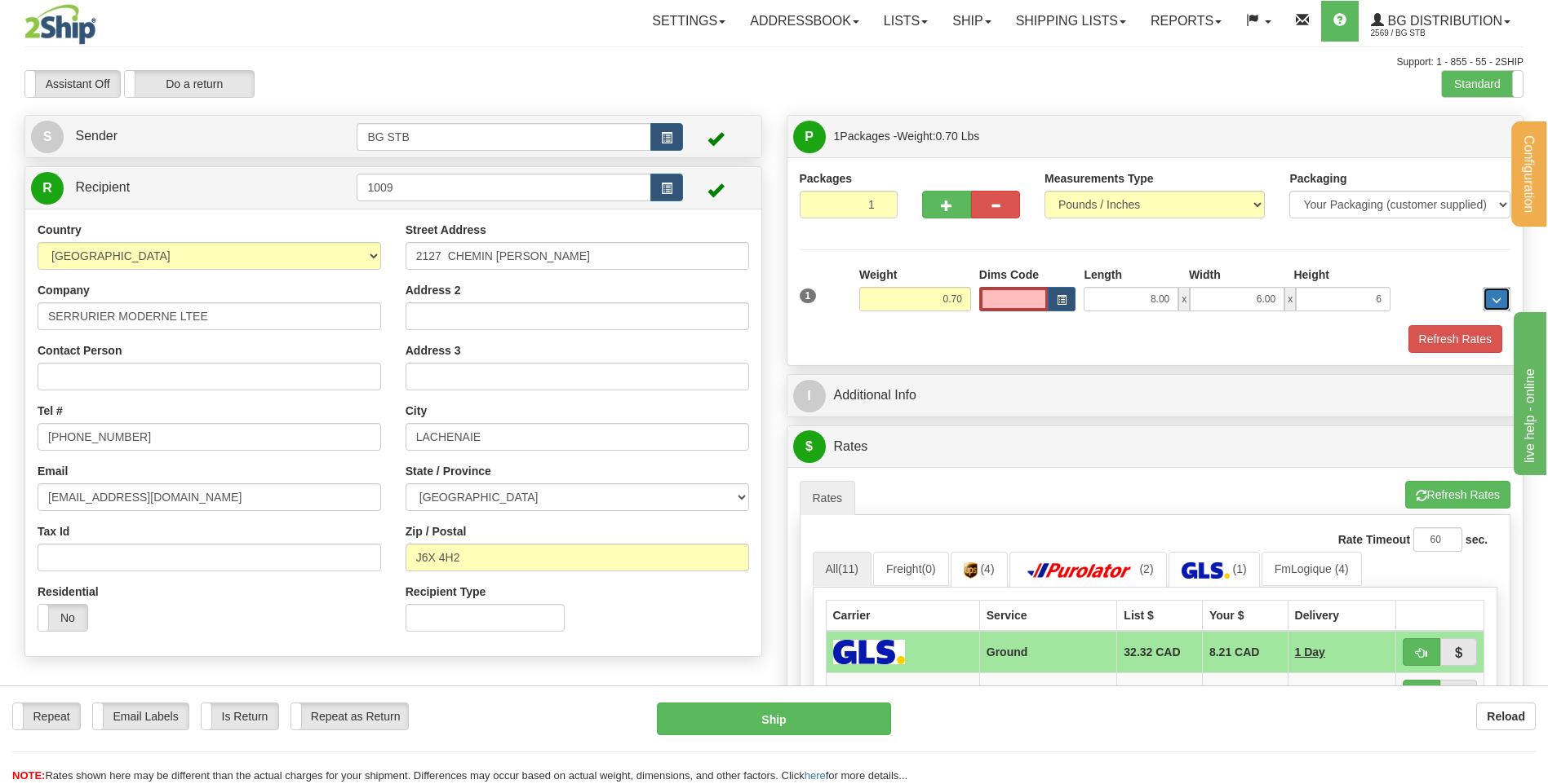
type input "6.00"
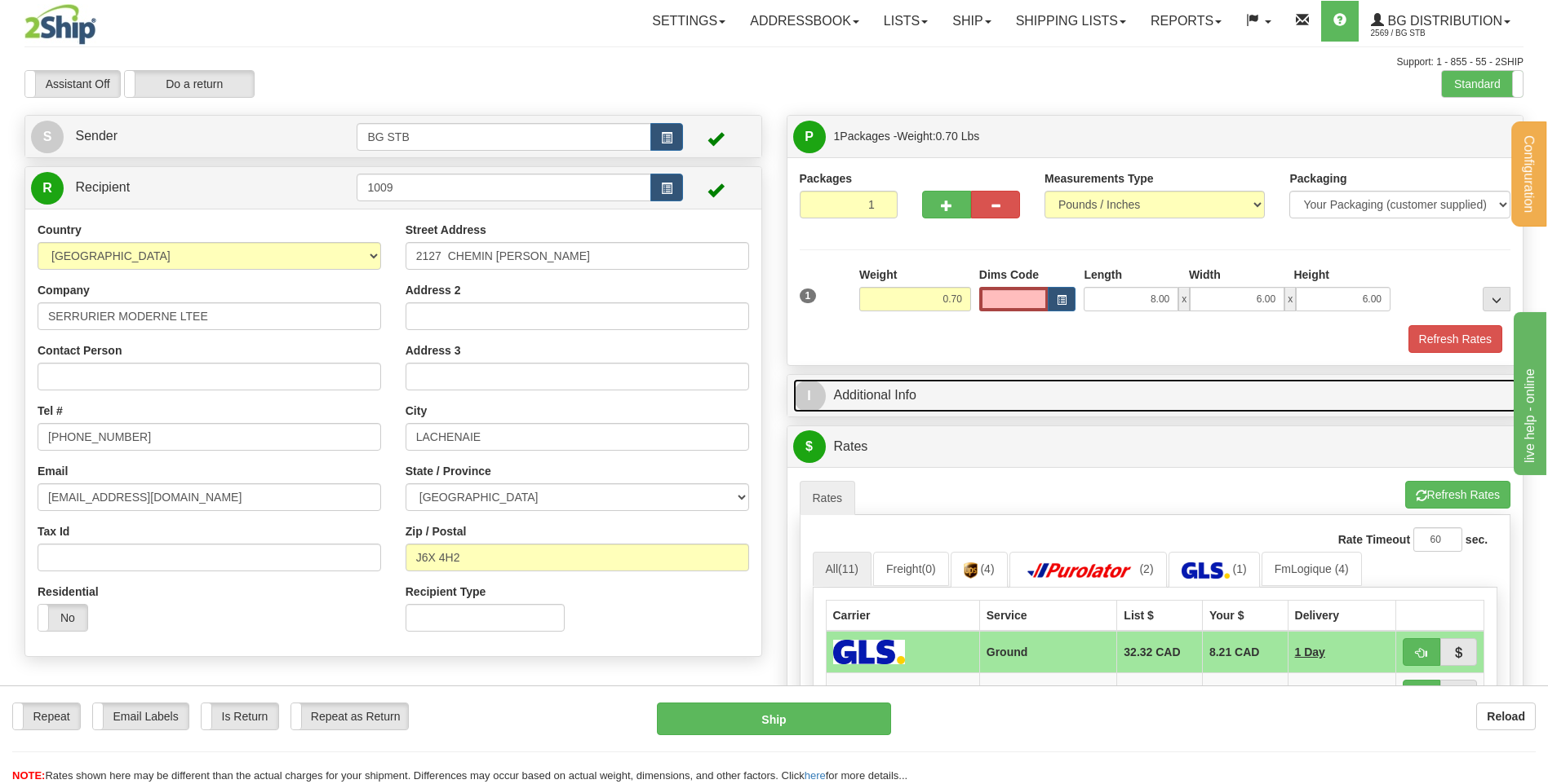
click at [843, 395] on link "I Additional Info" at bounding box center [1155, 396] width 724 height 34
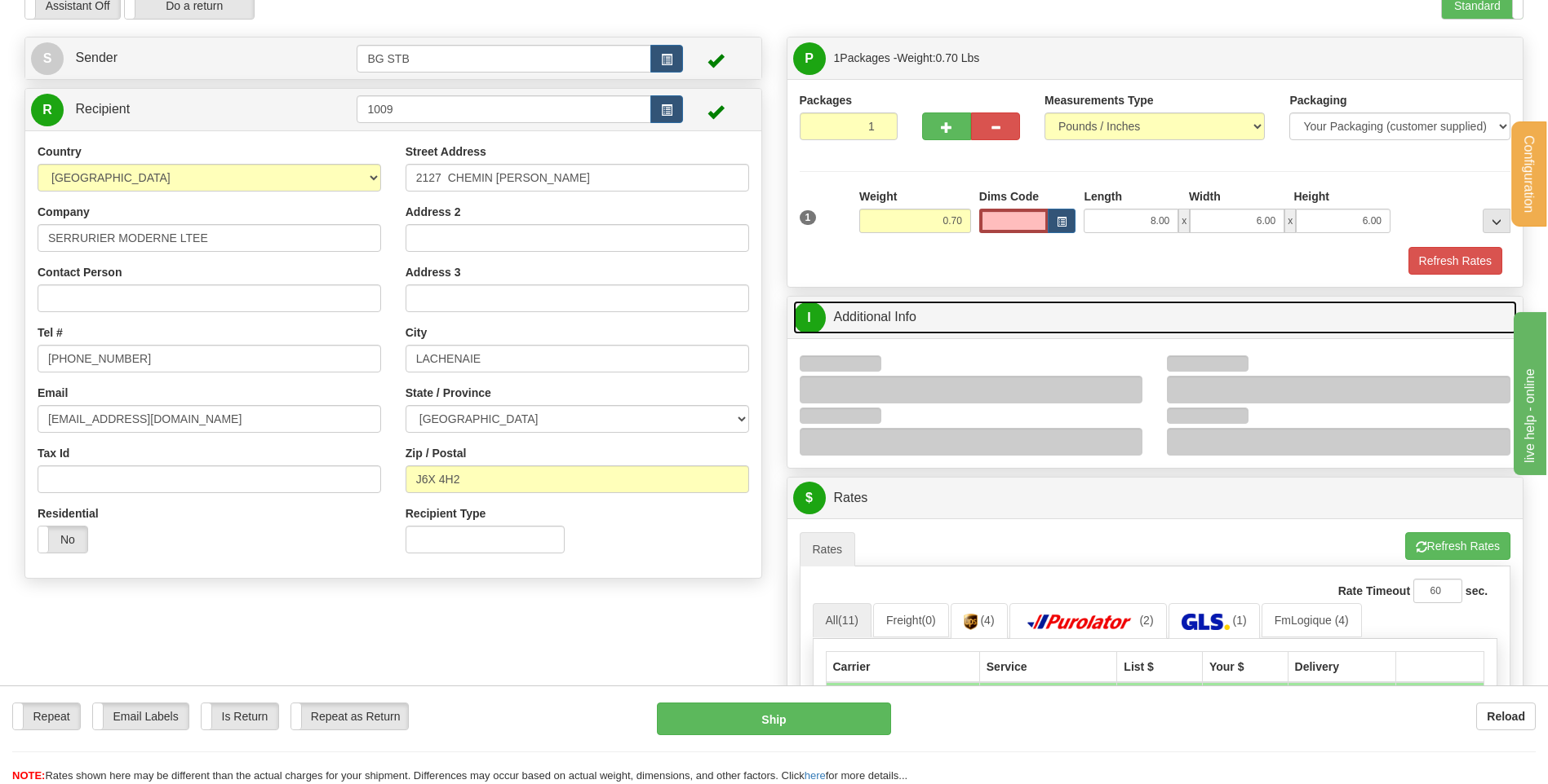
scroll to position [163, 0]
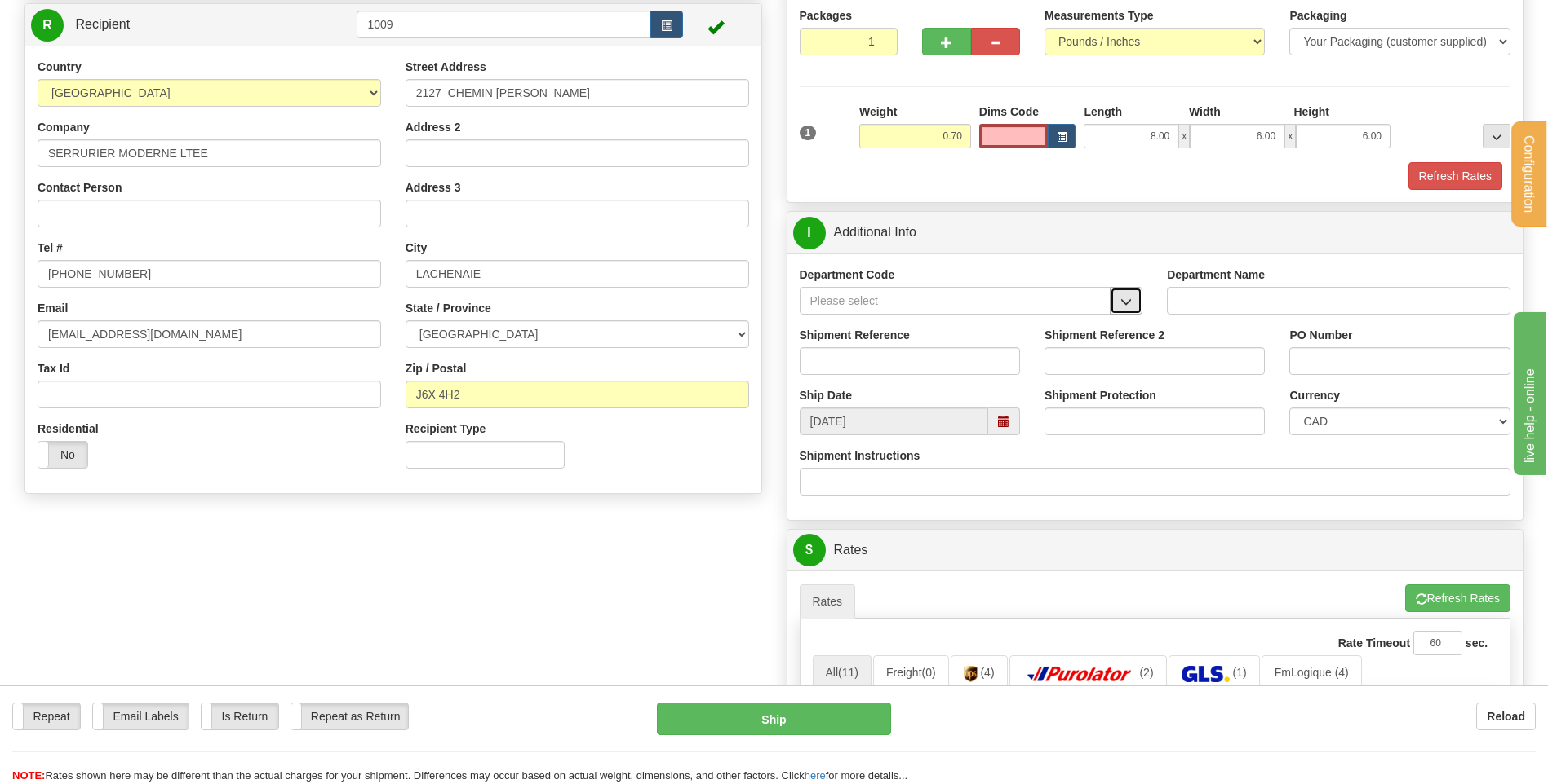
click at [1126, 297] on span "button" at bounding box center [1126, 303] width 12 height 11
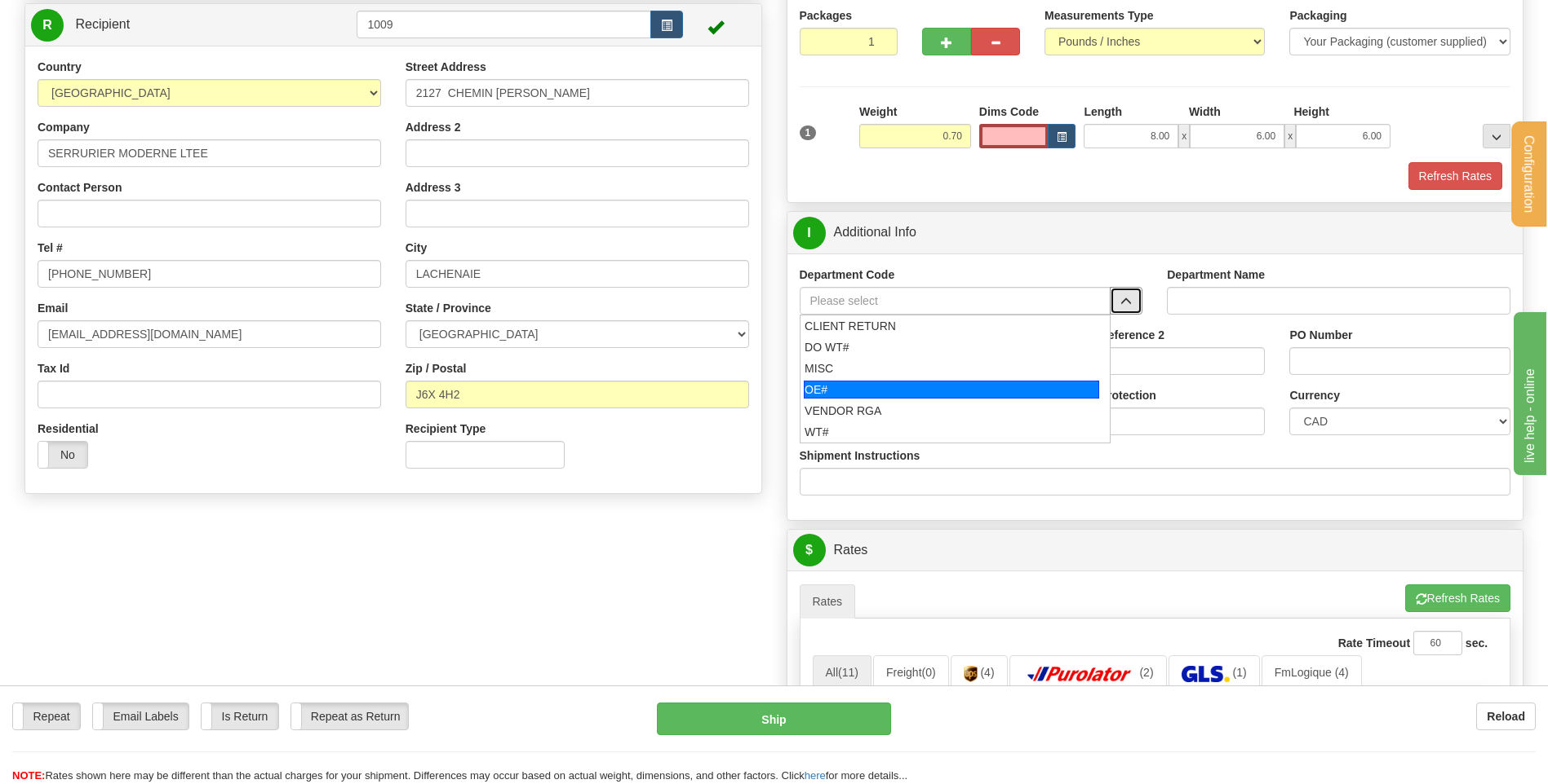
drag, startPoint x: 919, startPoint y: 390, endPoint x: 908, endPoint y: 367, distance: 25.5
click at [916, 389] on div "OE#" at bounding box center [951, 390] width 296 height 18
type input "OE#"
type input "ORDERS"
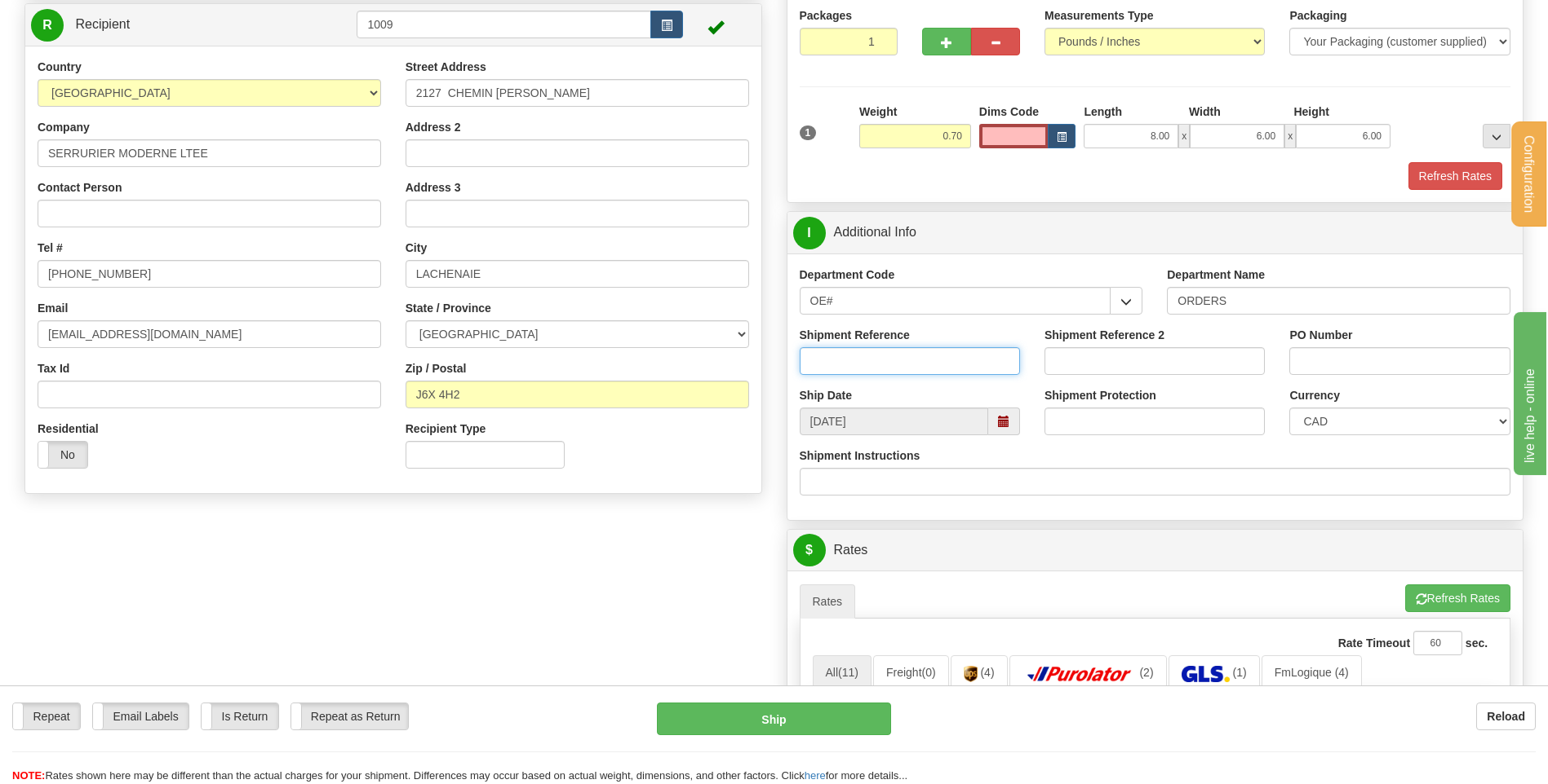
click at [908, 366] on input "Shipment Reference" at bounding box center [909, 361] width 220 height 27
type input "80005811-01 // 80005428-01"
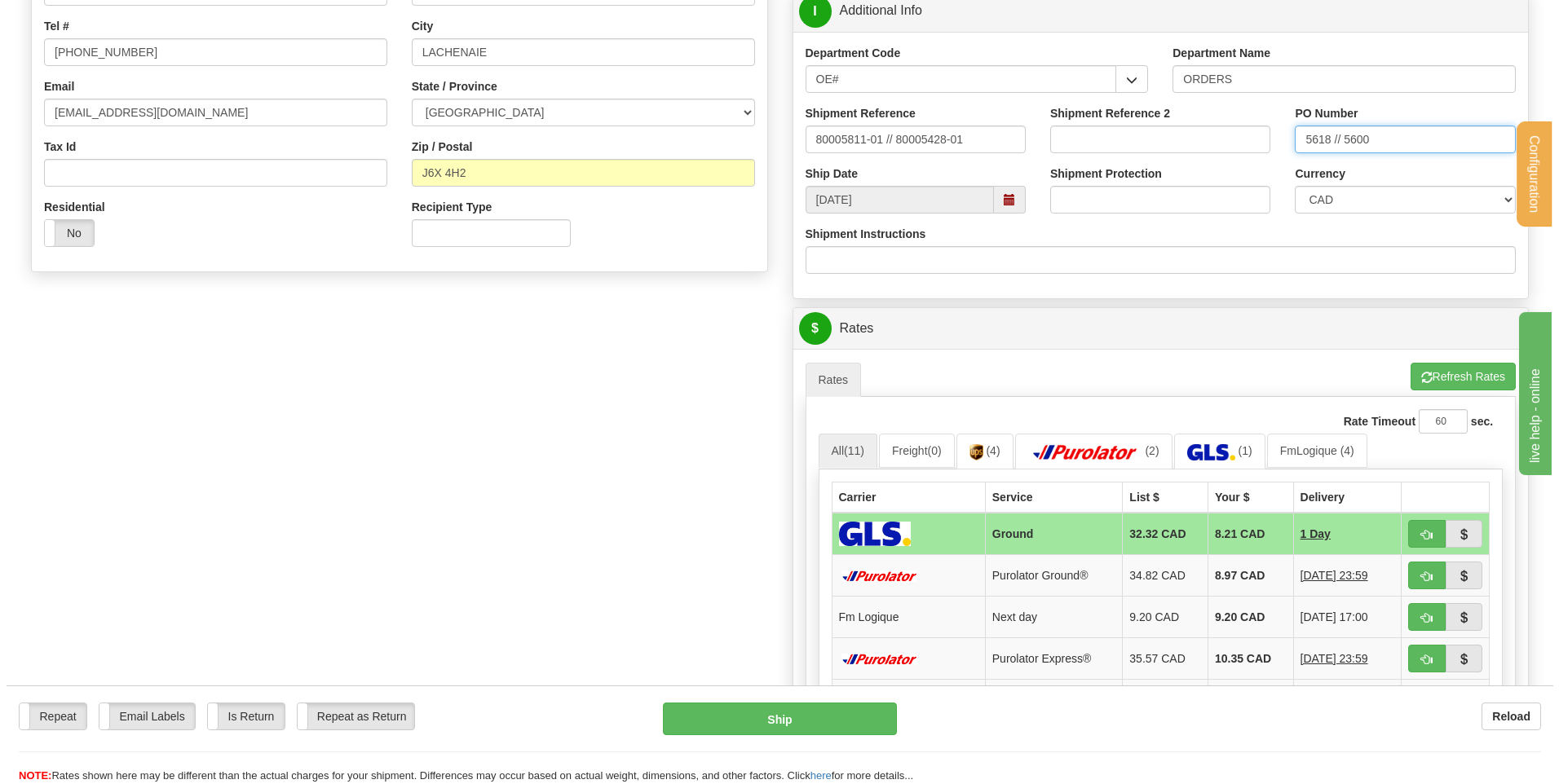
scroll to position [407, 0]
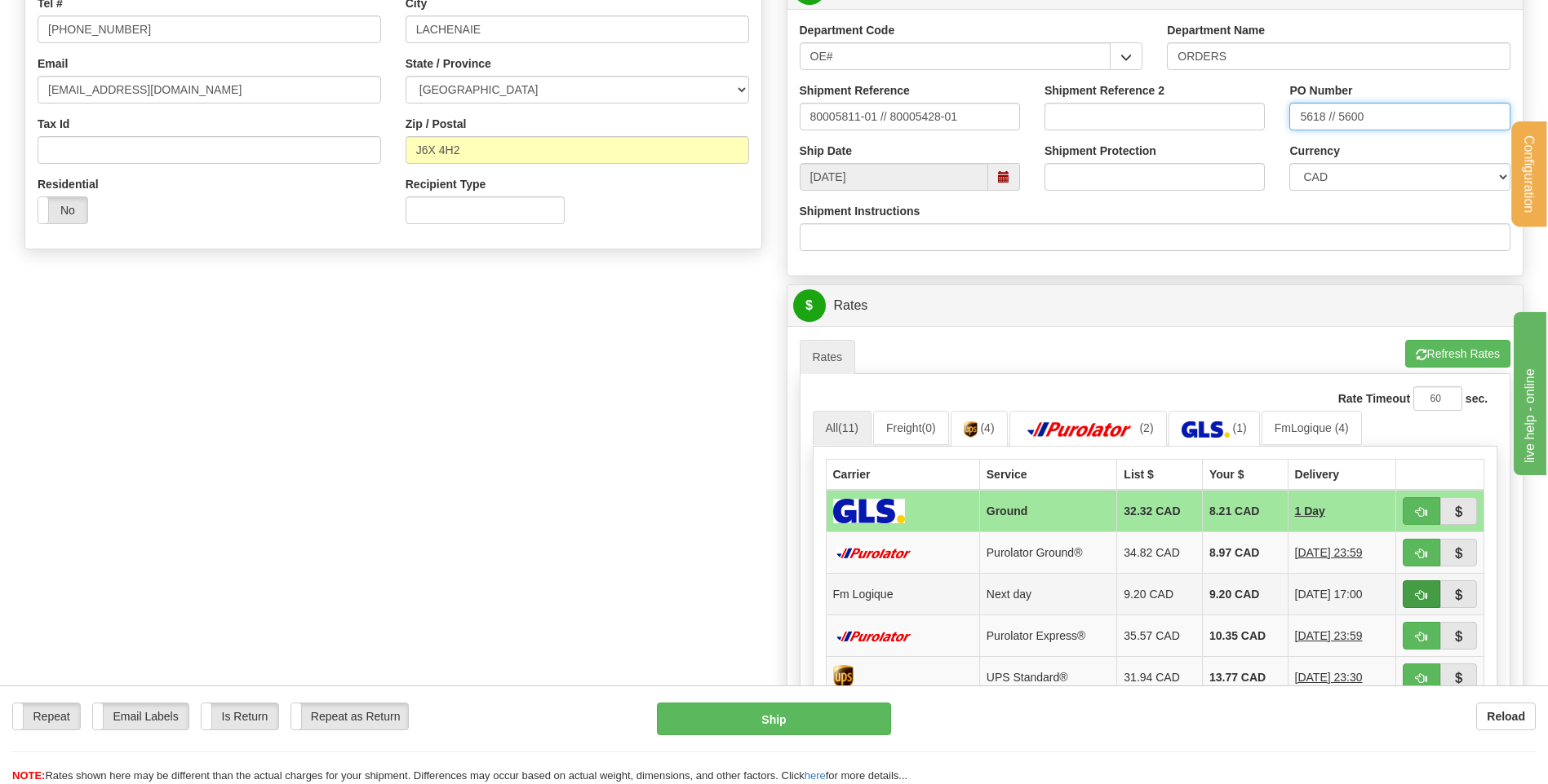
type input "5618 // 5600"
click at [1415, 584] on button "button" at bounding box center [1420, 594] width 37 height 27
type input "jour"
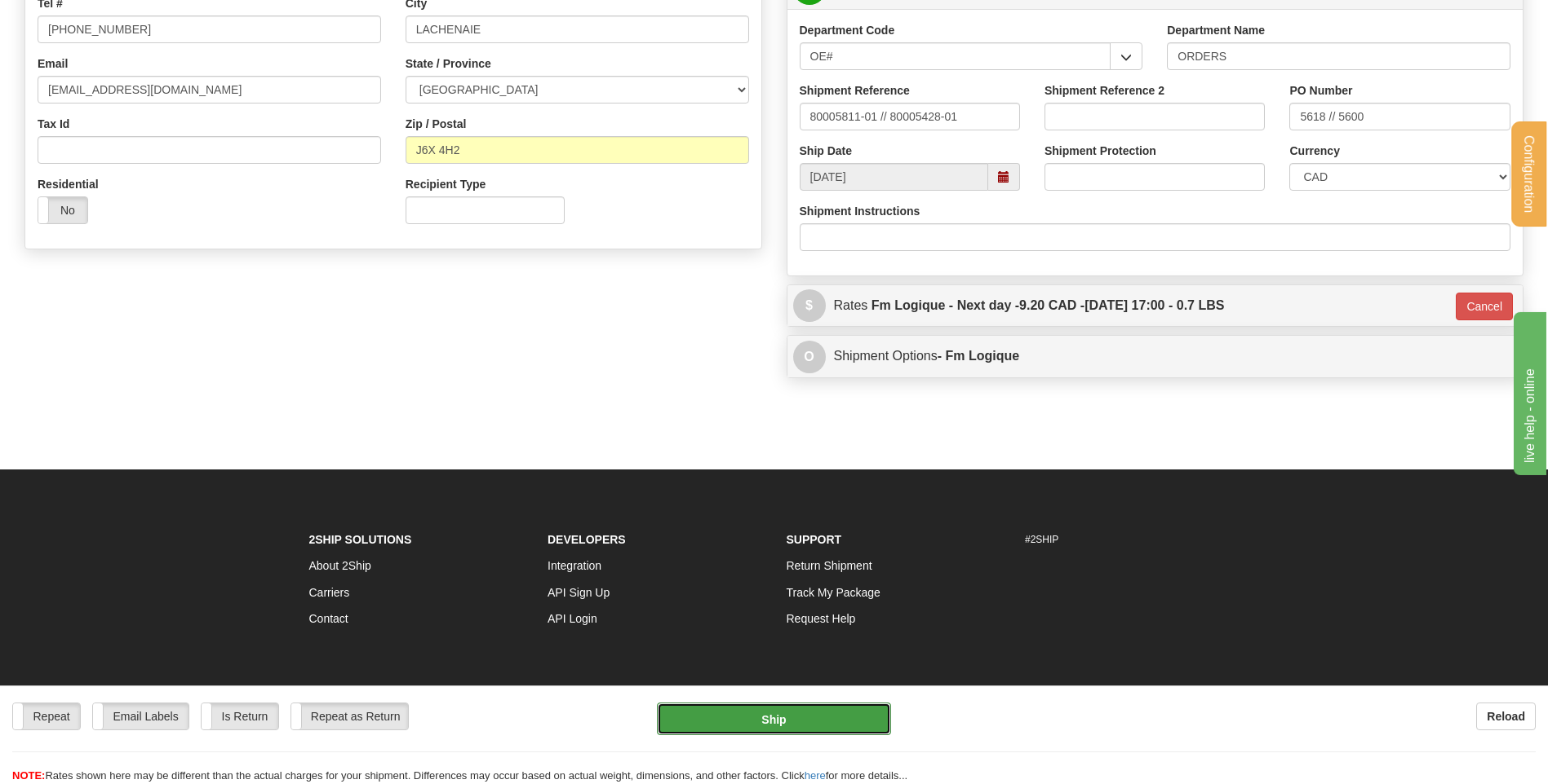
click at [724, 715] on button "Ship" at bounding box center [774, 719] width 234 height 33
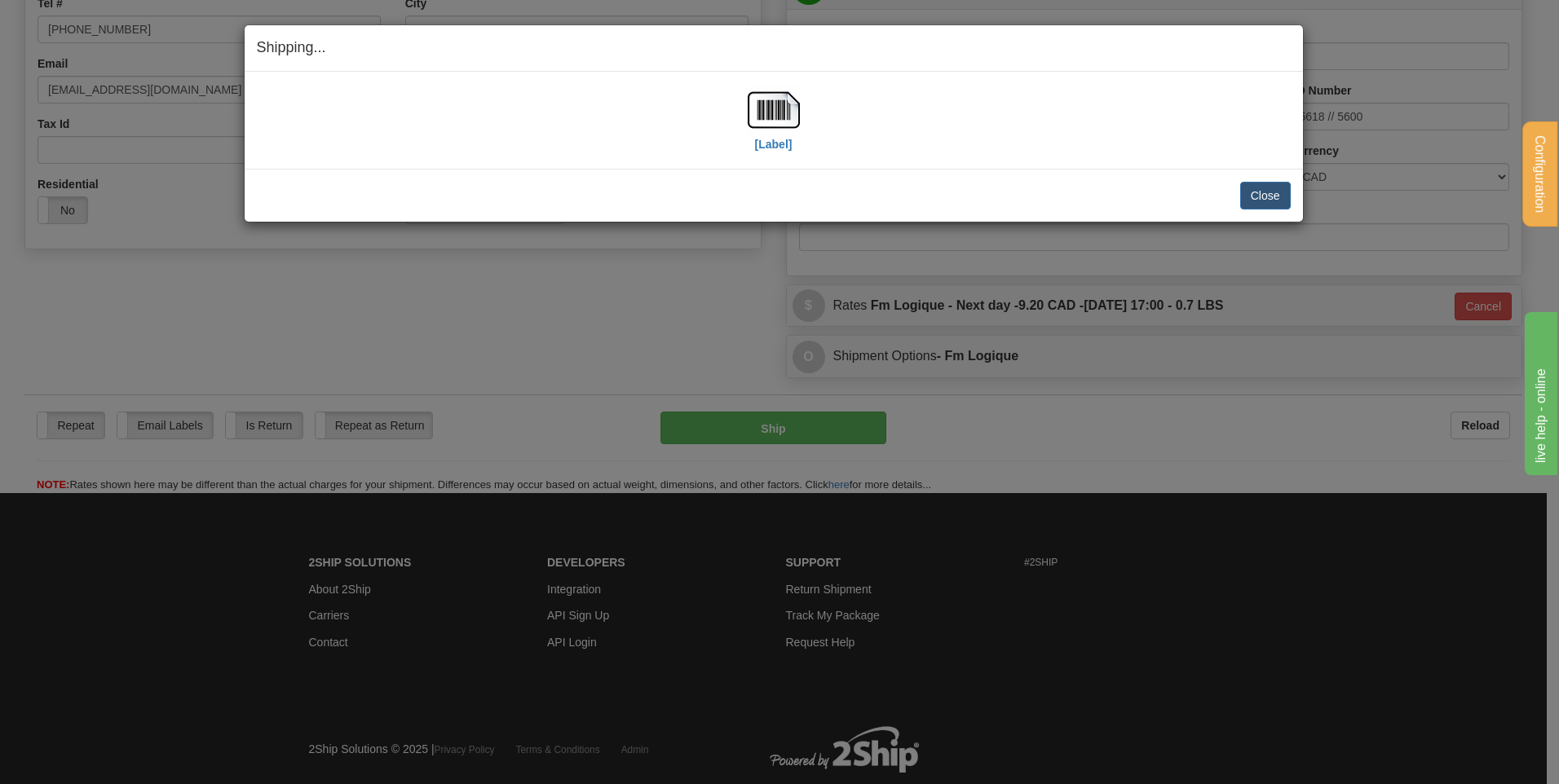
click at [834, 123] on div "[Label]" at bounding box center [774, 120] width 1034 height 73
click at [795, 104] on img at bounding box center [773, 109] width 52 height 52
click at [1263, 191] on button "Close" at bounding box center [1265, 195] width 50 height 27
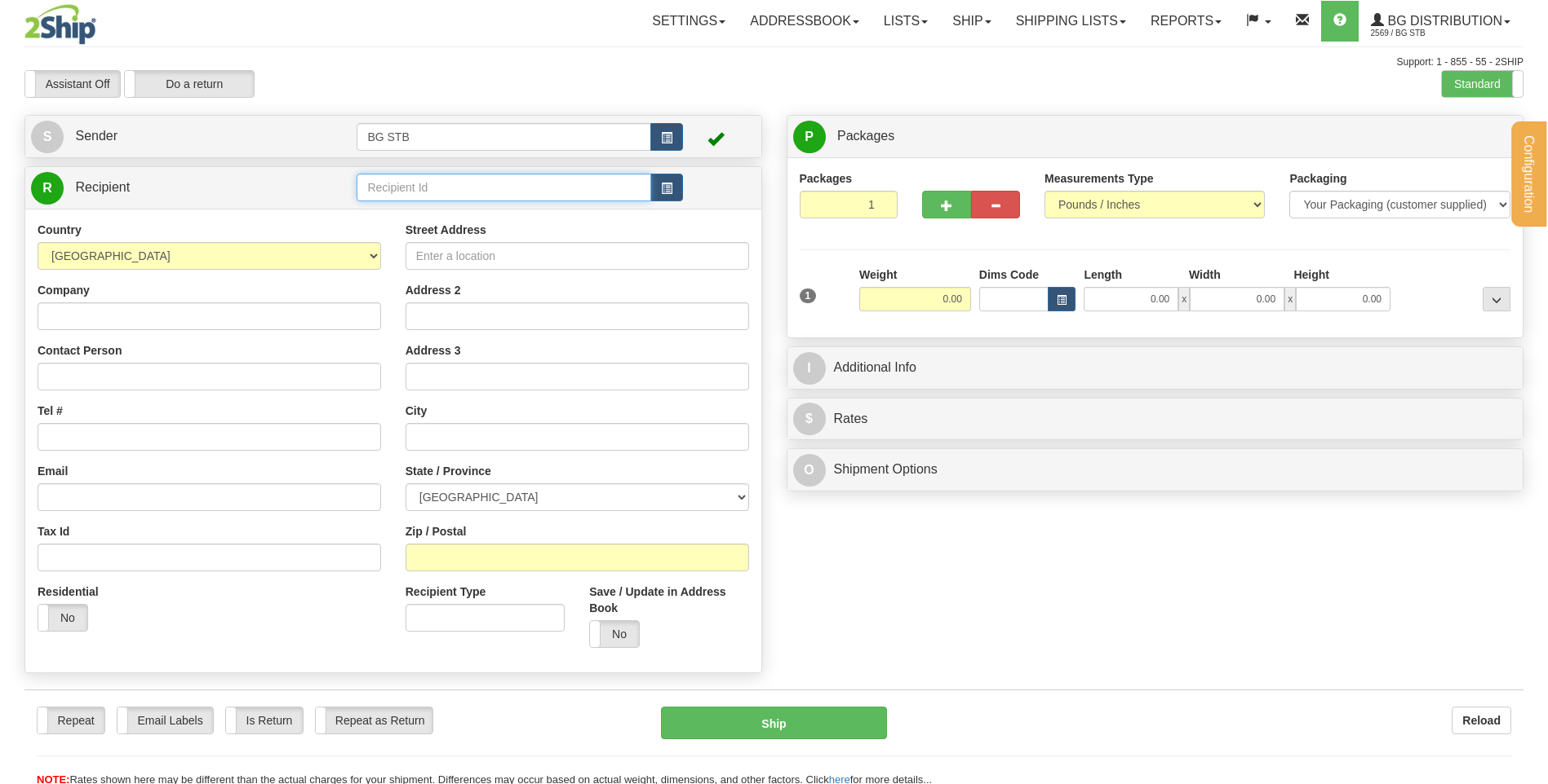
click at [377, 187] on input "text" at bounding box center [504, 188] width 294 height 27
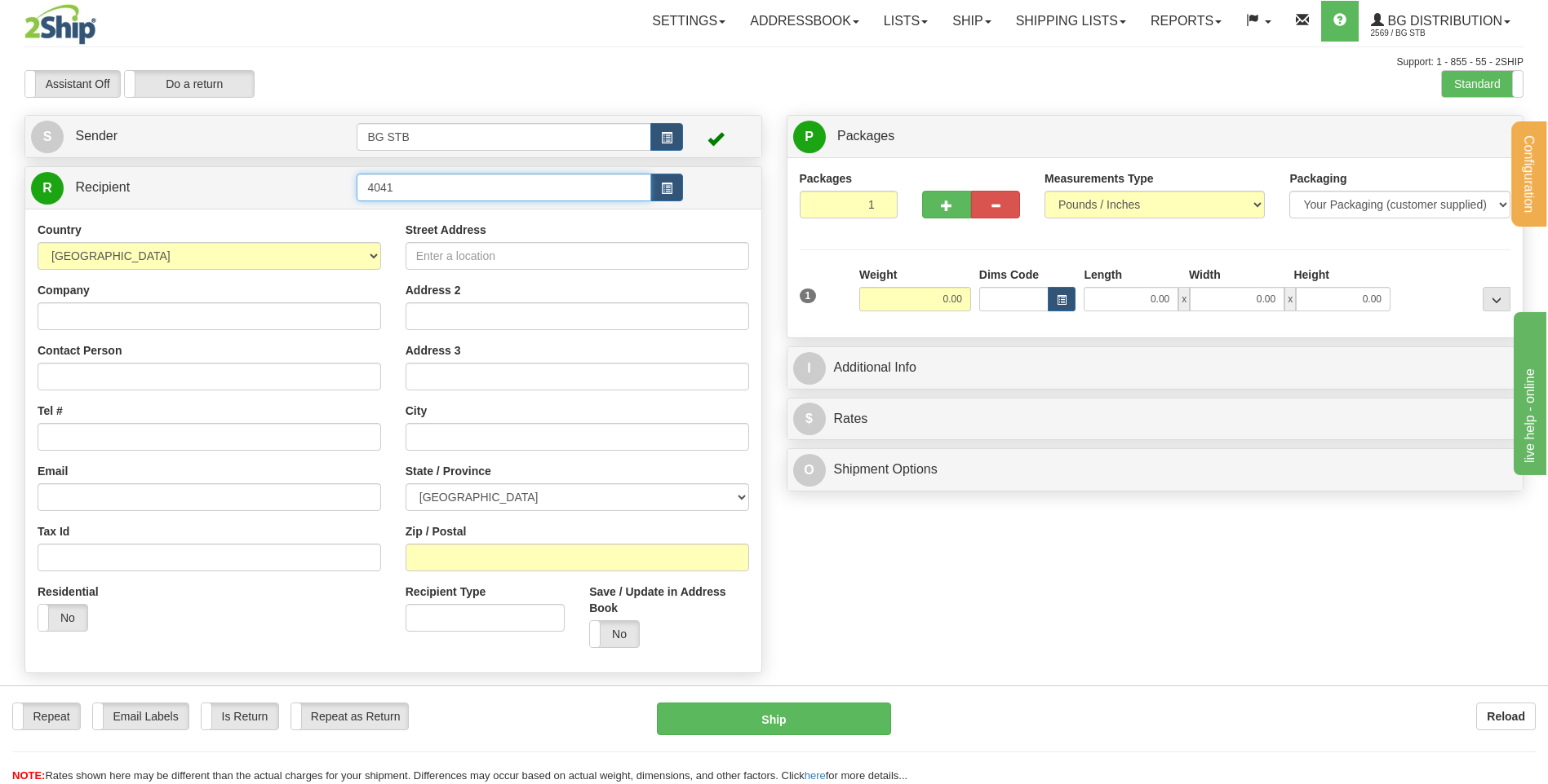
type input "4041"
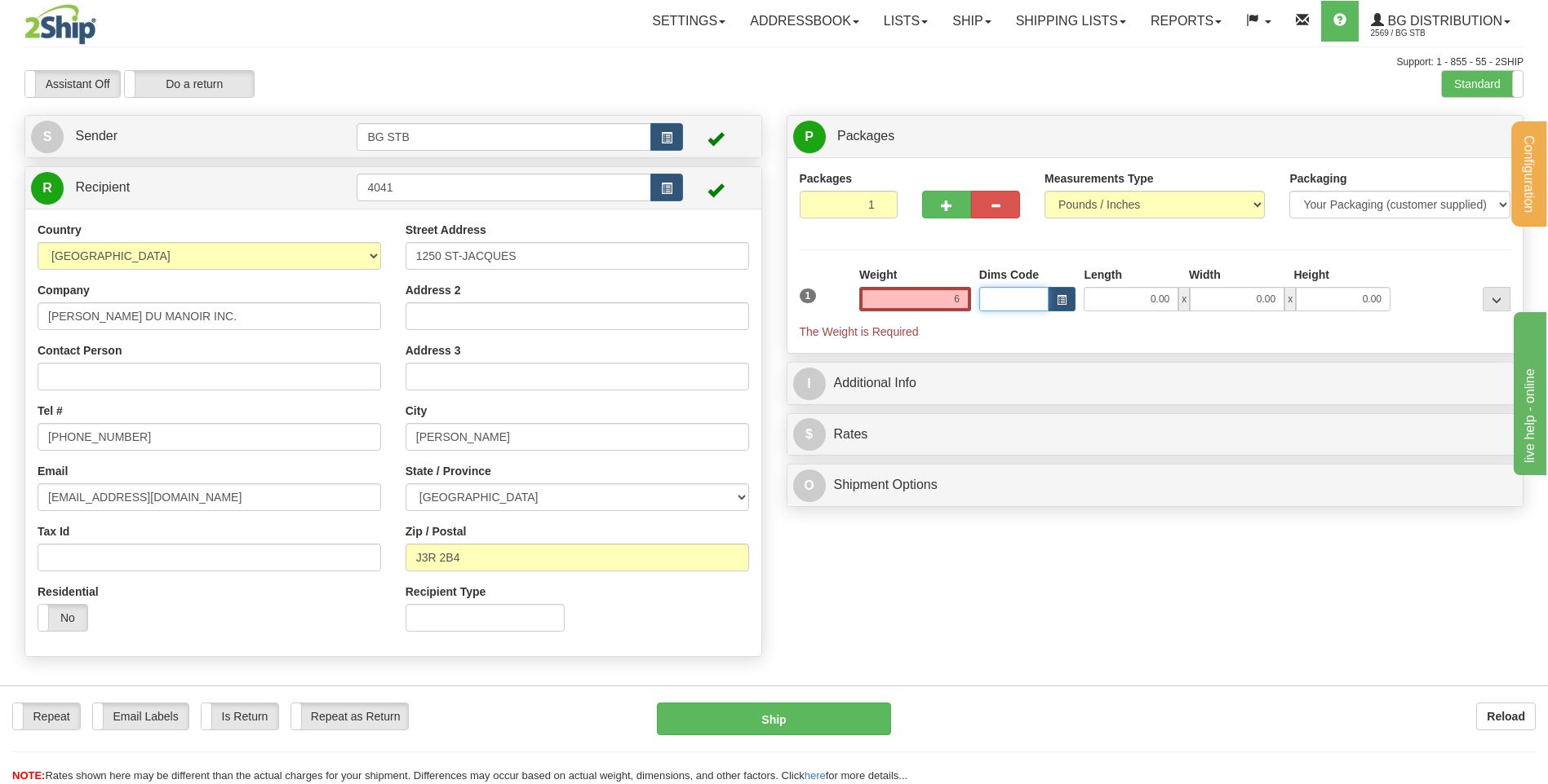
type input "6.00"
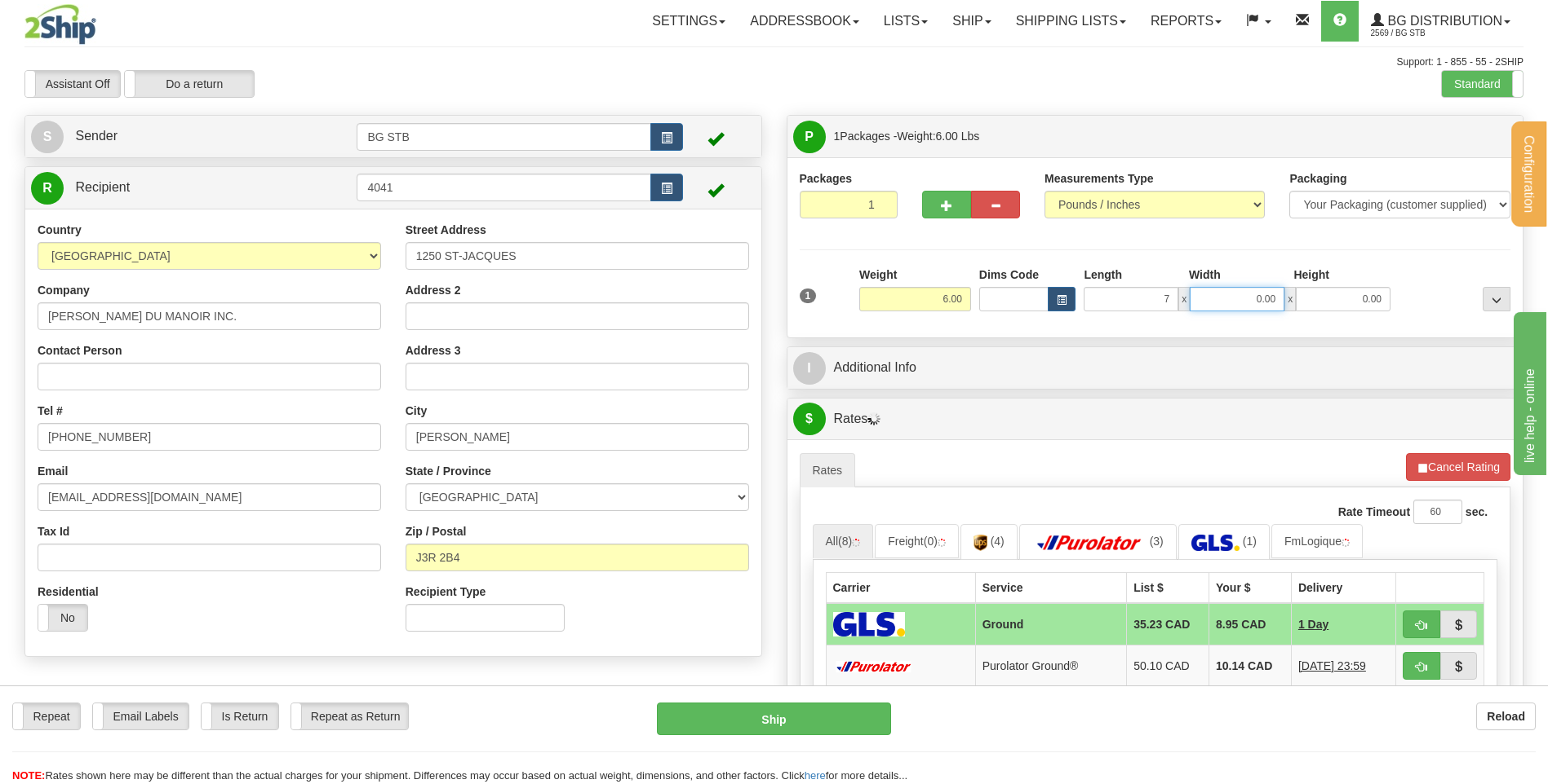
type input "7.00"
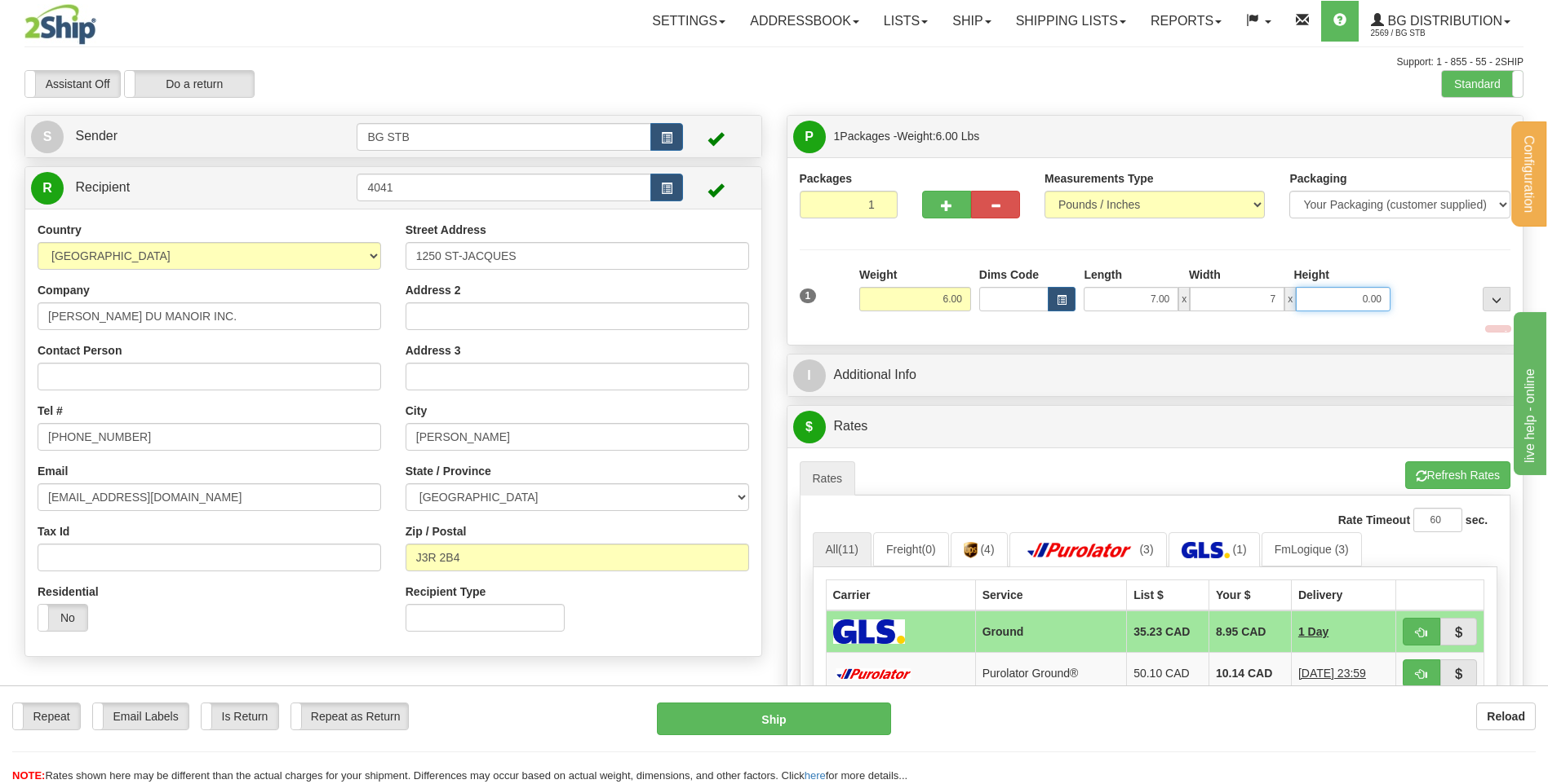
type input "7.00"
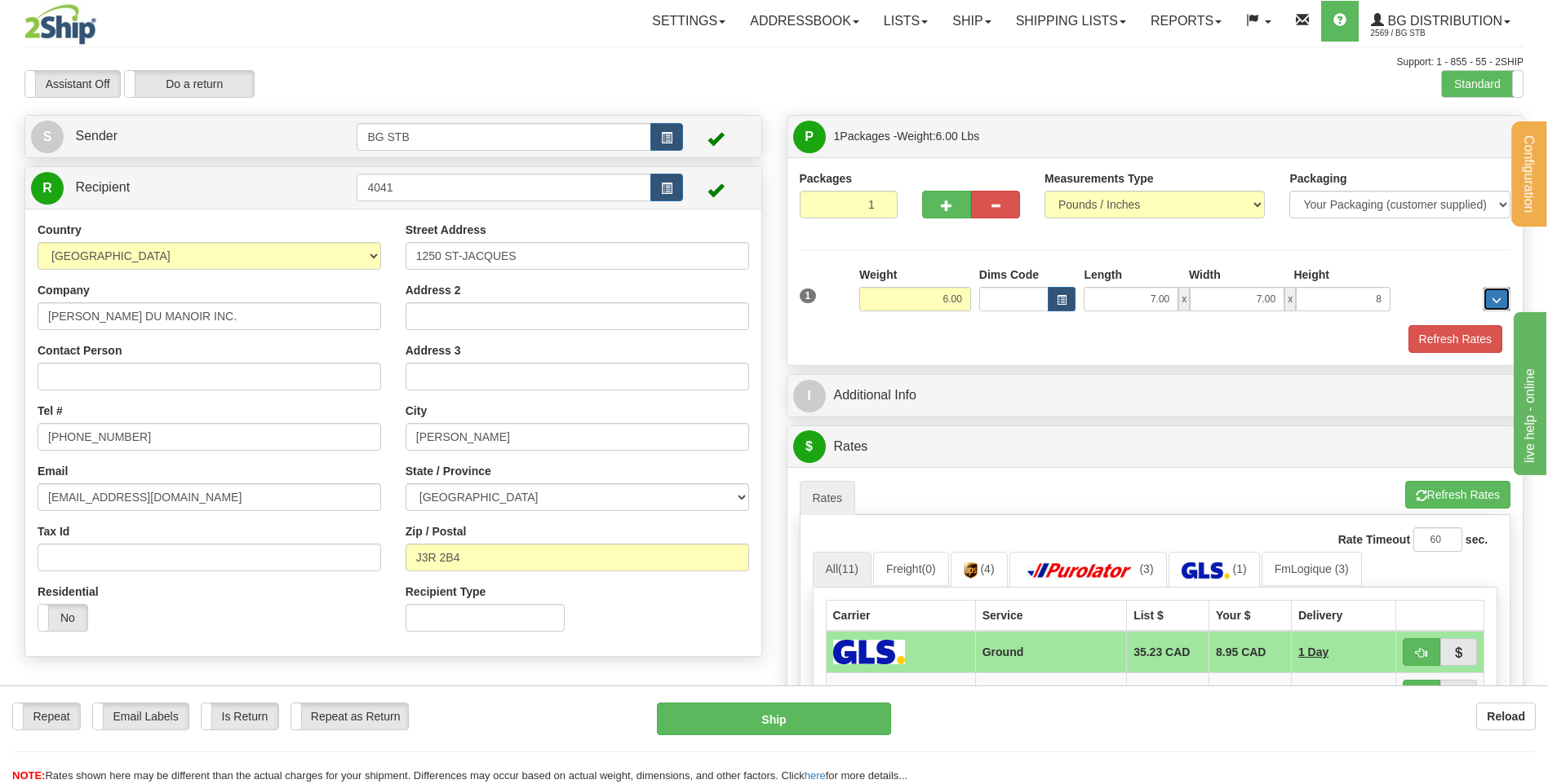
type input "8.00"
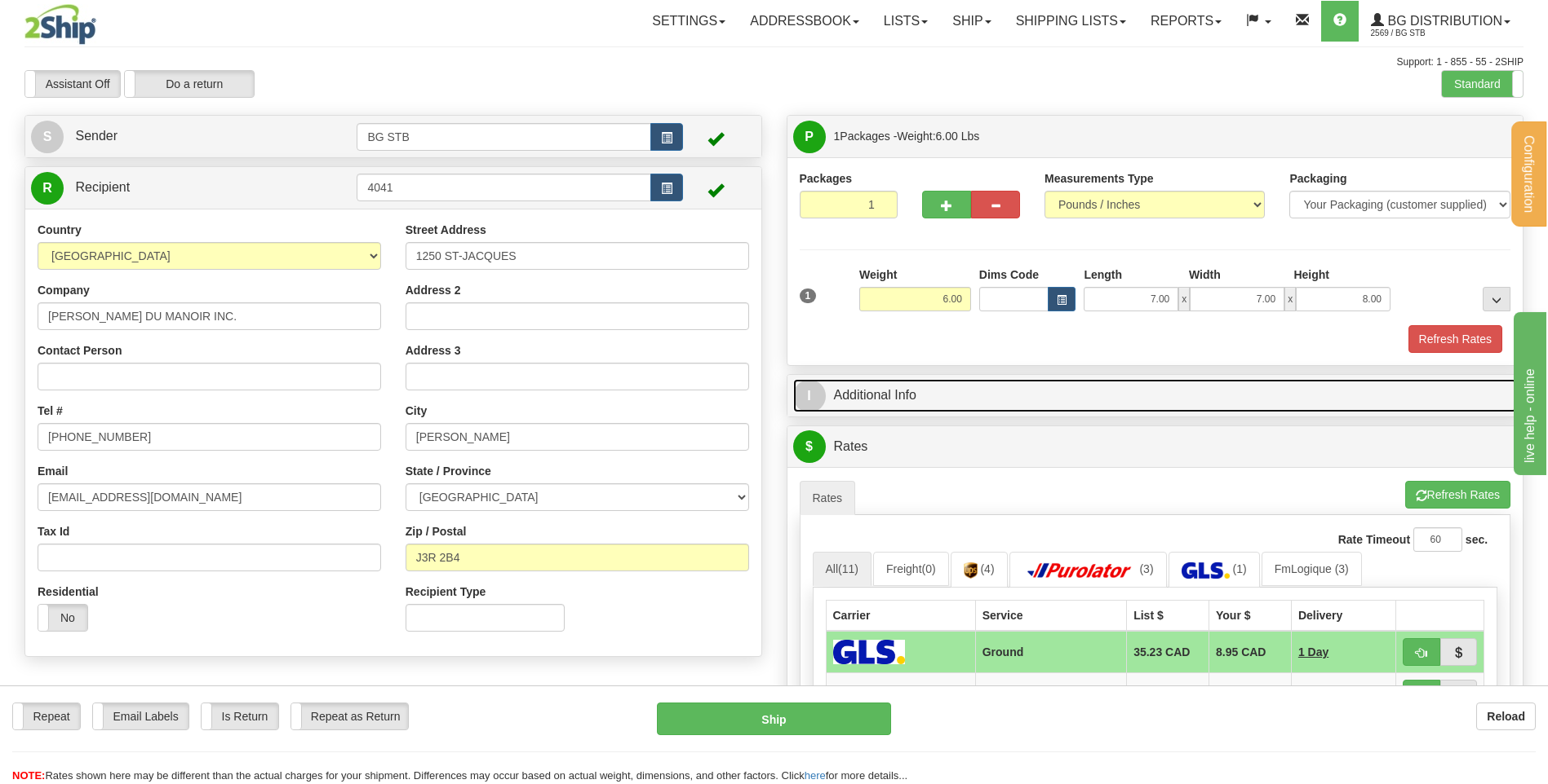
click at [905, 392] on link "I Additional Info" at bounding box center [1155, 396] width 724 height 34
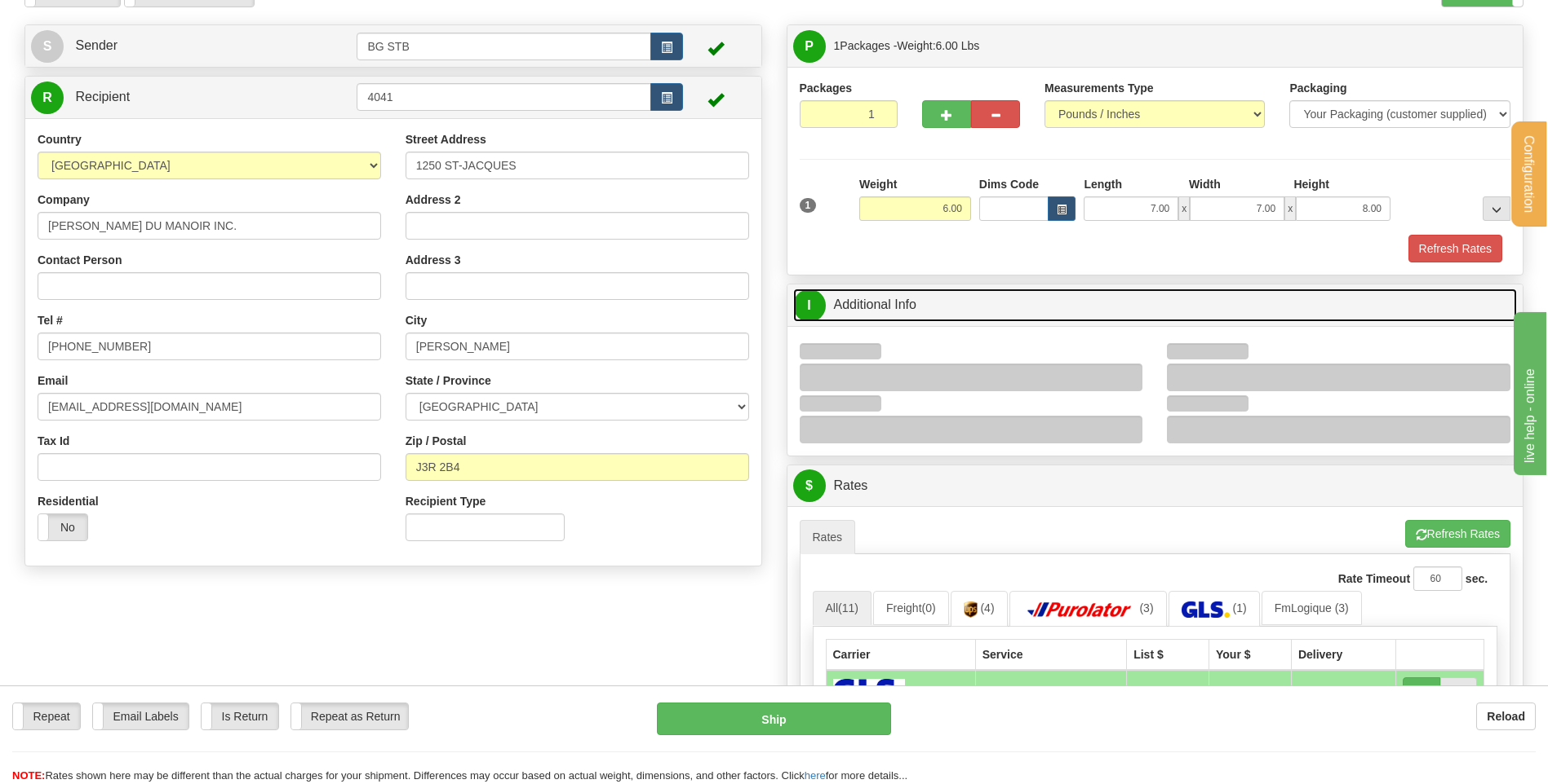
scroll to position [163, 0]
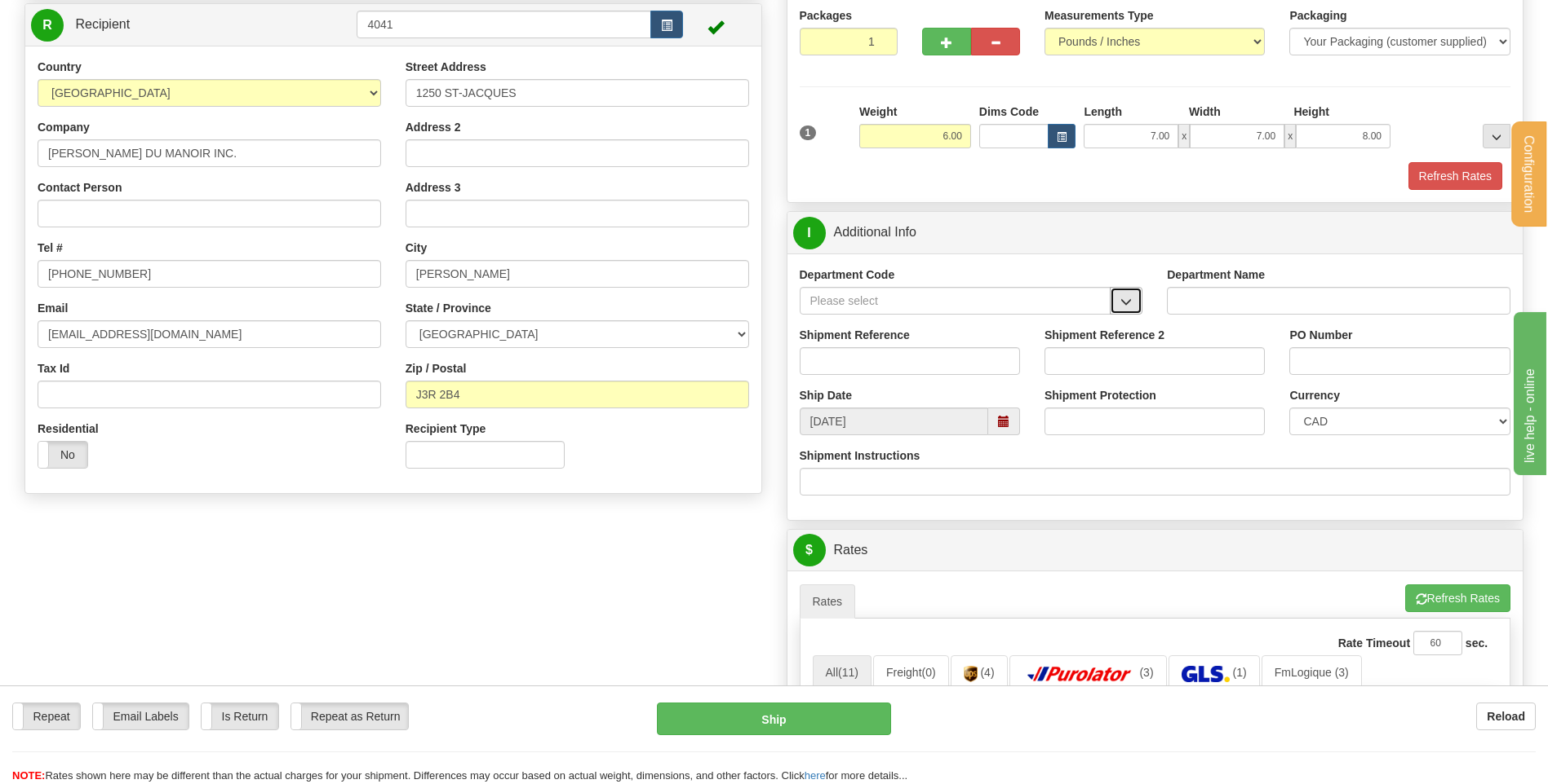
click at [1118, 307] on button "button" at bounding box center [1126, 301] width 33 height 27
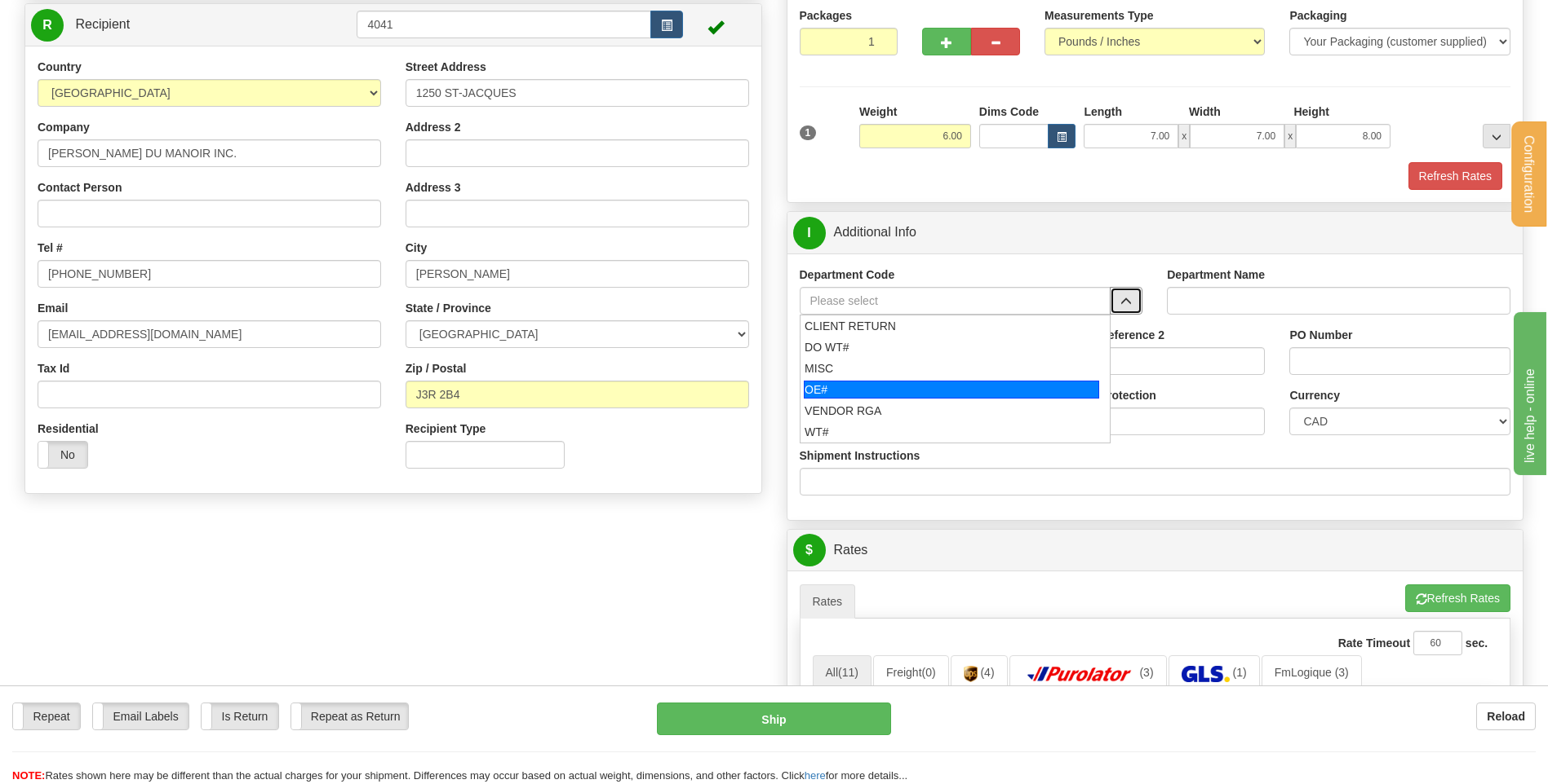
click at [918, 389] on div "OE#" at bounding box center [951, 390] width 296 height 18
type input "OE#"
type input "ORDERS"
click at [908, 359] on input "Shipment Reference" at bounding box center [909, 361] width 220 height 27
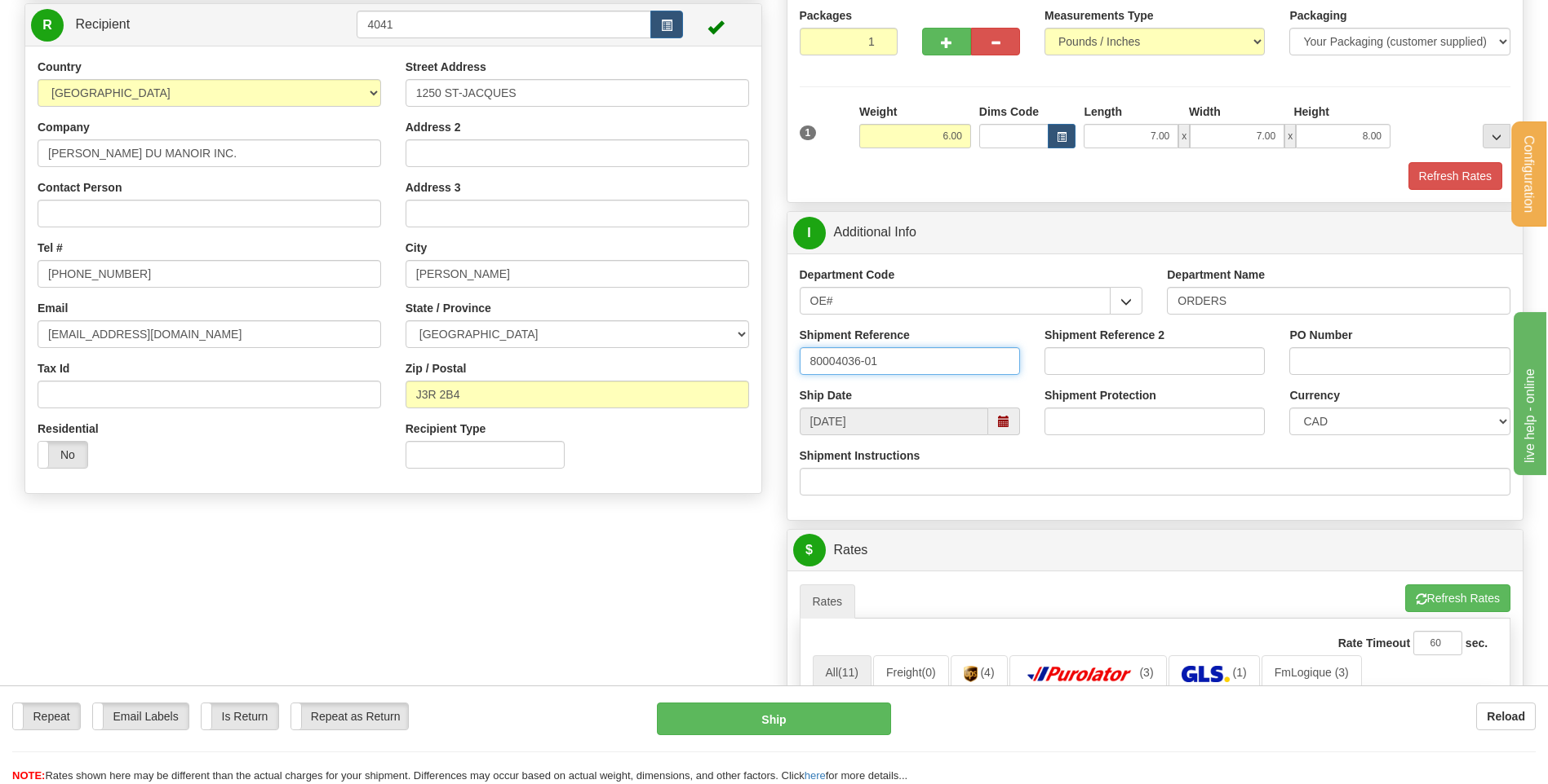
type input "80004036-01"
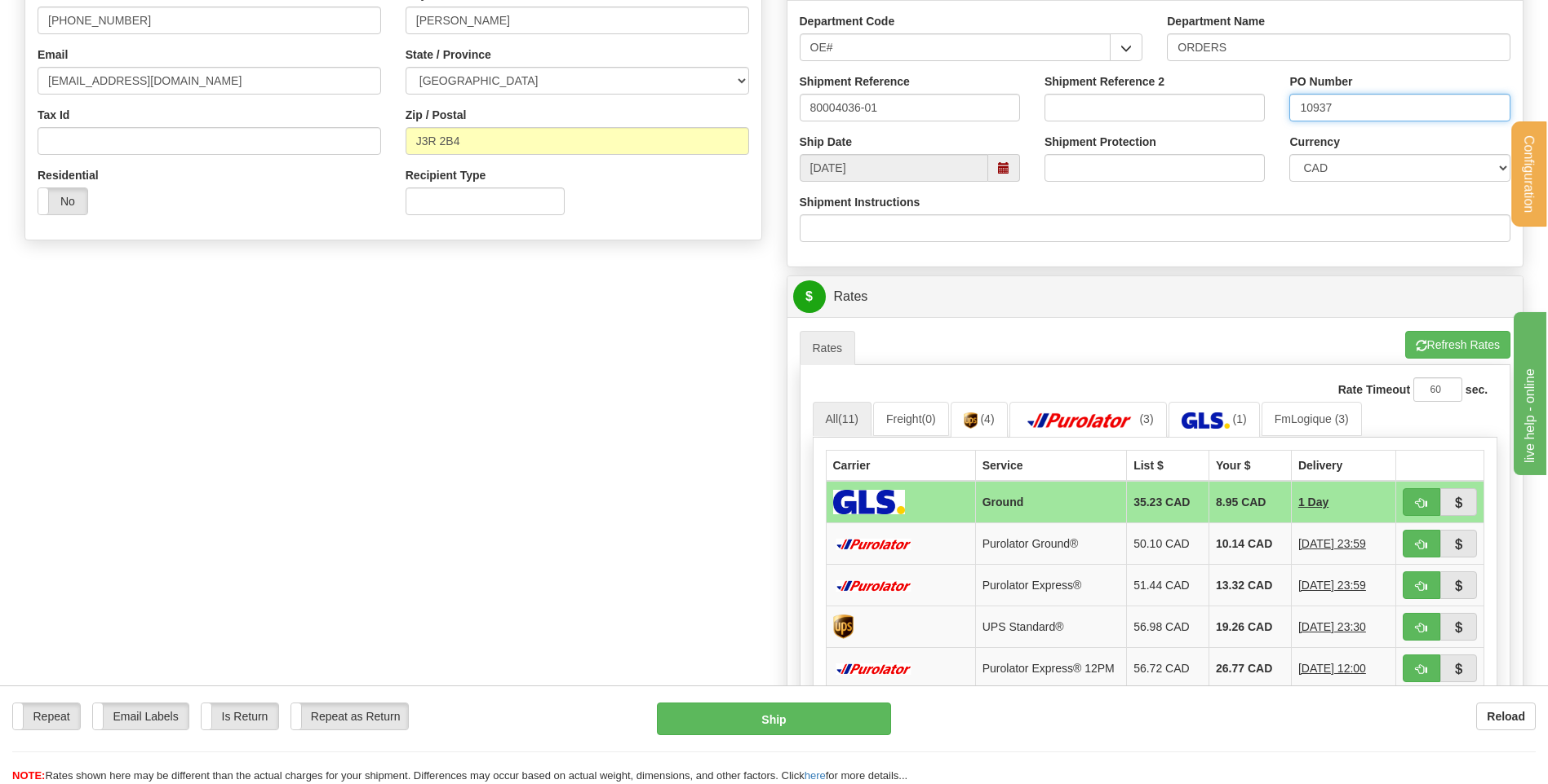
scroll to position [571, 0]
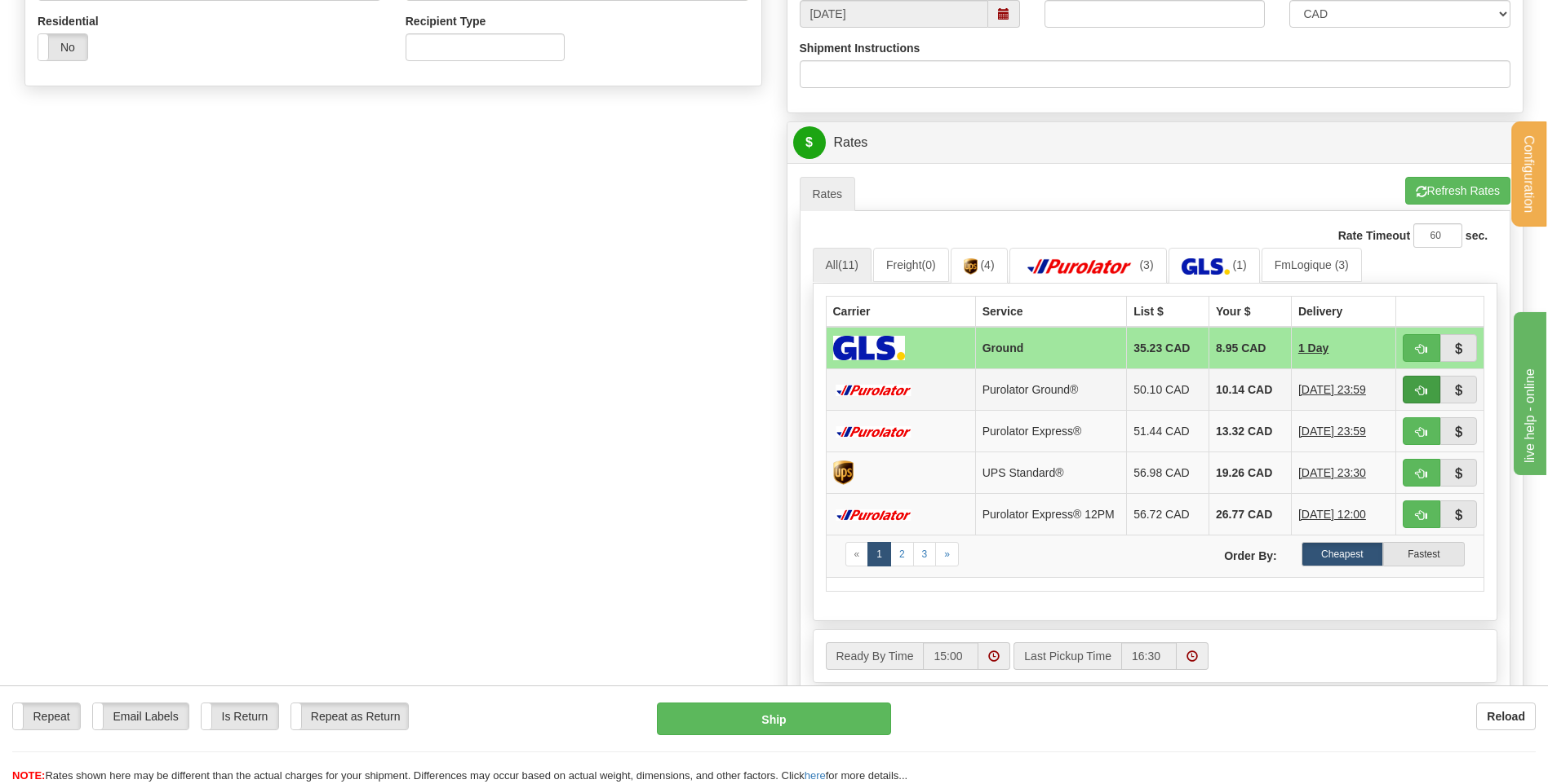
type input "10937"
drag, startPoint x: 1425, startPoint y: 387, endPoint x: 1413, endPoint y: 388, distance: 12.0
click at [1426, 387] on span "button" at bounding box center [1421, 391] width 12 height 11
type input "260"
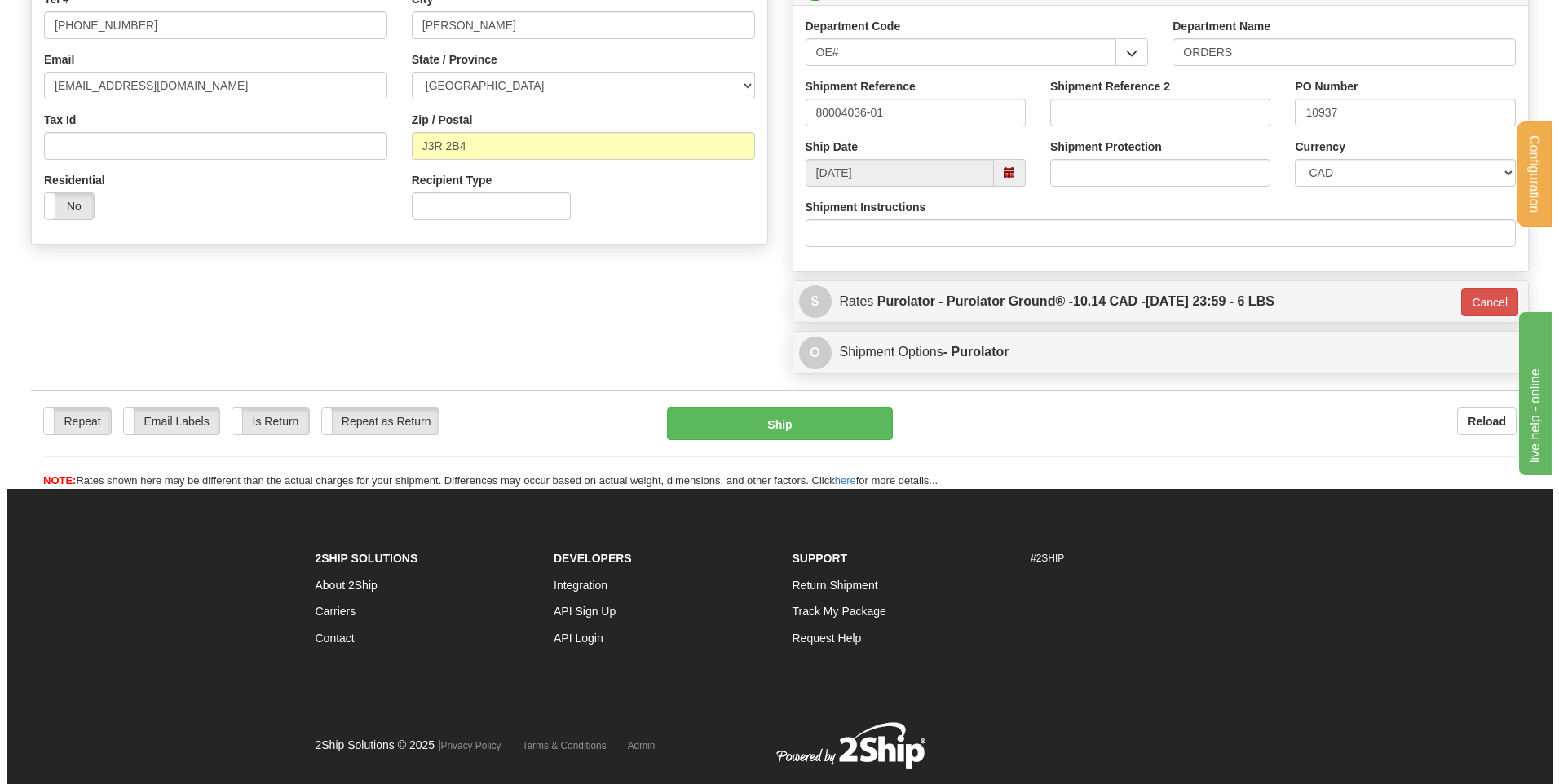
scroll to position [309, 0]
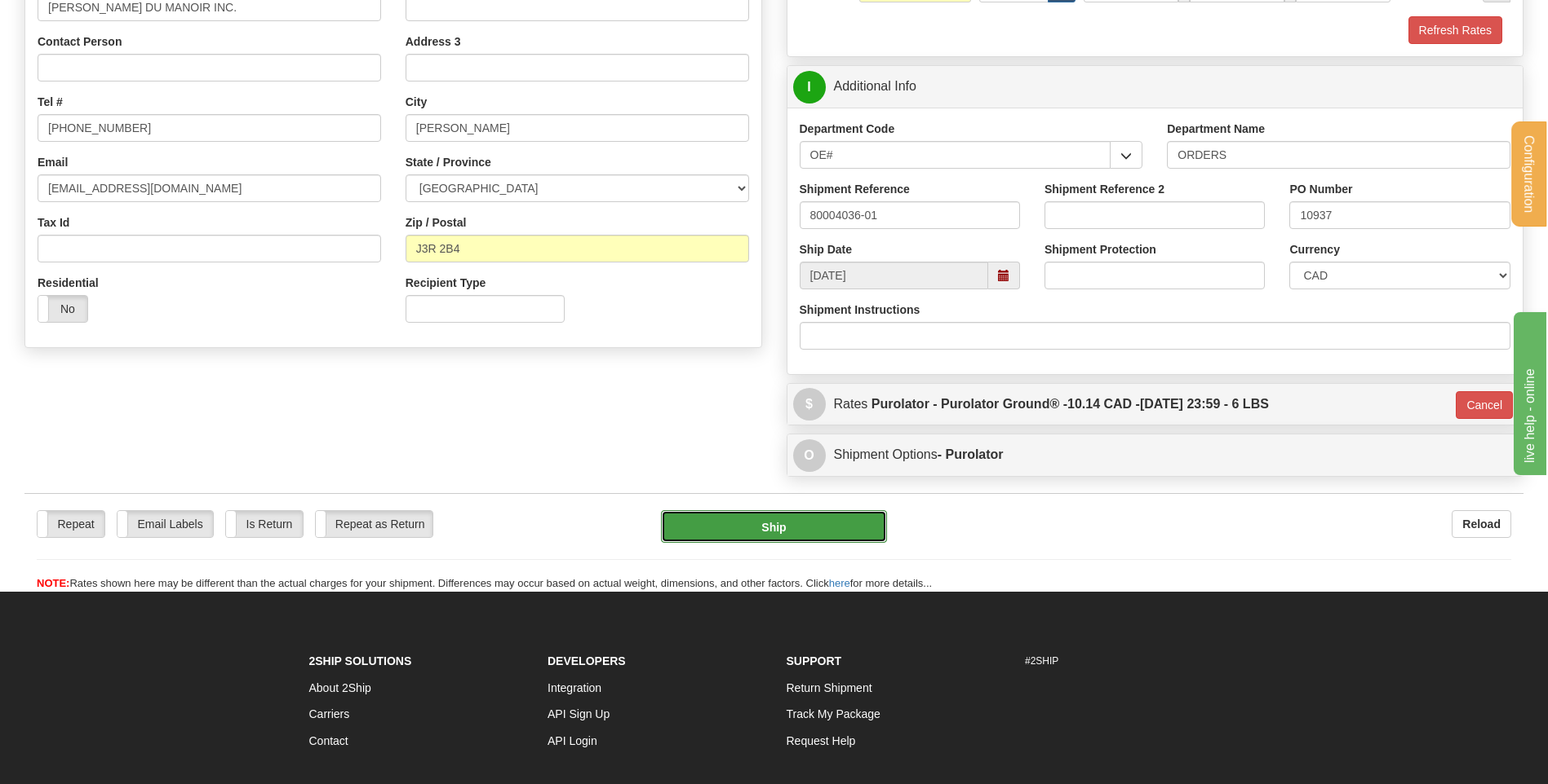
click at [785, 527] on button "Ship" at bounding box center [773, 527] width 225 height 33
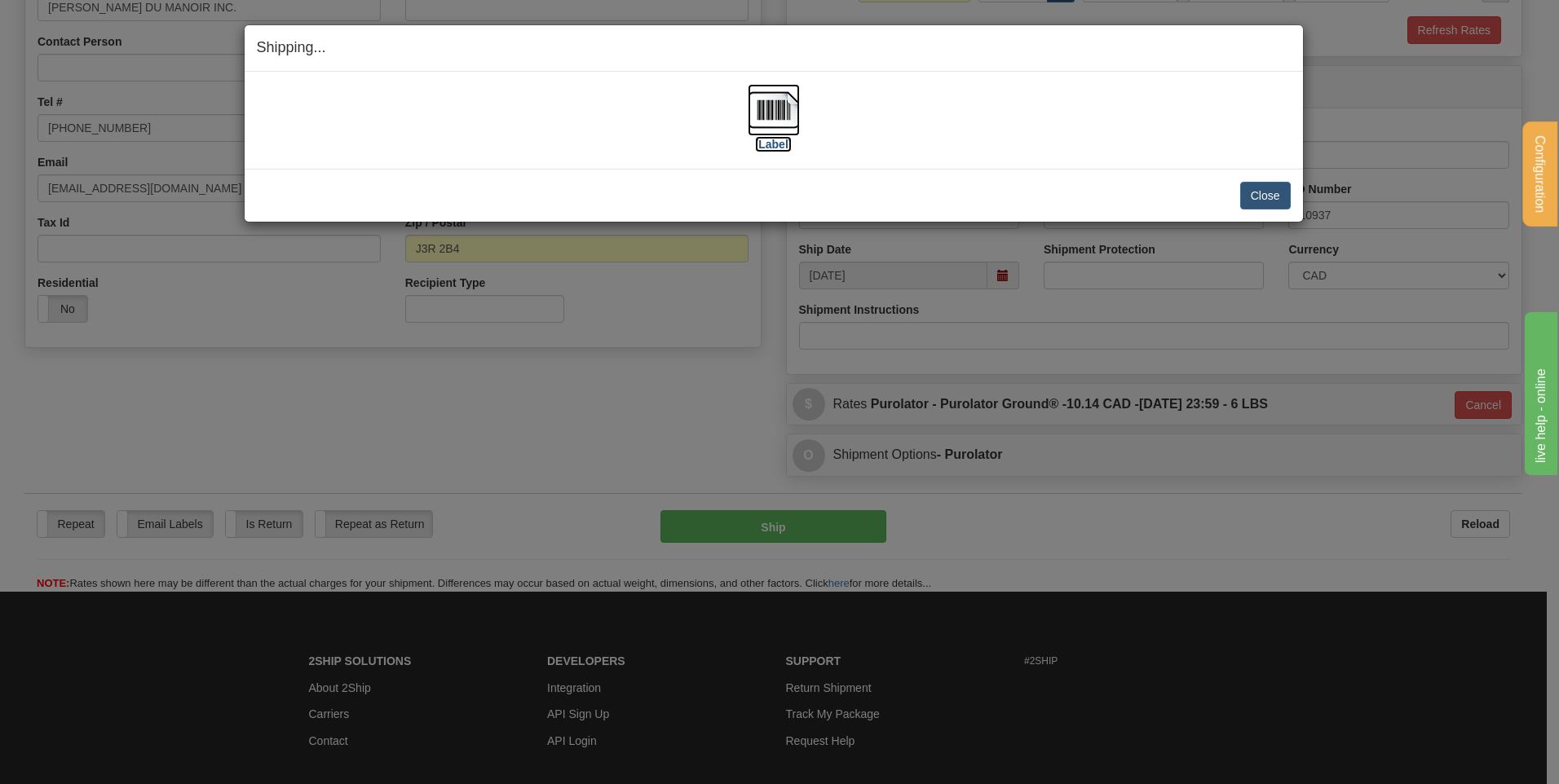
click at [769, 117] on img at bounding box center [773, 109] width 52 height 52
click at [1249, 187] on button "Close" at bounding box center [1265, 195] width 50 height 27
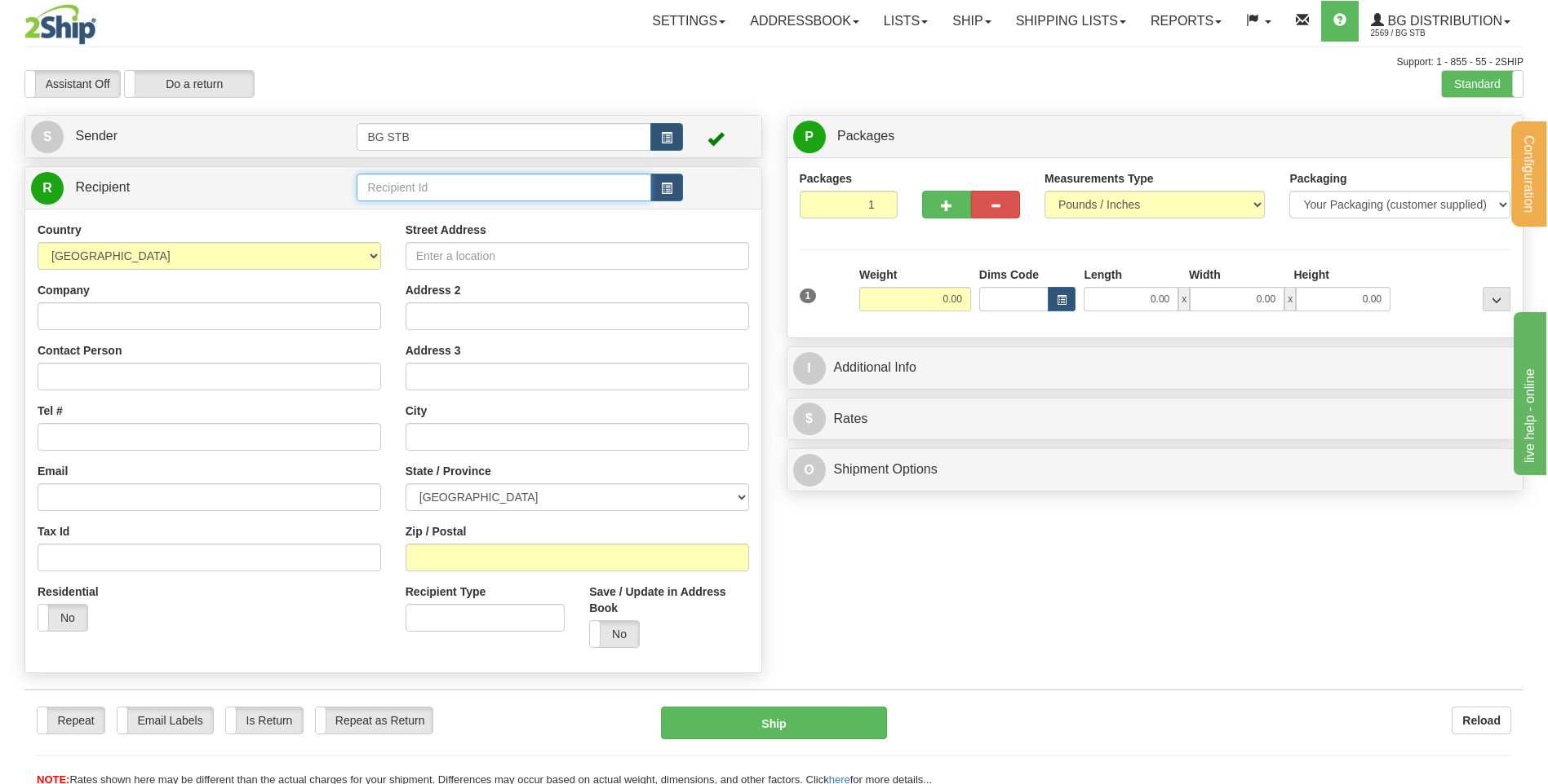
click at [381, 191] on input "text" at bounding box center [504, 188] width 294 height 27
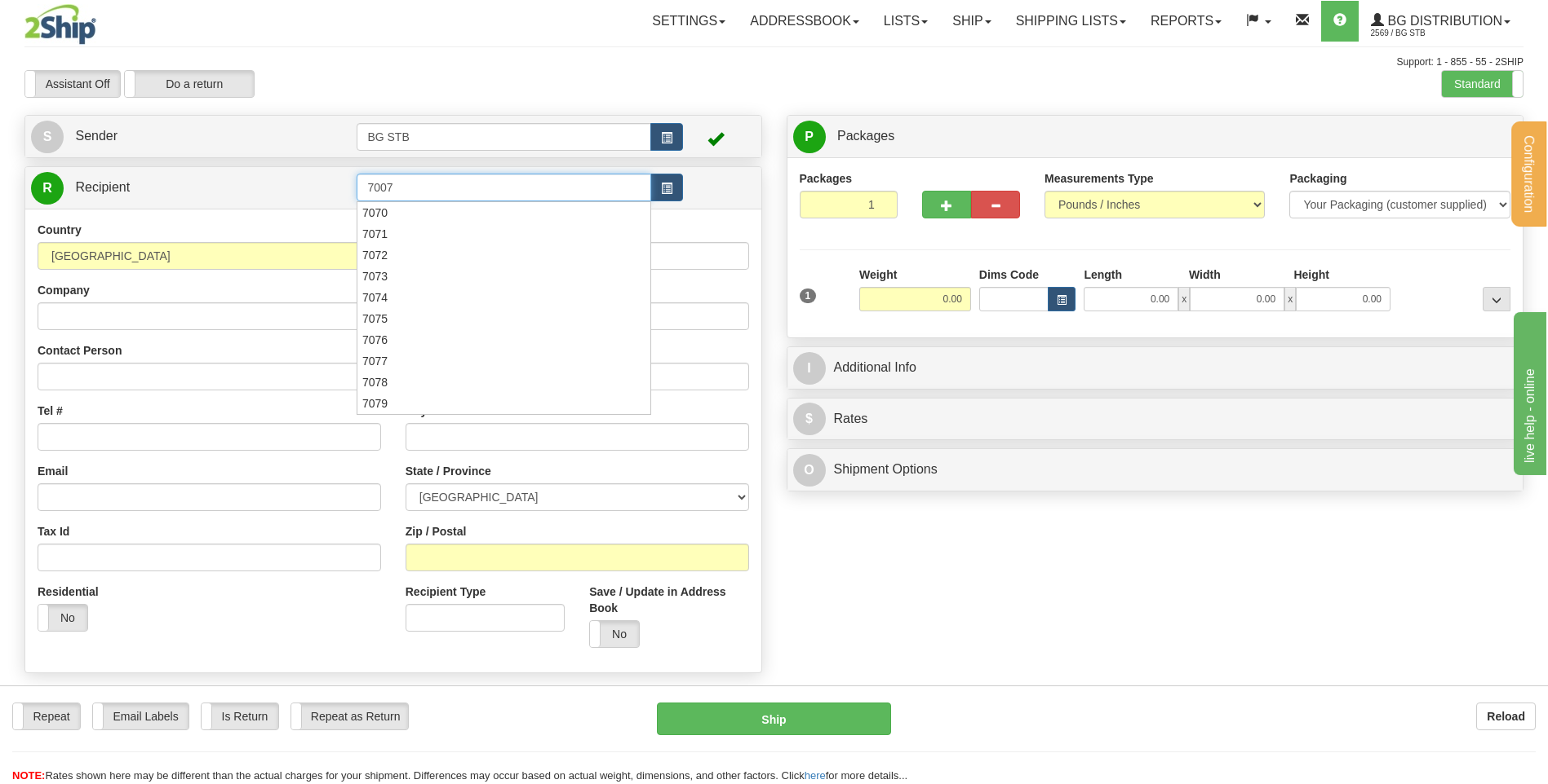
type input "7007"
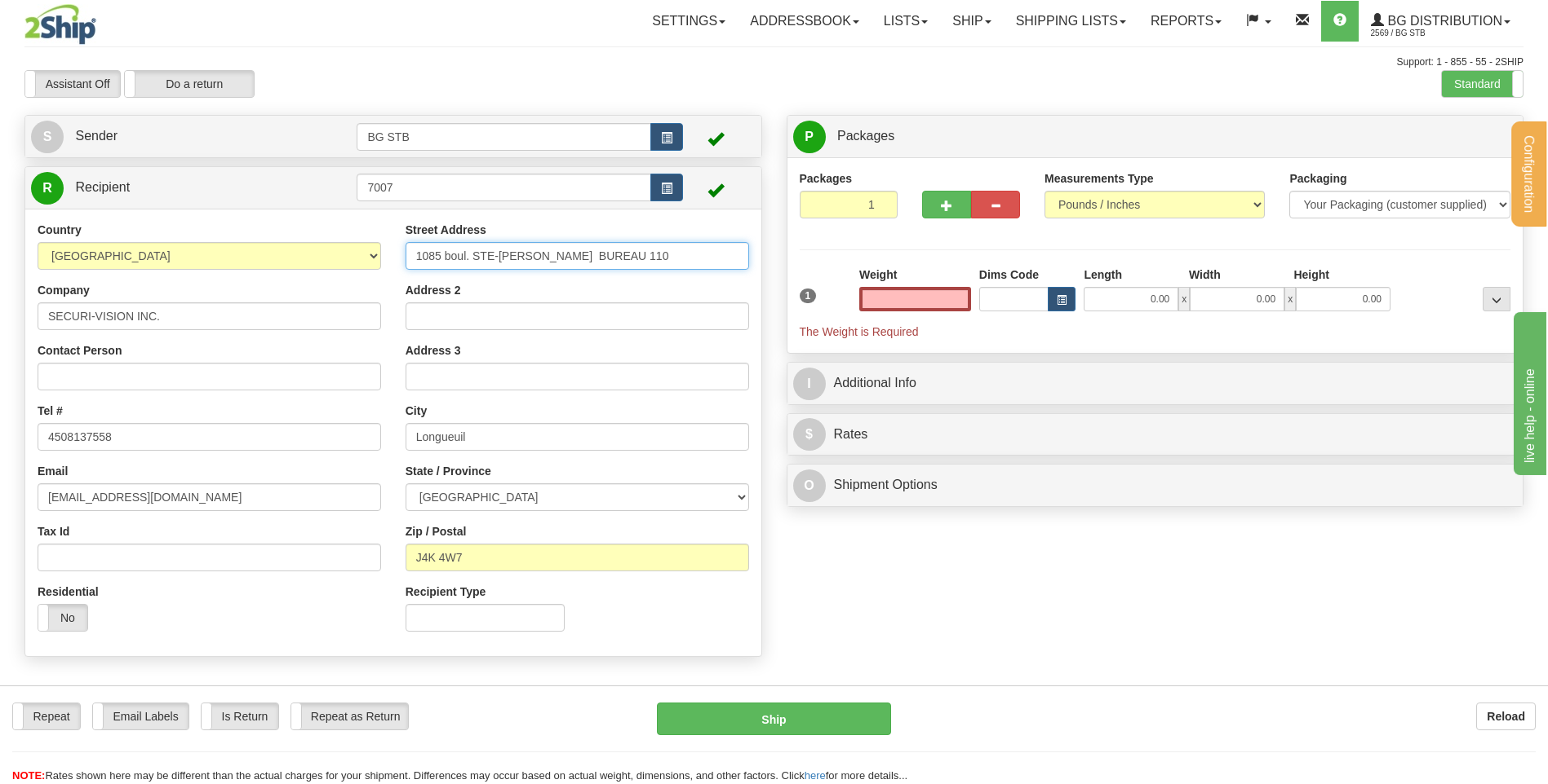
type input "0.00"
drag, startPoint x: 613, startPoint y: 251, endPoint x: 475, endPoint y: 259, distance: 138.2
click at [475, 259] on input "1085 boul. STE-[PERSON_NAME] BUREAU 110" at bounding box center [577, 256] width 344 height 27
type input "1085 CH DU COTEAU ROUGE"
click at [513, 319] on input "Address 2" at bounding box center [577, 316] width 344 height 27
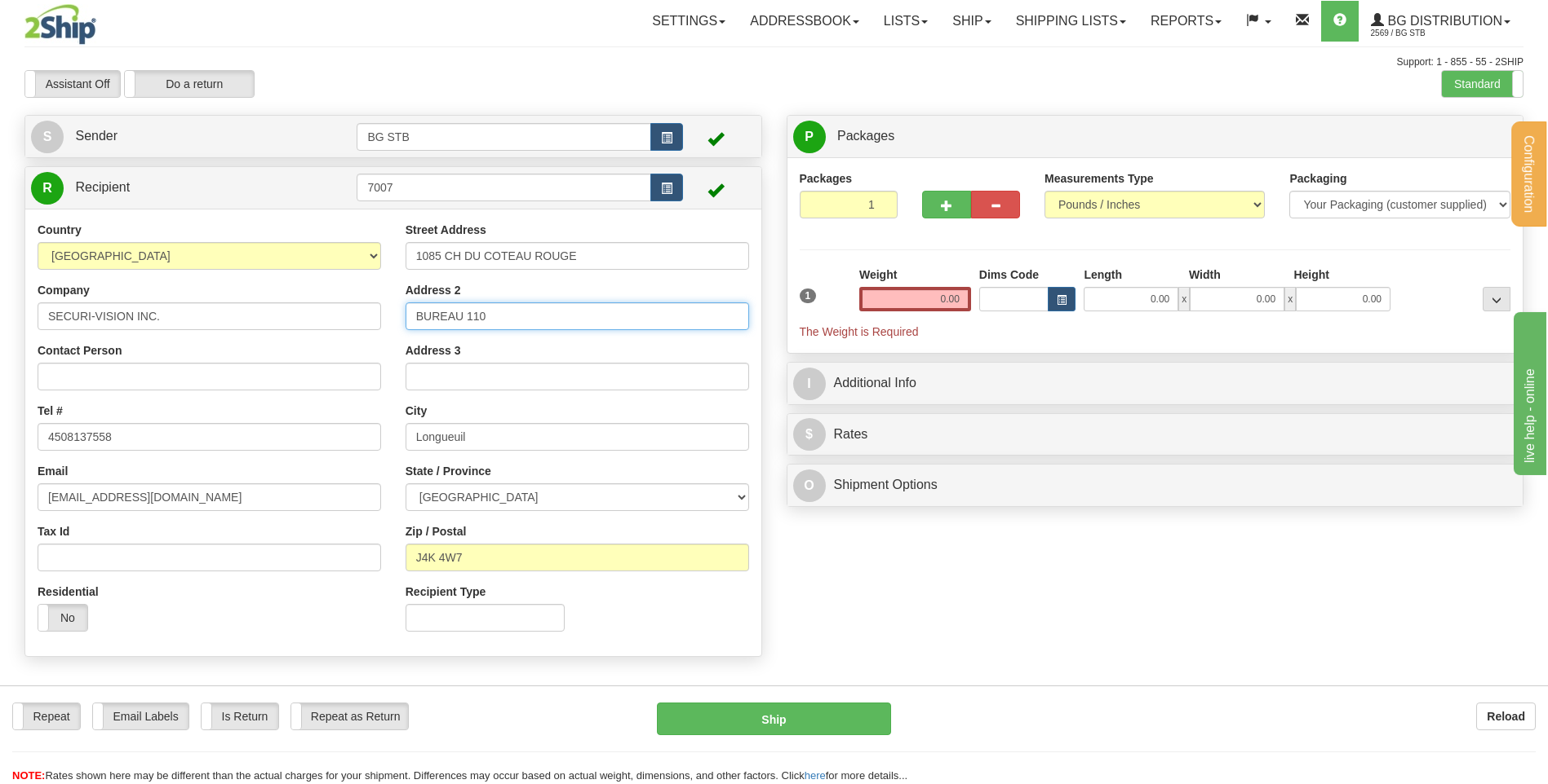
type input "BUREAU 110"
drag, startPoint x: 1020, startPoint y: 622, endPoint x: 595, endPoint y: 531, distance: 434.6
click at [1008, 614] on div "Create a label for the return Create Pickup Without Label S" at bounding box center [774, 390] width 1523 height 551
click at [541, 552] on input "J4K 4W7" at bounding box center [577, 558] width 344 height 27
click at [787, 548] on div "Create a label for the return Create Pickup Without Label S" at bounding box center [774, 390] width 1523 height 551
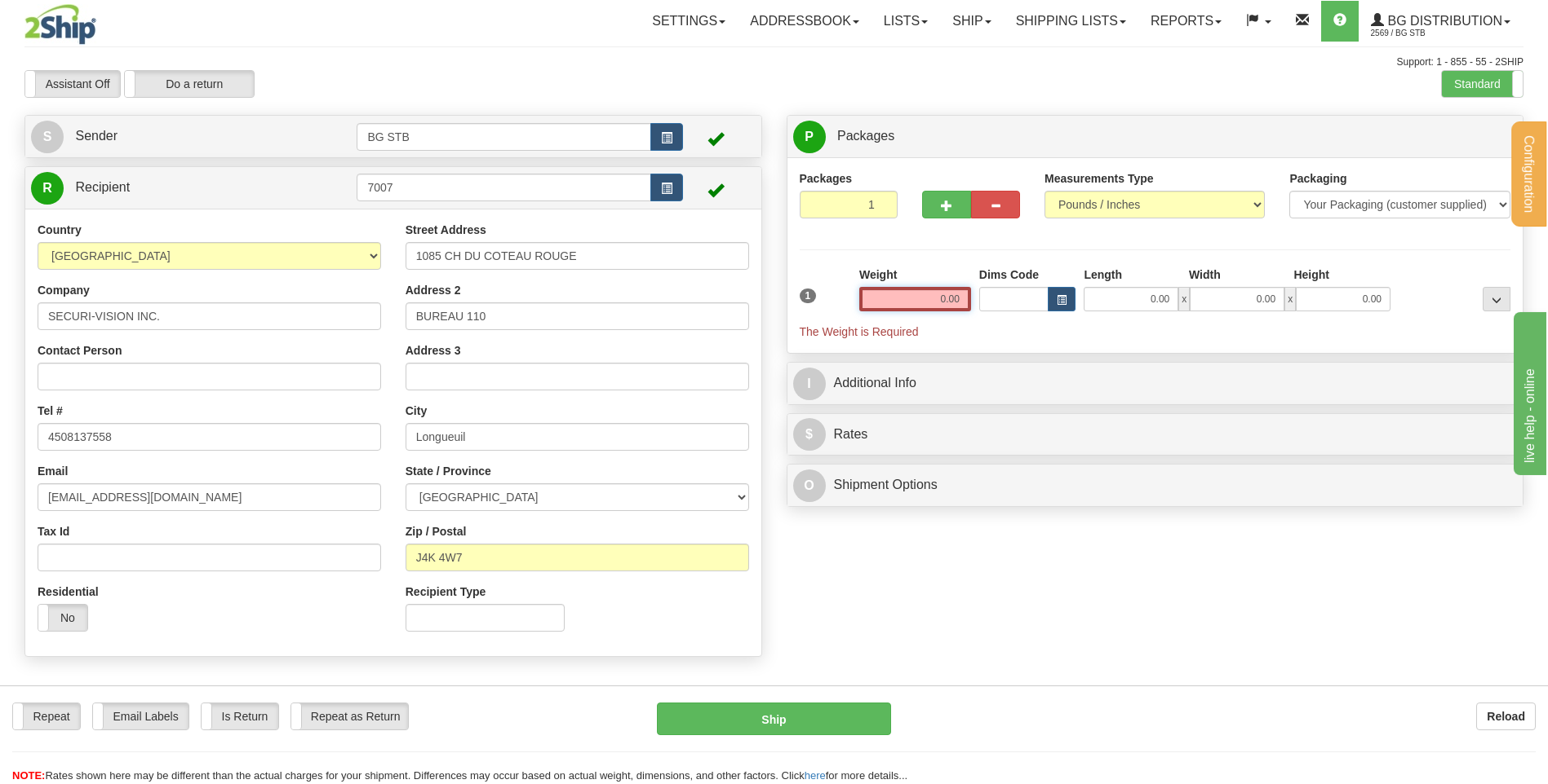
click at [940, 289] on input "0.00" at bounding box center [915, 299] width 112 height 25
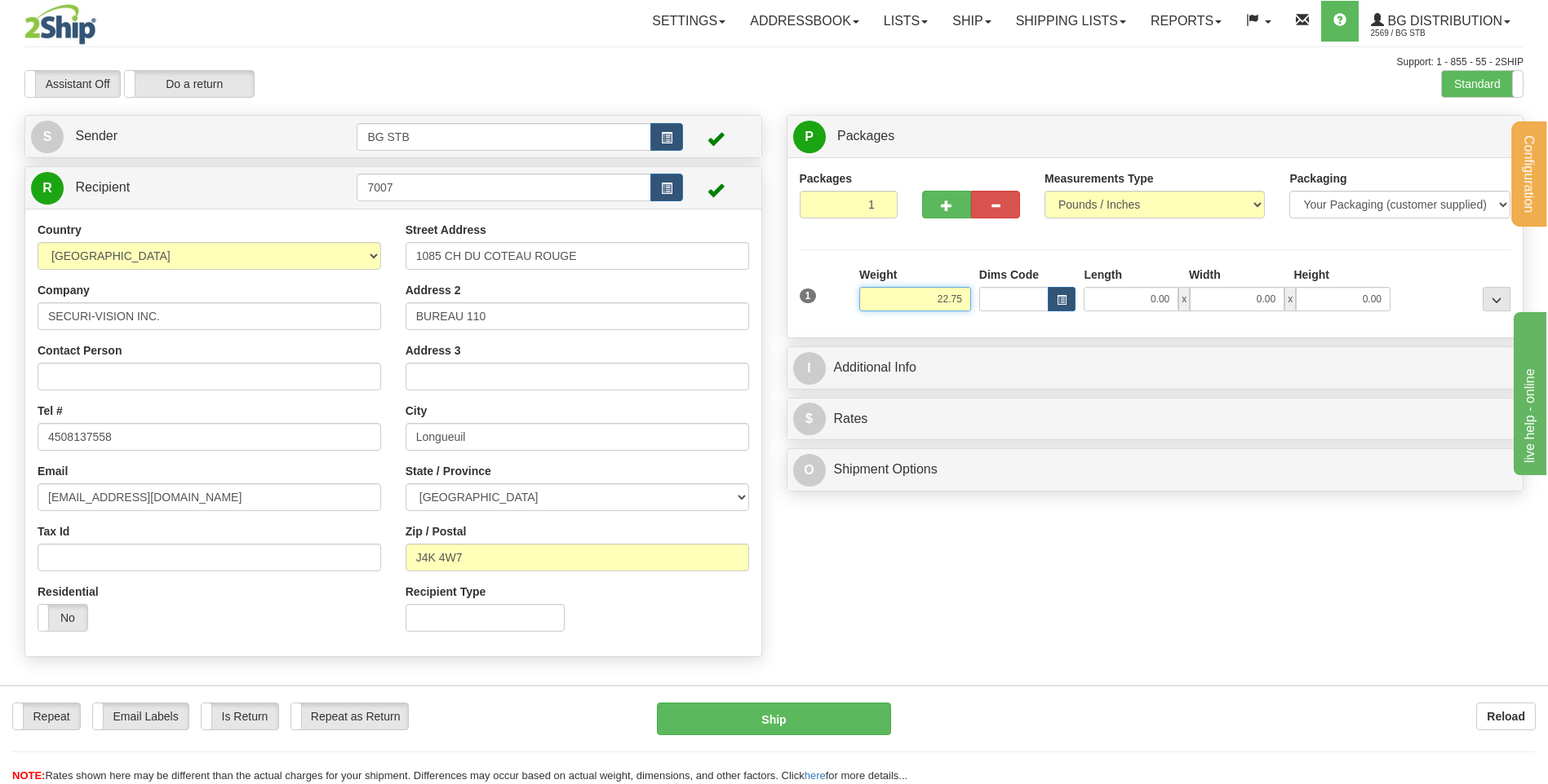
type input "22.75"
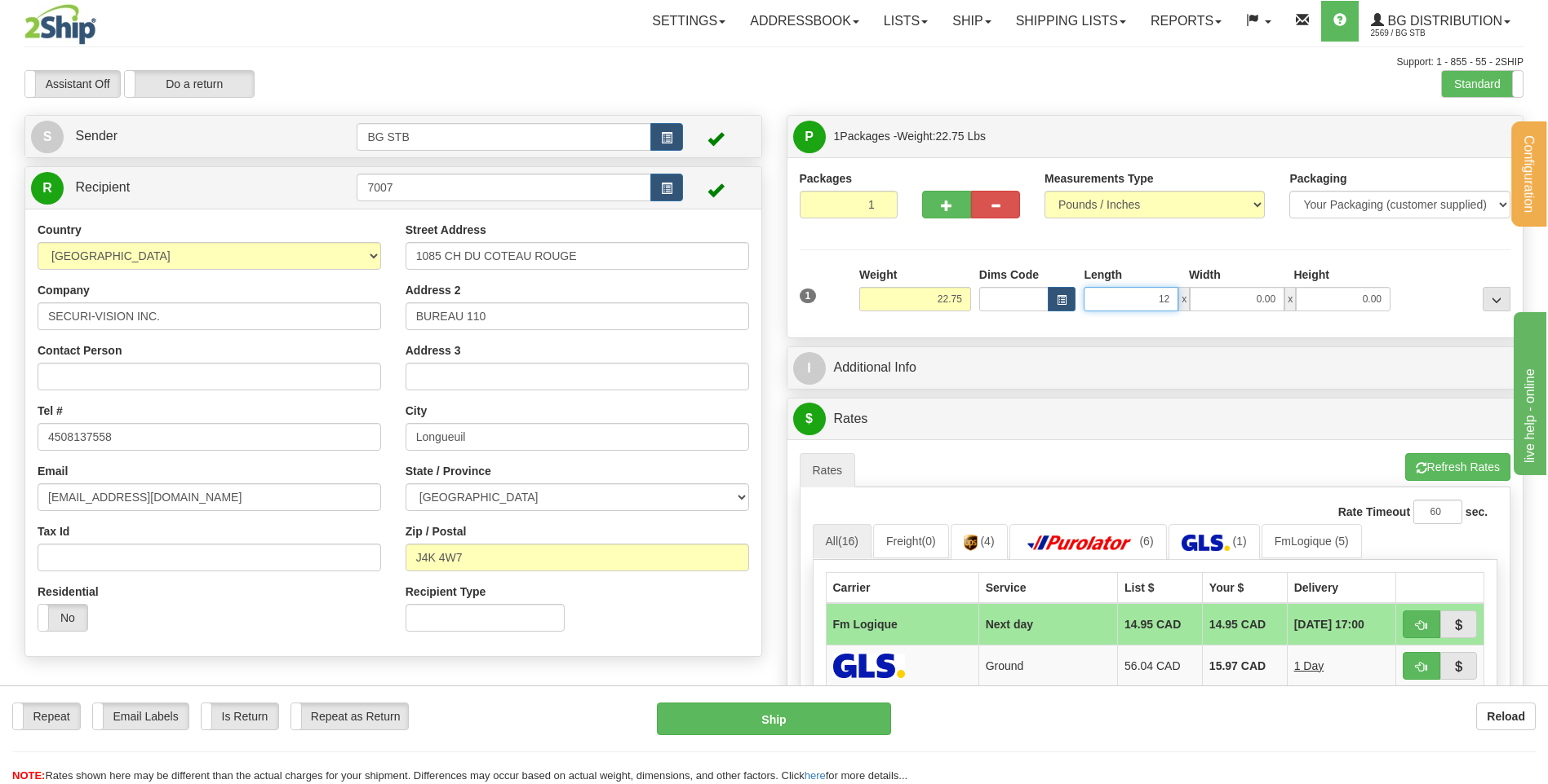
type input "1"
type input "29.00"
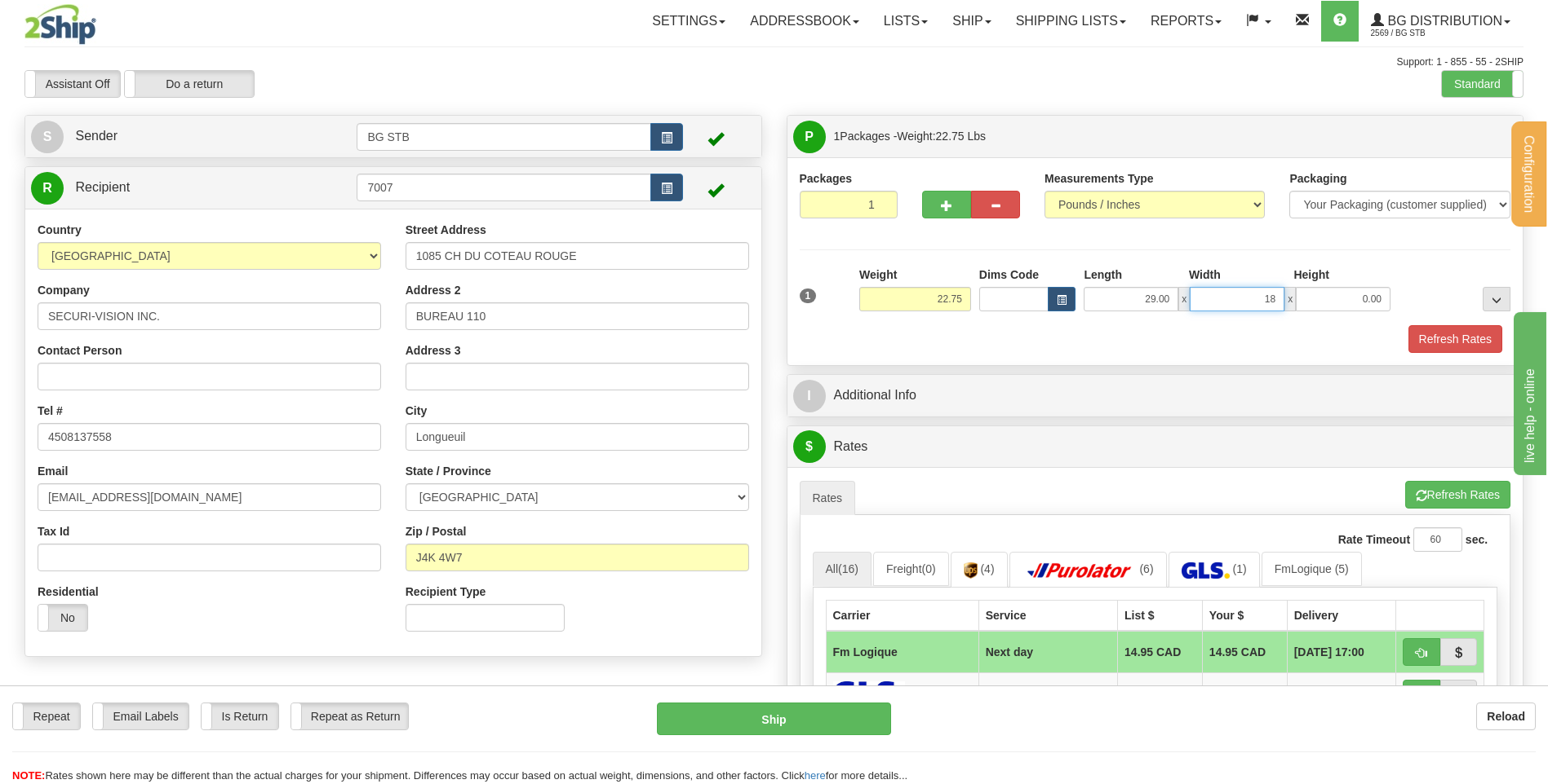
type input "18.00"
type input "5.00"
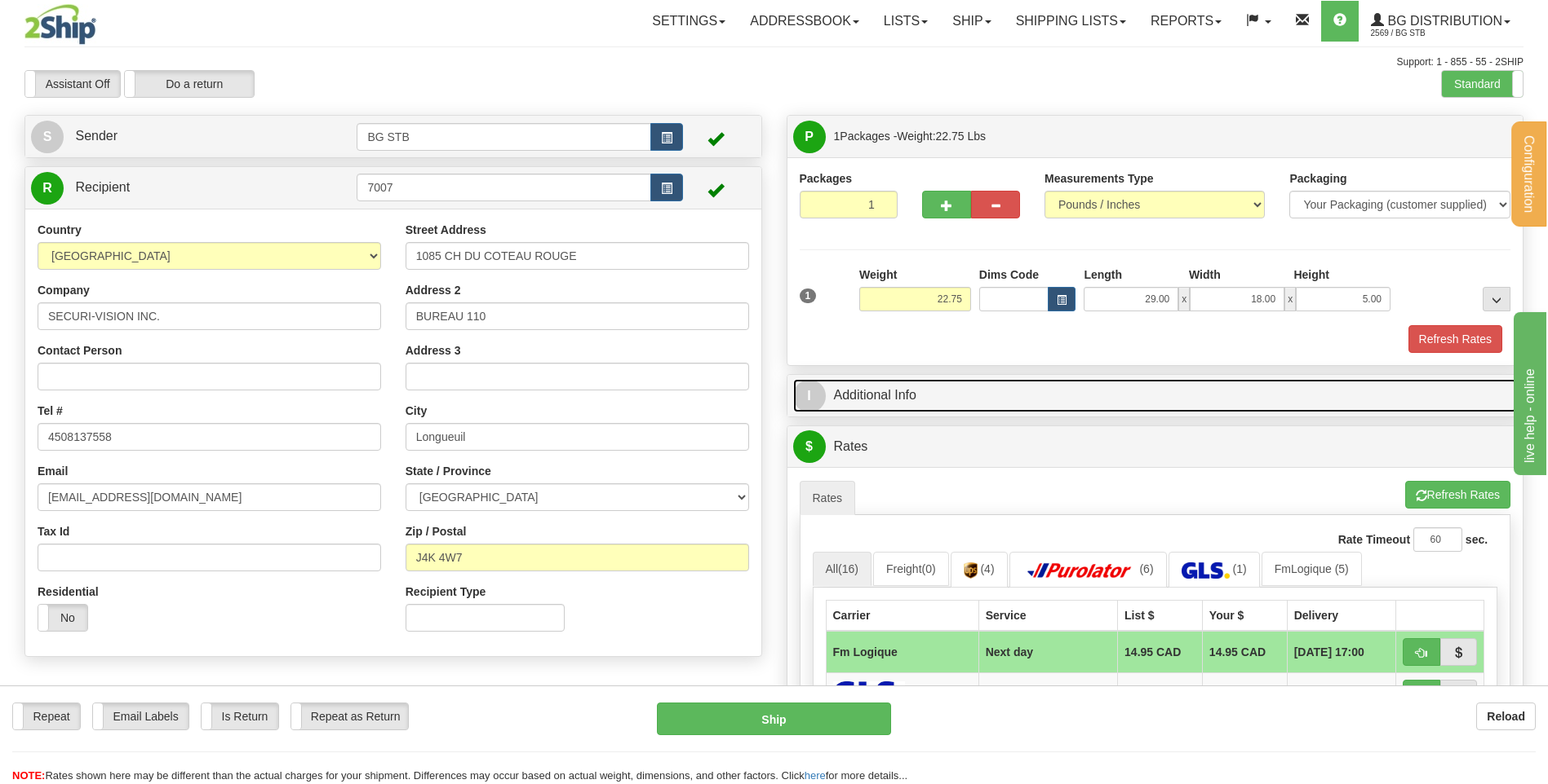
click at [842, 394] on link "I Additional Info" at bounding box center [1155, 396] width 724 height 34
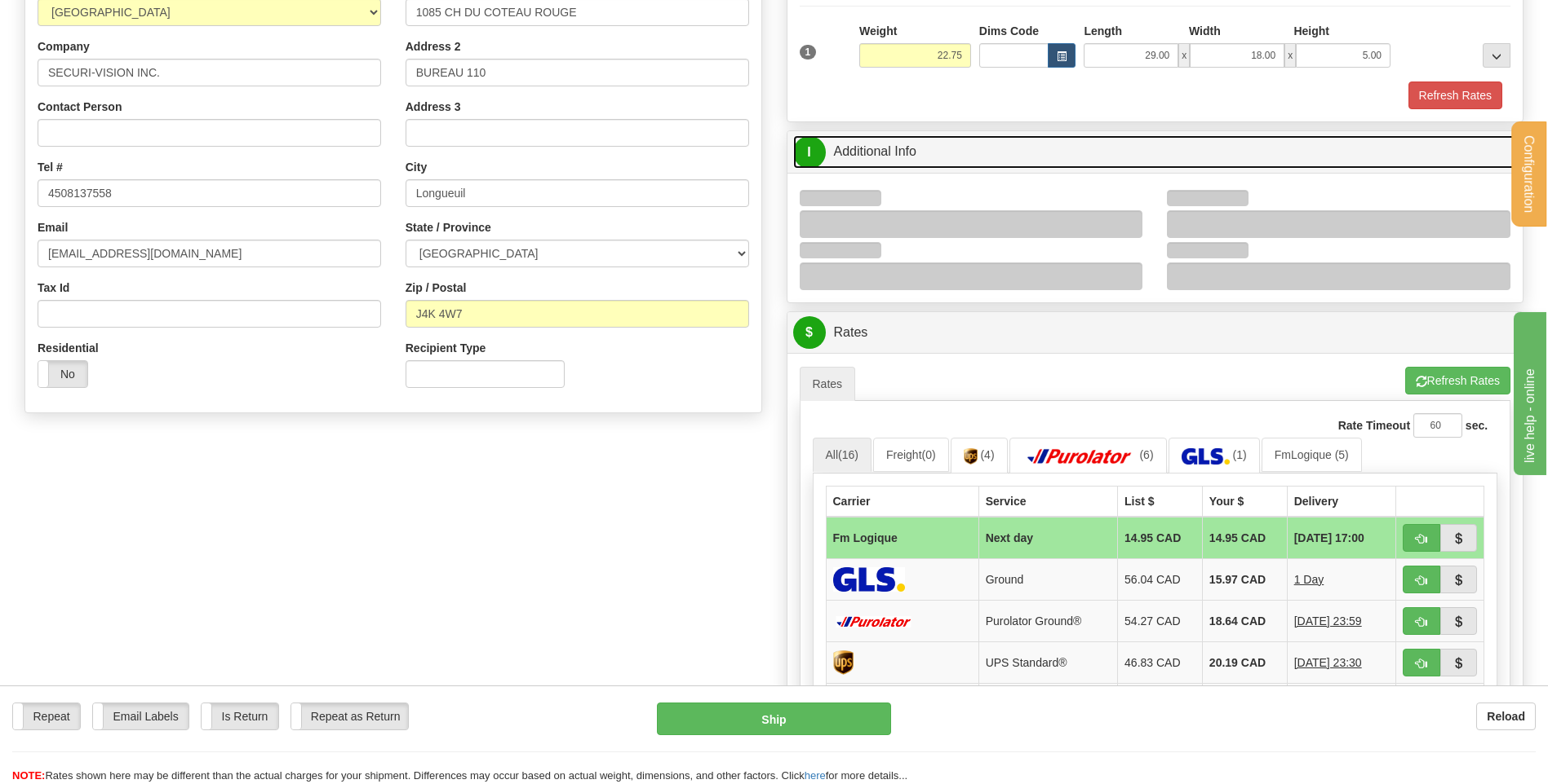
scroll to position [244, 0]
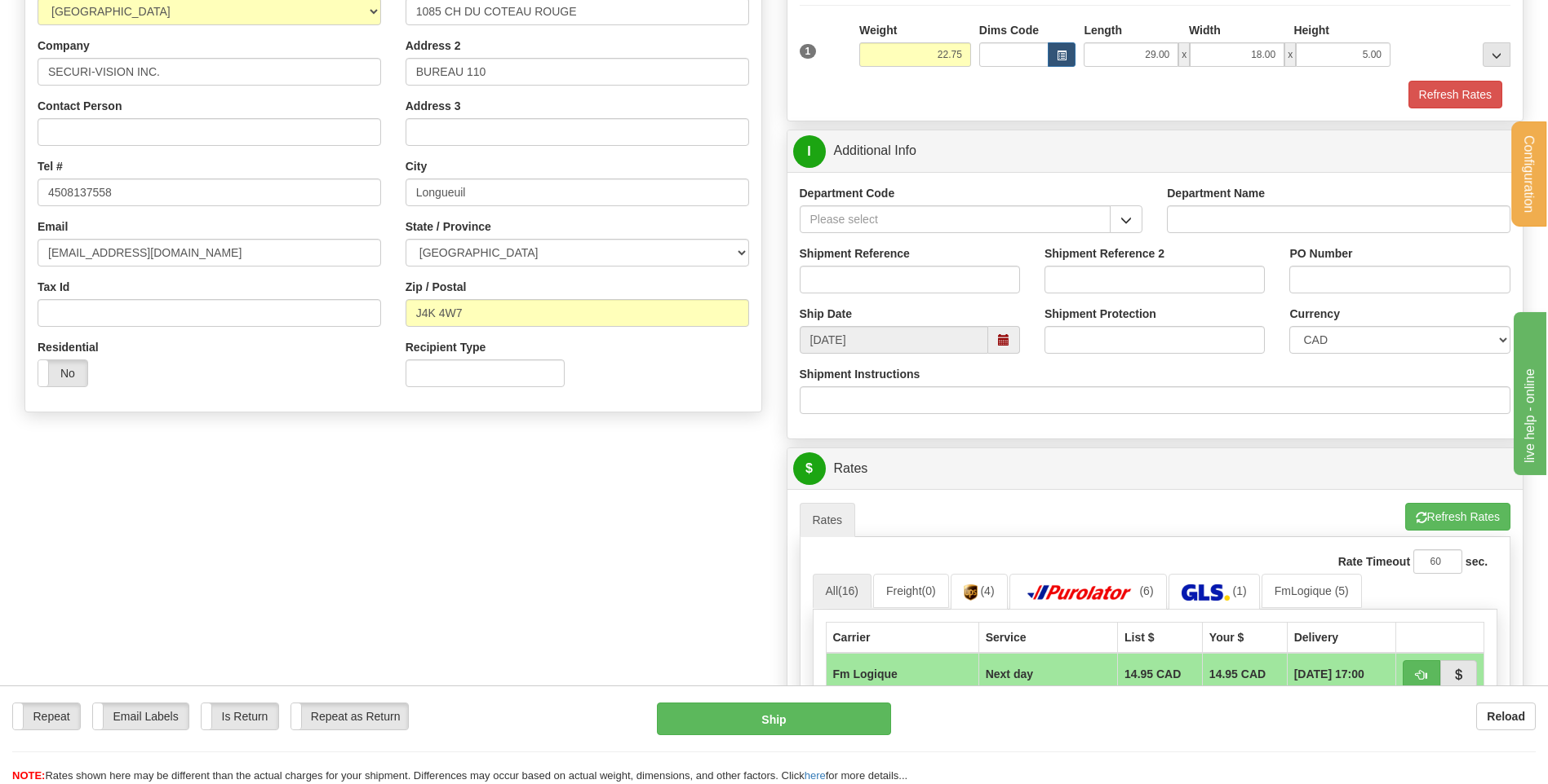
click at [1126, 215] on span "button" at bounding box center [1126, 221] width 12 height 11
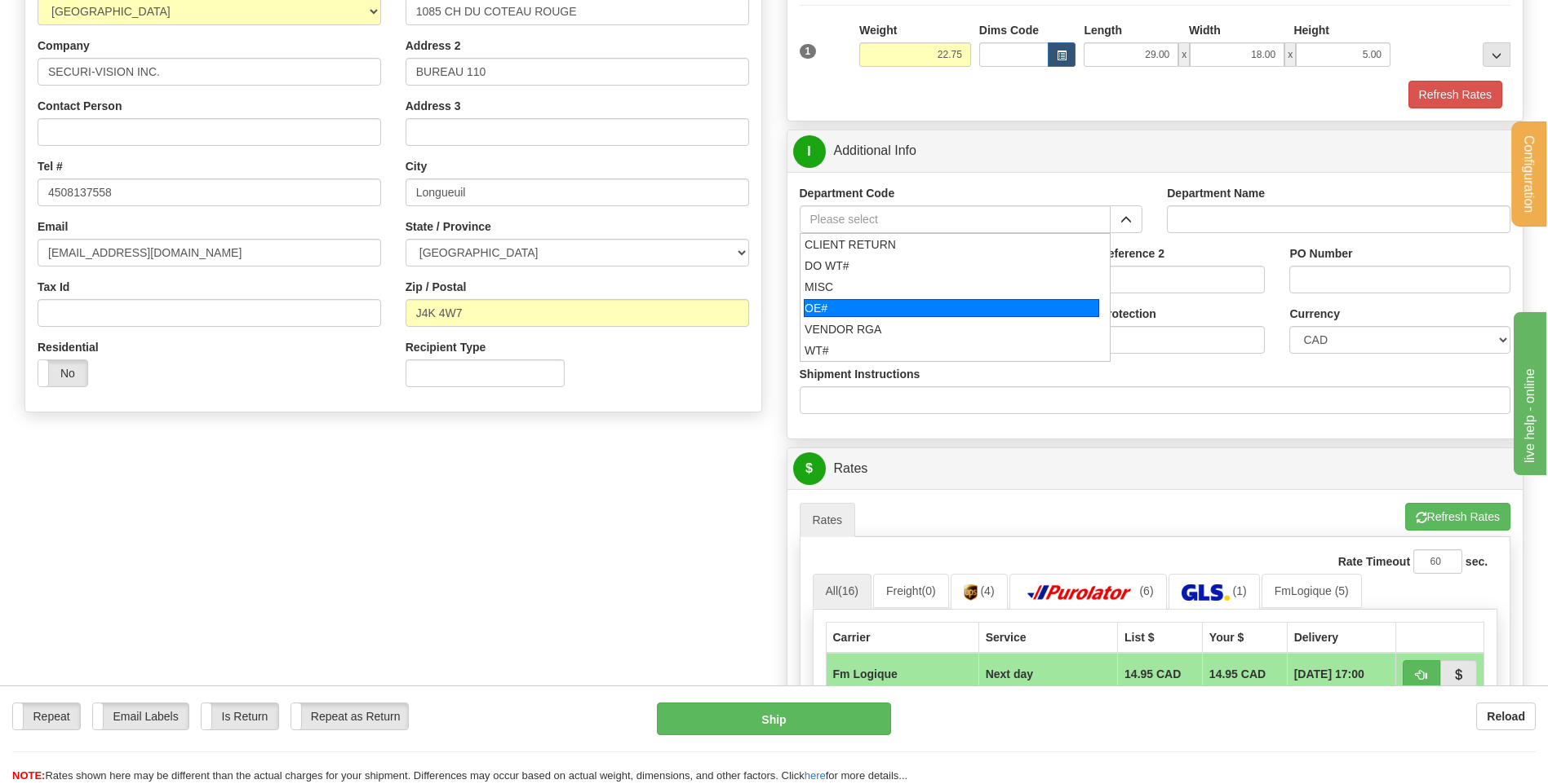
click at [847, 304] on div "OE#" at bounding box center [951, 308] width 296 height 18
type input "OE#"
type input "ORDERS"
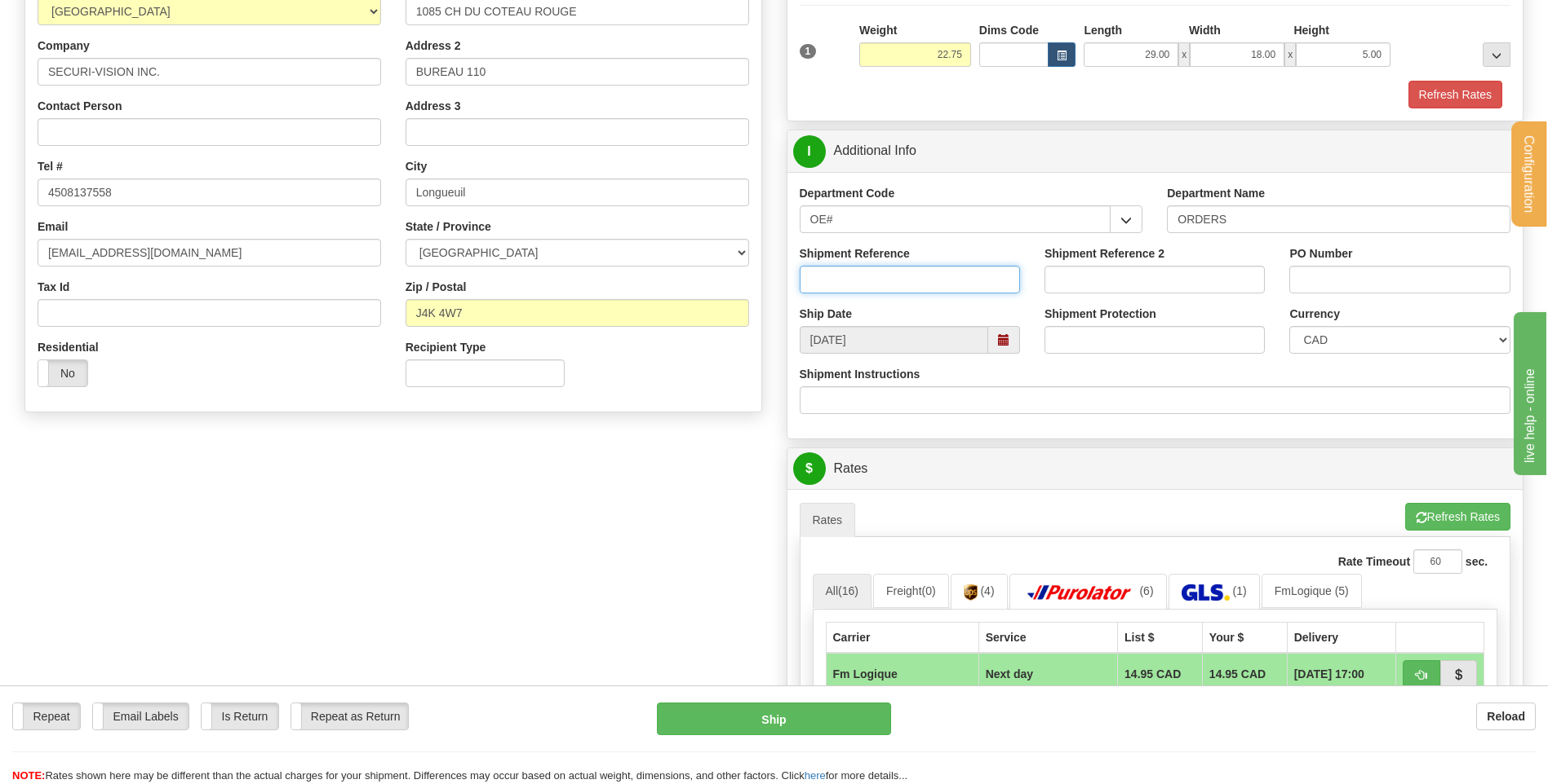
click at [847, 276] on input "Shipment Reference" at bounding box center [909, 280] width 220 height 27
type input "80005196-02"
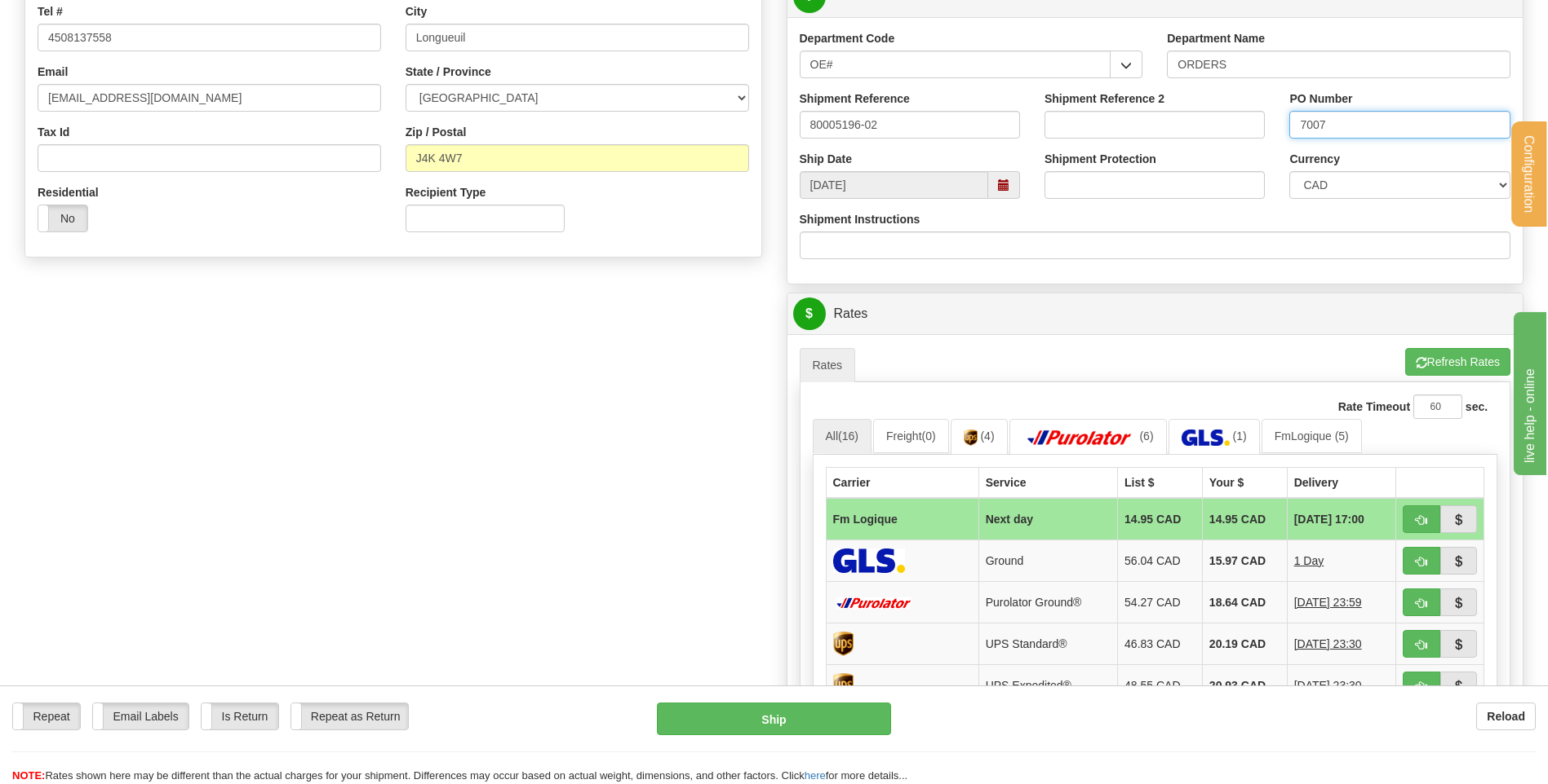
scroll to position [490, 0]
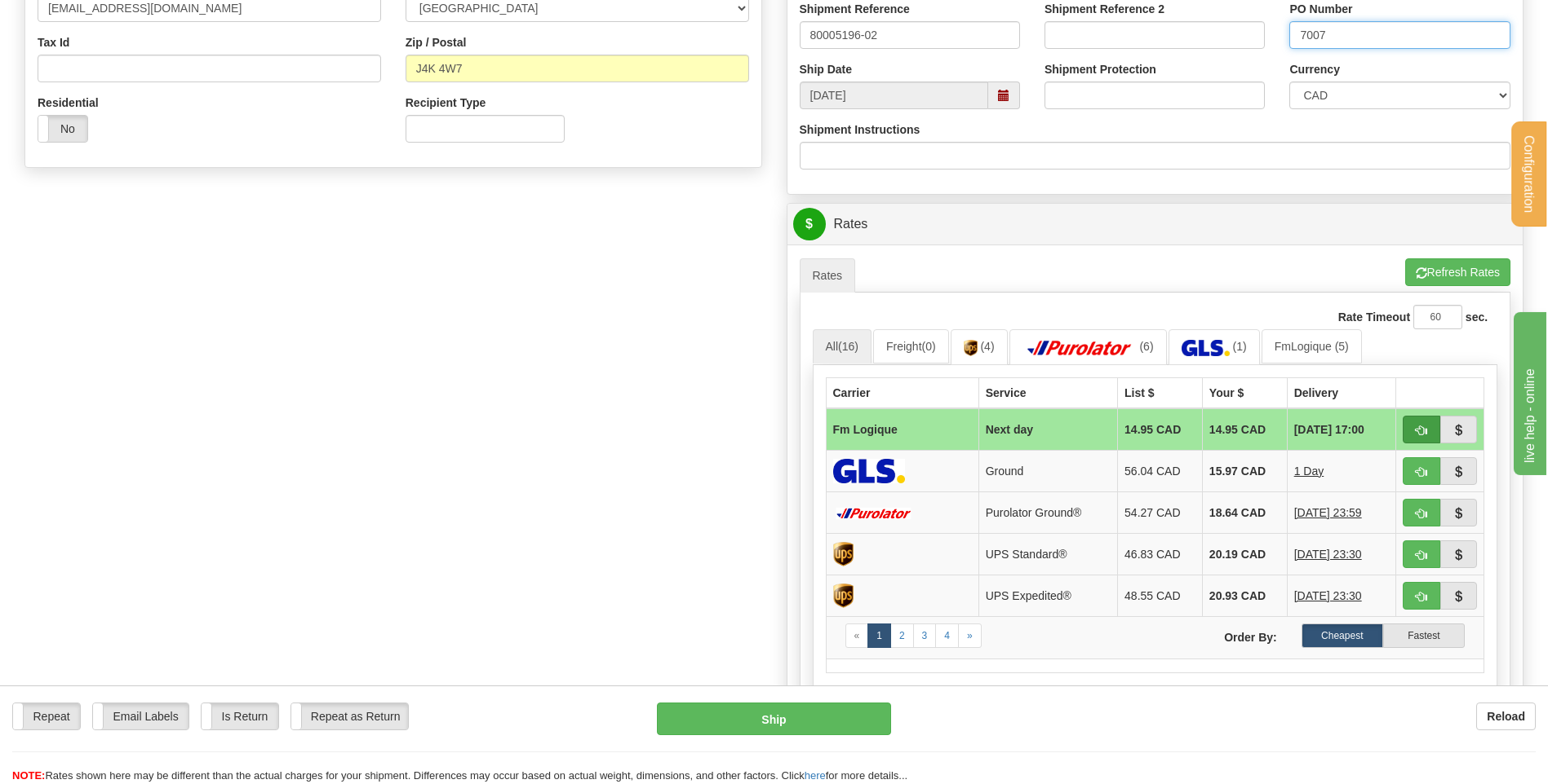
type input "7007"
drag, startPoint x: 1408, startPoint y: 430, endPoint x: 1195, endPoint y: 453, distance: 214.2
click at [1408, 431] on button "button" at bounding box center [1420, 429] width 37 height 27
type input "jour"
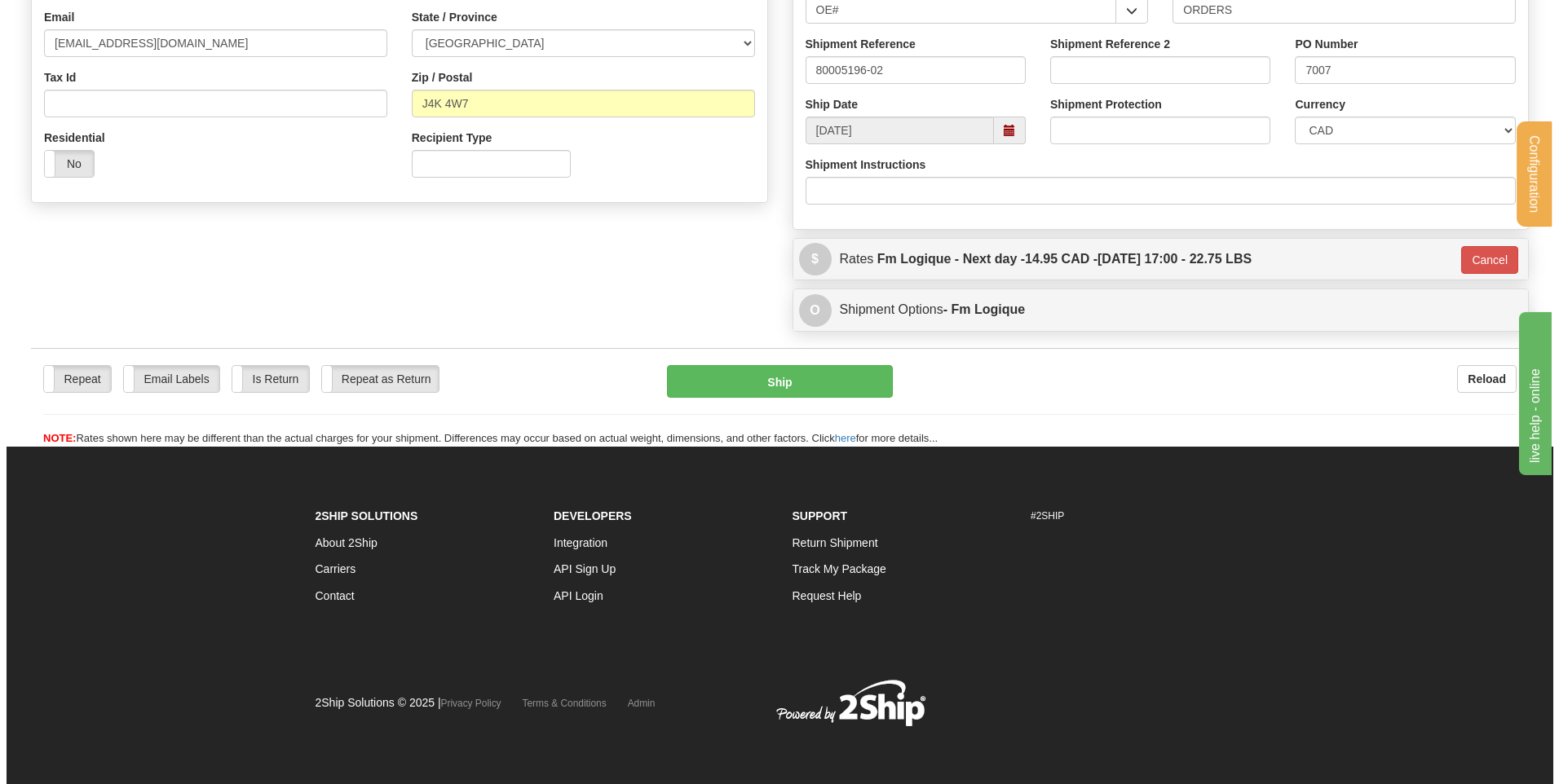
scroll to position [455, 0]
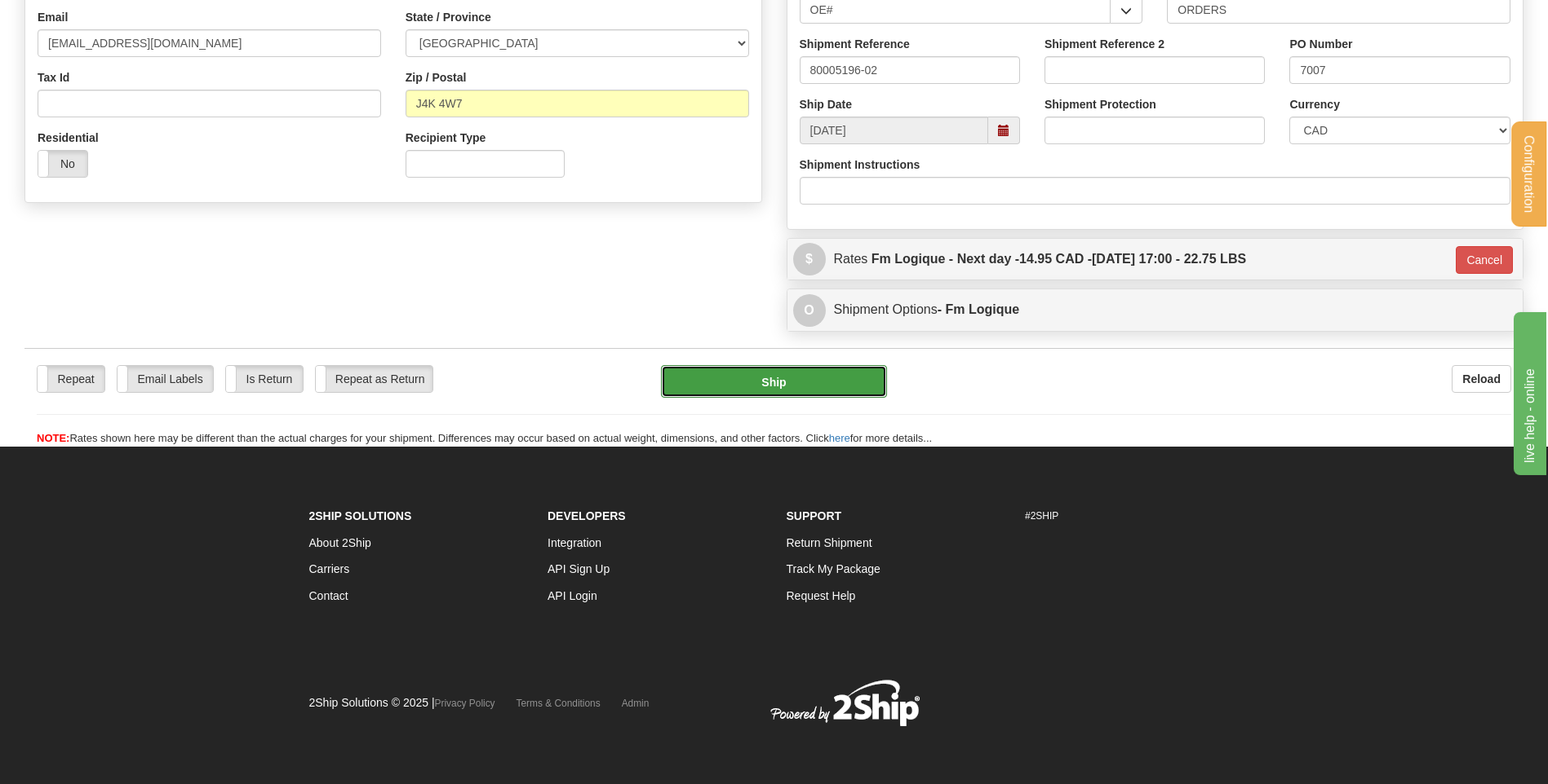
click at [765, 378] on button "Ship" at bounding box center [773, 382] width 225 height 33
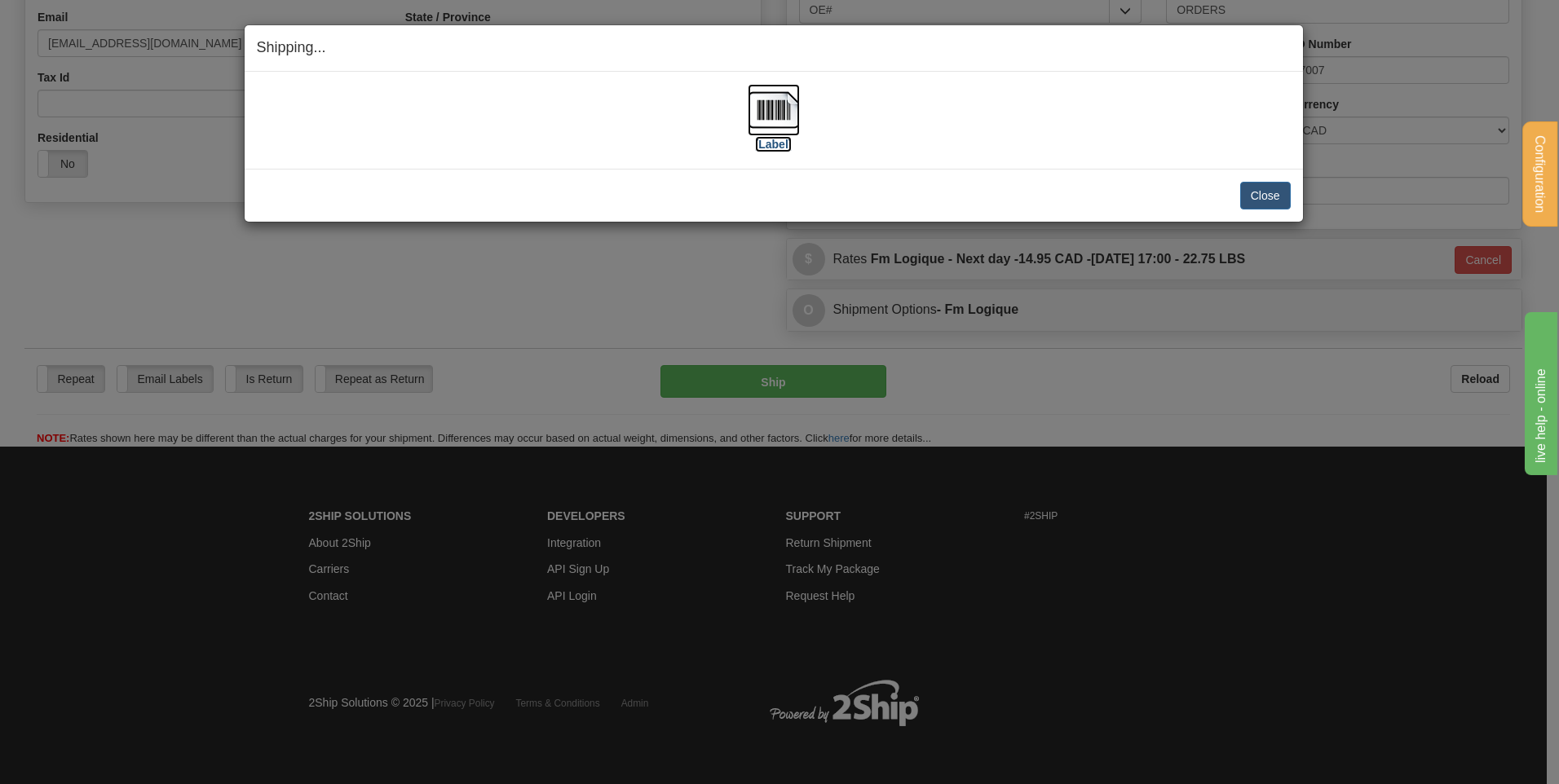
click at [795, 112] on img at bounding box center [773, 109] width 52 height 52
click at [1258, 187] on button "Close" at bounding box center [1265, 195] width 50 height 27
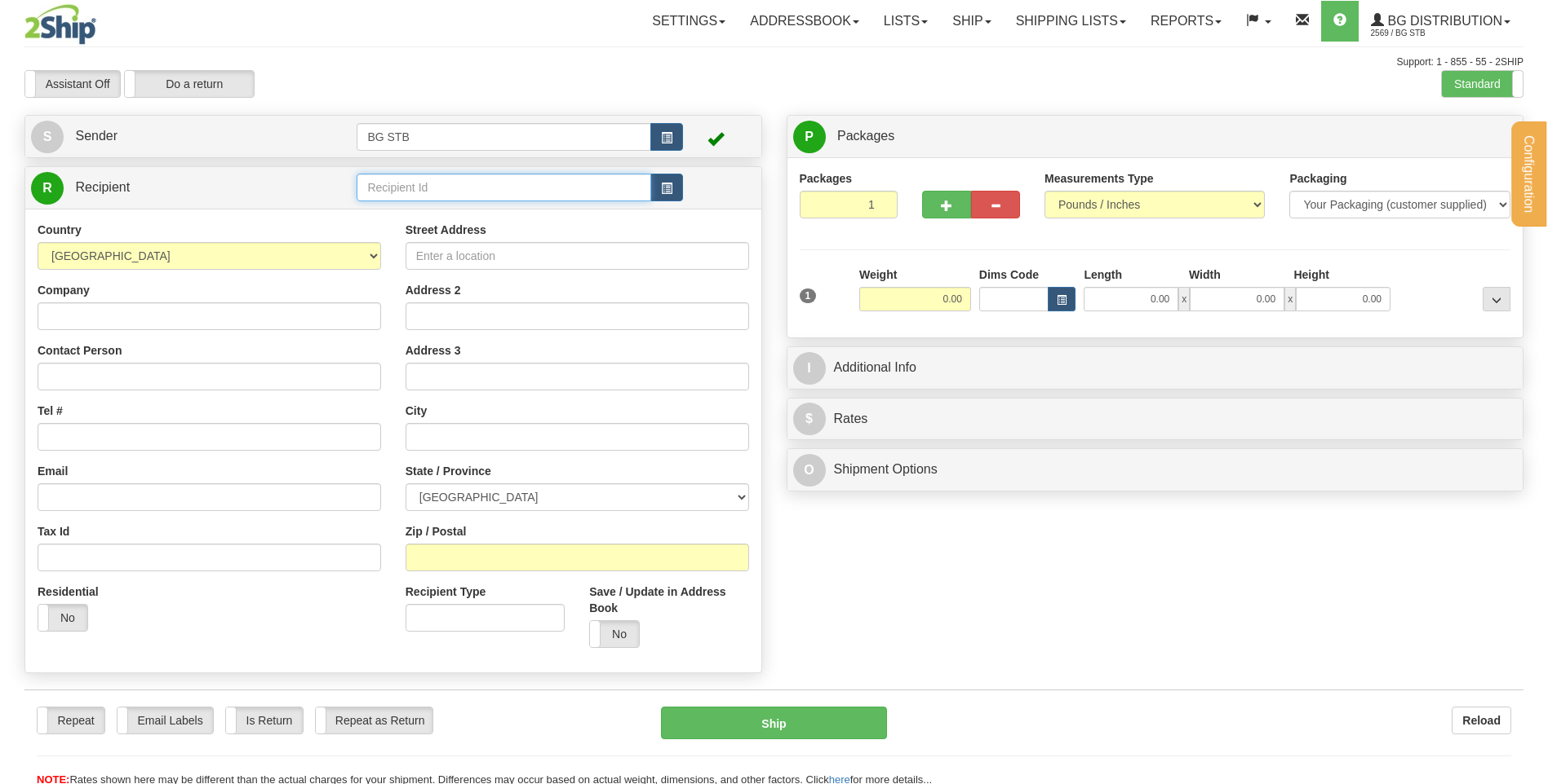
click at [384, 188] on input "text" at bounding box center [504, 188] width 294 height 27
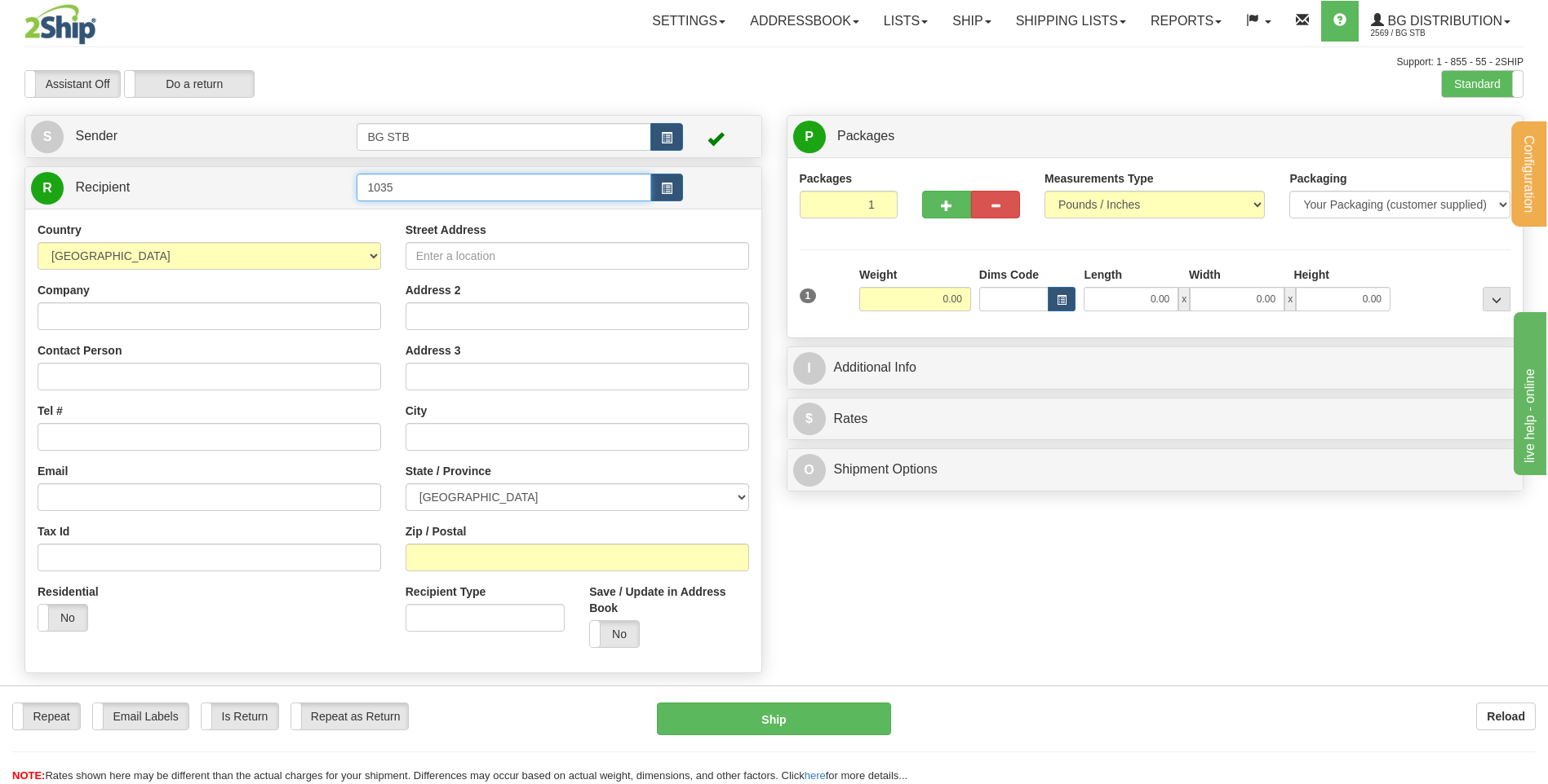
type input "1035"
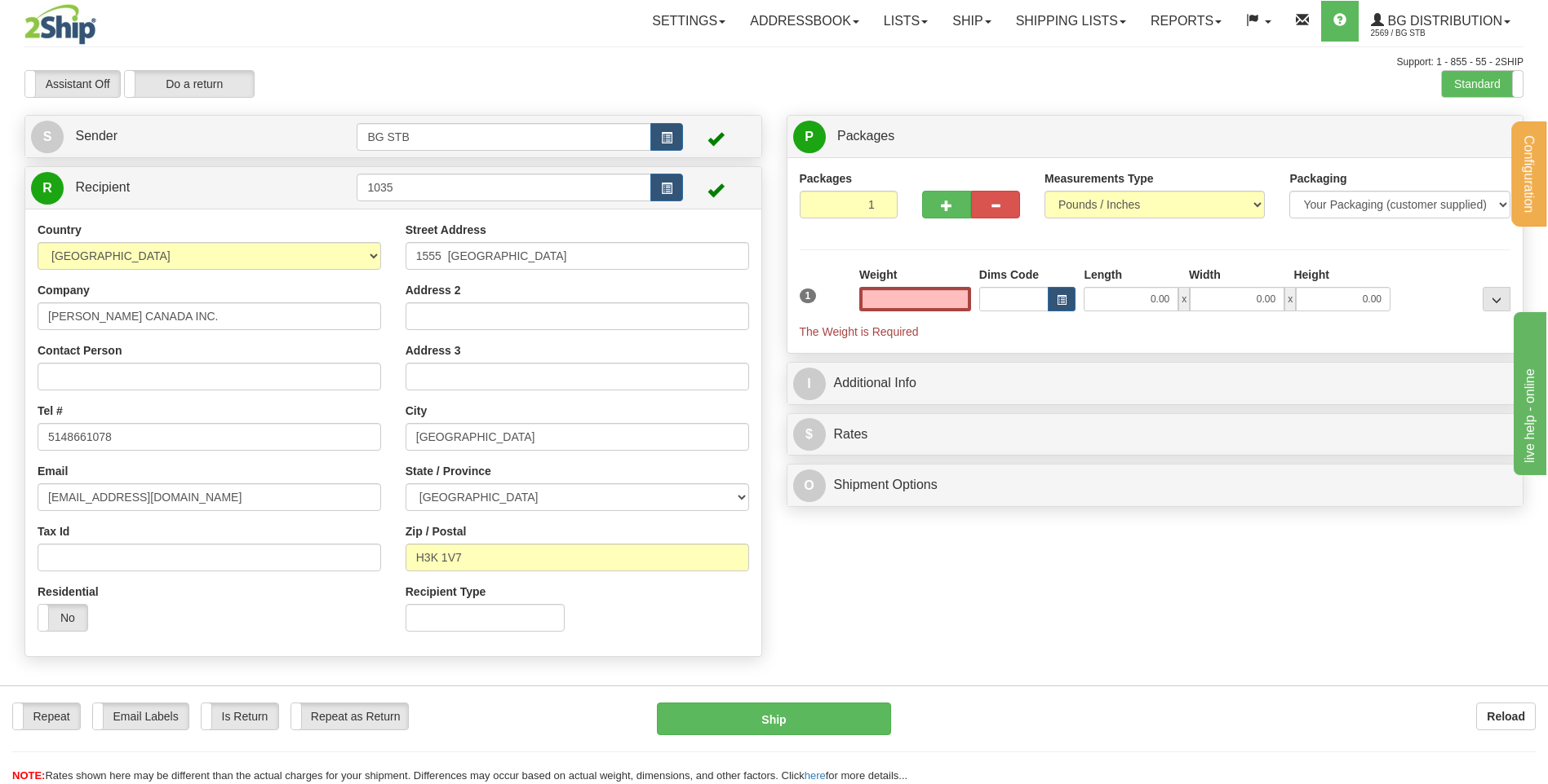
type input "0.00"
drag, startPoint x: 972, startPoint y: 301, endPoint x: 954, endPoint y: 298, distance: 18.2
click at [972, 301] on div "Weight 0.00" at bounding box center [914, 294] width 119 height 57
click at [934, 302] on input "0.00" at bounding box center [915, 299] width 112 height 25
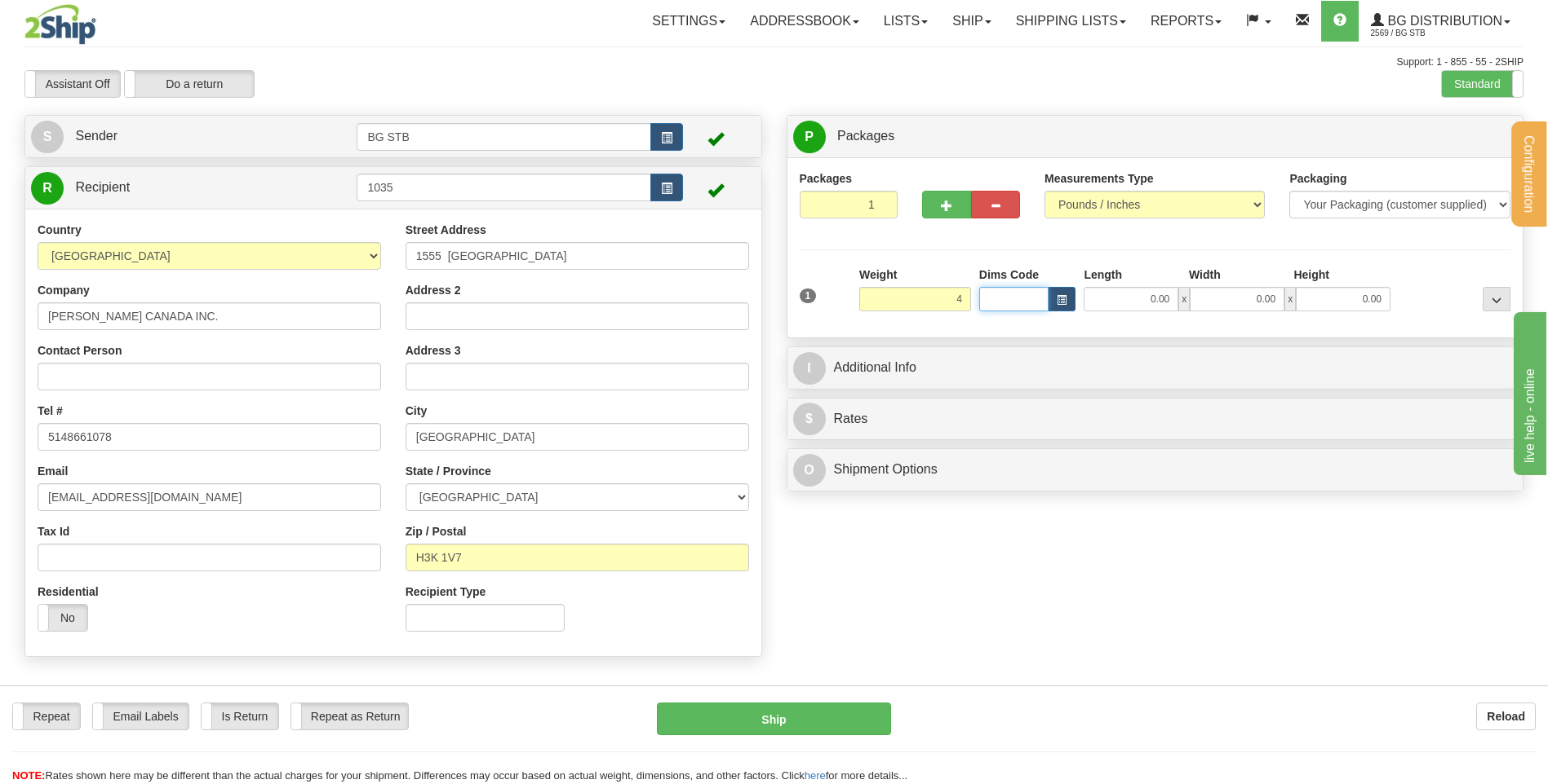
type input "4.00"
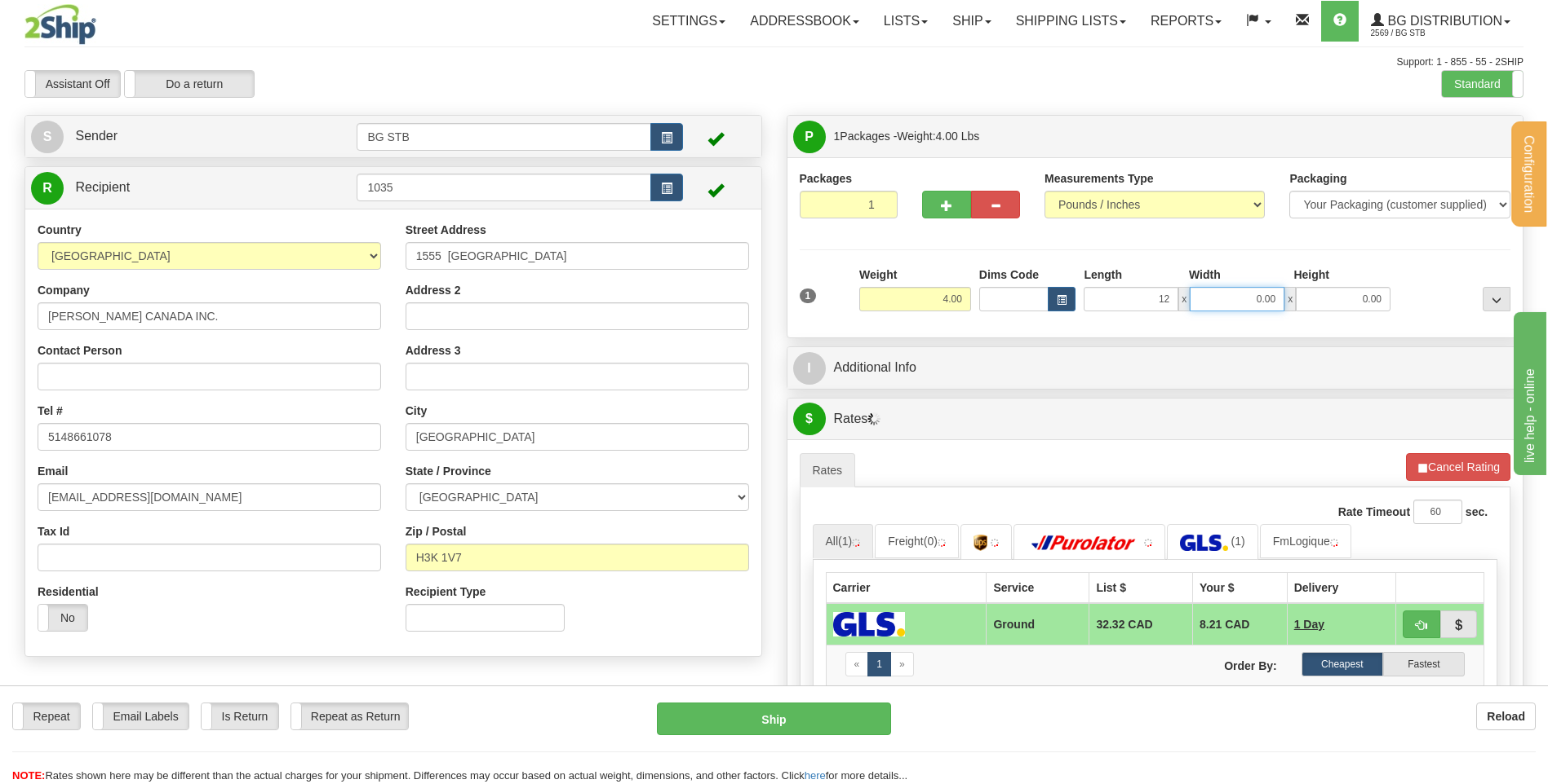
type input "12.00"
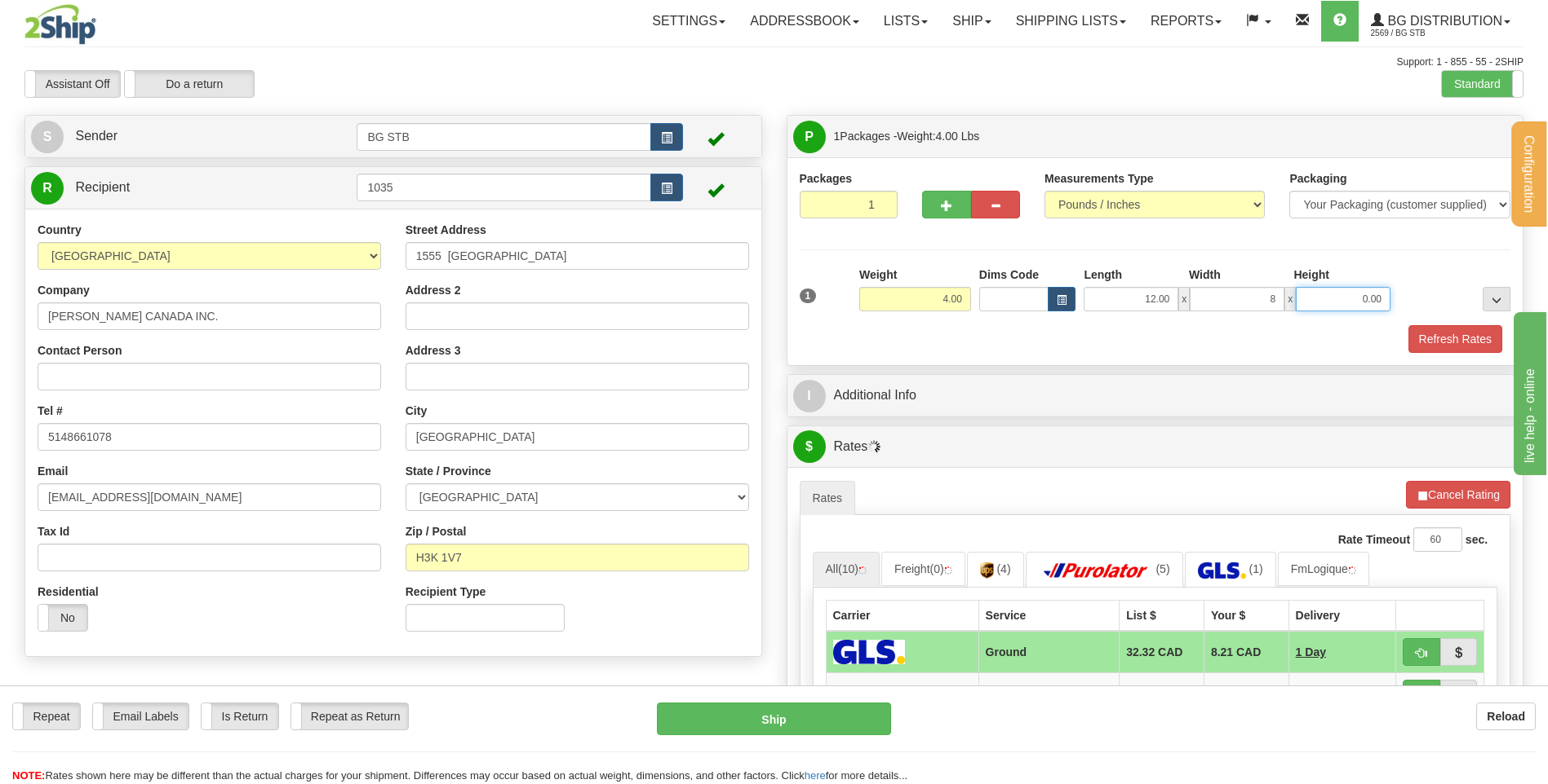
type input "8.00"
type input "6.00"
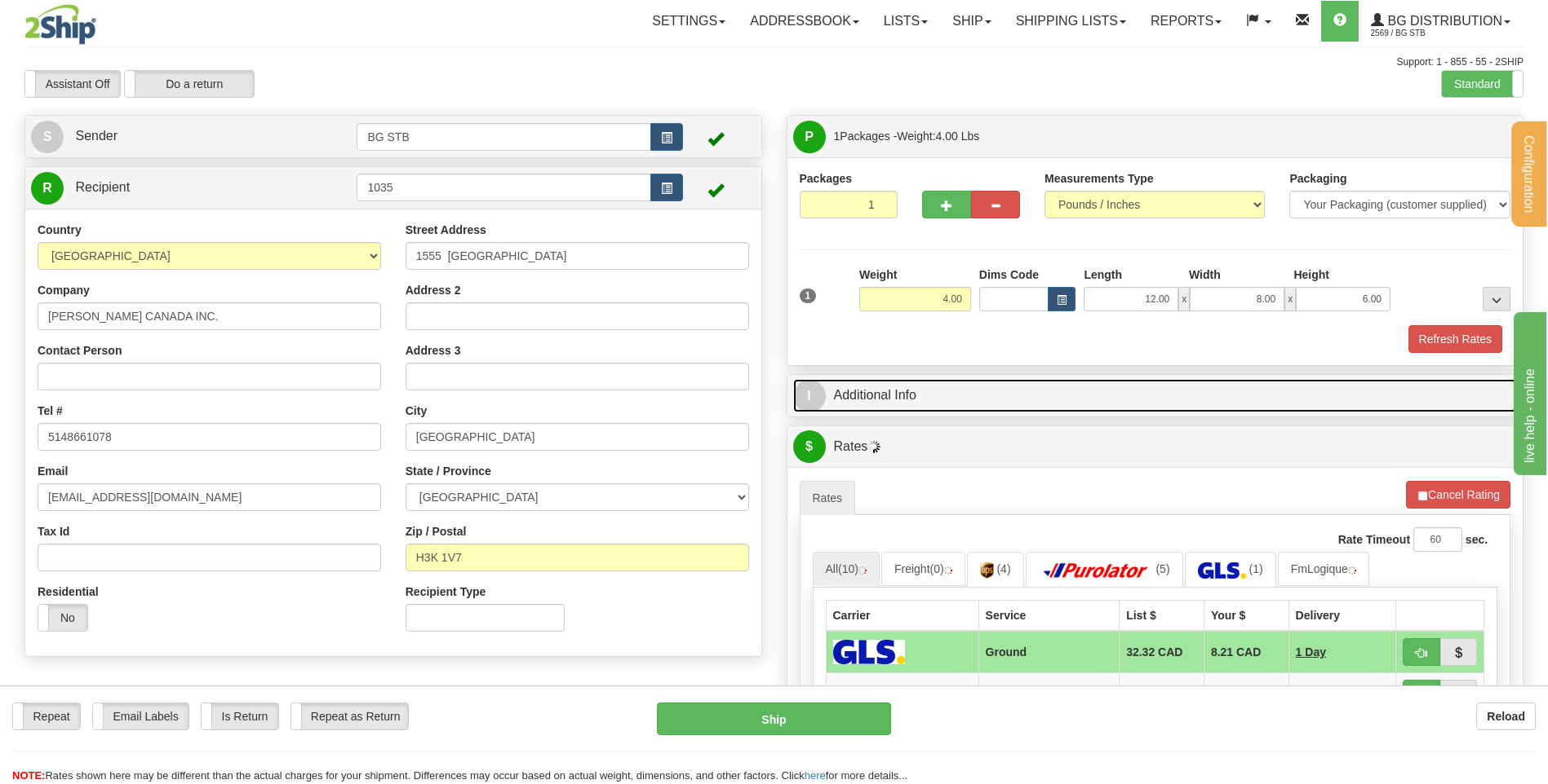
click at [929, 399] on link "I Additional Info" at bounding box center [1155, 396] width 724 height 34
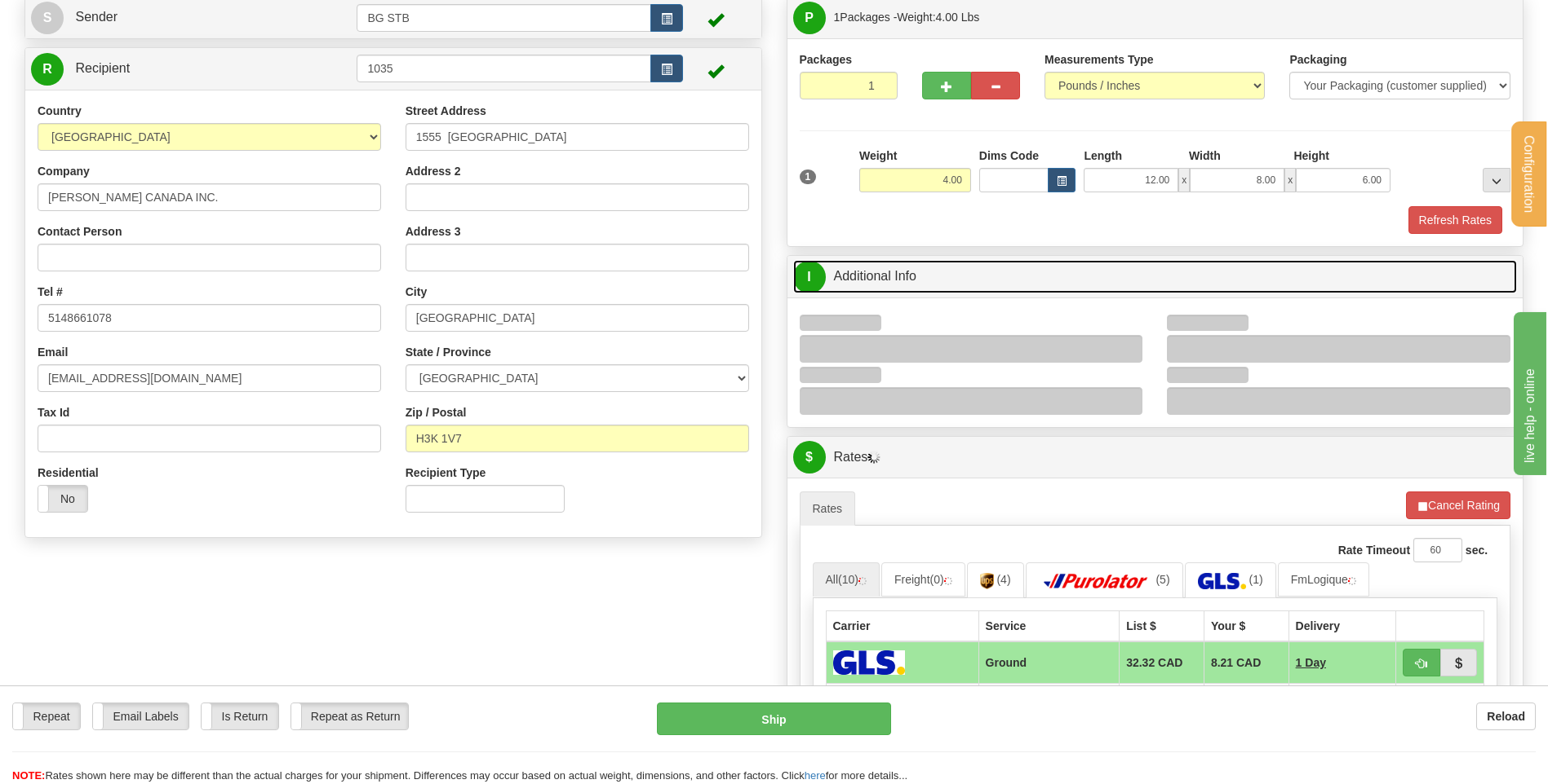
scroll to position [244, 0]
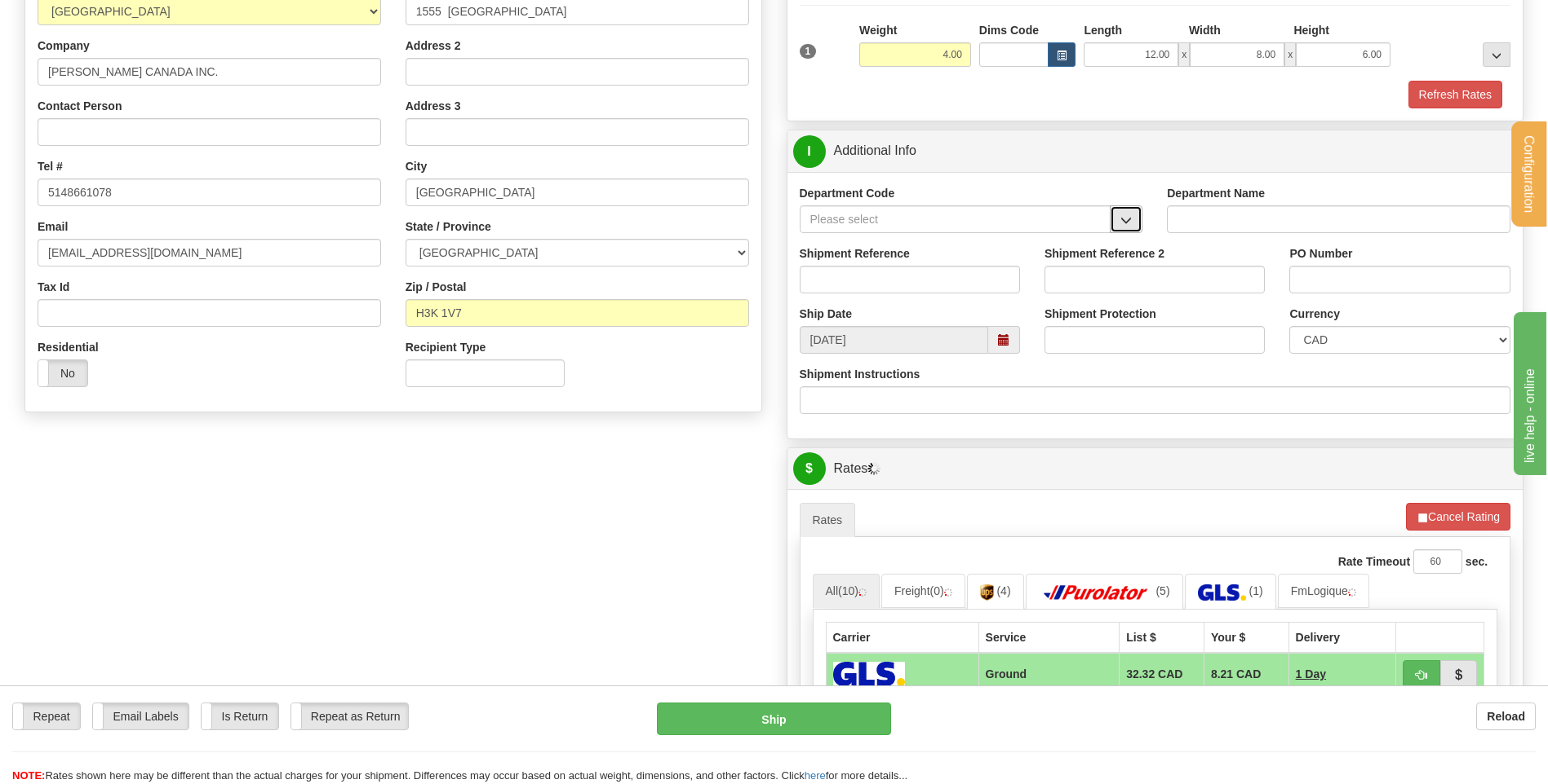
click at [1120, 211] on button "button" at bounding box center [1126, 219] width 33 height 27
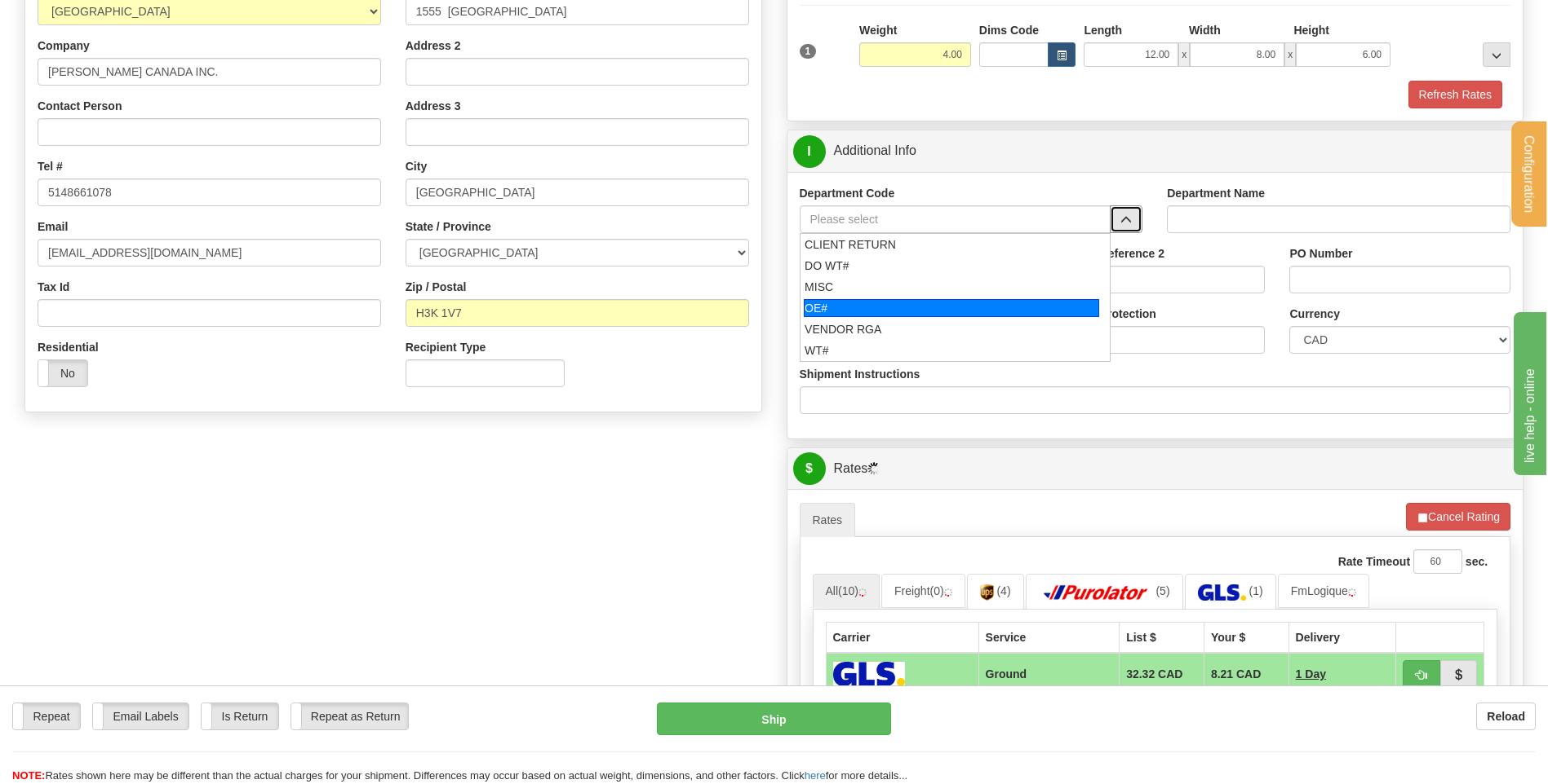
click at [892, 307] on div "OE#" at bounding box center [951, 308] width 296 height 18
type input "OE#"
type input "ORDERS"
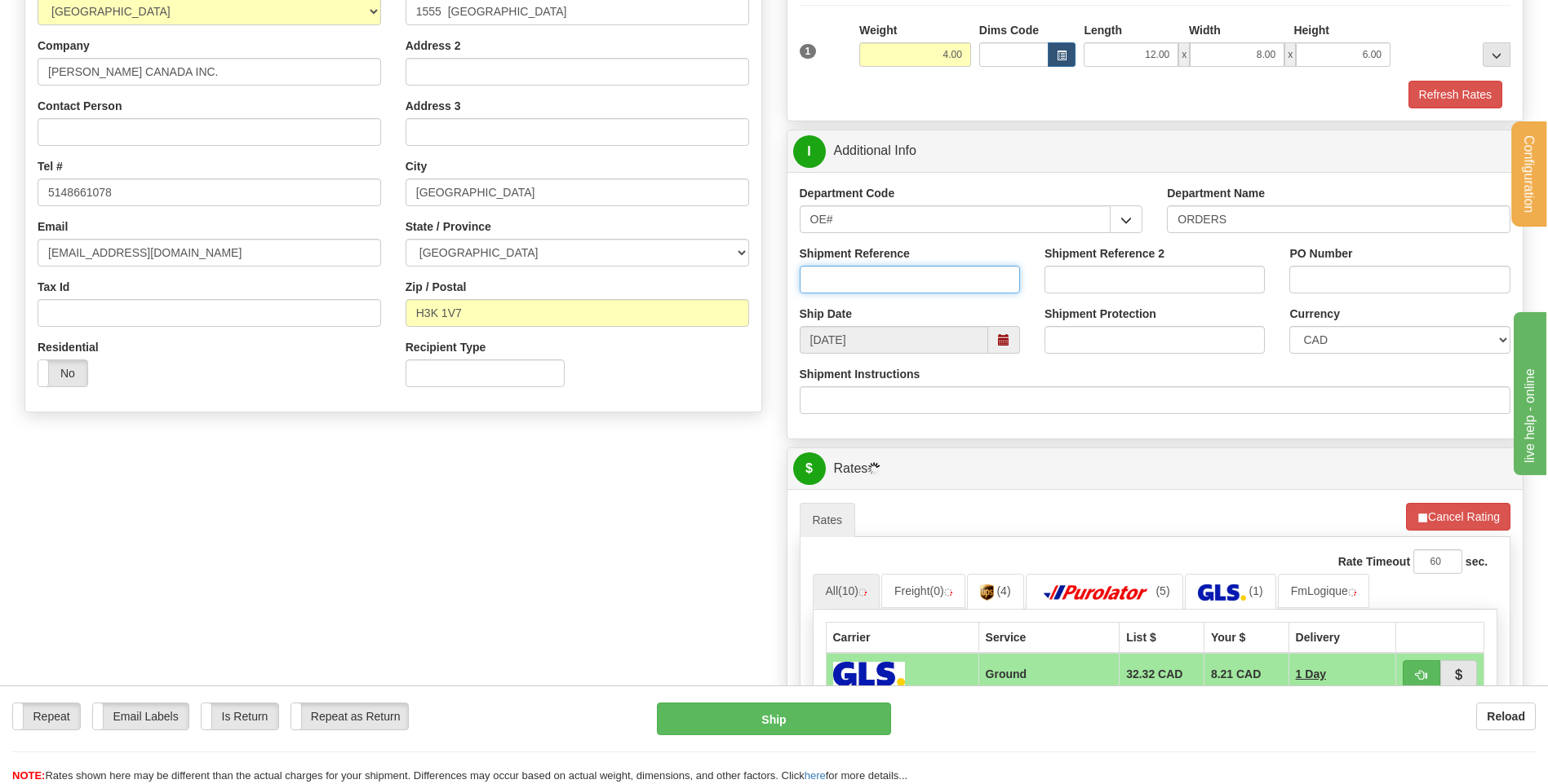
click at [888, 288] on input "Shipment Reference" at bounding box center [909, 280] width 220 height 27
type input "80005778-01"
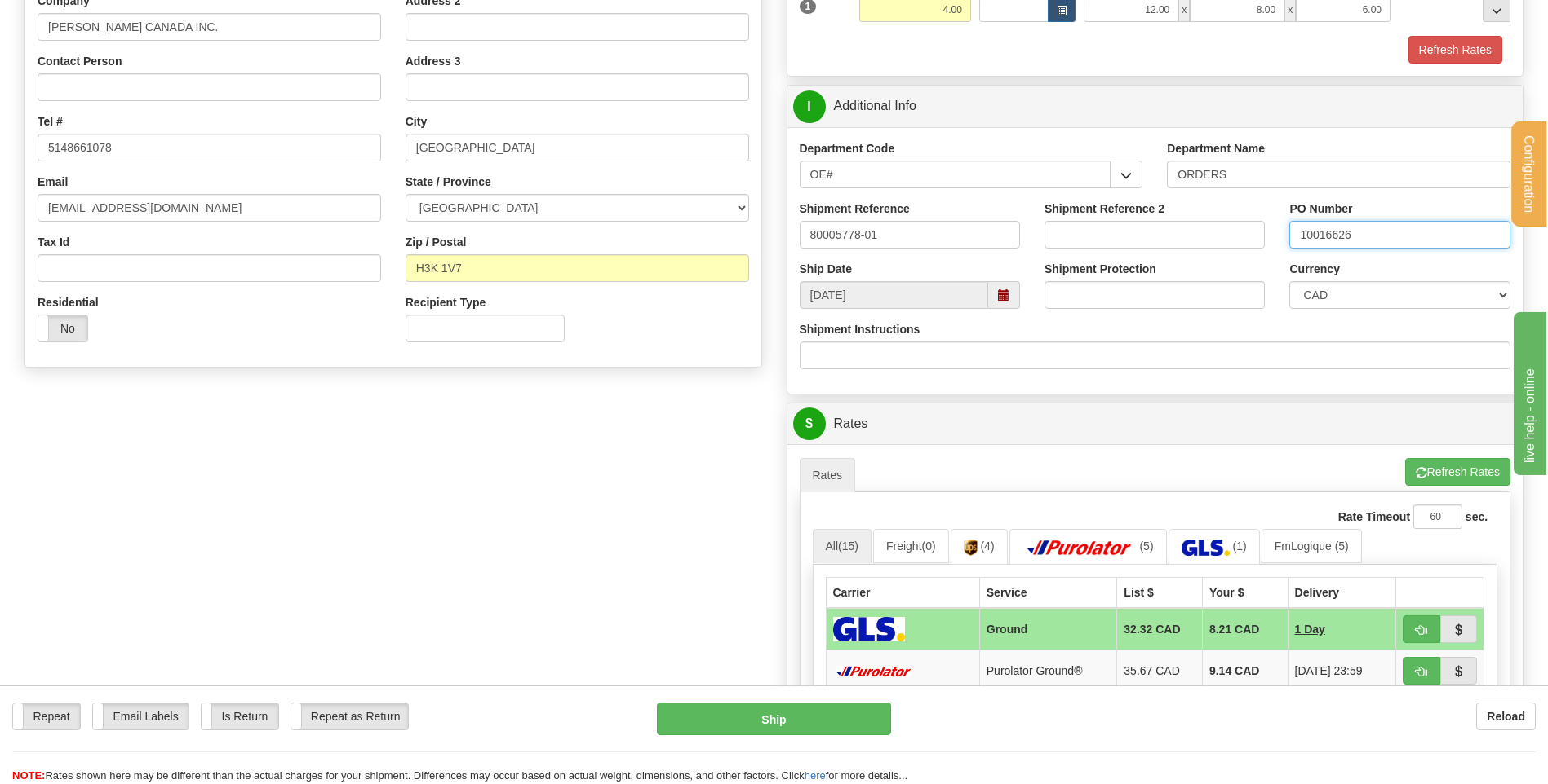
scroll to position [653, 0]
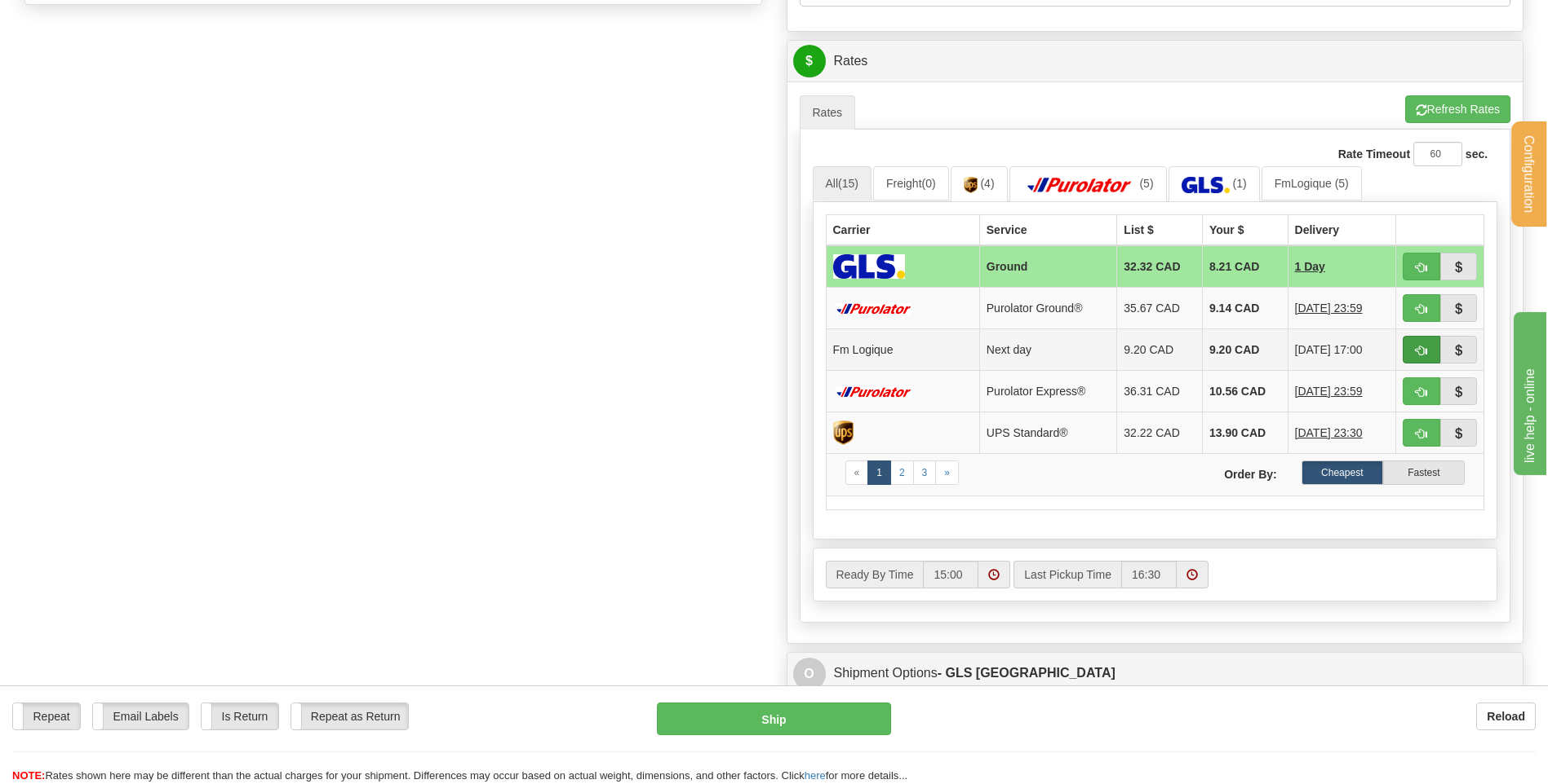
type input "10016626"
drag, startPoint x: 1419, startPoint y: 355, endPoint x: 954, endPoint y: 387, distance: 466.1
click at [1419, 354] on span "button" at bounding box center [1421, 351] width 12 height 11
type input "jour"
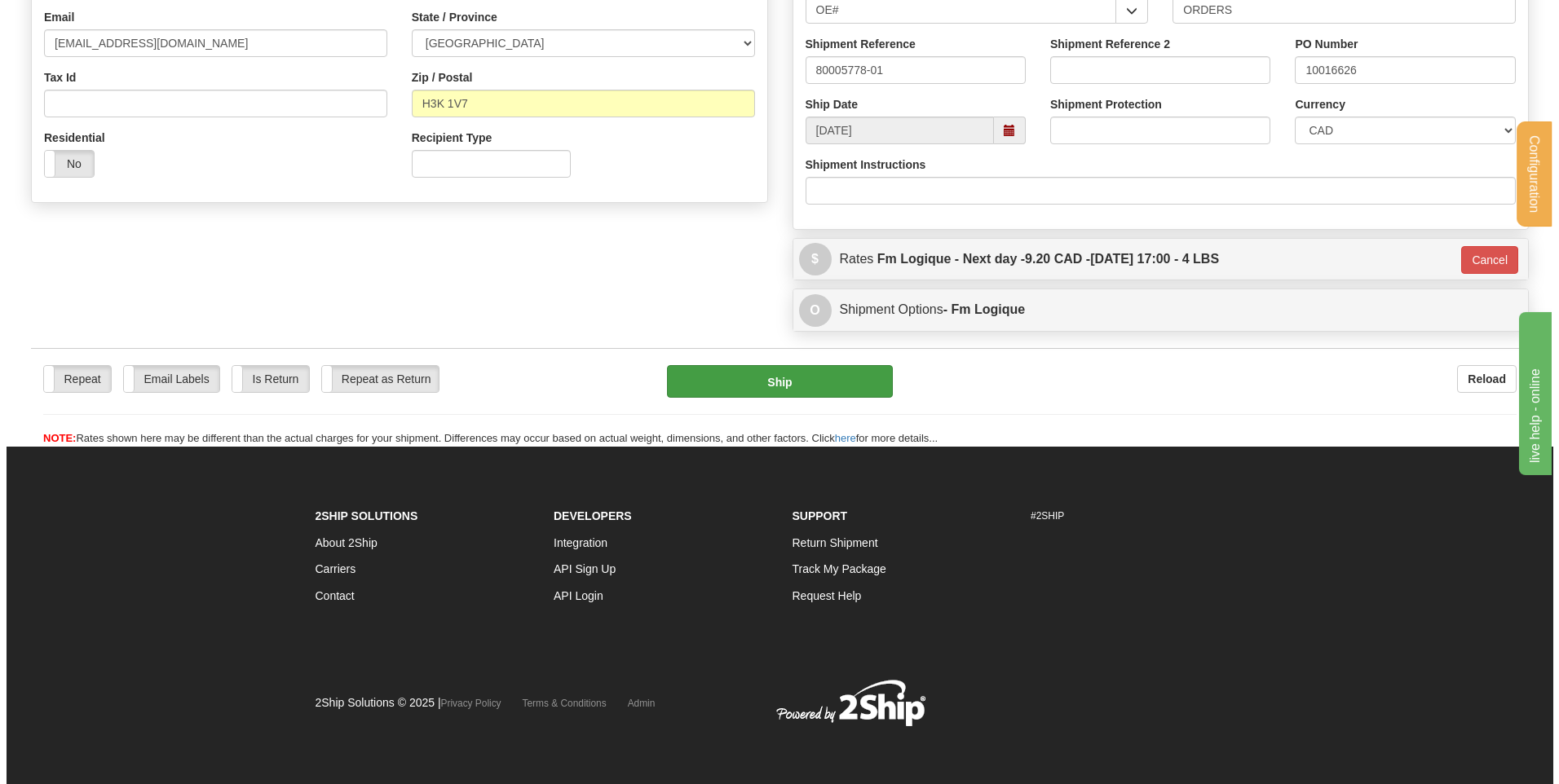
scroll to position [455, 0]
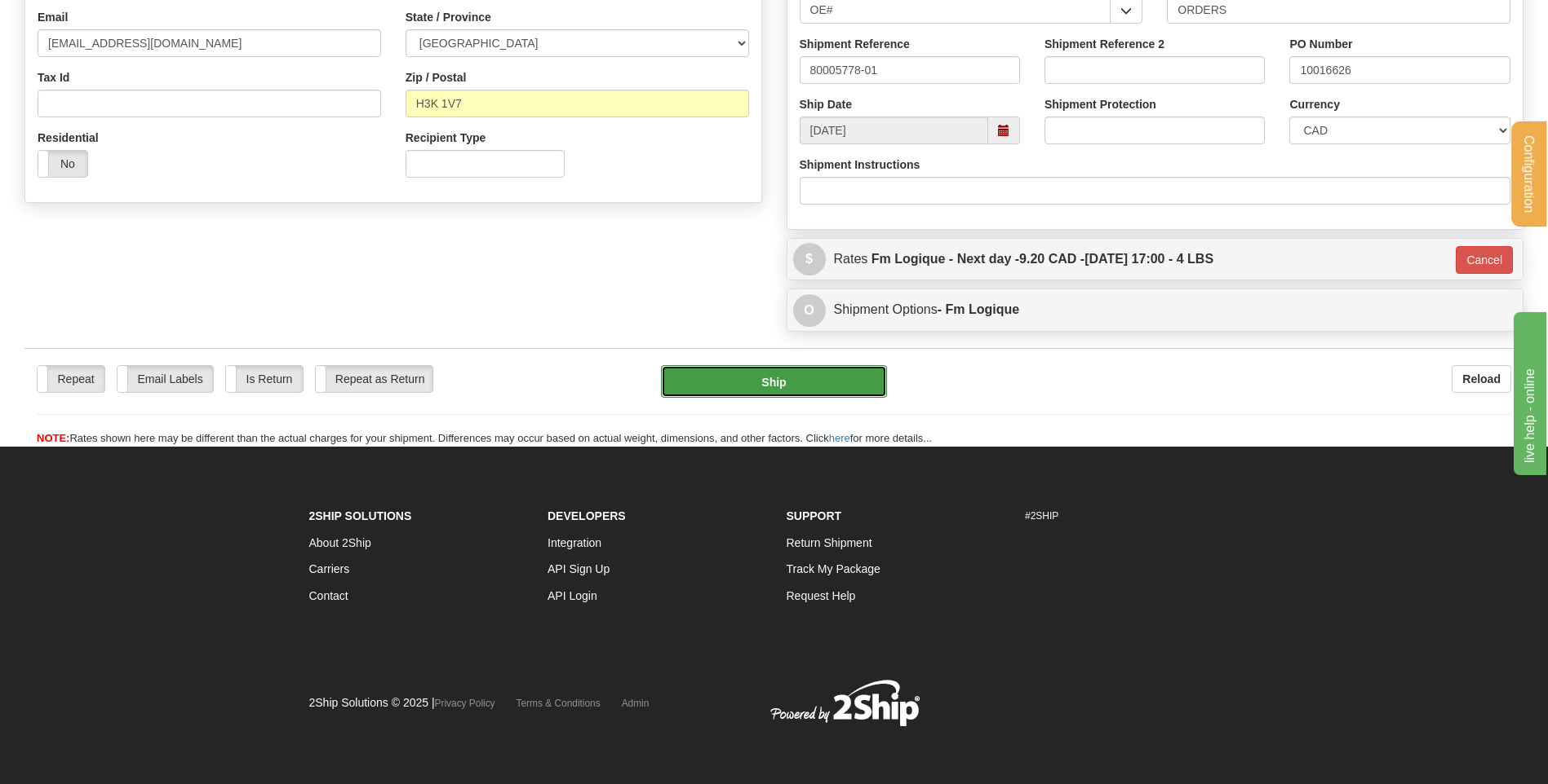
click at [825, 366] on button "Ship" at bounding box center [773, 382] width 225 height 33
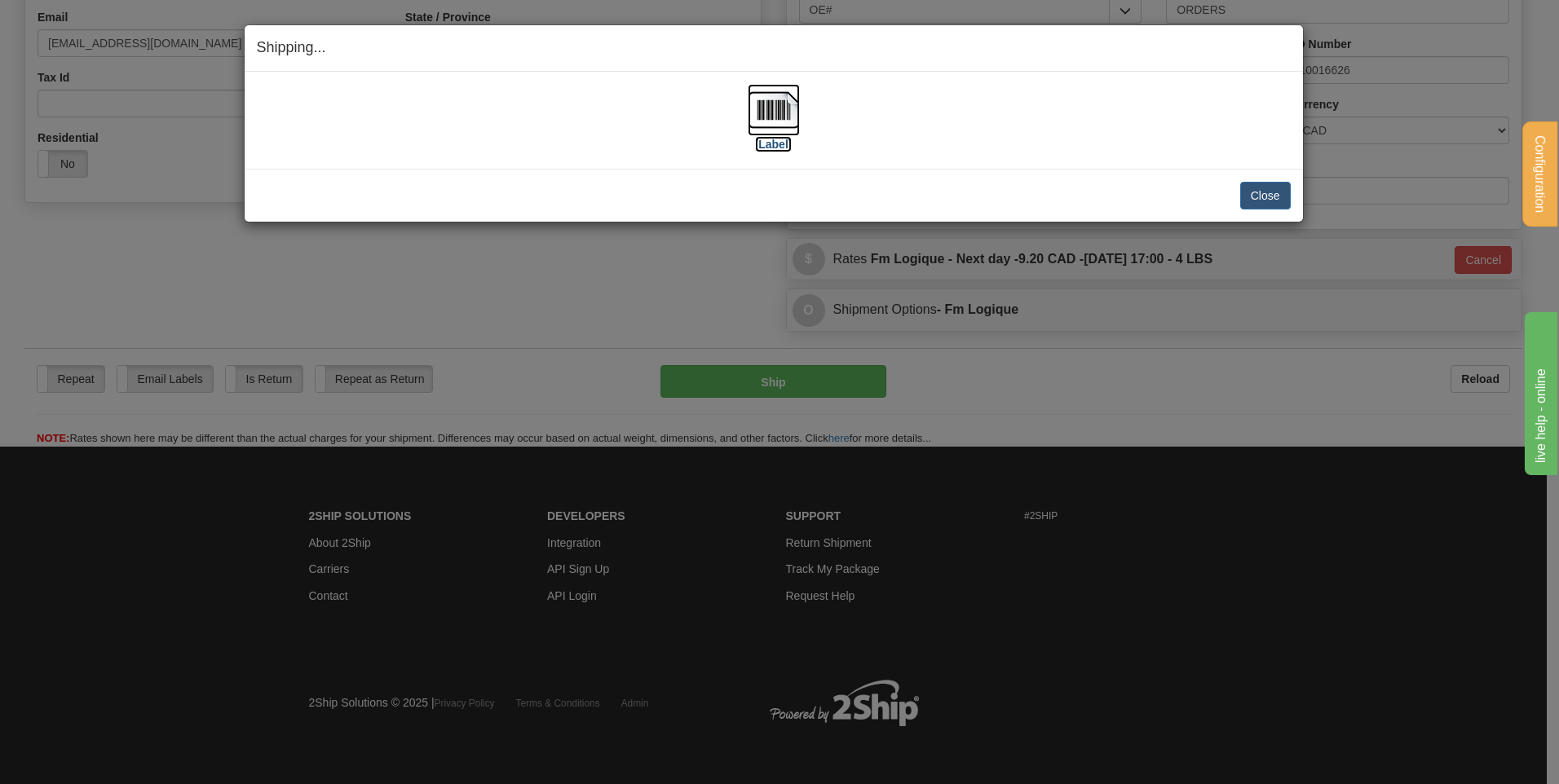
click at [784, 113] on img at bounding box center [773, 109] width 52 height 52
